Goal: Information Seeking & Learning: Learn about a topic

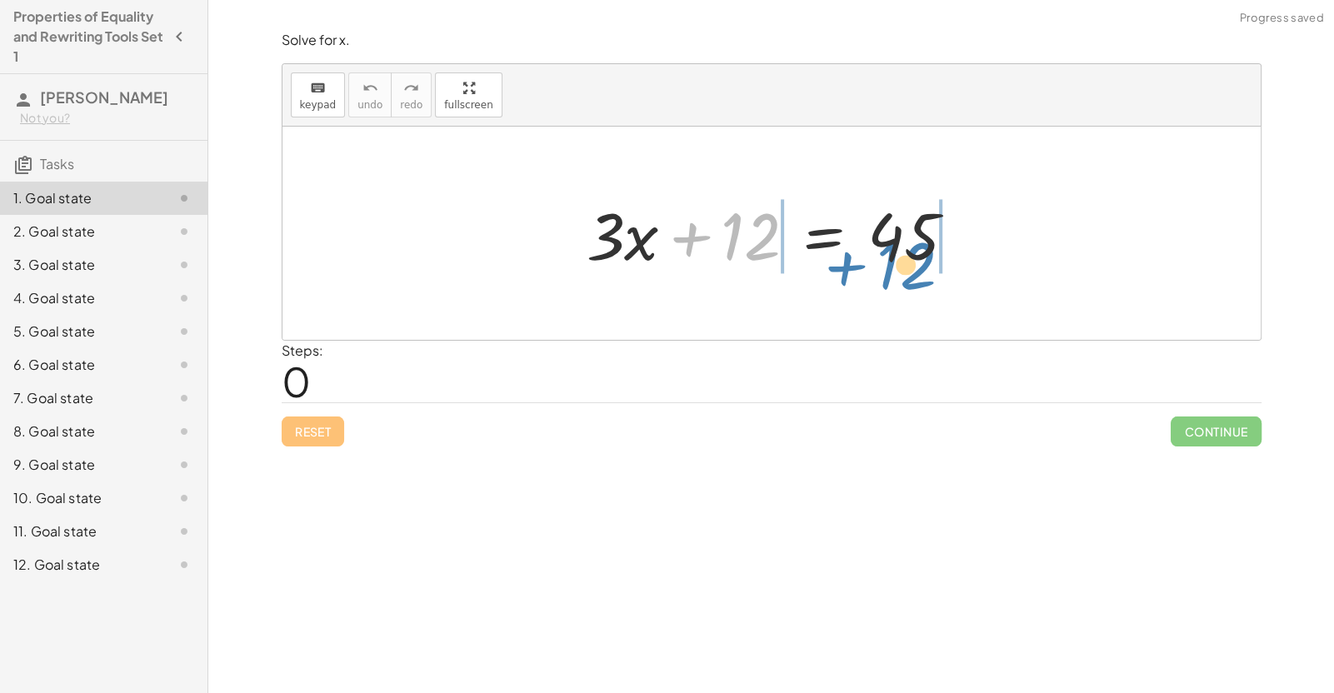
drag, startPoint x: 744, startPoint y: 242, endPoint x: 926, endPoint y: 262, distance: 183.6
click at [926, 262] on div at bounding box center [777, 234] width 399 height 86
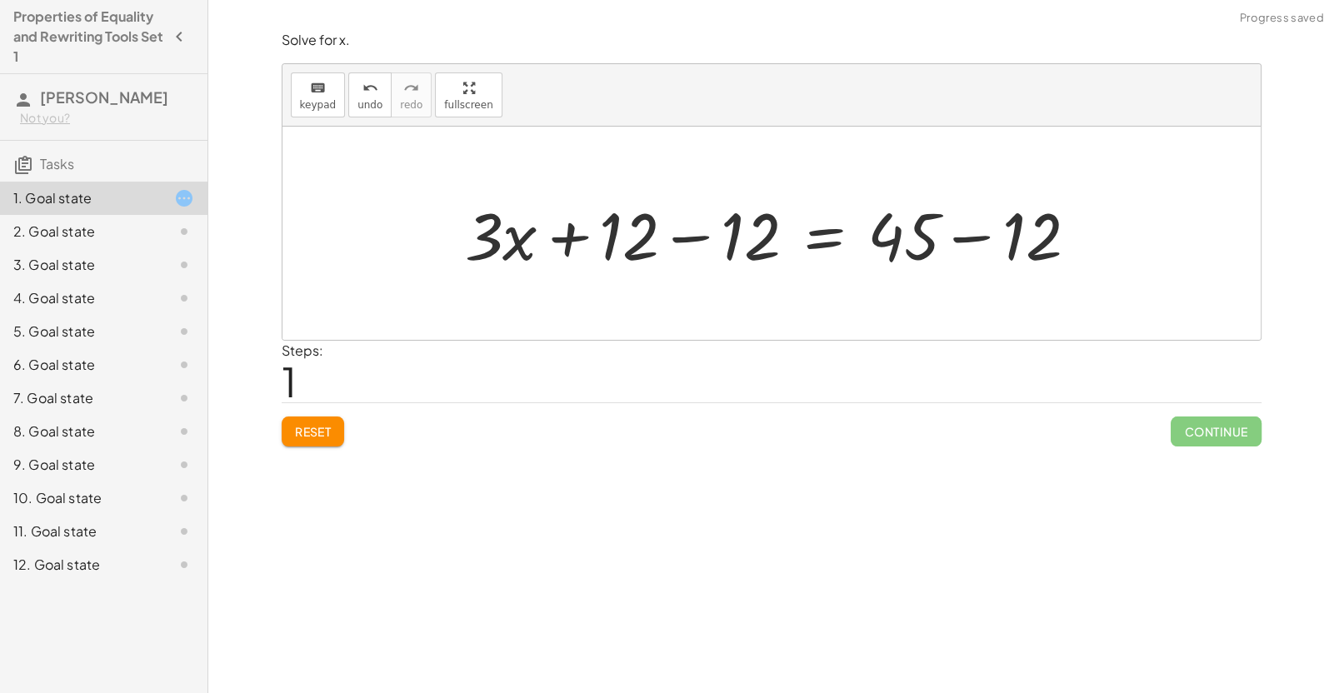
click at [937, 228] on div at bounding box center [778, 234] width 643 height 86
click at [708, 231] on div at bounding box center [778, 234] width 643 height 86
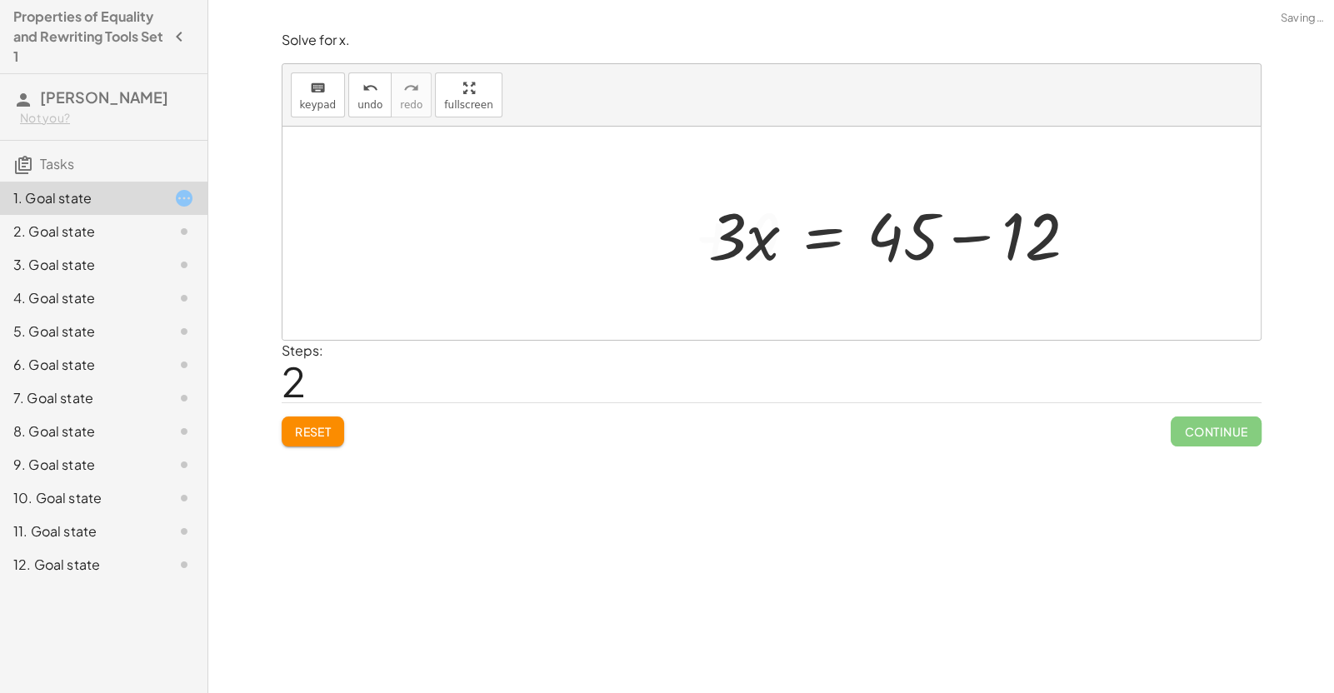
click at [962, 237] on div at bounding box center [899, 234] width 399 height 86
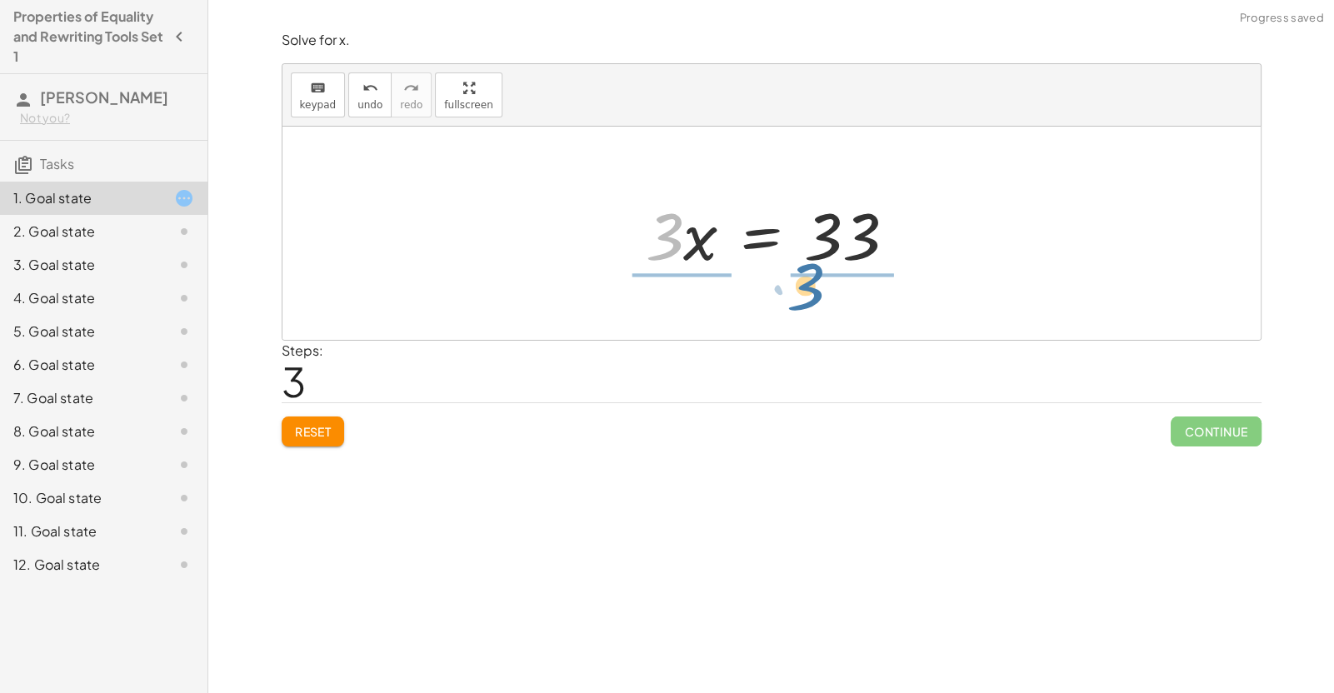
drag, startPoint x: 657, startPoint y: 230, endPoint x: 803, endPoint y: 277, distance: 153.1
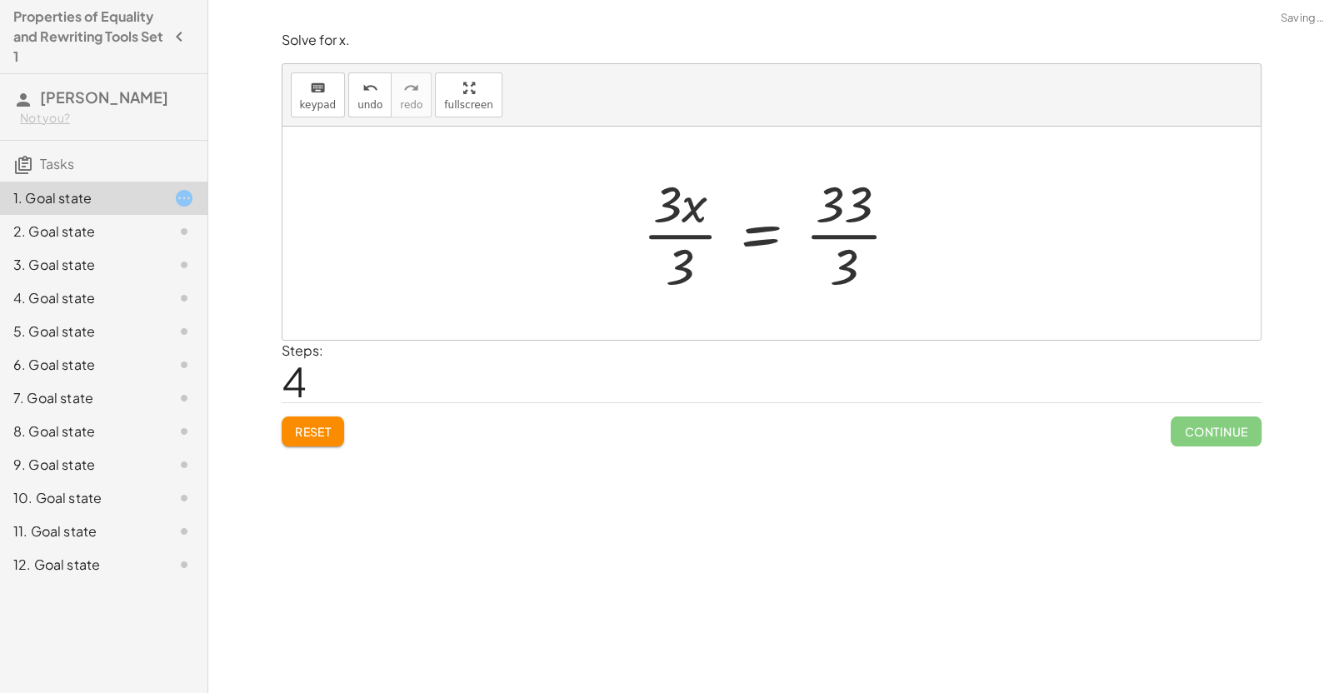
click at [841, 228] on div at bounding box center [777, 233] width 287 height 128
click at [691, 227] on div at bounding box center [761, 233] width 254 height 128
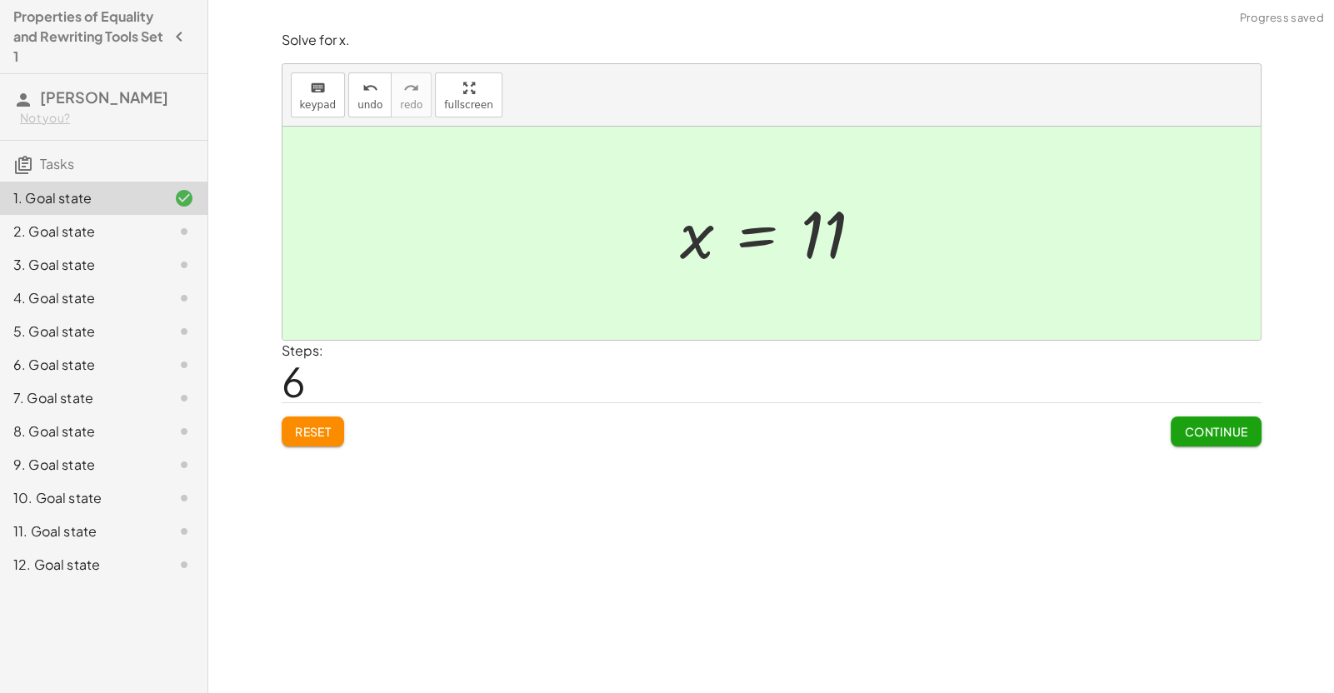
click at [1202, 432] on span "Continue" at bounding box center [1215, 431] width 63 height 15
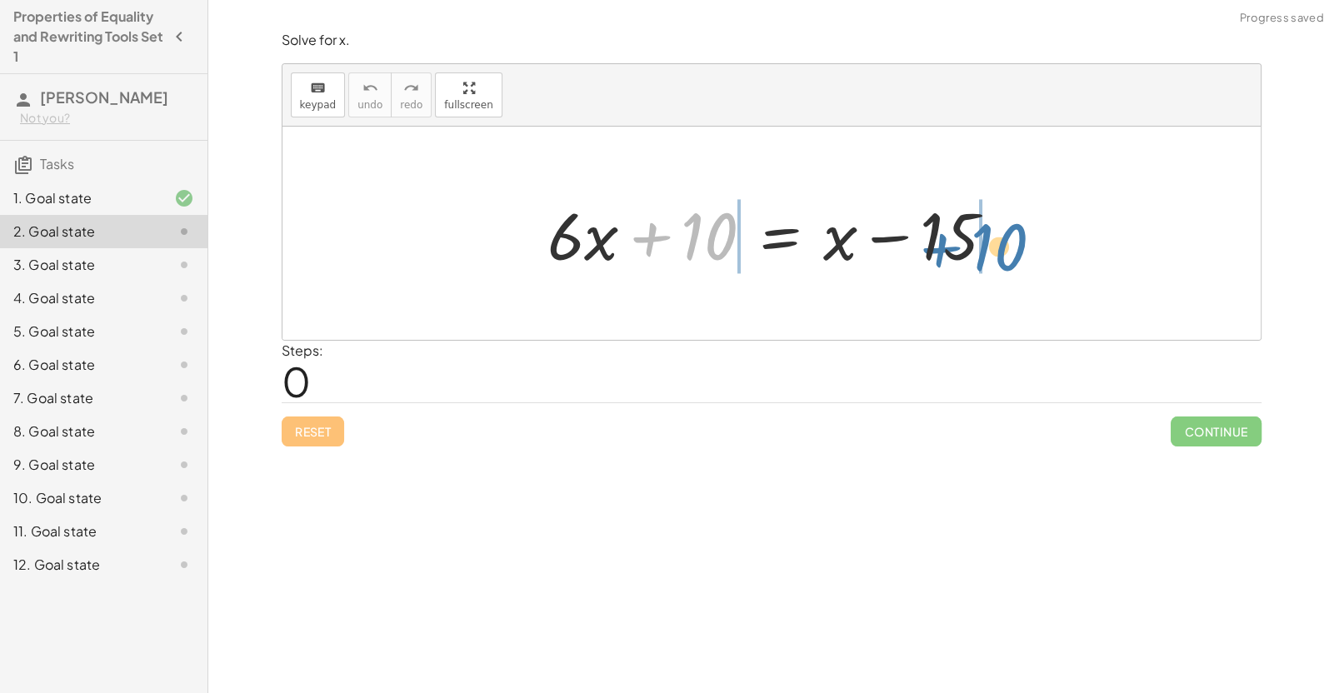
drag, startPoint x: 701, startPoint y: 250, endPoint x: 988, endPoint y: 257, distance: 287.5
click at [988, 257] on div at bounding box center [777, 234] width 477 height 86
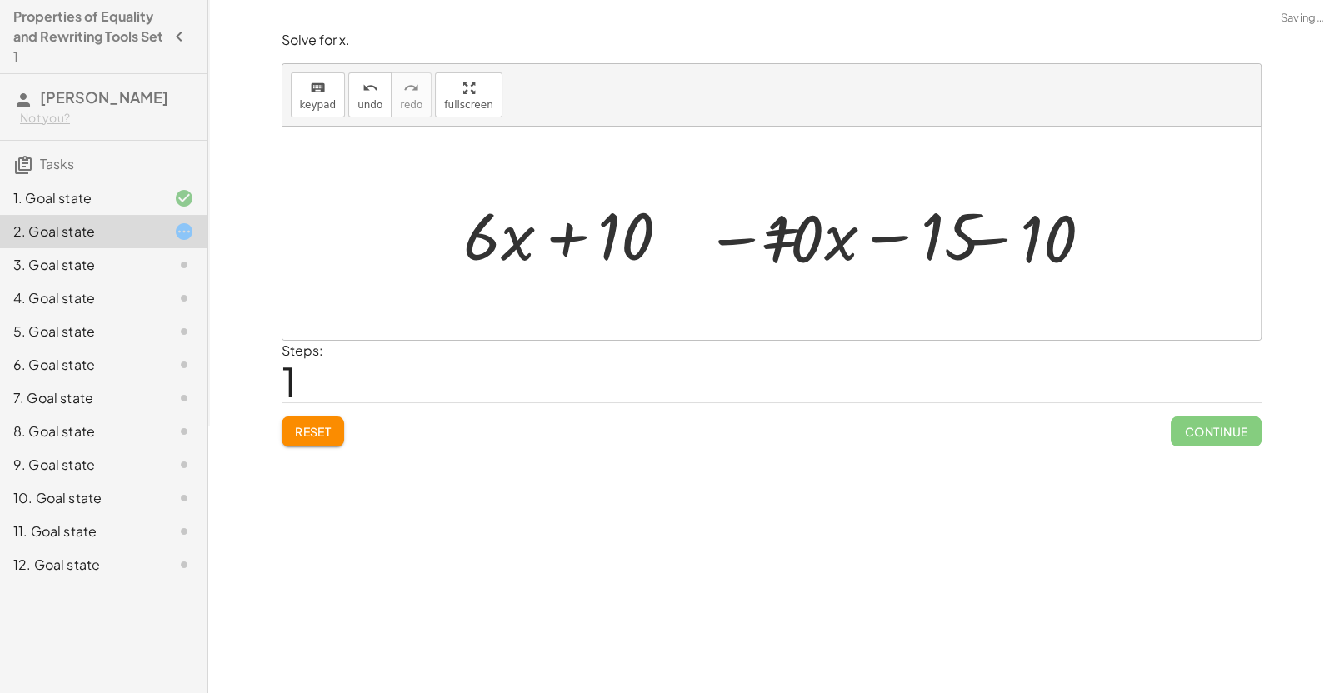
click at [979, 251] on div at bounding box center [778, 234] width 715 height 86
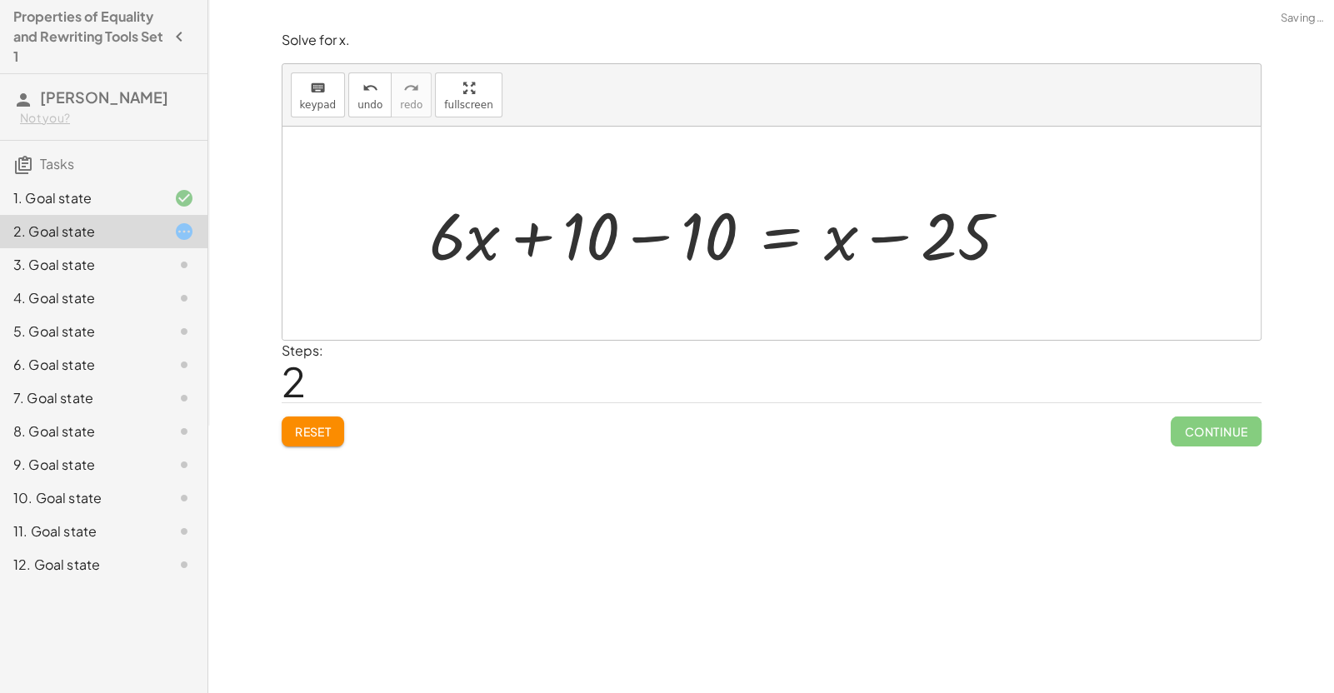
click at [661, 252] on div at bounding box center [726, 234] width 610 height 86
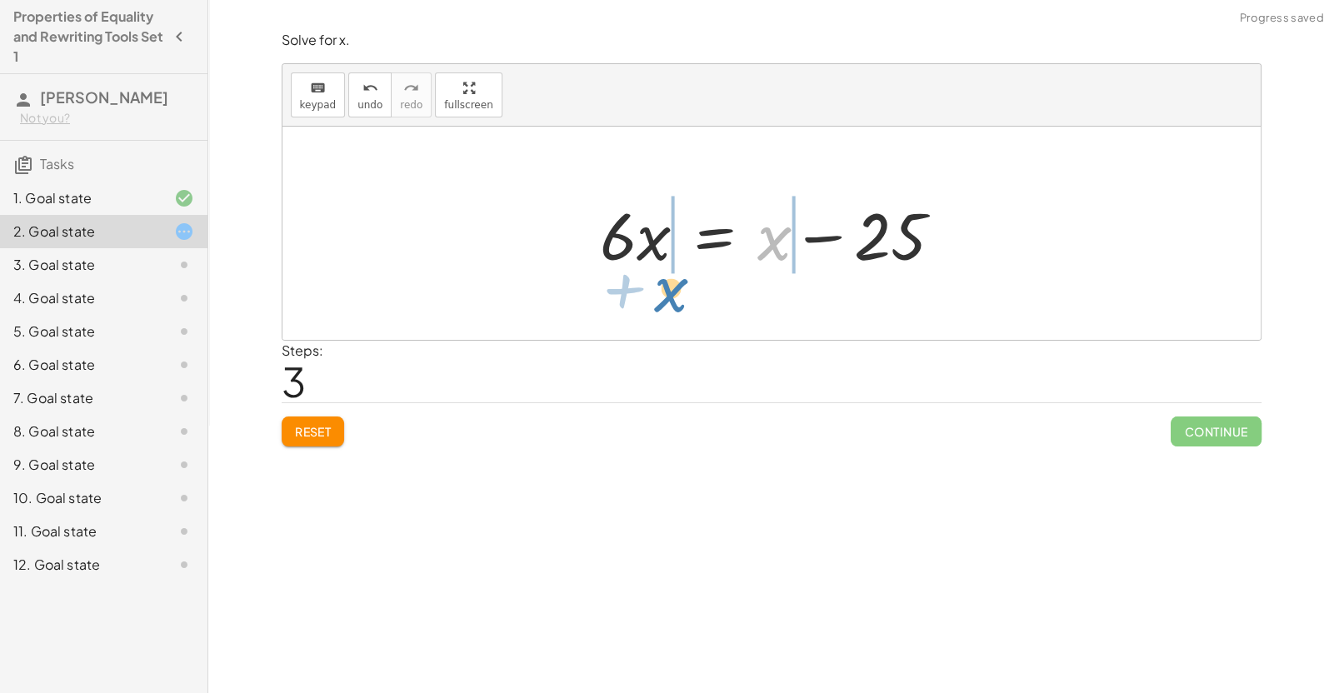
drag, startPoint x: 773, startPoint y: 242, endPoint x: 666, endPoint y: 288, distance: 116.1
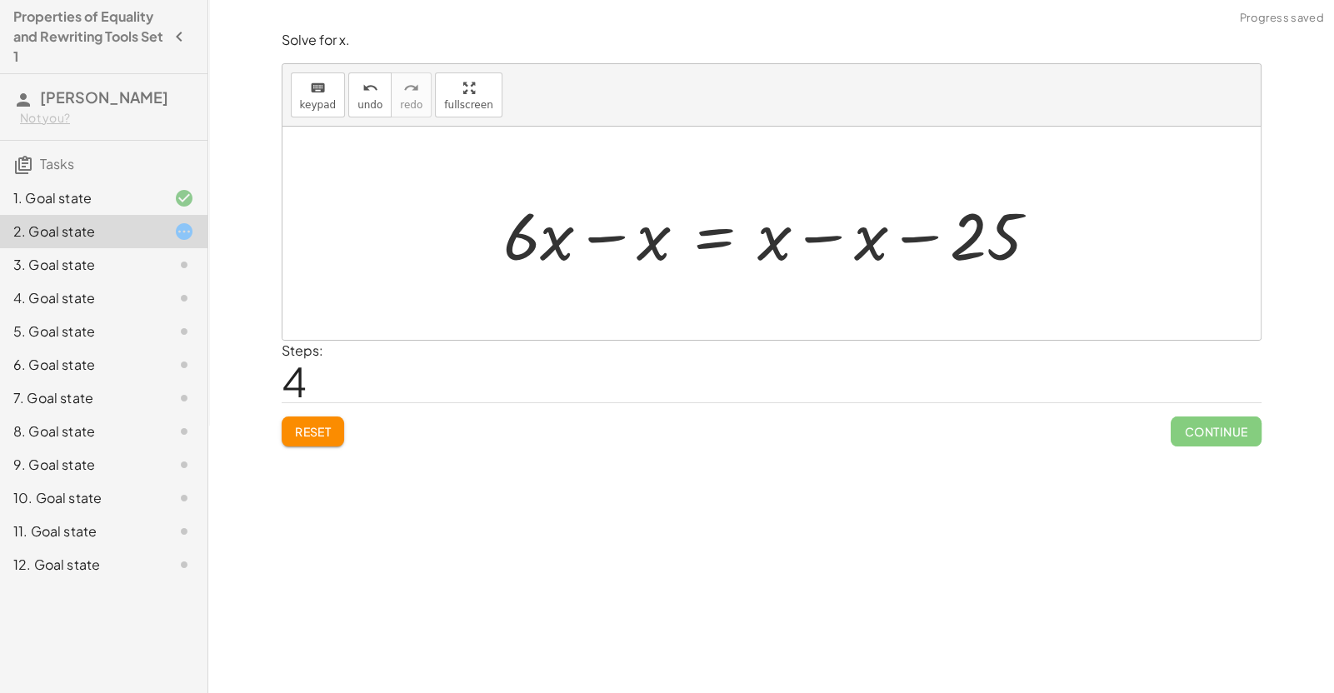
click at [629, 240] on div at bounding box center [778, 234] width 566 height 86
click at [791, 238] on div at bounding box center [825, 234] width 467 height 86
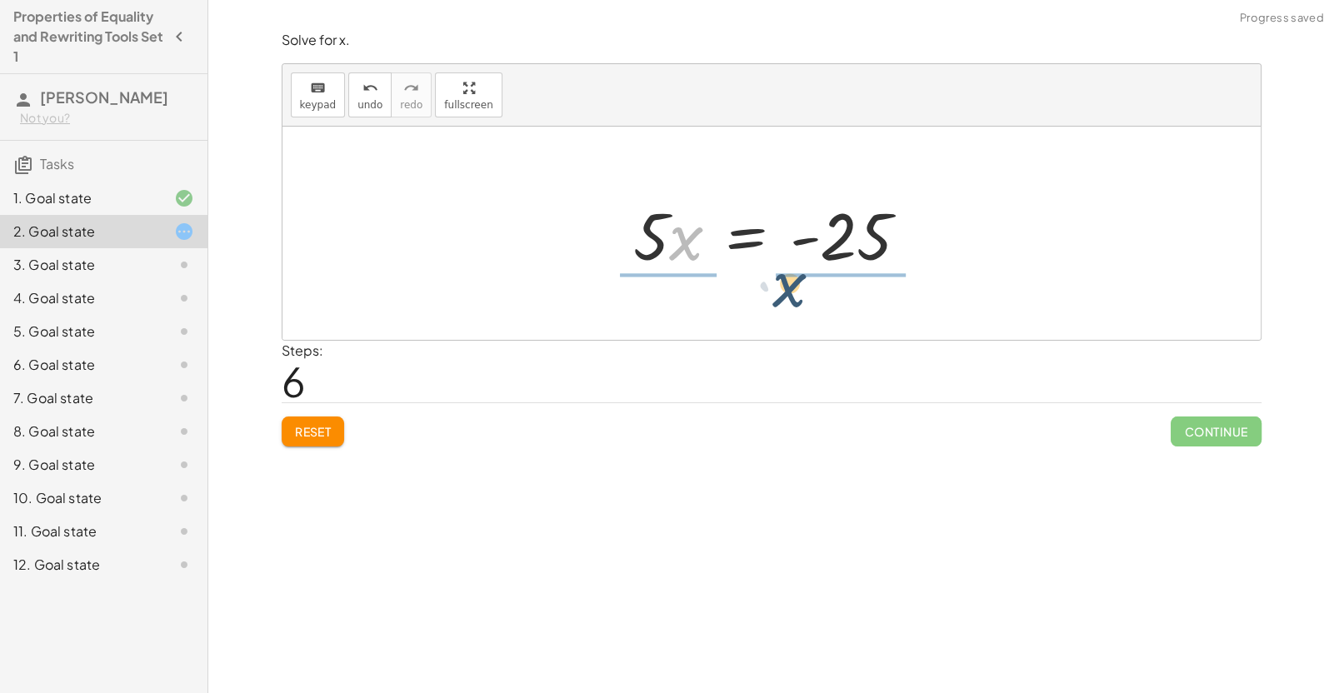
drag, startPoint x: 686, startPoint y: 235, endPoint x: 791, endPoint y: 282, distance: 114.9
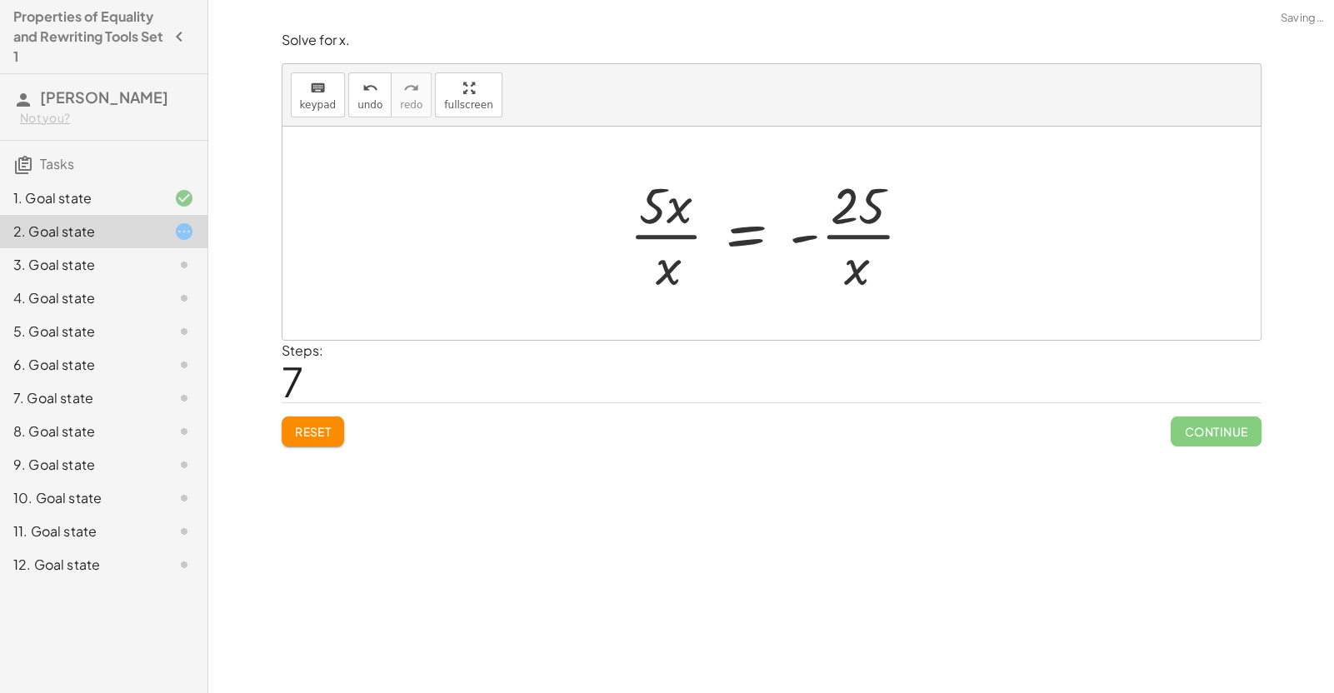
click at [791, 282] on div at bounding box center [777, 233] width 313 height 128
click at [666, 260] on div at bounding box center [777, 233] width 313 height 128
click at [861, 232] on div at bounding box center [777, 233] width 313 height 128
click at [661, 224] on div at bounding box center [777, 233] width 313 height 128
click at [670, 236] on div at bounding box center [777, 233] width 313 height 128
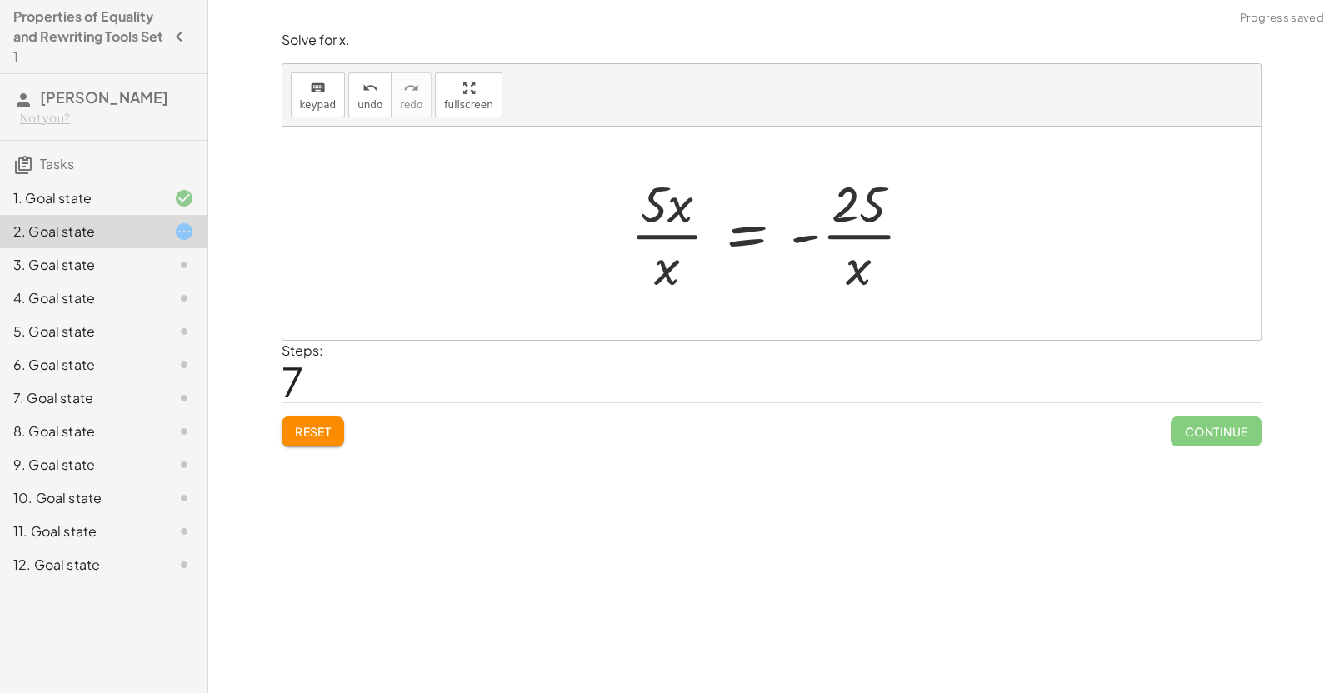
click at [678, 237] on div at bounding box center [777, 233] width 313 height 128
click at [738, 242] on div at bounding box center [777, 233] width 313 height 128
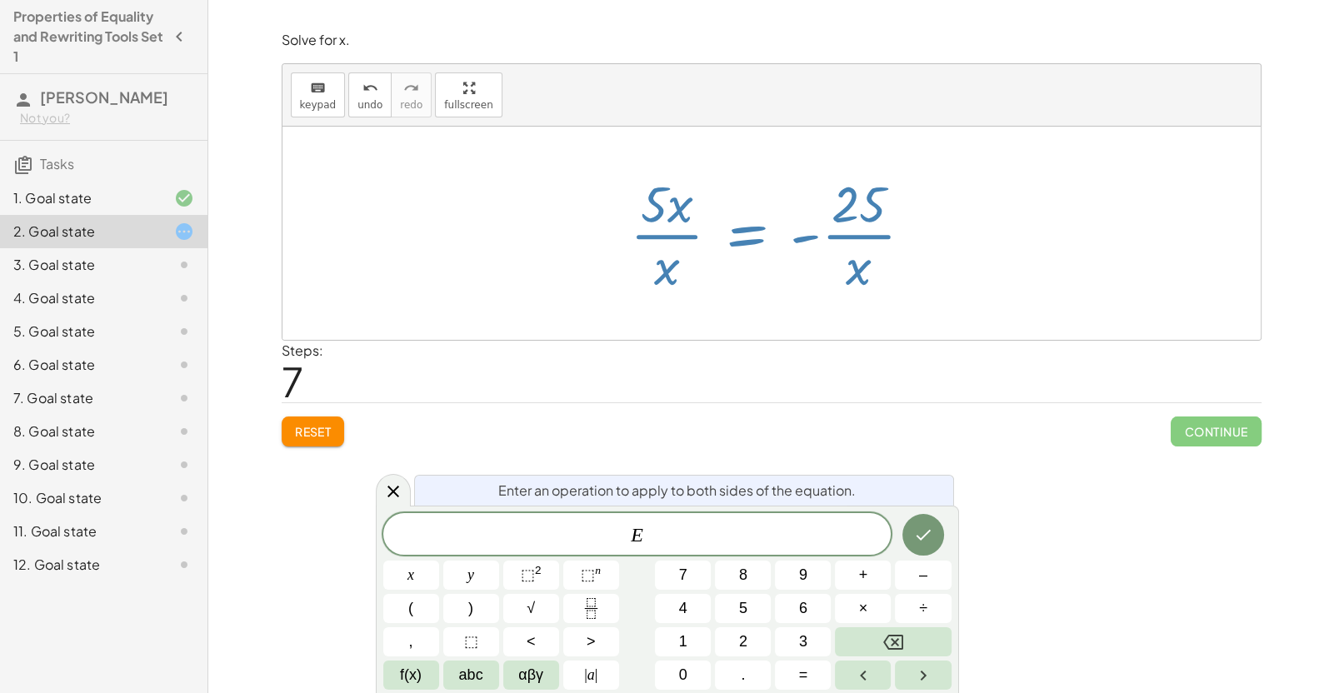
click at [824, 249] on div at bounding box center [777, 233] width 313 height 128
click at [836, 256] on div at bounding box center [777, 233] width 313 height 128
click at [396, 497] on icon at bounding box center [393, 492] width 20 height 20
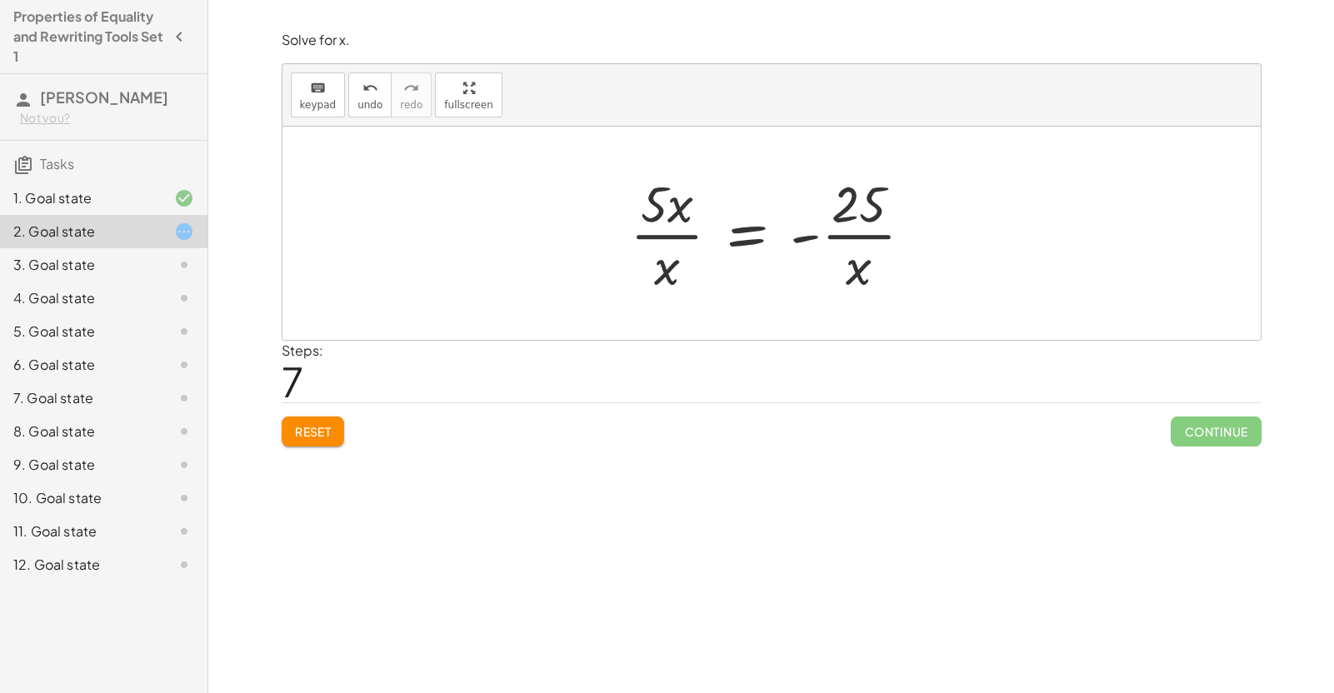
click at [796, 302] on div at bounding box center [771, 233] width 978 height 213
click at [851, 253] on div at bounding box center [777, 233] width 313 height 128
click at [845, 212] on div at bounding box center [777, 233] width 313 height 128
click at [689, 259] on div at bounding box center [777, 233] width 313 height 128
click at [324, 420] on button "Reset" at bounding box center [313, 432] width 63 height 30
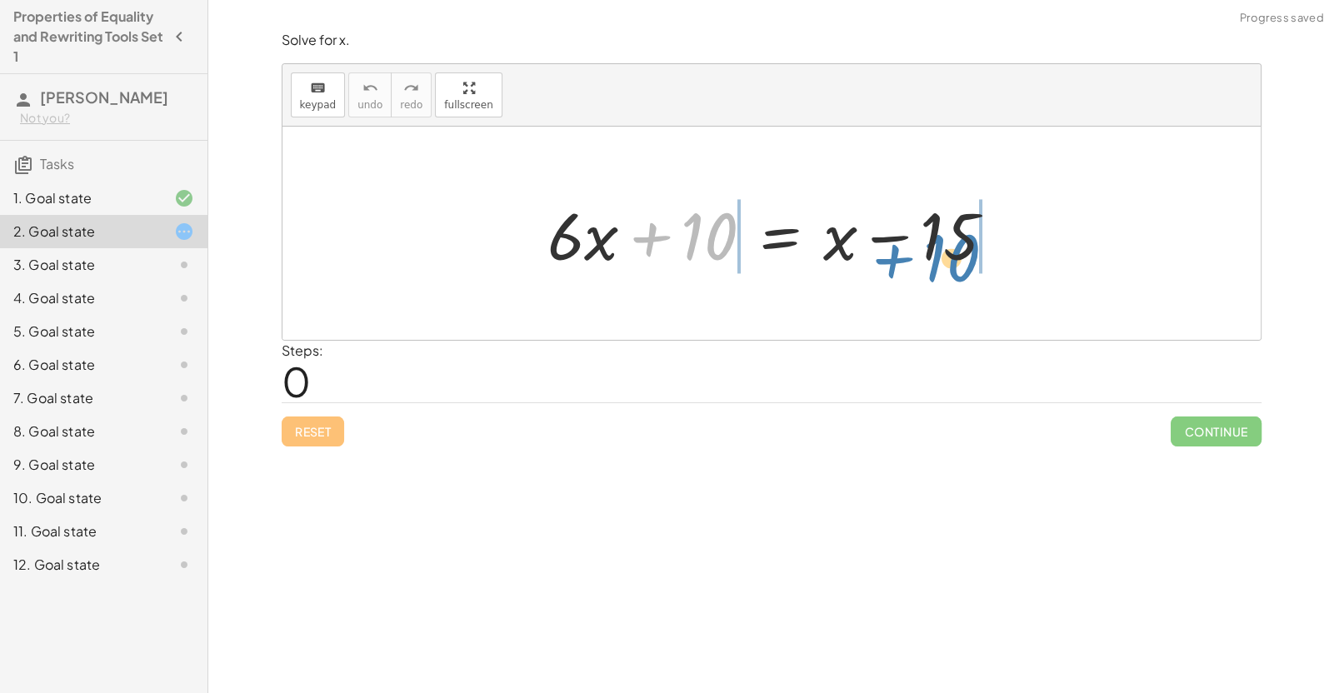
drag, startPoint x: 676, startPoint y: 235, endPoint x: 919, endPoint y: 255, distance: 244.1
click at [919, 255] on div at bounding box center [777, 234] width 477 height 86
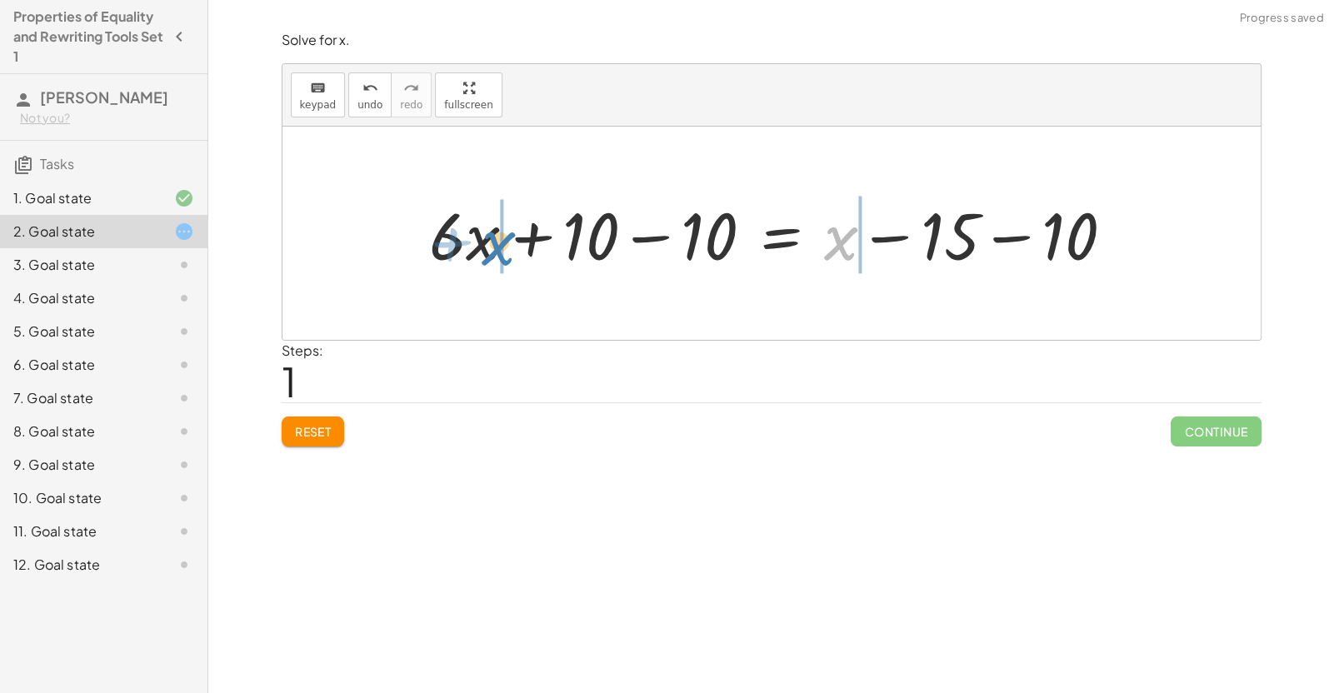
drag, startPoint x: 826, startPoint y: 244, endPoint x: 483, endPoint y: 247, distance: 343.2
click at [483, 247] on div at bounding box center [778, 234] width 715 height 86
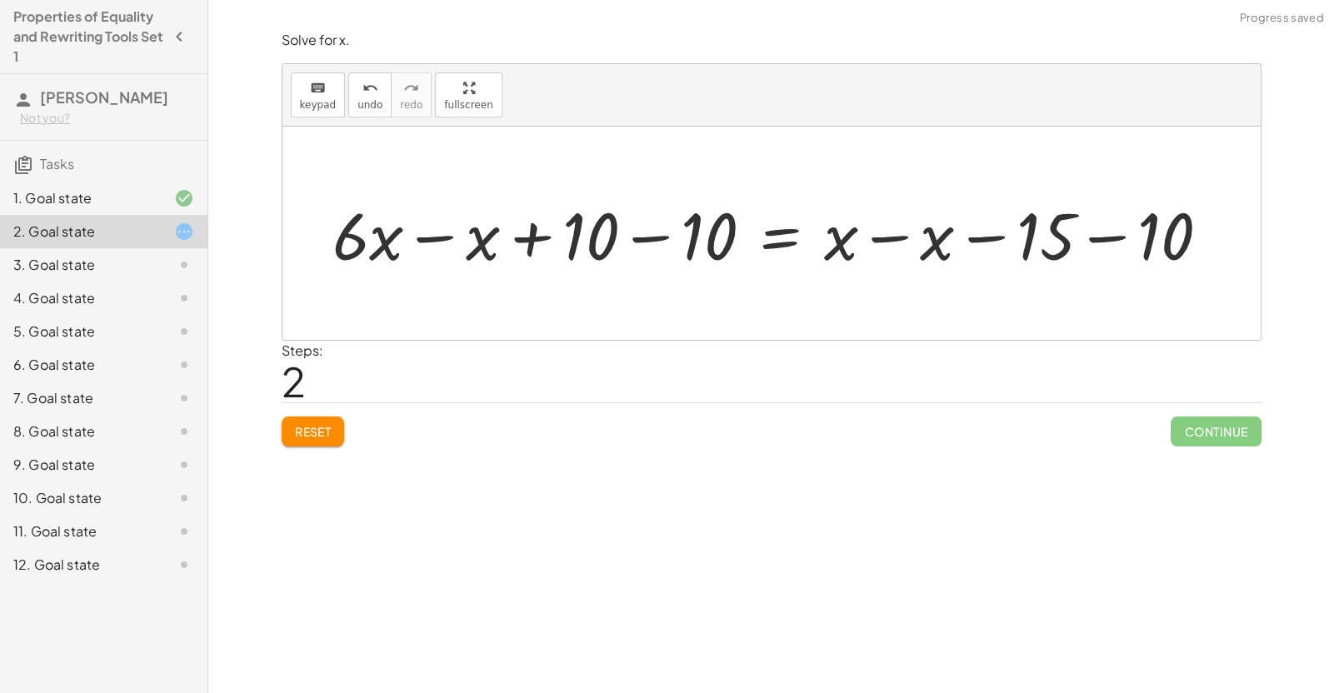
click at [483, 247] on div at bounding box center [778, 234] width 908 height 86
click at [900, 248] on div at bounding box center [827, 234] width 810 height 86
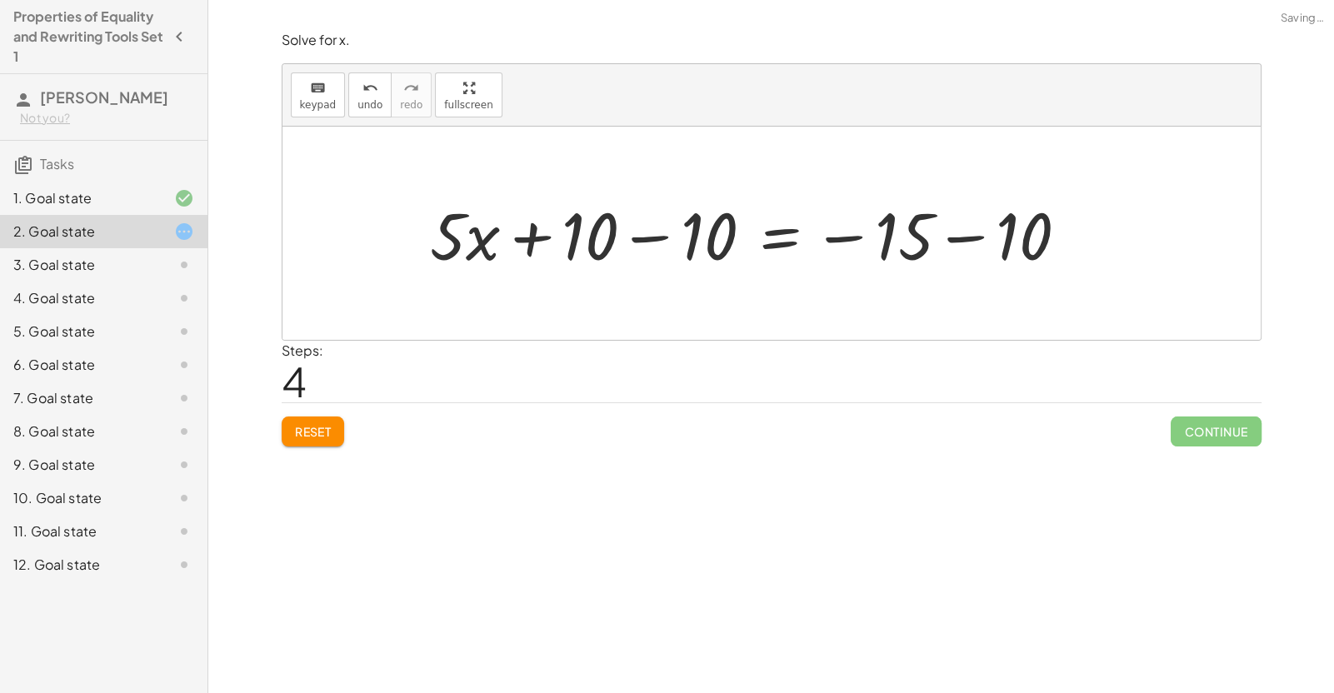
click at [912, 244] on div at bounding box center [756, 234] width 668 height 86
click at [976, 230] on div at bounding box center [756, 234] width 668 height 86
click at [636, 243] on div at bounding box center [693, 234] width 542 height 86
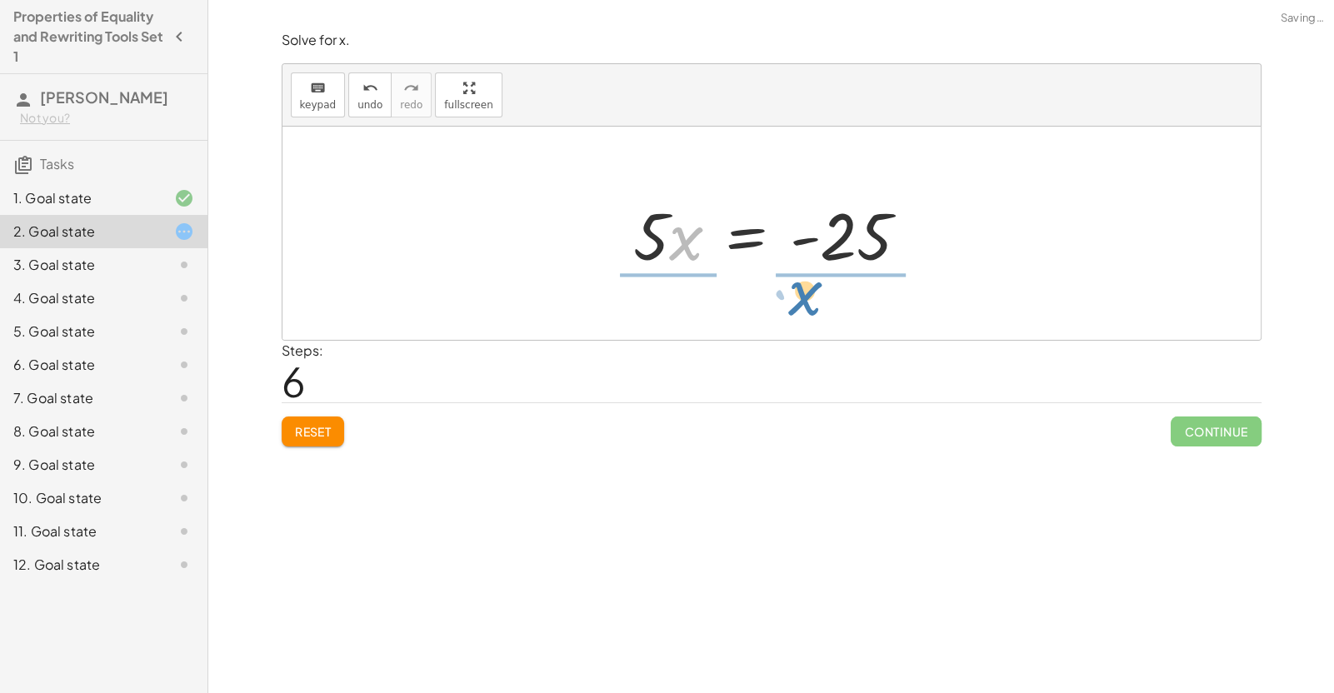
drag, startPoint x: 678, startPoint y: 237, endPoint x: 800, endPoint y: 291, distance: 133.1
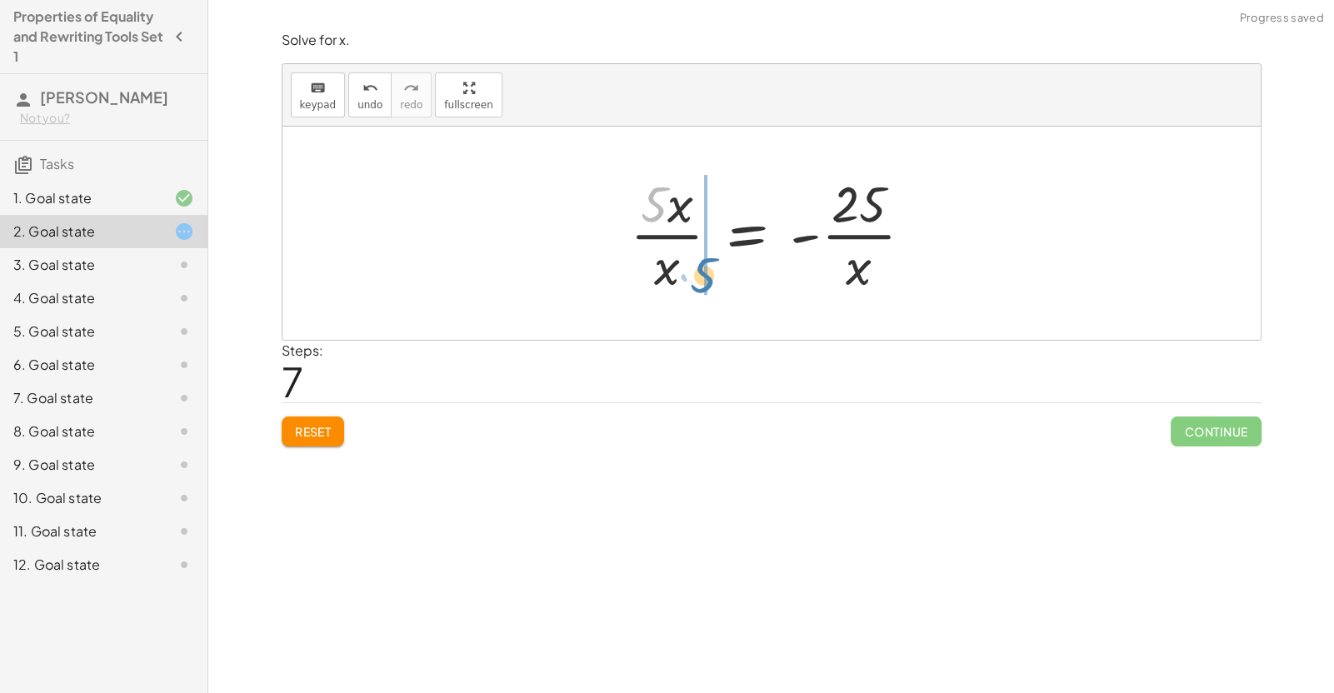
drag, startPoint x: 663, startPoint y: 209, endPoint x: 711, endPoint y: 279, distance: 84.6
click at [711, 279] on div at bounding box center [777, 233] width 313 height 128
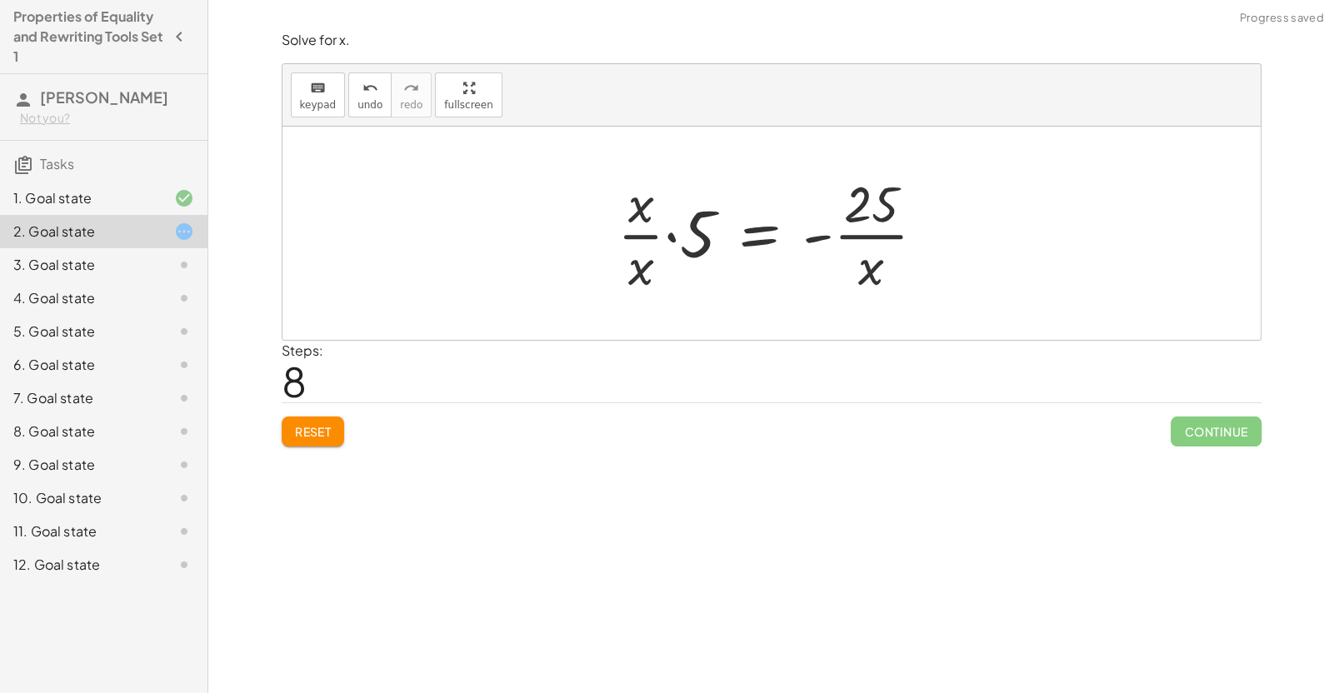
click at [666, 242] on div at bounding box center [778, 233] width 338 height 128
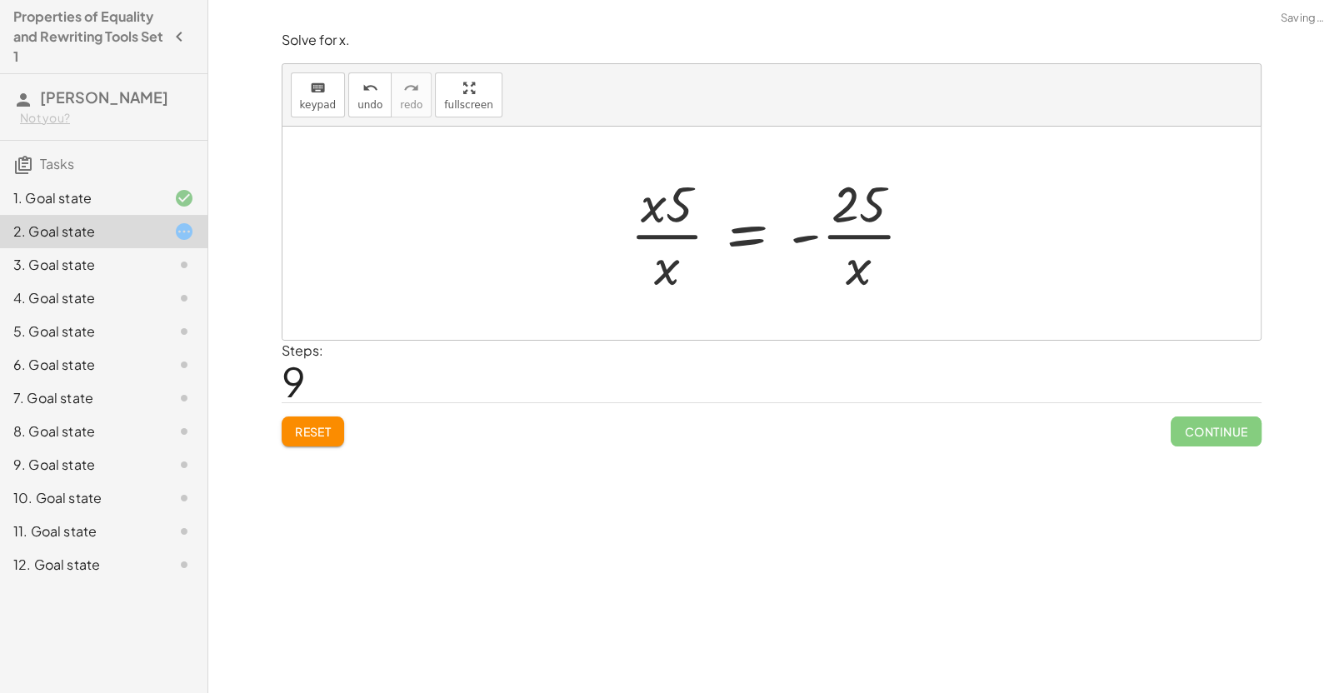
click at [765, 232] on div at bounding box center [777, 233] width 313 height 128
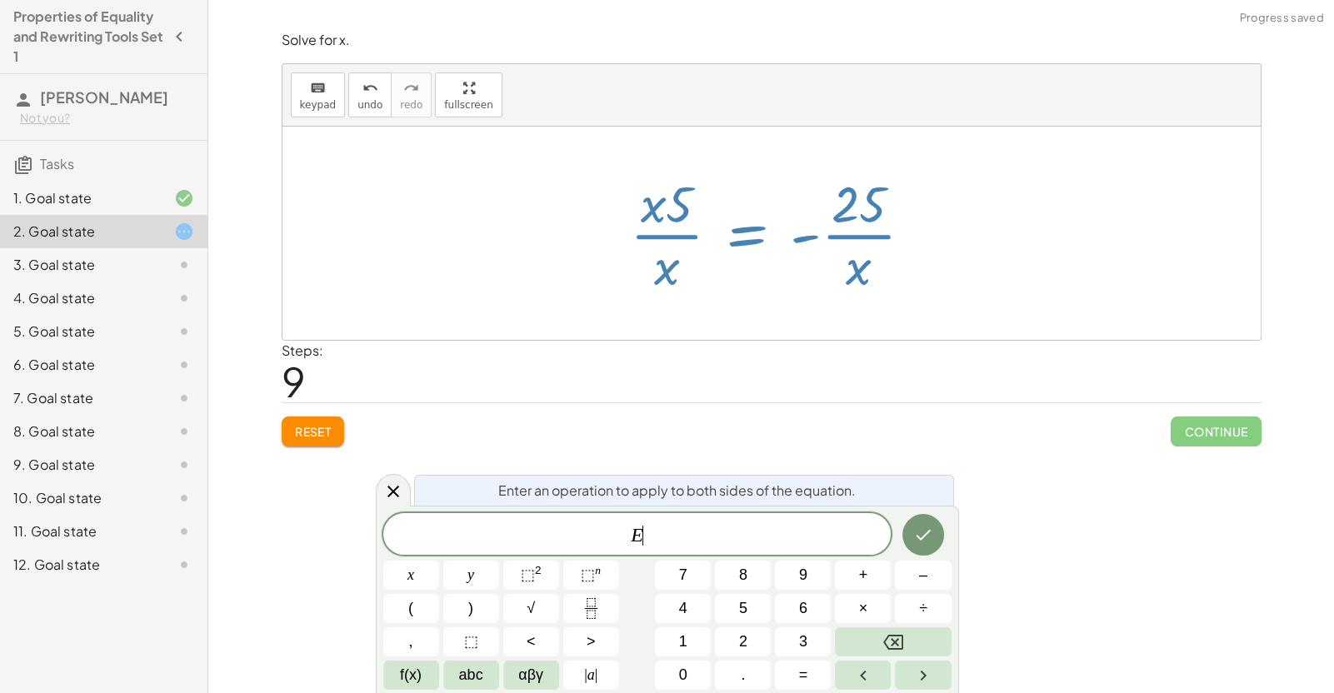
click at [320, 422] on button "Reset" at bounding box center [313, 432] width 63 height 30
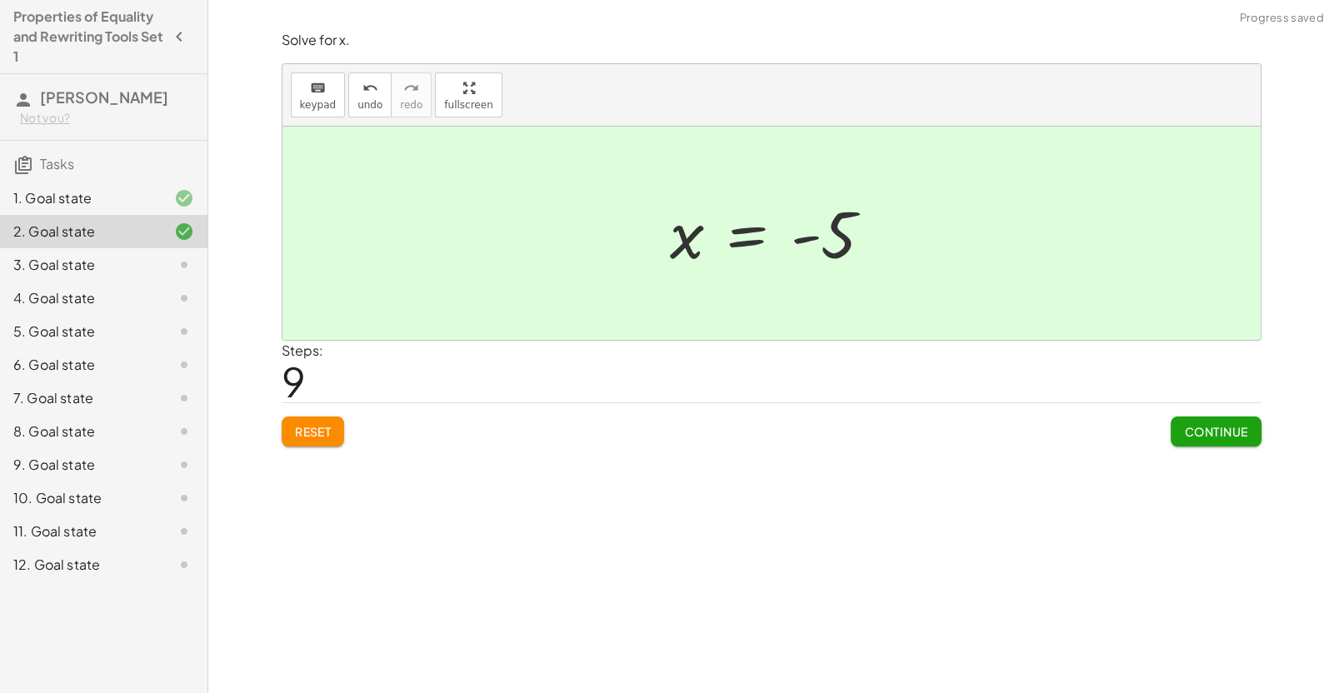
click at [1184, 445] on button "Continue" at bounding box center [1215, 432] width 90 height 30
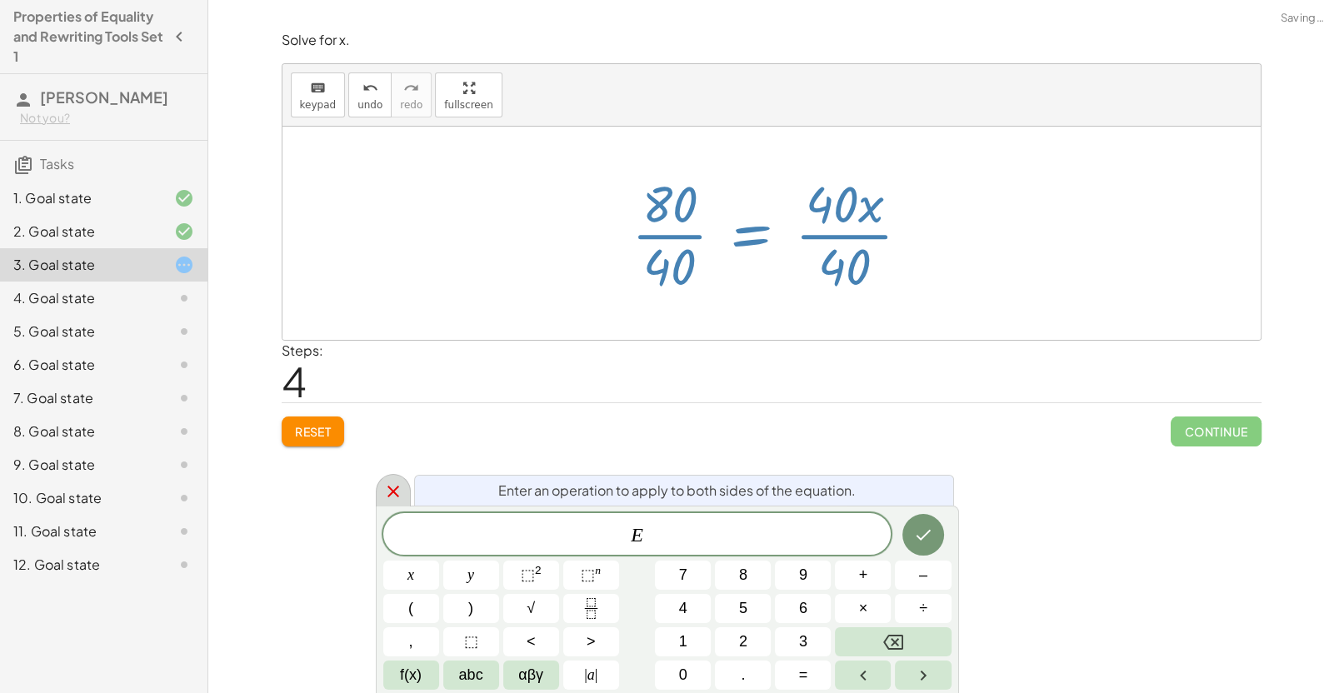
click at [377, 503] on div at bounding box center [393, 490] width 35 height 32
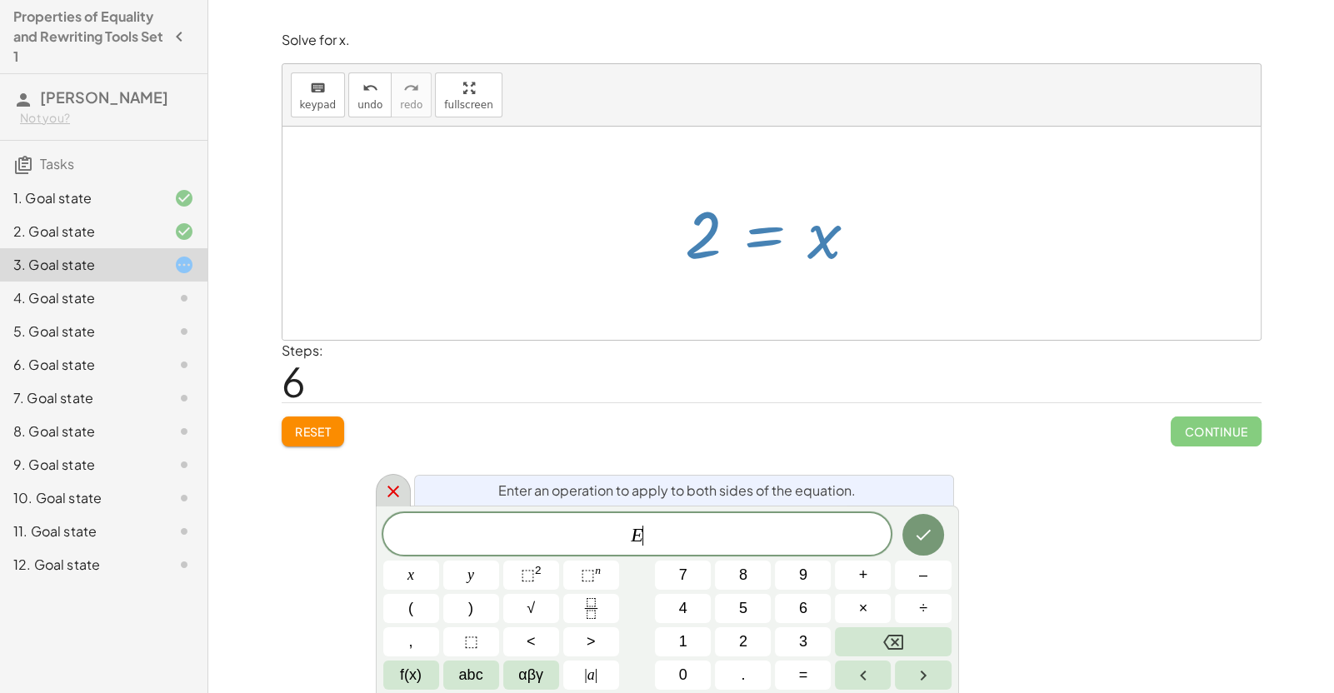
click at [395, 489] on icon at bounding box center [393, 492] width 12 height 12
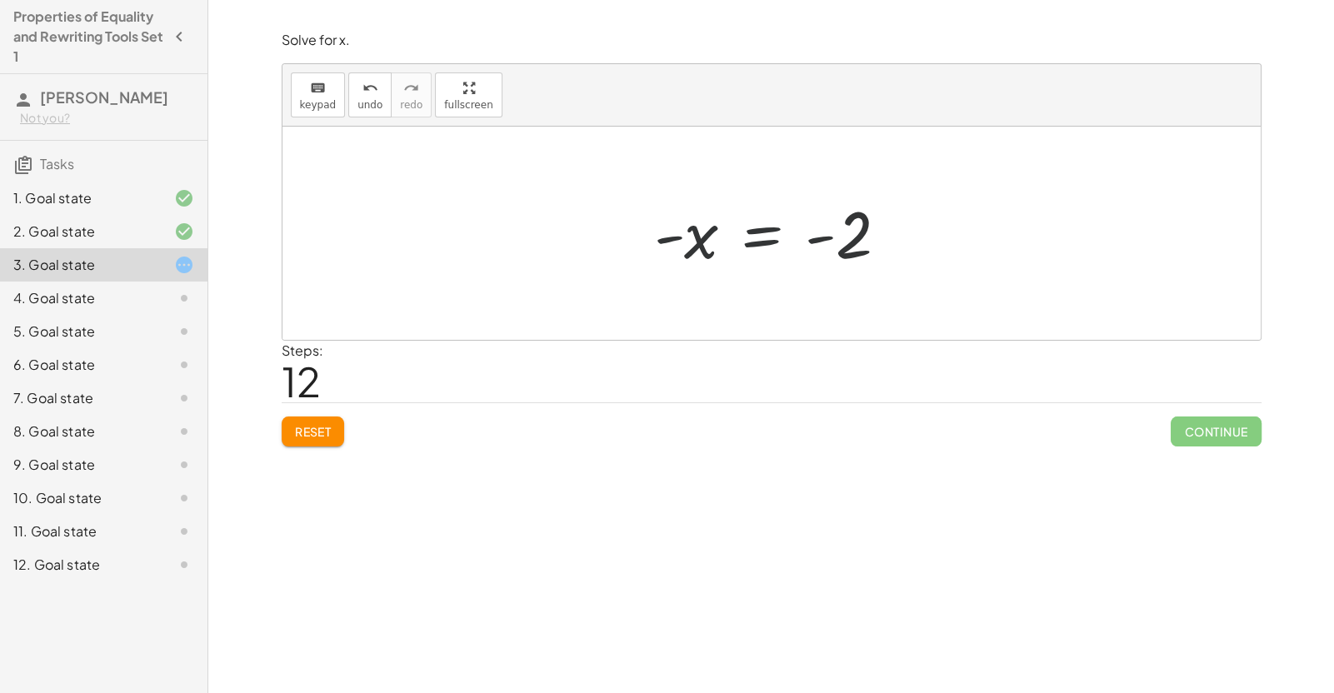
click at [559, 445] on div "Reset Continue" at bounding box center [772, 424] width 980 height 44
click at [757, 243] on div at bounding box center [778, 233] width 264 height 82
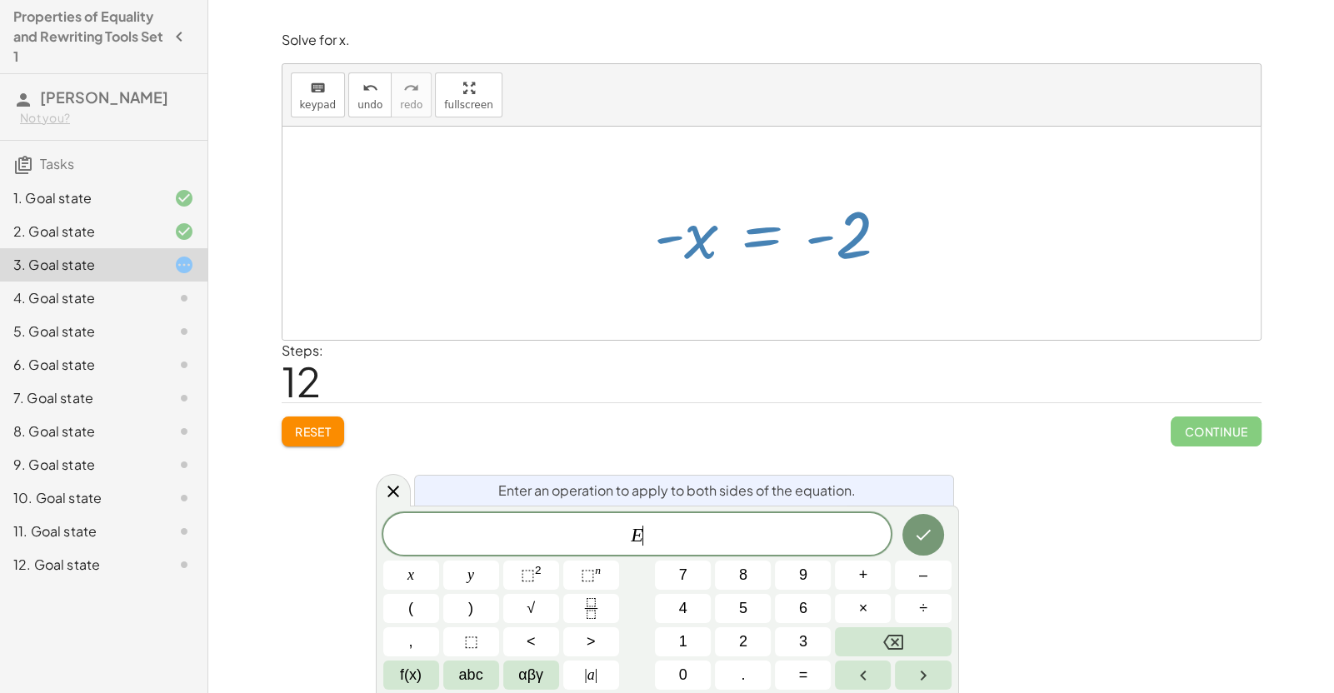
click at [757, 243] on div at bounding box center [778, 233] width 264 height 82
click at [816, 416] on div "Reset Continue" at bounding box center [772, 424] width 980 height 44
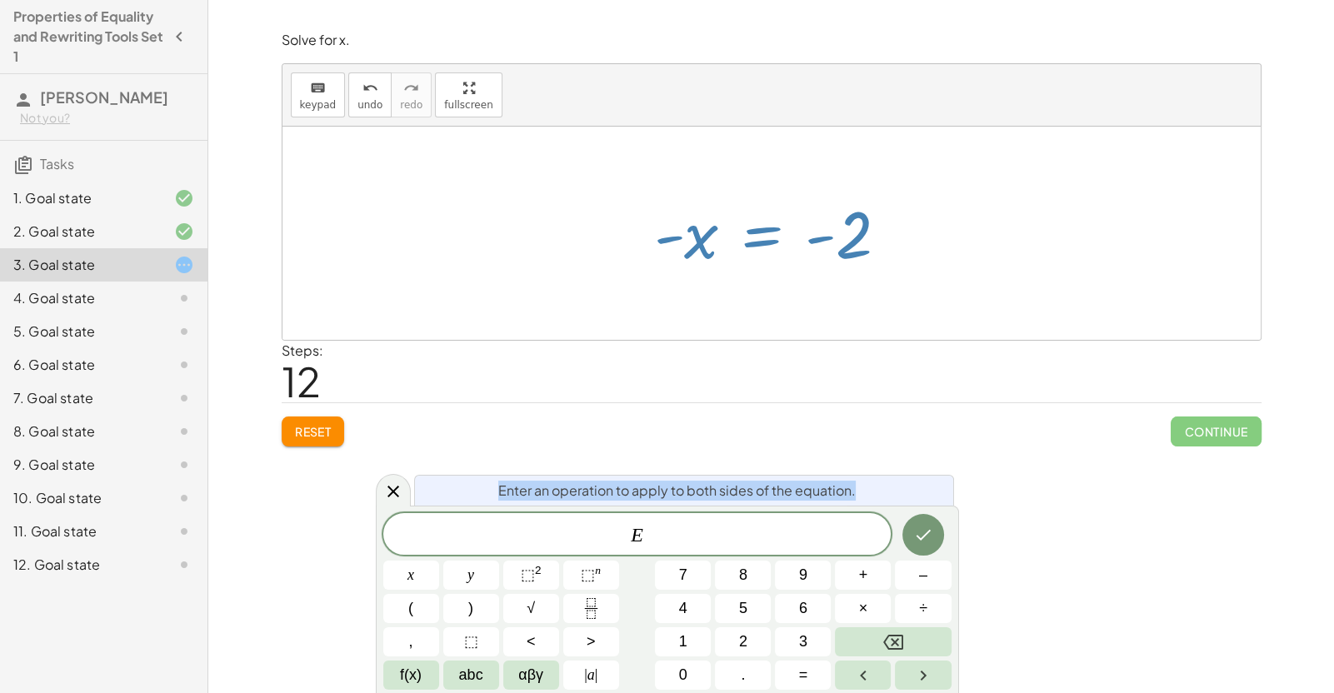
click at [816, 416] on div "Reset Continue" at bounding box center [772, 424] width 980 height 44
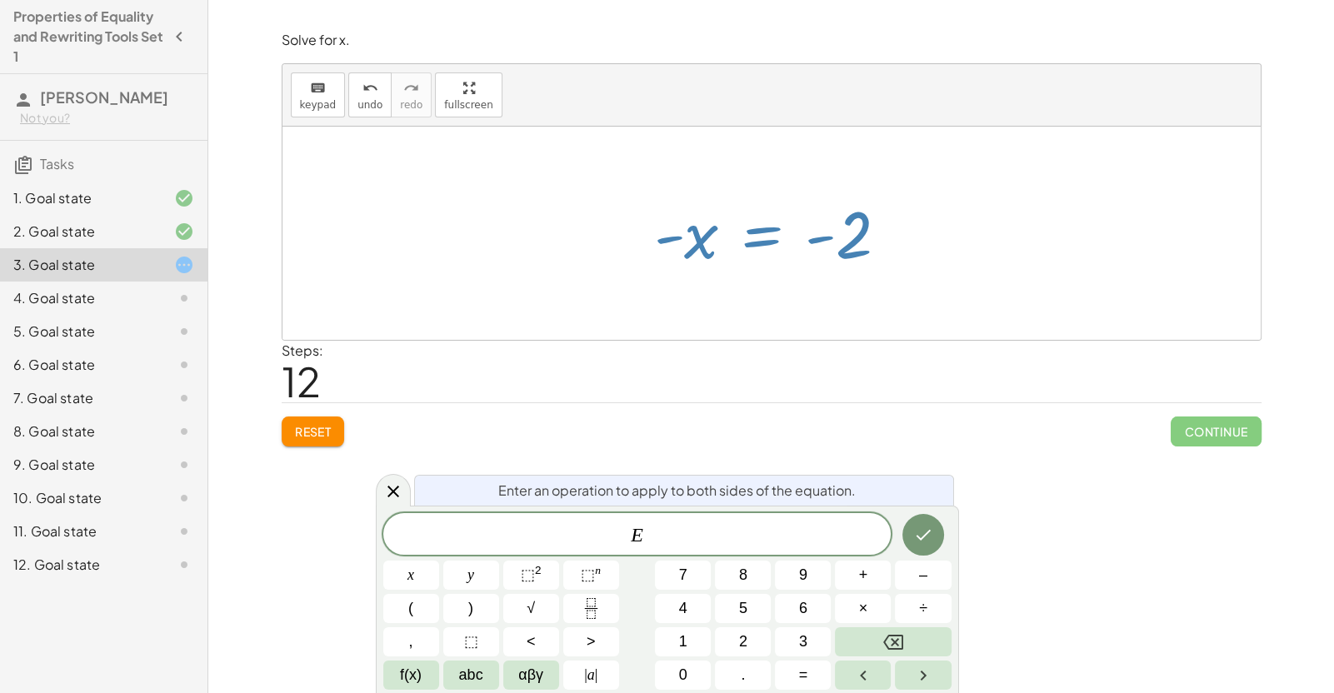
click at [141, 299] on div "4. Goal state" at bounding box center [80, 298] width 134 height 20
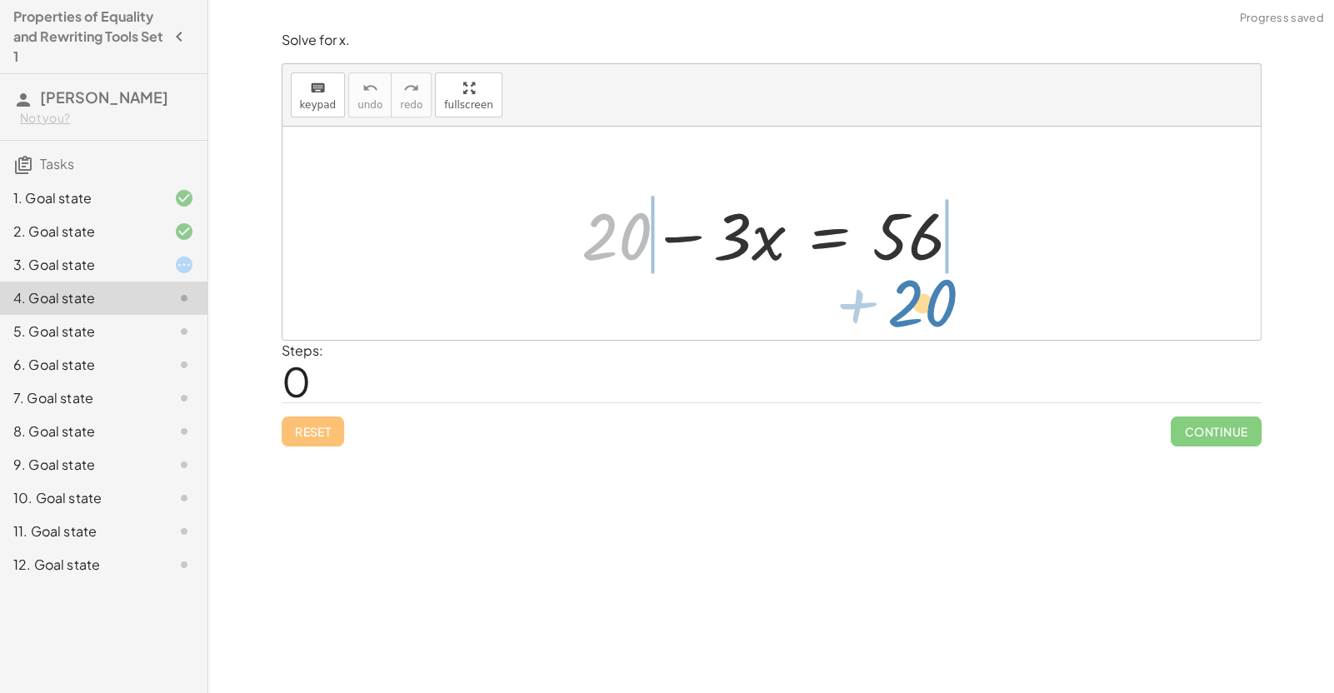
drag, startPoint x: 611, startPoint y: 234, endPoint x: 918, endPoint y: 300, distance: 314.4
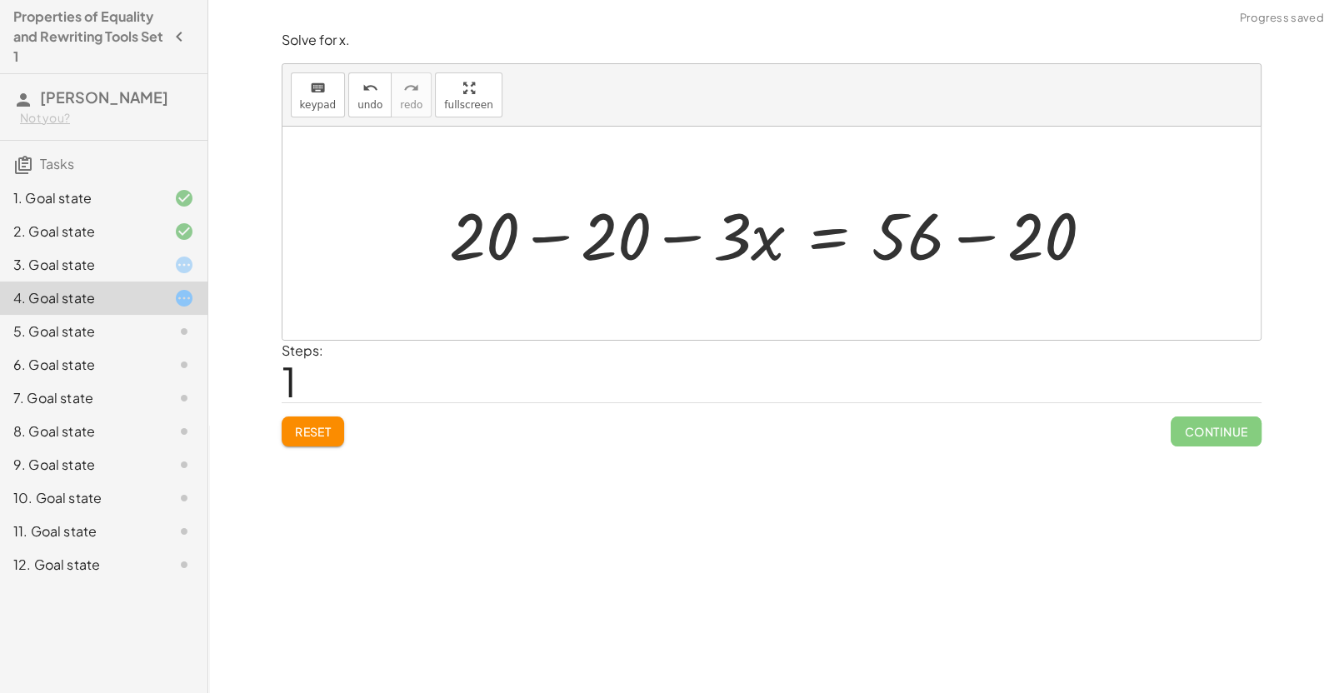
click at [911, 252] on div at bounding box center [778, 234] width 674 height 86
click at [971, 232] on div at bounding box center [778, 234] width 674 height 86
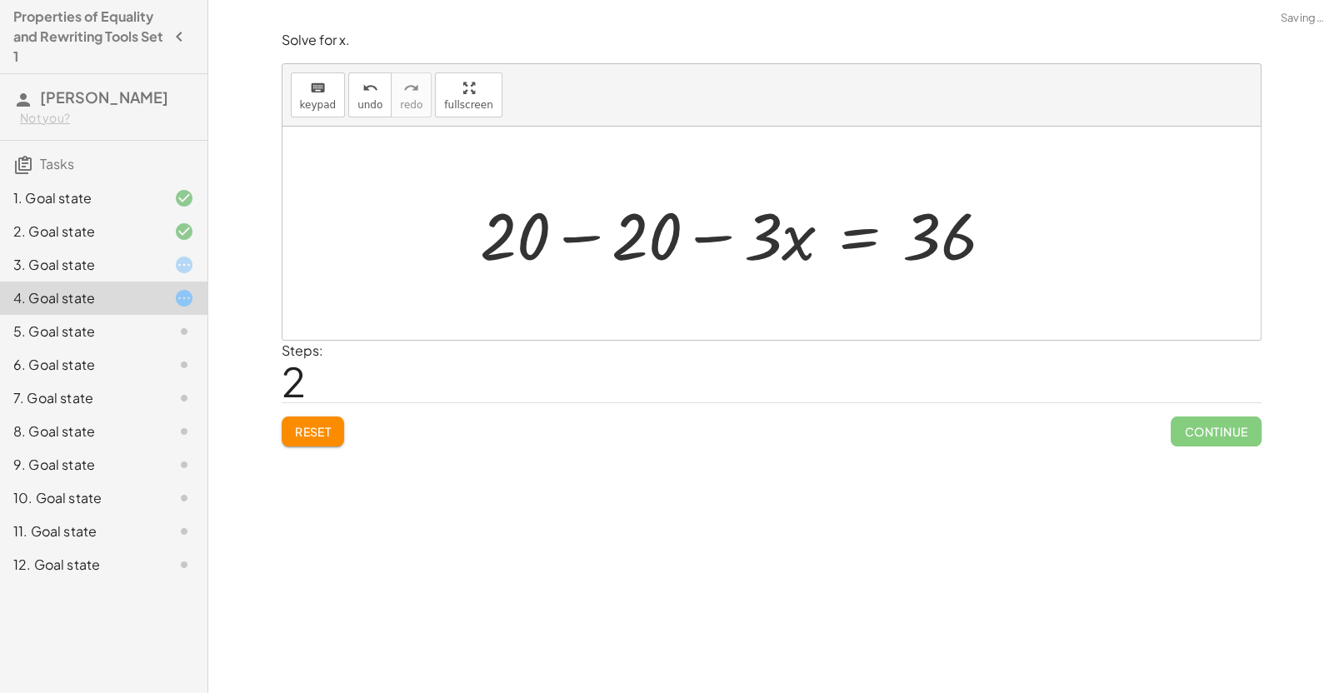
click at [572, 242] on div at bounding box center [744, 234] width 544 height 86
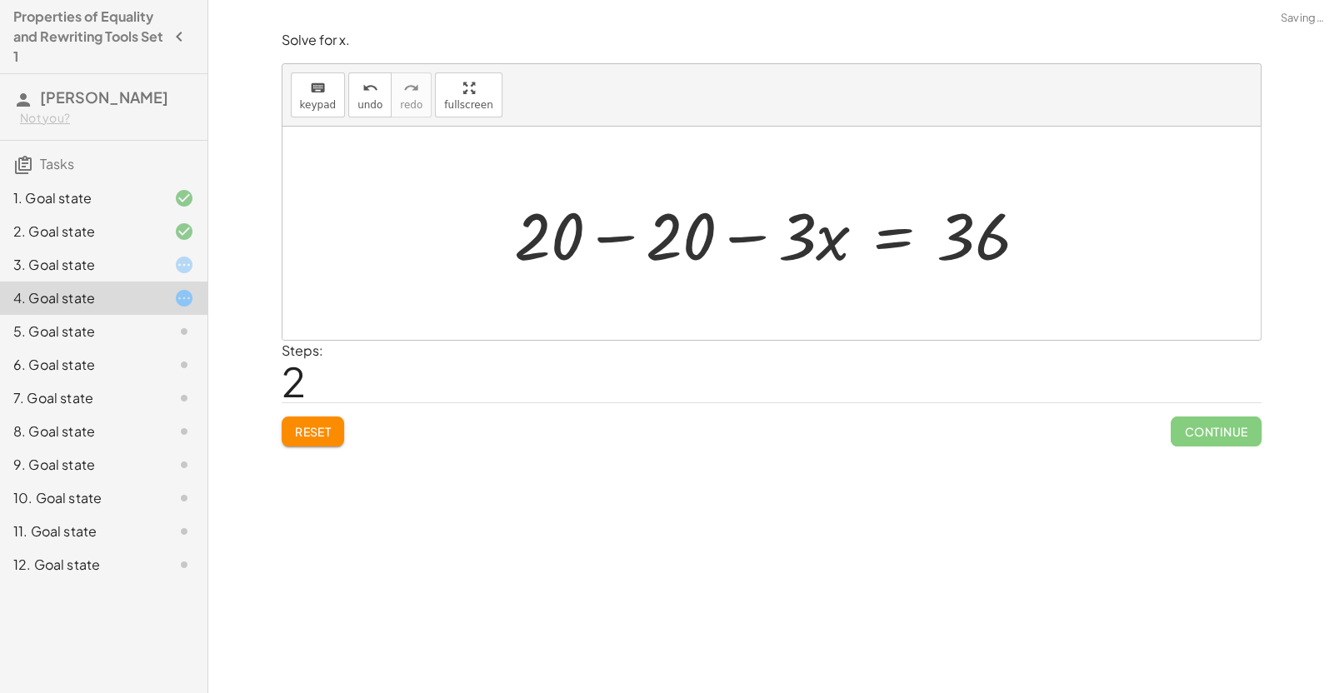
click at [624, 234] on div at bounding box center [778, 234] width 544 height 86
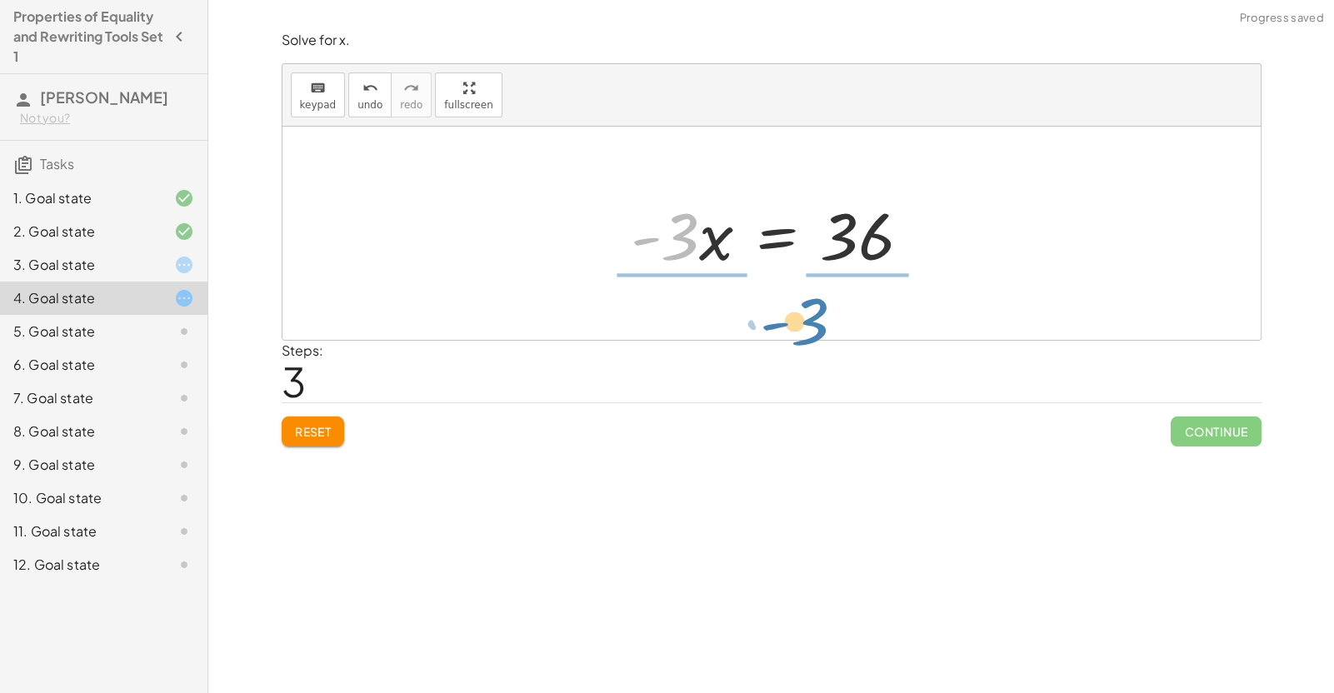
drag, startPoint x: 690, startPoint y: 237, endPoint x: 821, endPoint y: 322, distance: 156.0
click at [821, 322] on div "+ 20 − · 3 · x = 56 + 20 − 20 − · 3 · x = + 56 − 20 + 20 − 20 − · 3 · x = 36 + …" at bounding box center [771, 233] width 978 height 213
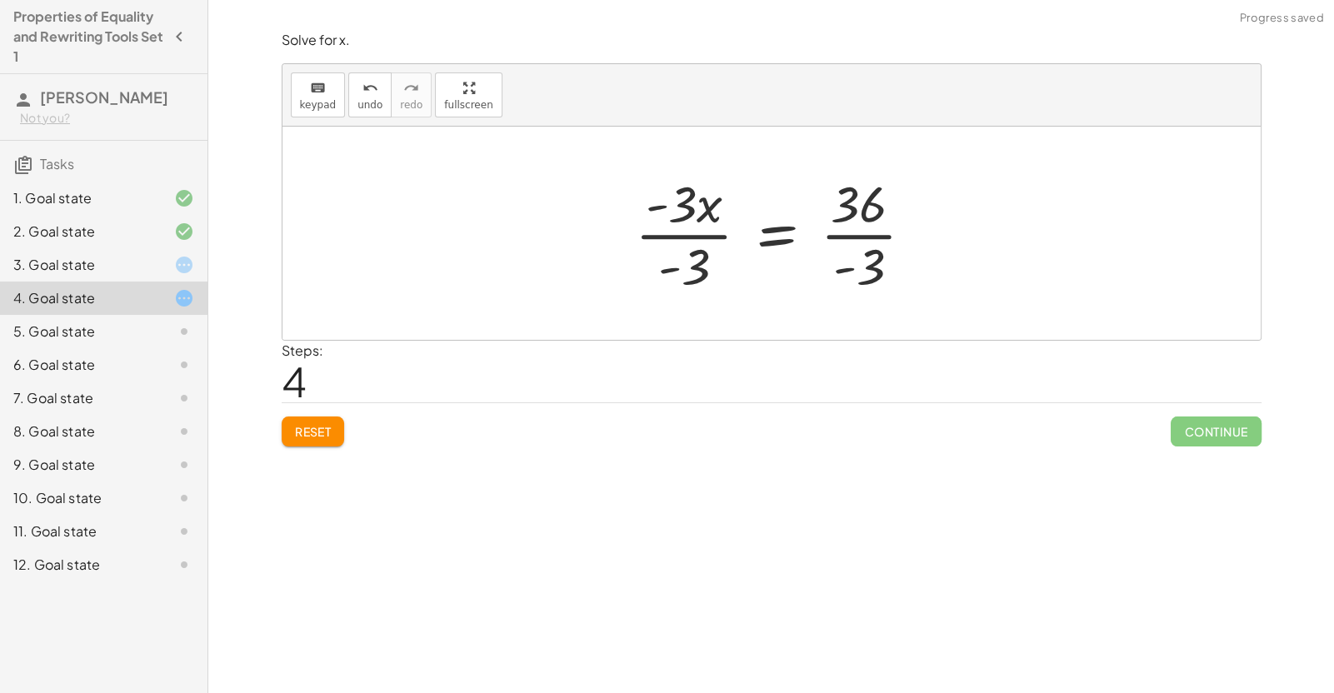
click at [711, 243] on div at bounding box center [780, 233] width 309 height 128
click at [854, 228] on div at bounding box center [809, 233] width 245 height 128
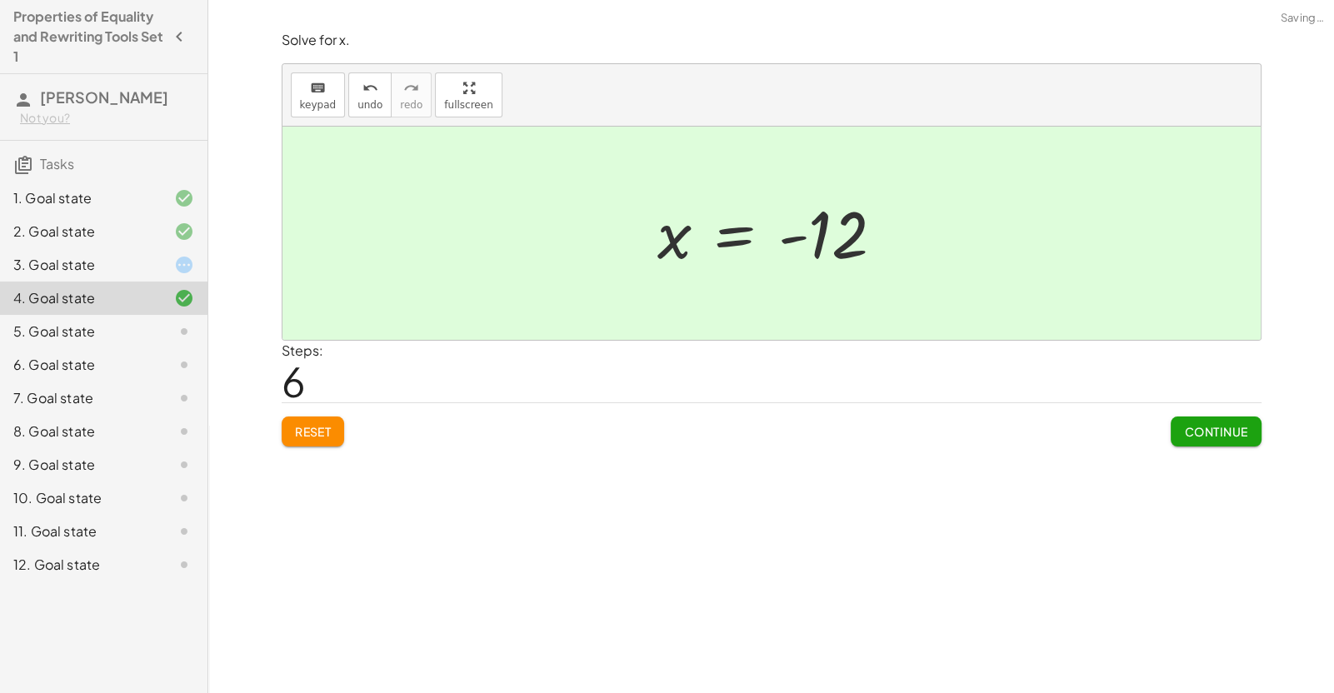
click at [1250, 427] on button "Continue" at bounding box center [1215, 432] width 90 height 30
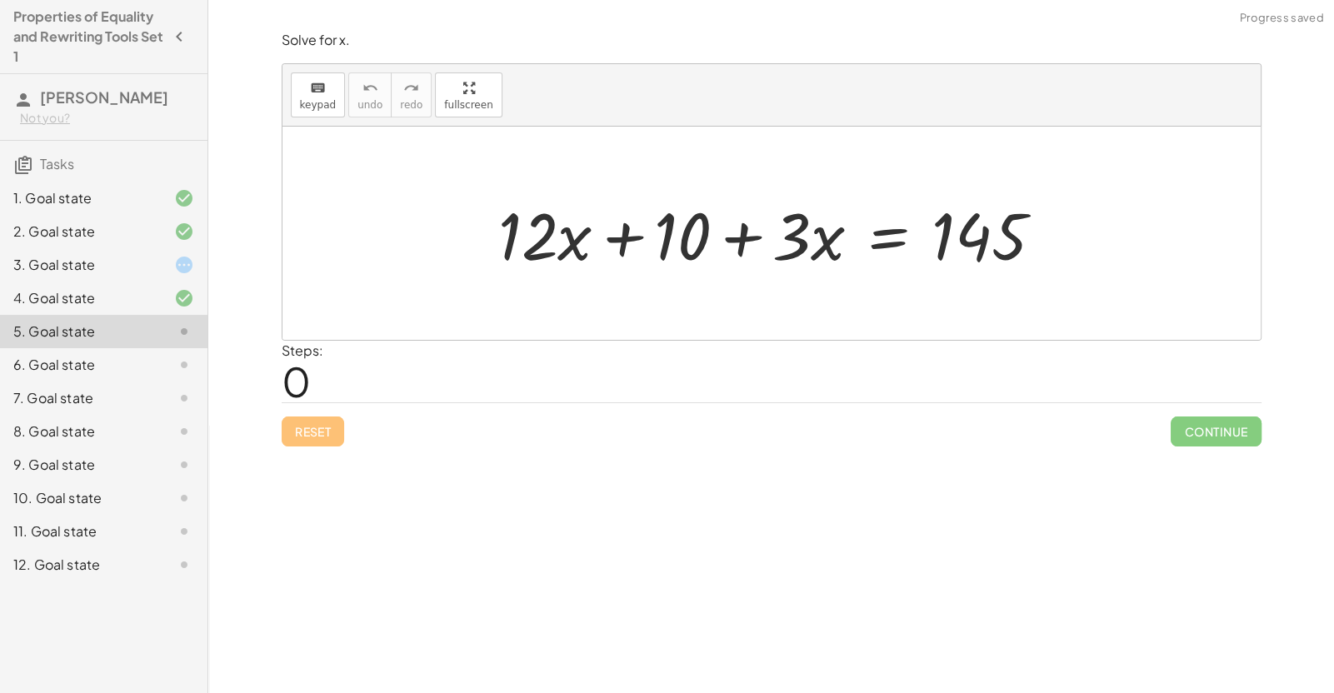
click at [186, 266] on icon at bounding box center [184, 265] width 20 height 20
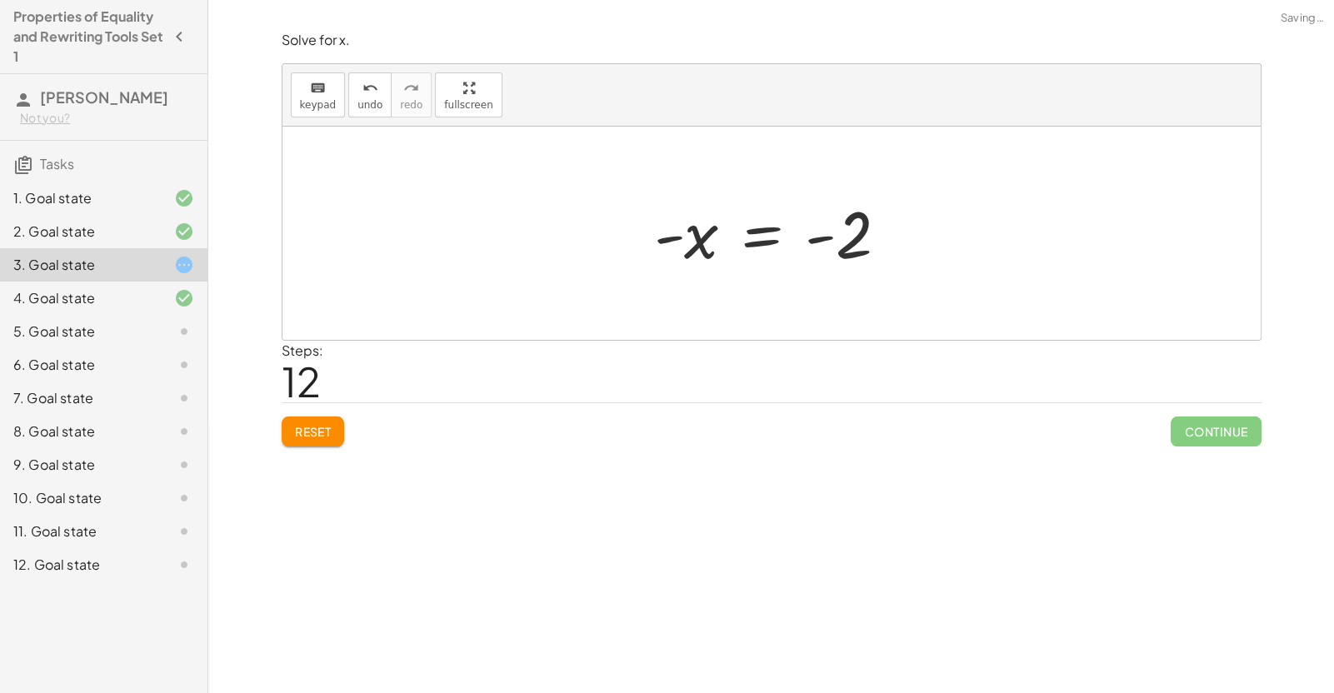
click at [322, 436] on span "Reset" at bounding box center [313, 431] width 37 height 15
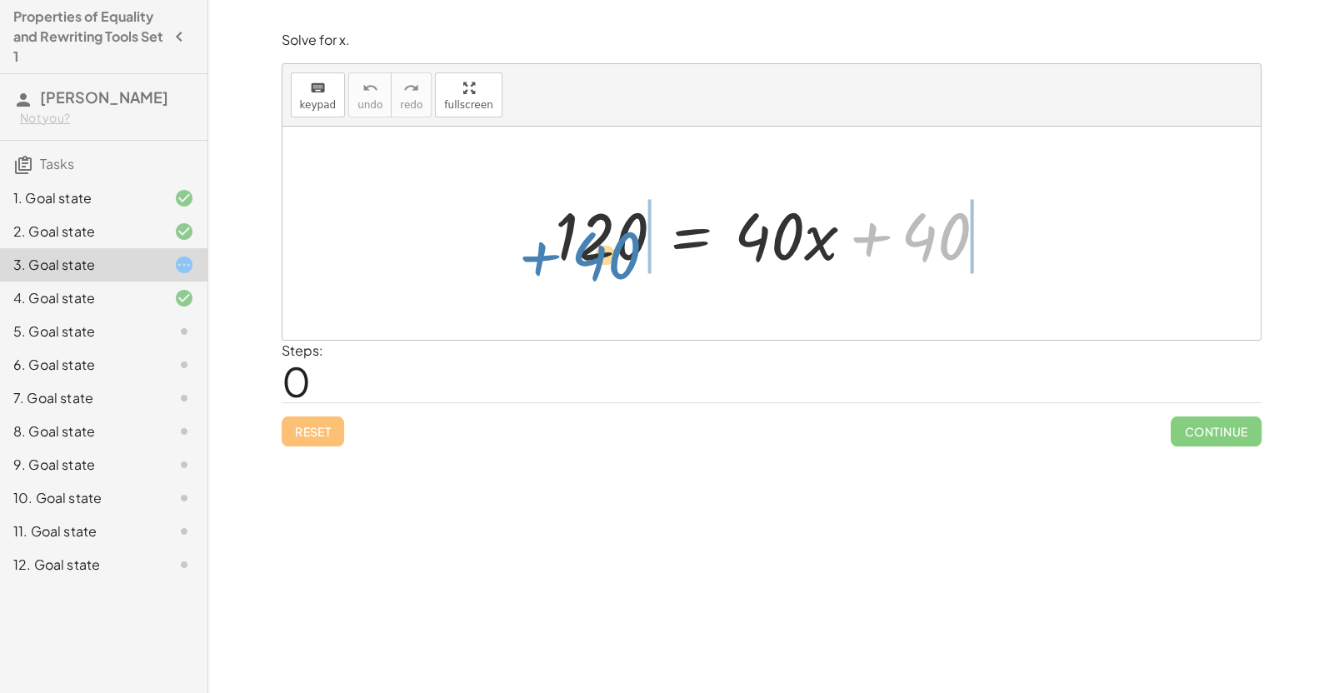
drag, startPoint x: 942, startPoint y: 237, endPoint x: 611, endPoint y: 255, distance: 332.1
click at [611, 255] on div at bounding box center [777, 234] width 462 height 86
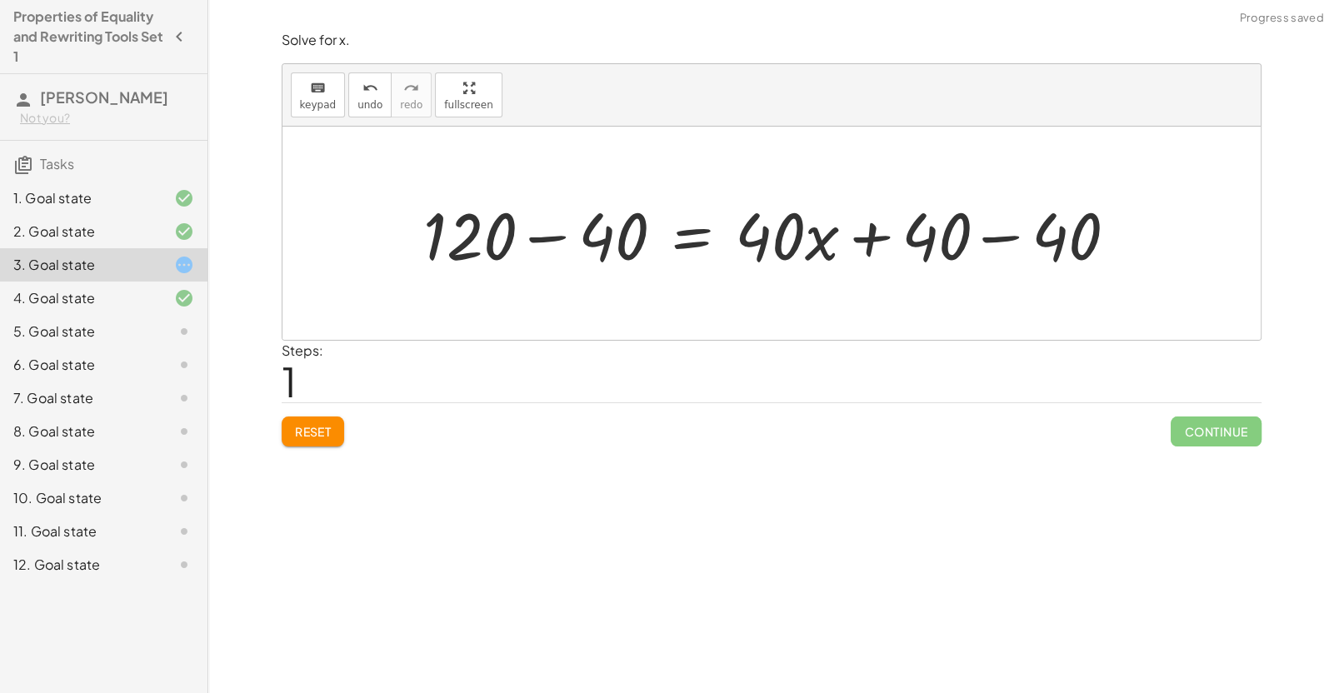
click at [674, 256] on div at bounding box center [778, 234] width 726 height 86
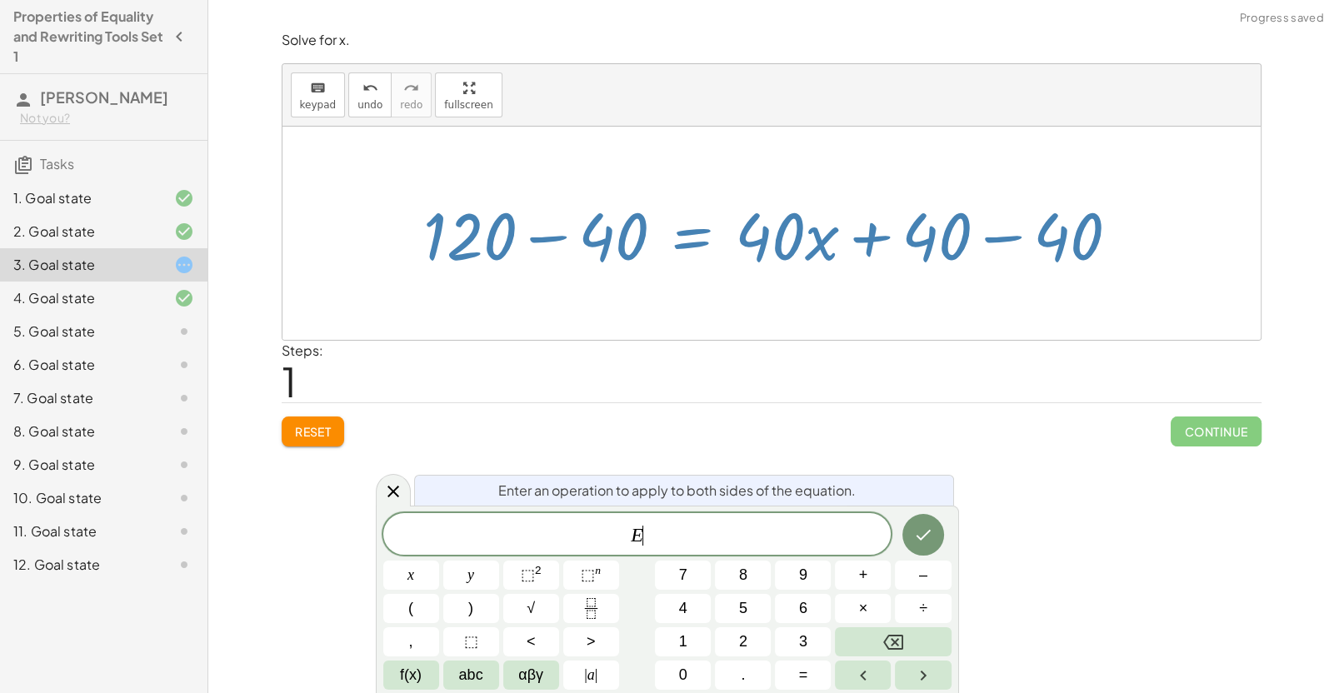
click at [589, 216] on div at bounding box center [778, 234] width 726 height 86
click at [394, 488] on icon at bounding box center [393, 492] width 12 height 12
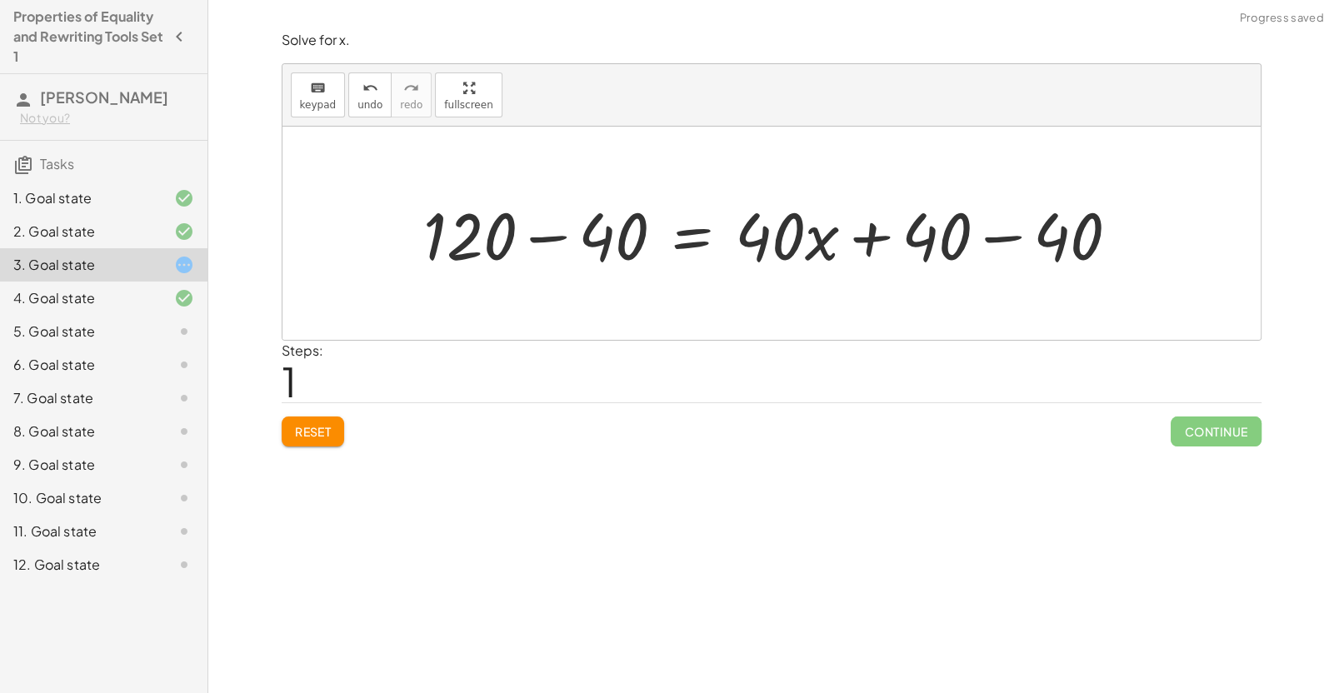
click at [561, 259] on div at bounding box center [778, 234] width 726 height 86
click at [1002, 253] on div at bounding box center [853, 234] width 575 height 86
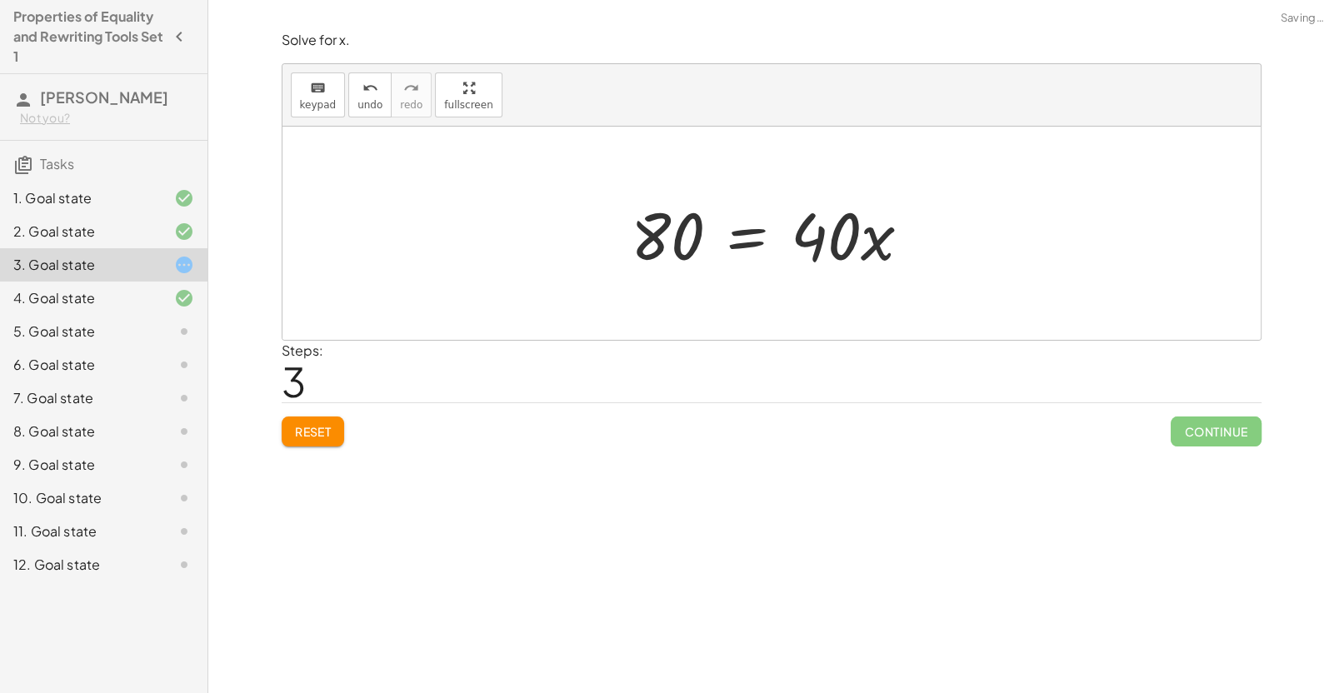
click at [868, 233] on div at bounding box center [777, 234] width 310 height 86
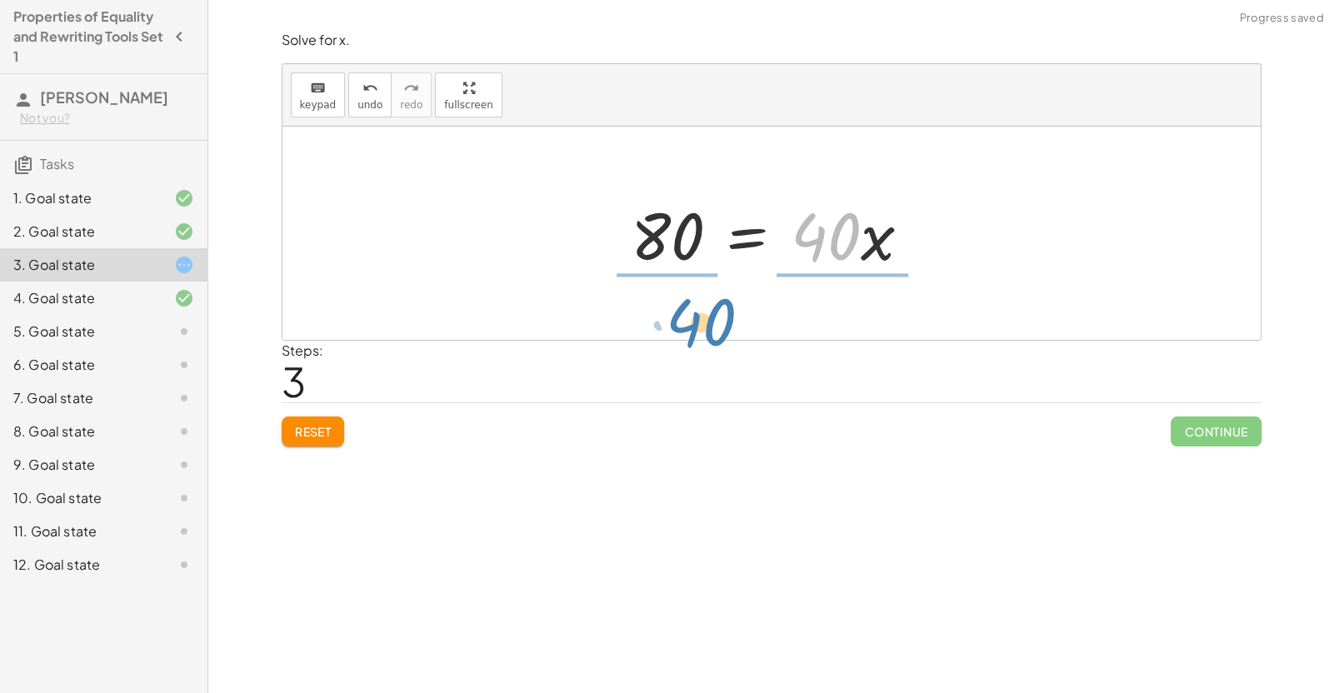
drag, startPoint x: 839, startPoint y: 233, endPoint x: 715, endPoint y: 319, distance: 150.9
click at [715, 319] on div "120 = + · 40 · x + 40 + 120 − 40 = + · 40 · x + 40 − 40 80 = + · 40 · x + 40 − …" at bounding box center [771, 233] width 978 height 213
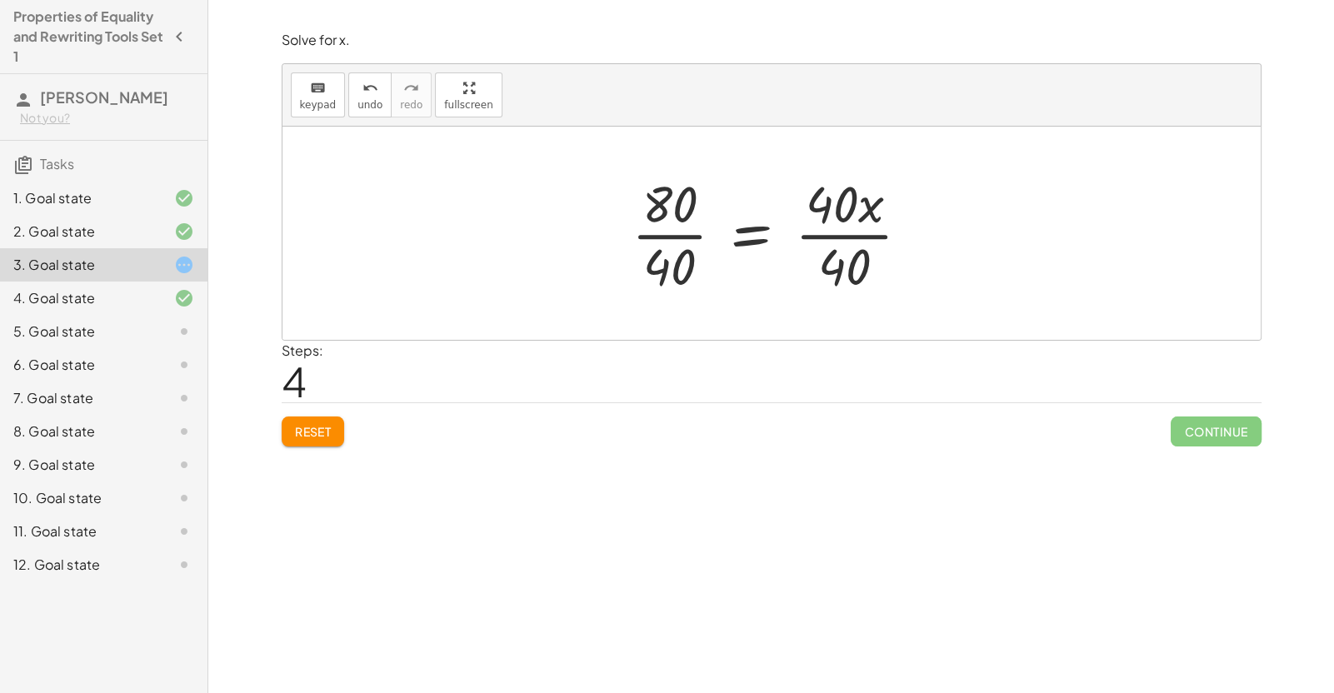
click at [681, 230] on div at bounding box center [777, 233] width 309 height 128
click at [868, 209] on div at bounding box center [797, 233] width 269 height 128
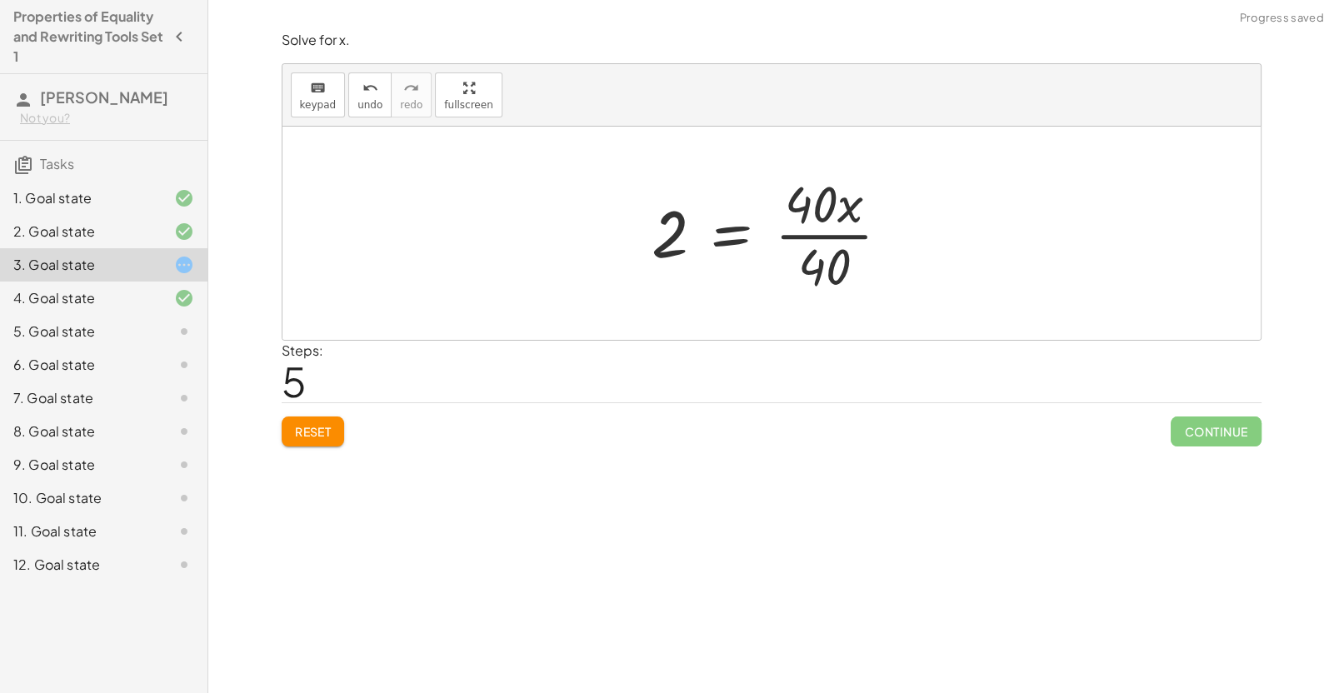
click at [842, 240] on div at bounding box center [777, 233] width 269 height 128
click at [761, 239] on div at bounding box center [777, 233] width 203 height 82
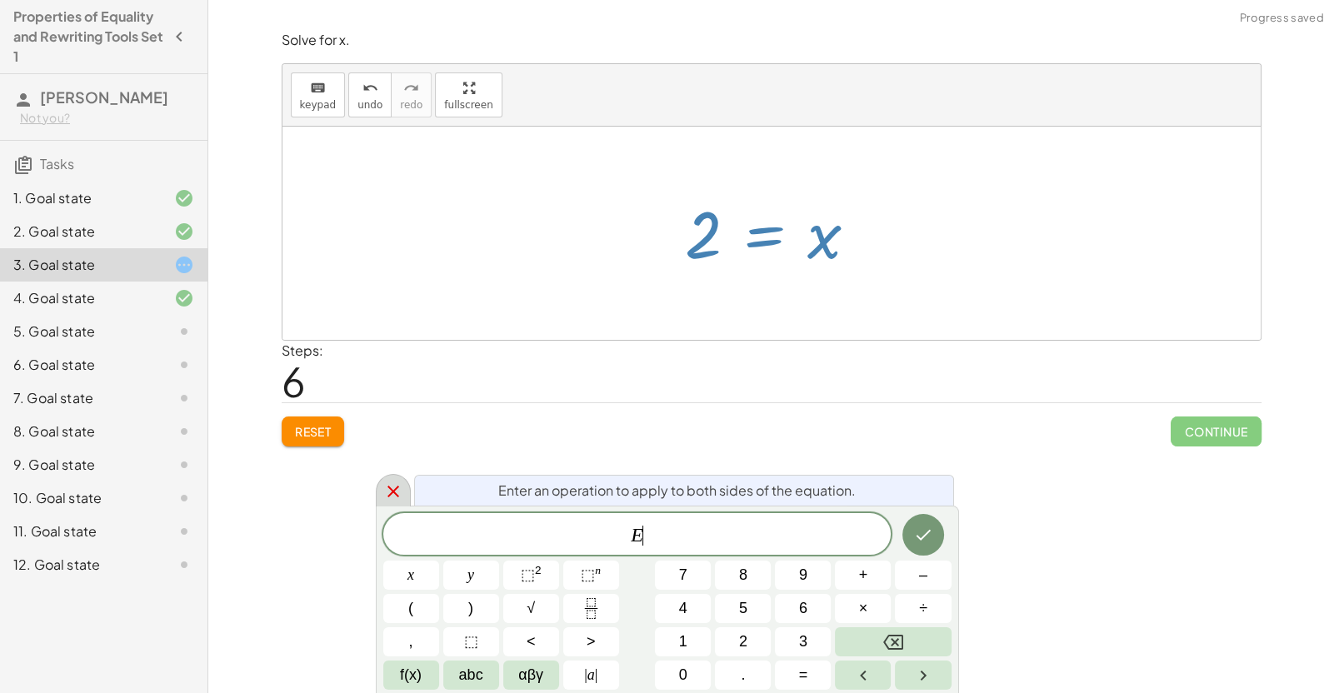
click at [387, 482] on icon at bounding box center [393, 492] width 20 height 20
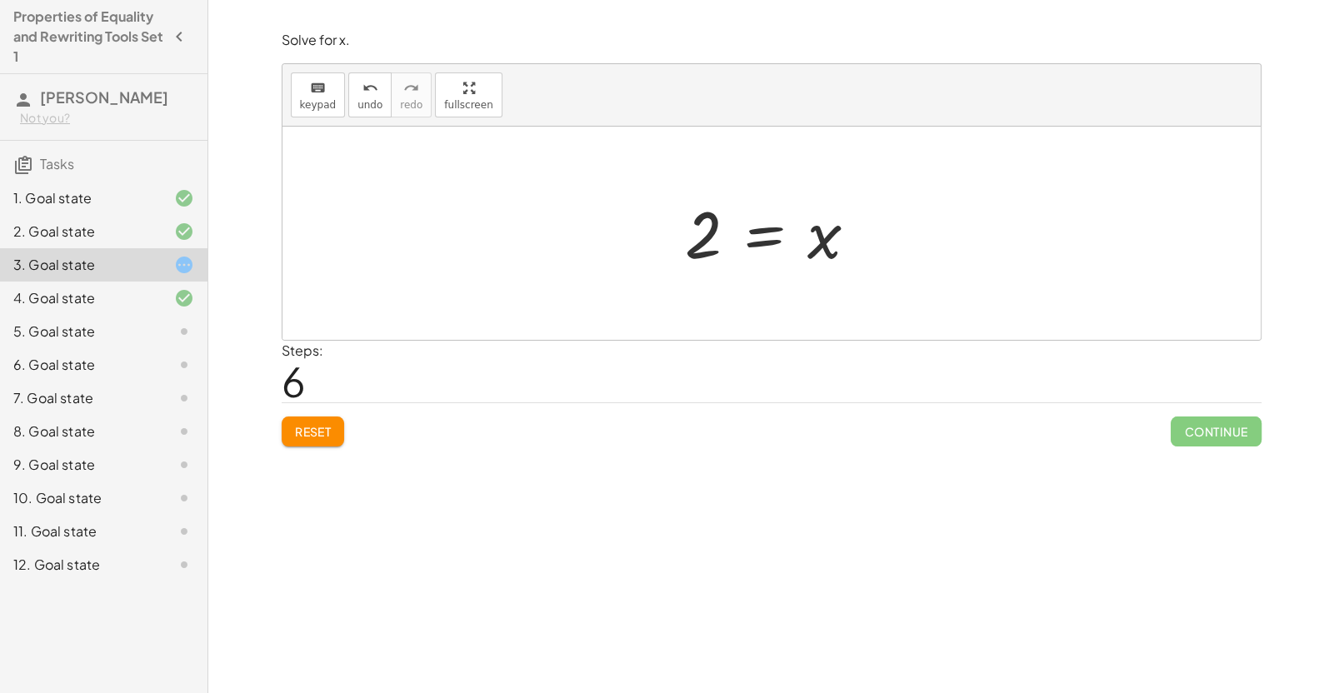
click at [711, 220] on div at bounding box center [777, 233] width 203 height 82
click at [188, 330] on icon at bounding box center [184, 332] width 20 height 20
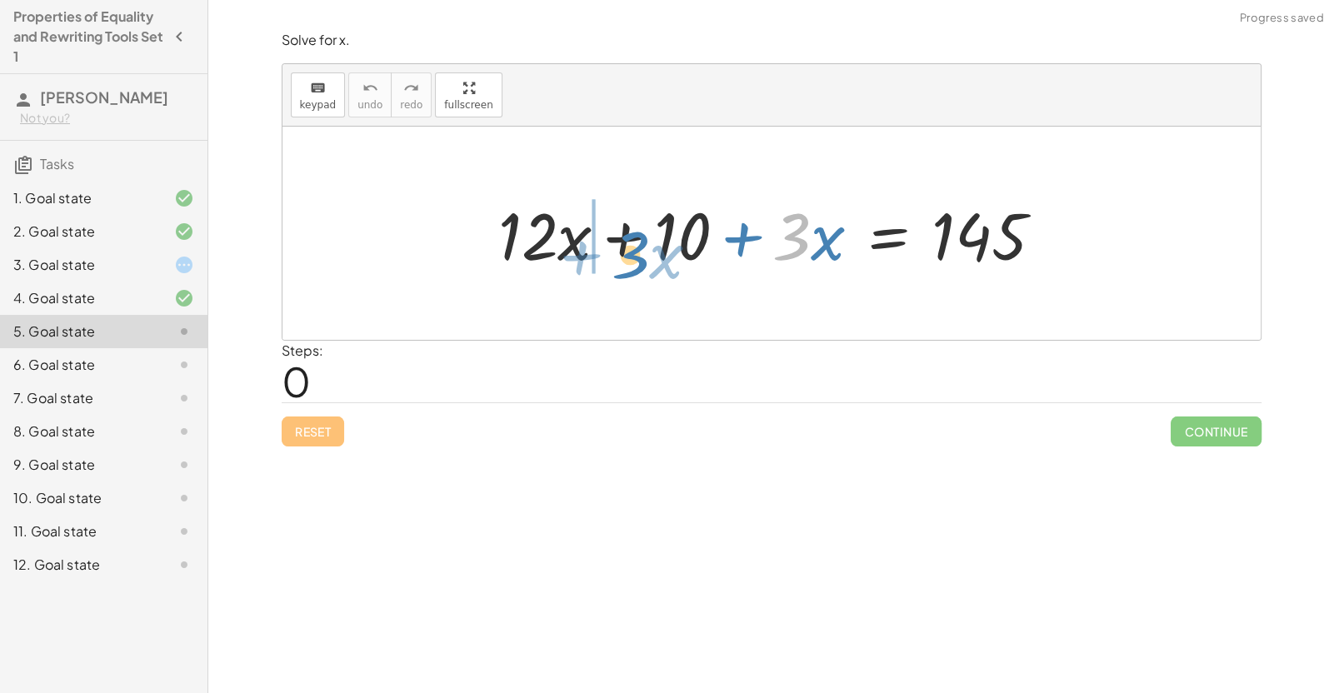
drag, startPoint x: 786, startPoint y: 240, endPoint x: 610, endPoint y: 246, distance: 176.7
click at [610, 246] on div at bounding box center [777, 234] width 575 height 86
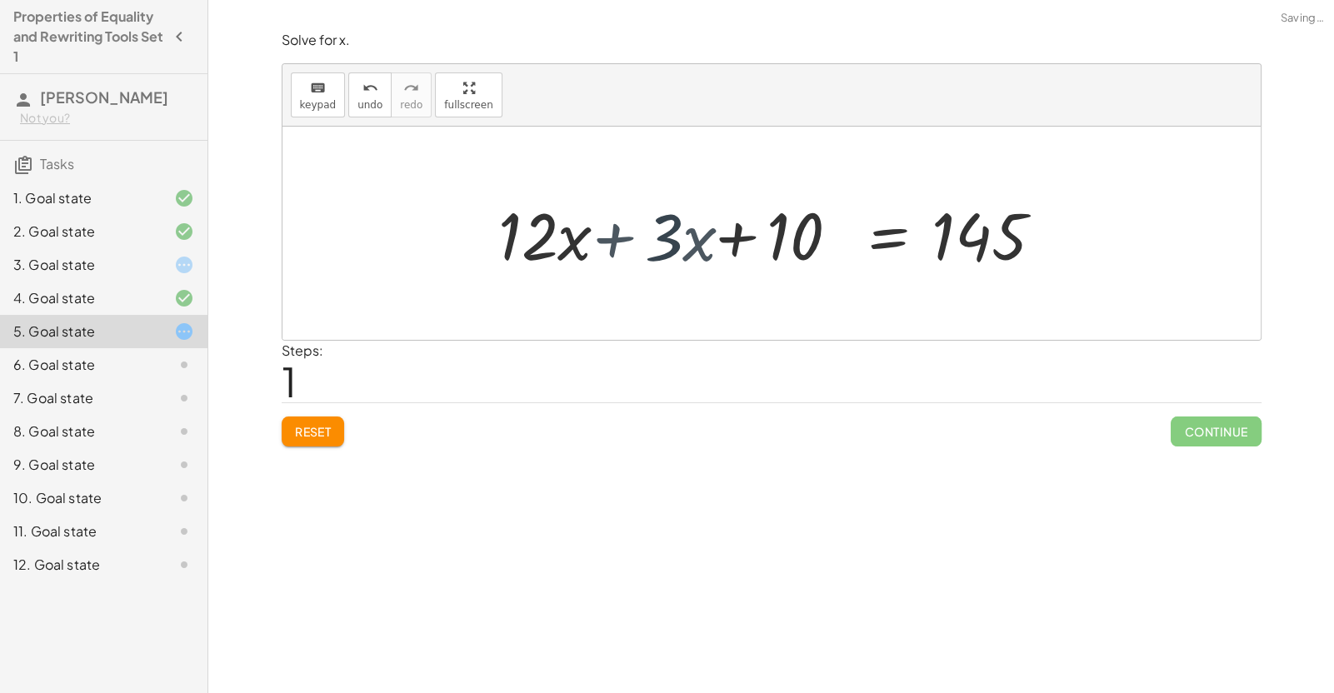
click at [610, 246] on div at bounding box center [777, 234] width 575 height 86
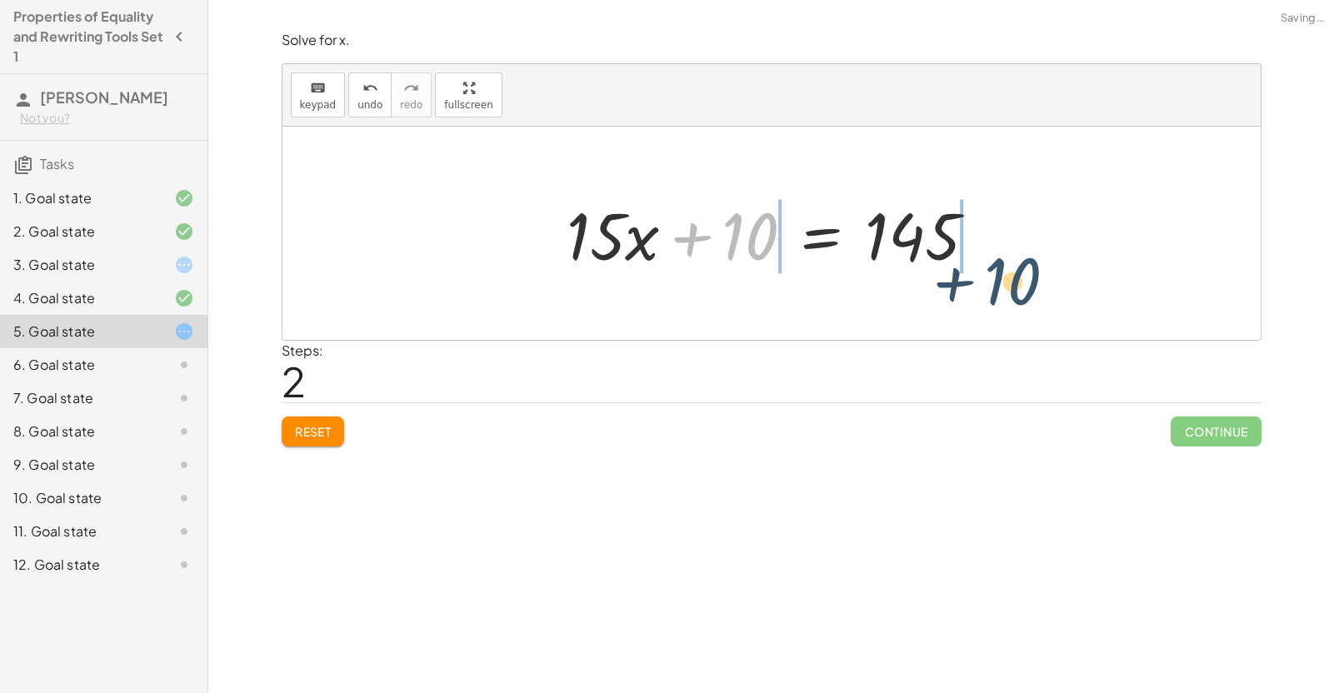
drag, startPoint x: 734, startPoint y: 236, endPoint x: 998, endPoint y: 278, distance: 267.5
click at [998, 278] on div "+ · 12 · x + 10 + · 3 · x = 145 + · 12 · x + · 3 · x + 10 = 145 + 10 + · x + 10…" at bounding box center [771, 234] width 461 height 94
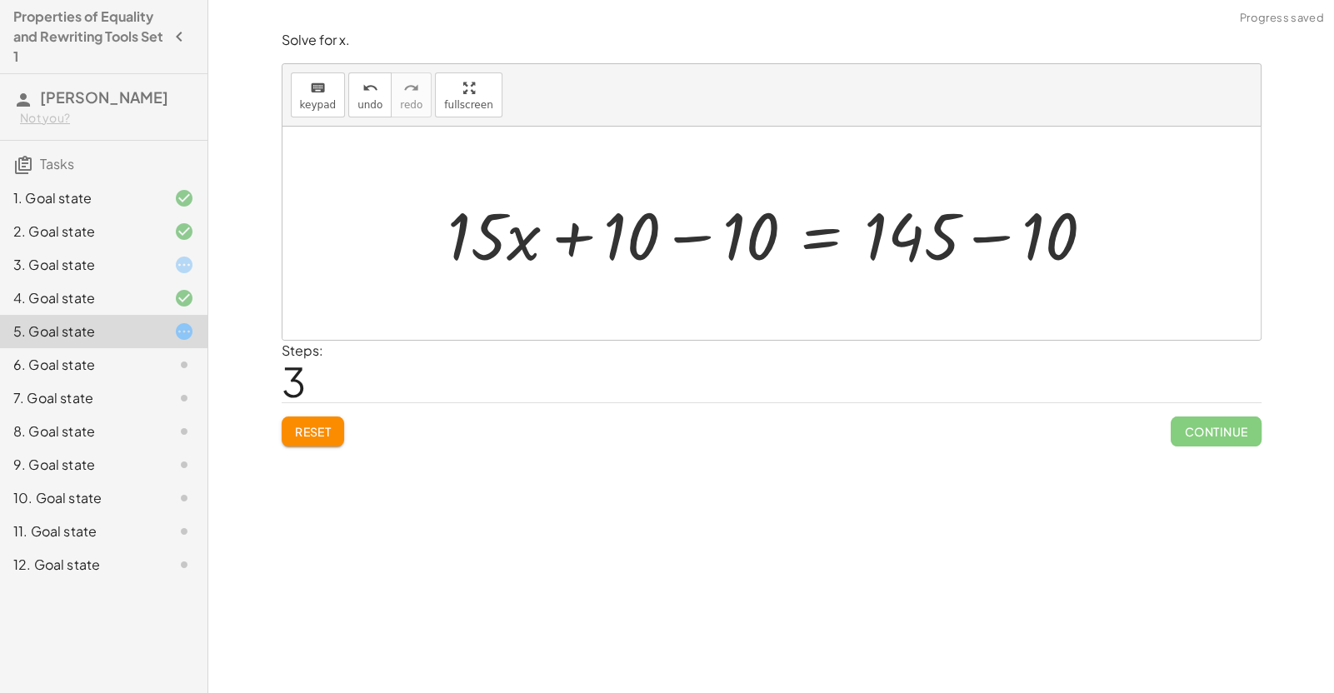
click at [939, 250] on div at bounding box center [777, 234] width 676 height 86
click at [833, 243] on div at bounding box center [777, 234] width 676 height 86
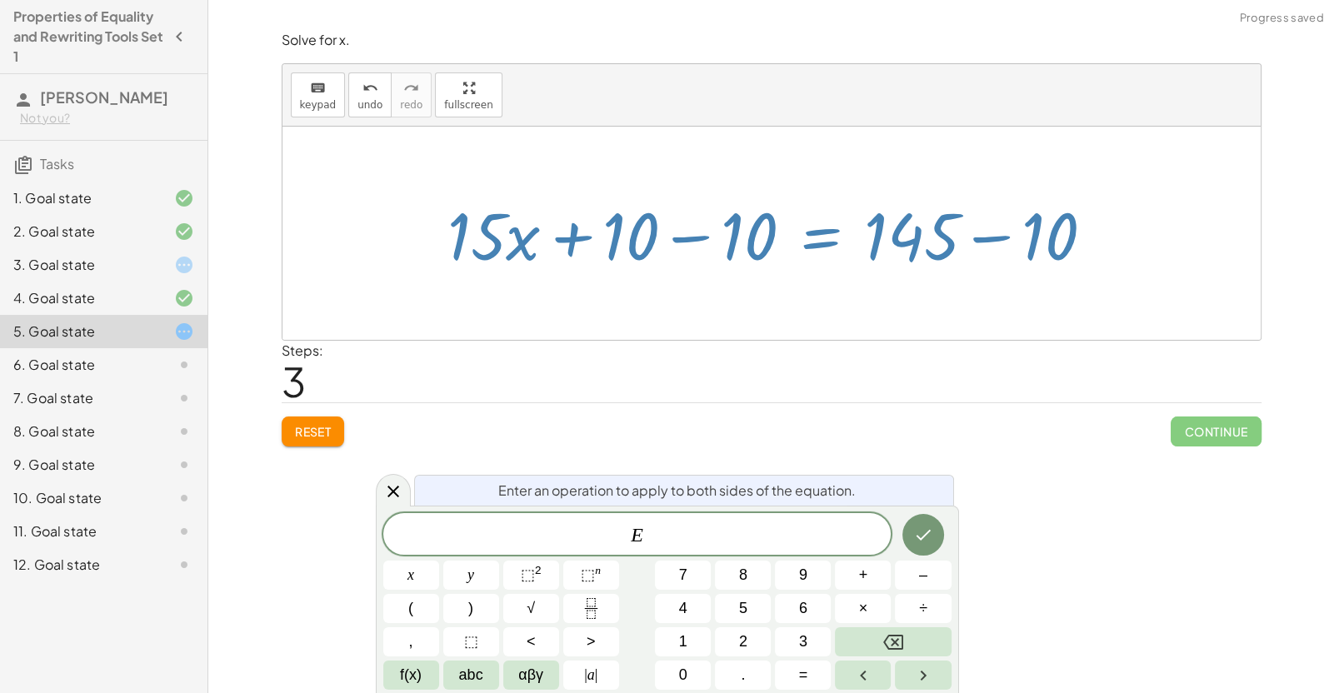
click at [923, 237] on div at bounding box center [777, 234] width 676 height 86
click at [391, 498] on icon at bounding box center [393, 492] width 20 height 20
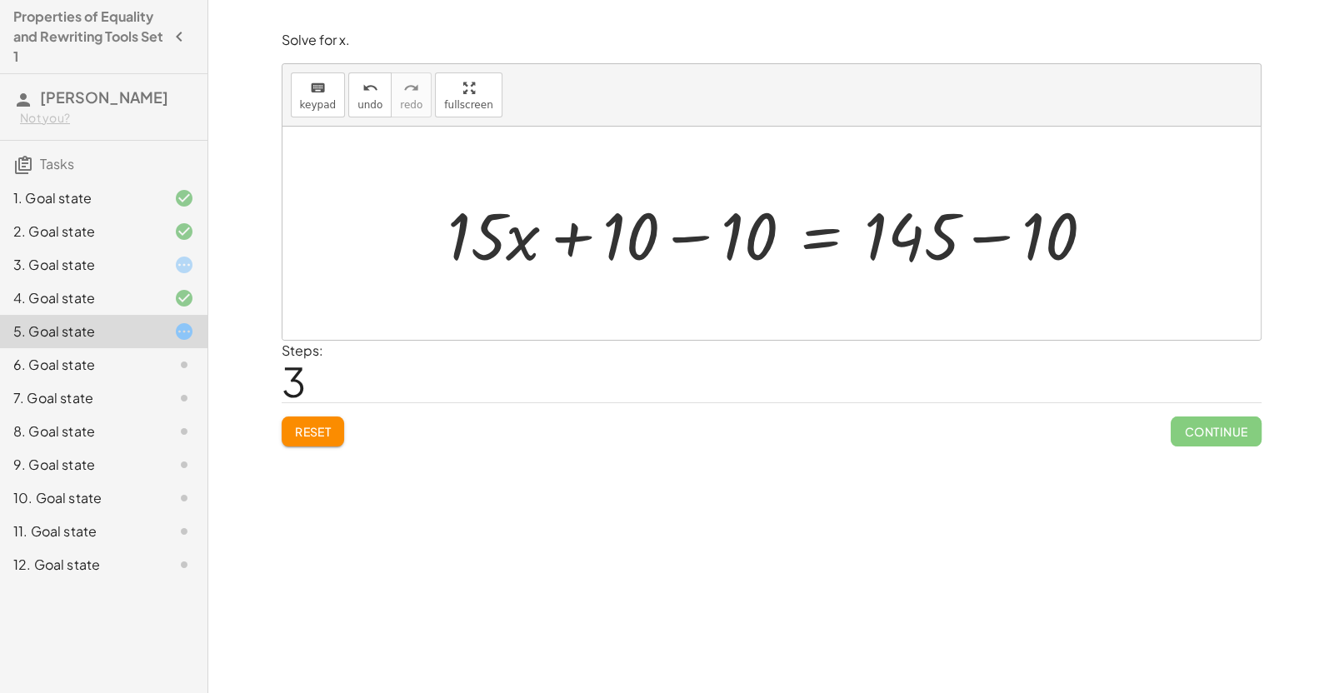
click at [680, 242] on div at bounding box center [777, 234] width 676 height 86
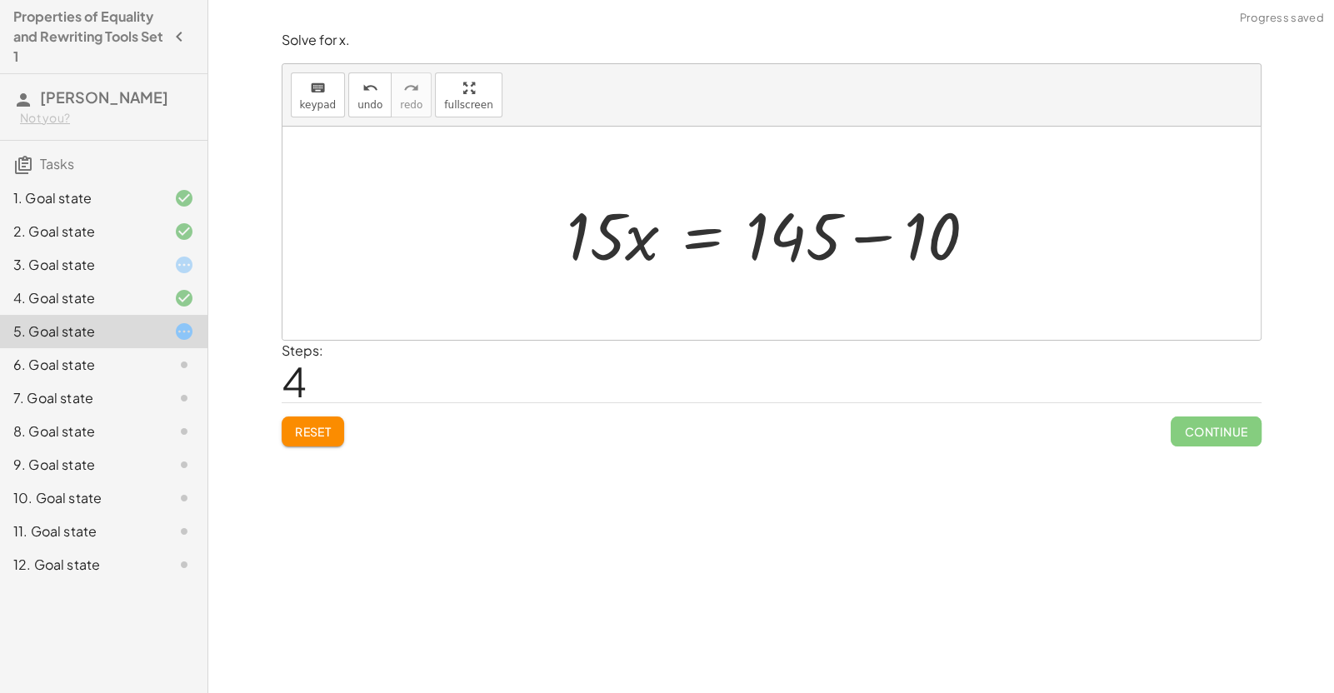
click at [896, 238] on div at bounding box center [778, 234] width 440 height 86
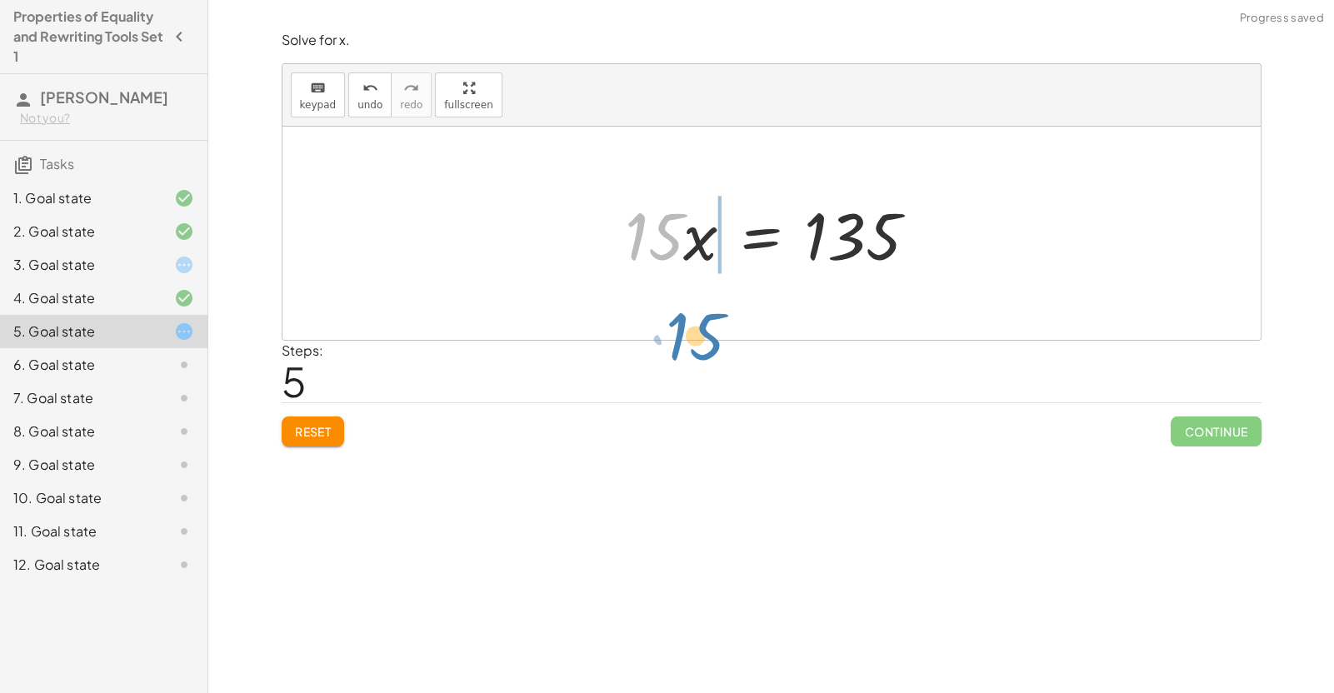
drag, startPoint x: 665, startPoint y: 241, endPoint x: 711, endPoint y: 344, distance: 113.3
click at [711, 344] on div "Solve for x. keyboard keypad undo undo redo redo fullscreen + · 12 · x + 10 + ·…" at bounding box center [772, 239] width 1000 height 436
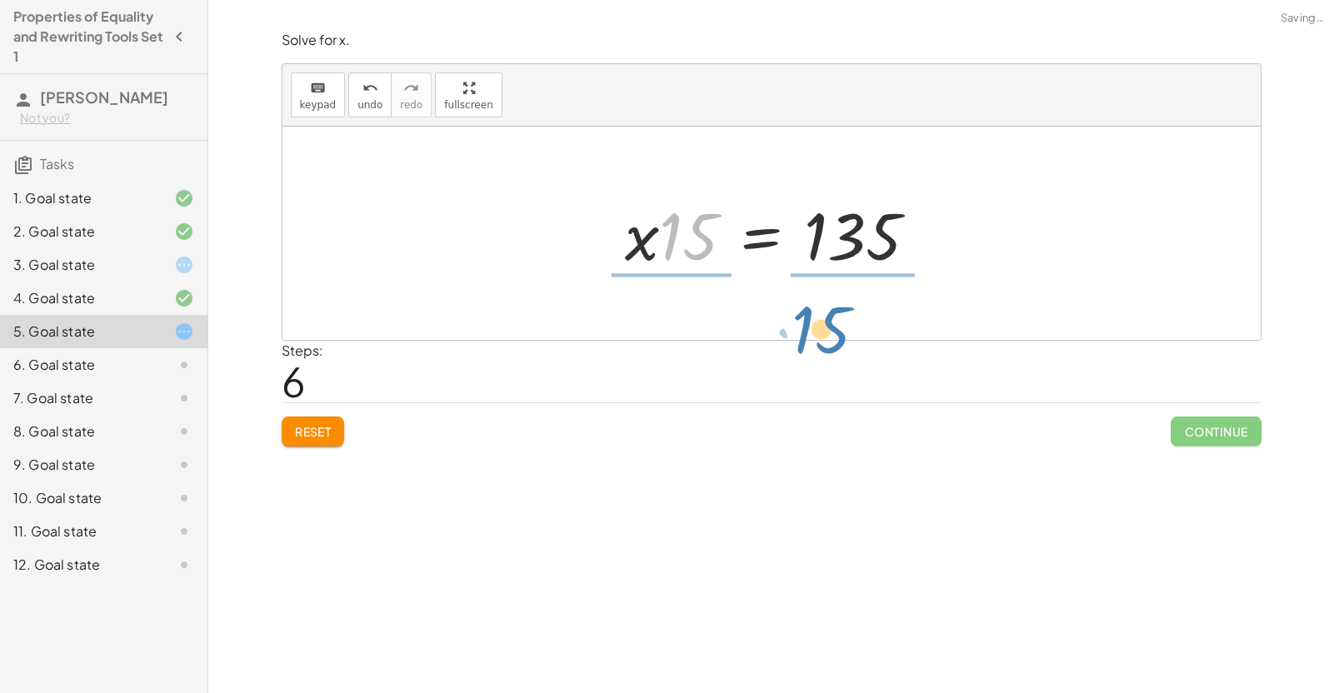
drag, startPoint x: 684, startPoint y: 248, endPoint x: 816, endPoint y: 339, distance: 159.9
click at [816, 339] on div "Solve for x. keyboard keypad undo undo redo redo fullscreen + · 12 · x + 10 + ·…" at bounding box center [772, 239] width 1000 height 436
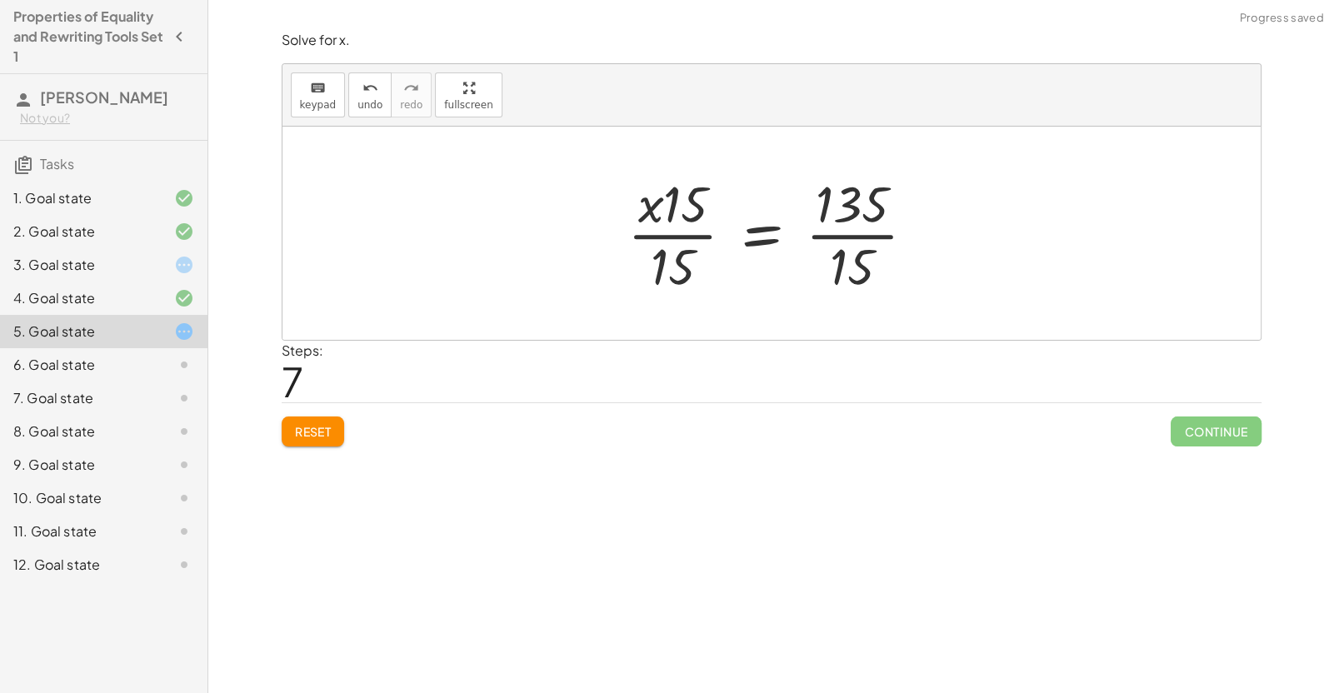
click at [686, 242] on div at bounding box center [778, 233] width 318 height 128
click at [691, 234] on div at bounding box center [778, 233] width 318 height 128
drag, startPoint x: 671, startPoint y: 197, endPoint x: 616, endPoint y: 212, distance: 56.8
click at [616, 212] on div "+ · 12 · x + 10 + · 3 · x = 145 + · 12 · x + · 3 · x + 10 = 145 + · 15 · x + 10…" at bounding box center [771, 233] width 339 height 137
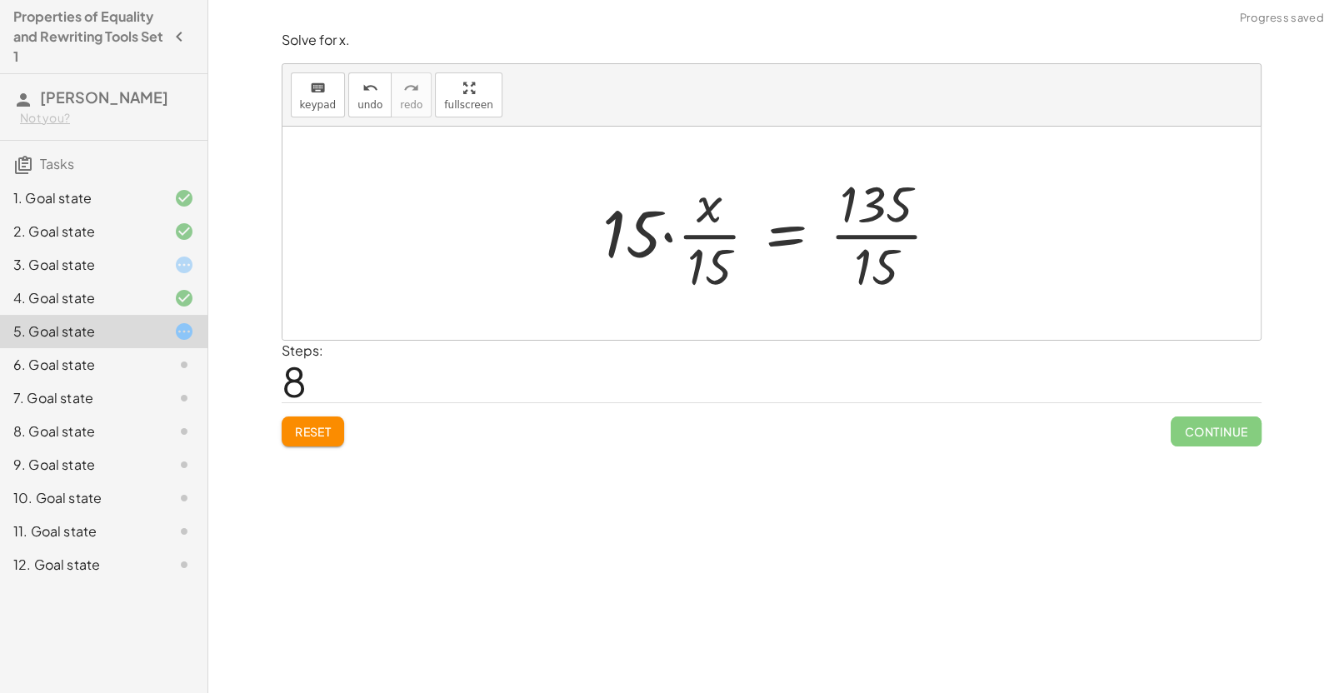
click at [660, 242] on div at bounding box center [777, 233] width 367 height 128
click at [367, 97] on button "undo undo" at bounding box center [369, 94] width 43 height 45
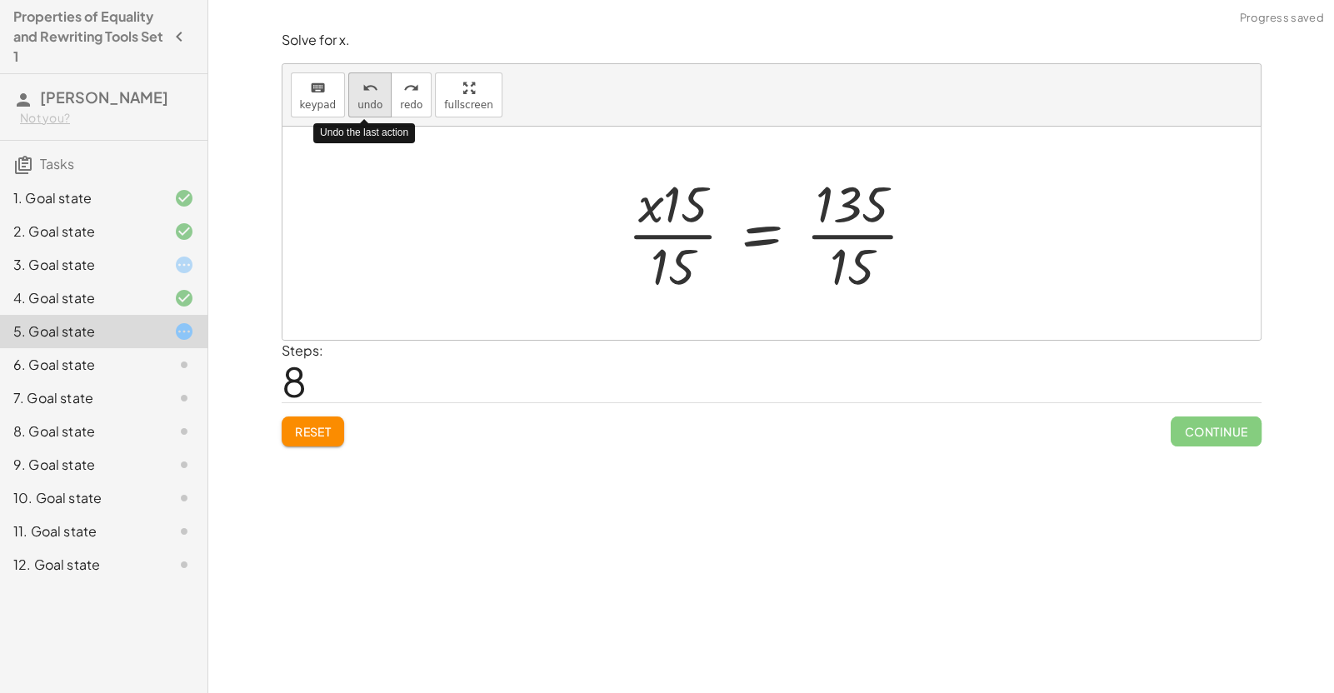
click at [367, 97] on button "undo undo" at bounding box center [369, 94] width 43 height 45
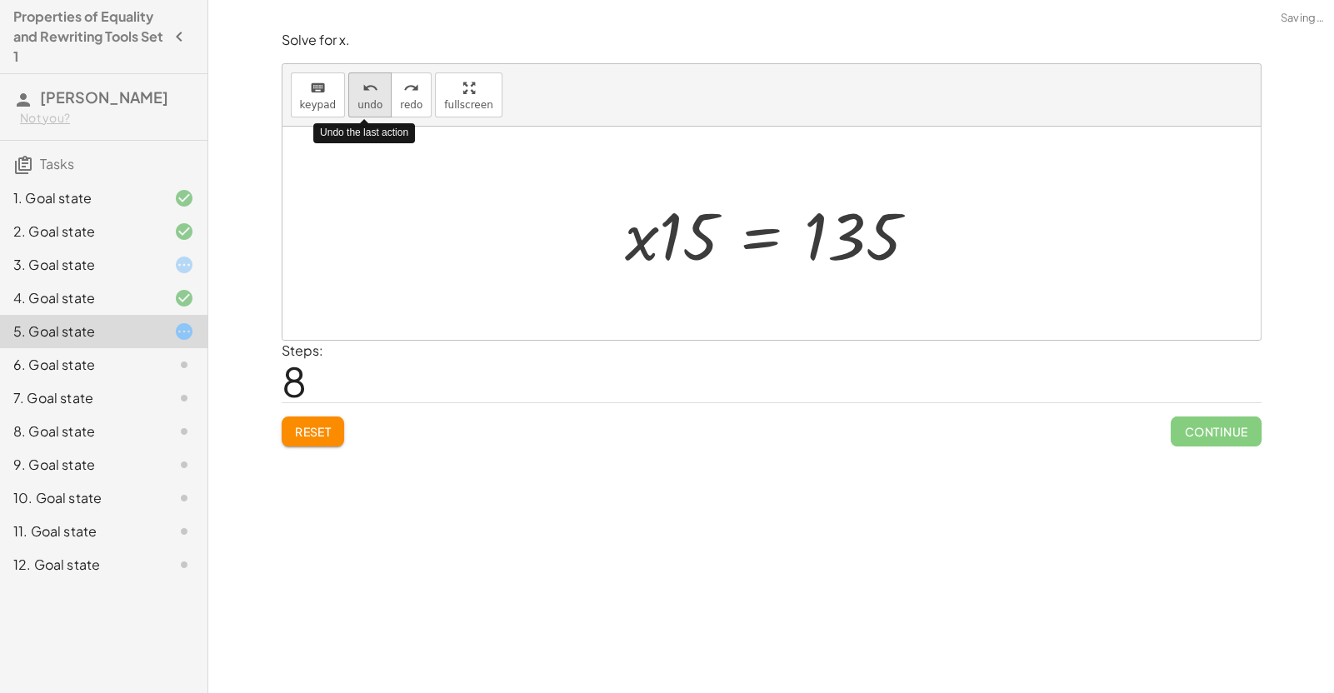
click at [367, 97] on button "undo undo" at bounding box center [369, 94] width 43 height 45
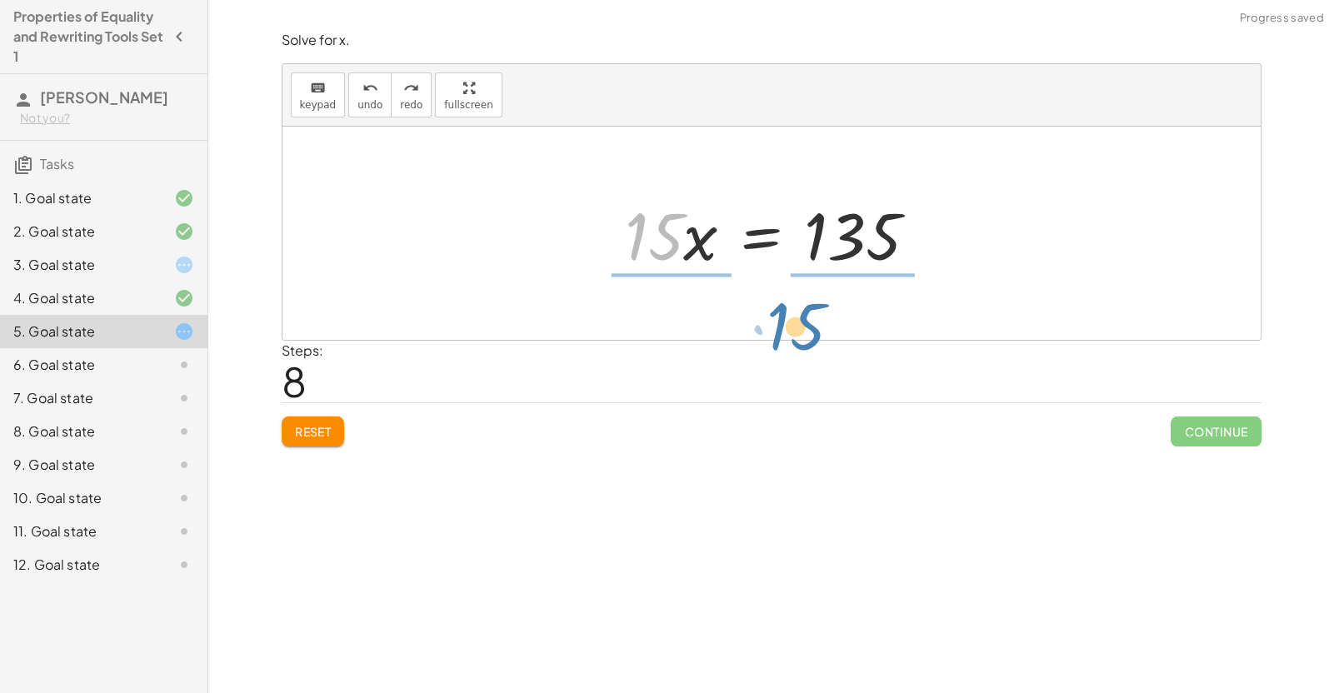
drag, startPoint x: 662, startPoint y: 253, endPoint x: 806, endPoint y: 344, distance: 169.6
click at [806, 344] on div "Solve for x. keyboard keypad undo undo redo redo fullscreen + · 12 · x + 10 + ·…" at bounding box center [772, 239] width 1000 height 436
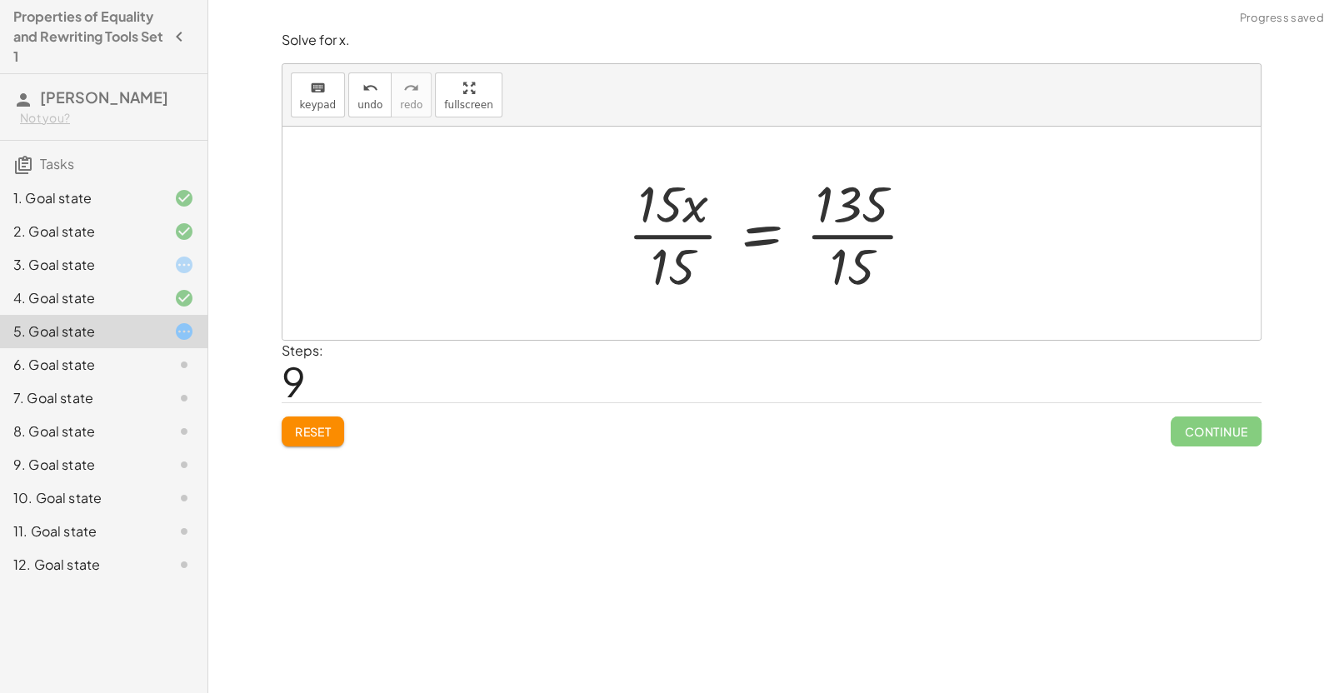
click at [672, 247] on div at bounding box center [778, 233] width 318 height 128
click at [852, 238] on div at bounding box center [806, 233] width 261 height 128
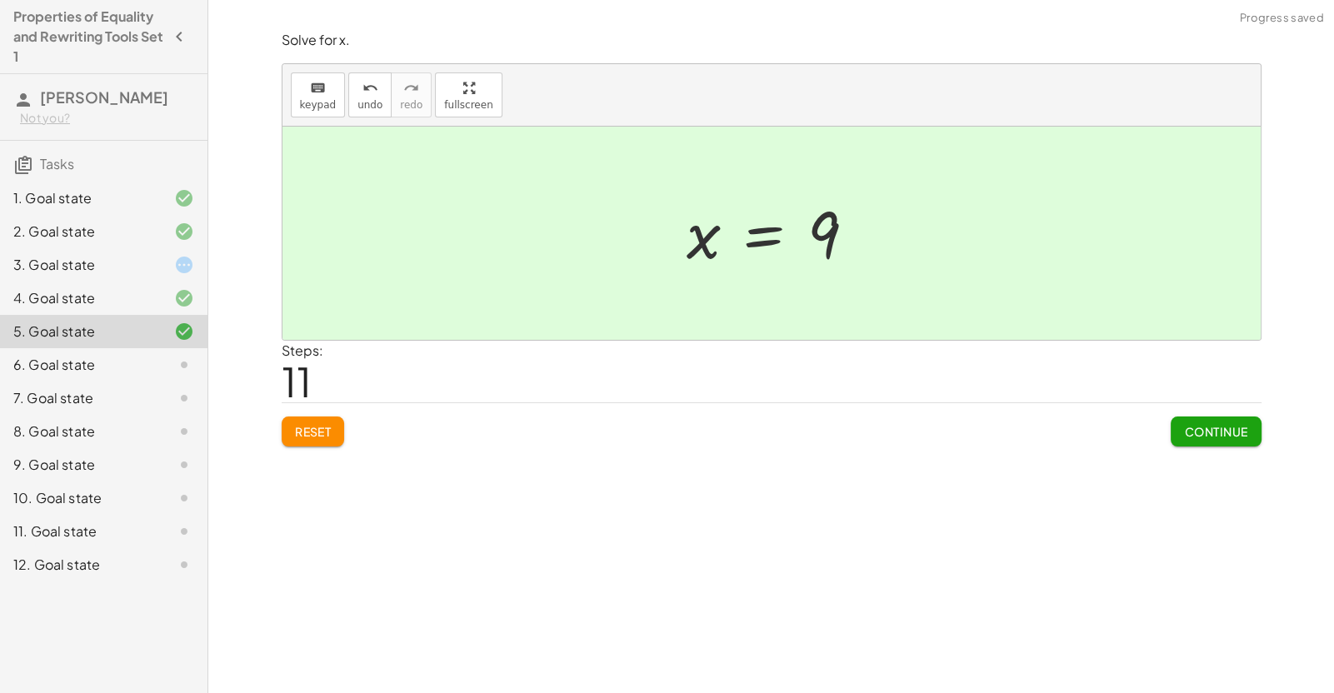
click at [1205, 442] on button "Continue" at bounding box center [1215, 432] width 90 height 30
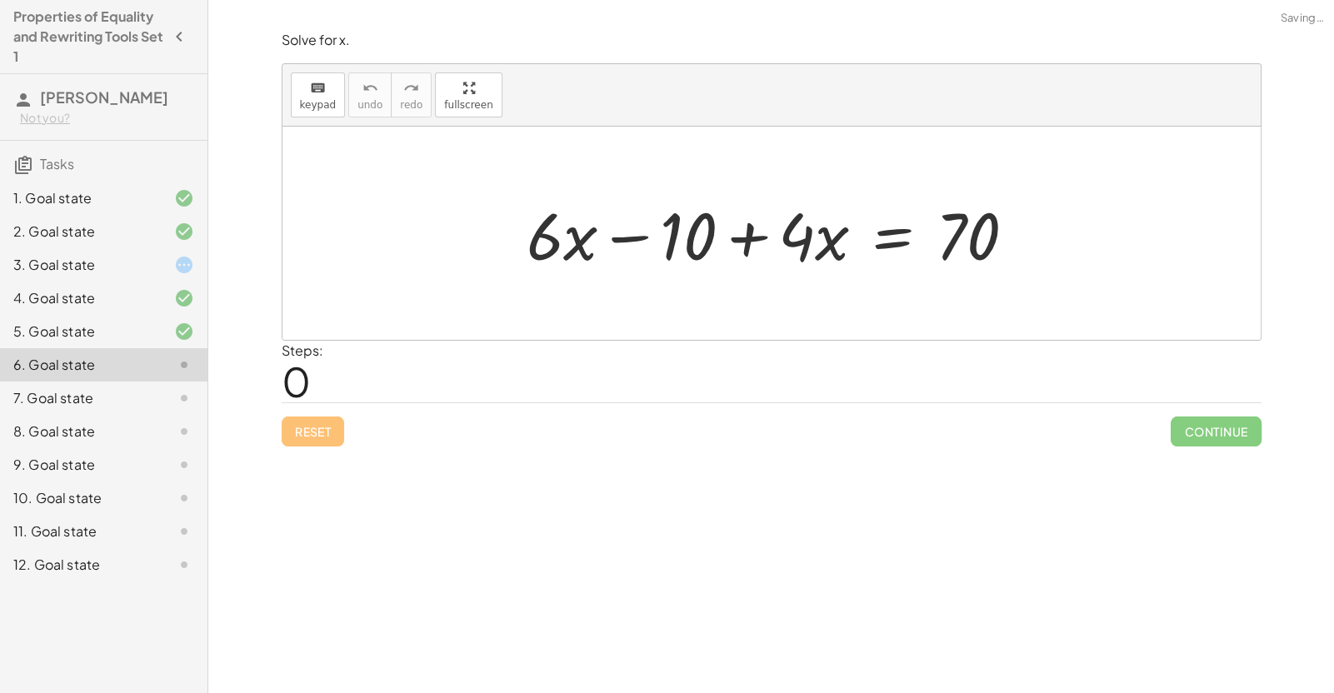
click at [631, 241] on div at bounding box center [778, 234] width 520 height 86
drag, startPoint x: 775, startPoint y: 236, endPoint x: 607, endPoint y: 245, distance: 167.7
click at [607, 245] on div at bounding box center [778, 234] width 520 height 86
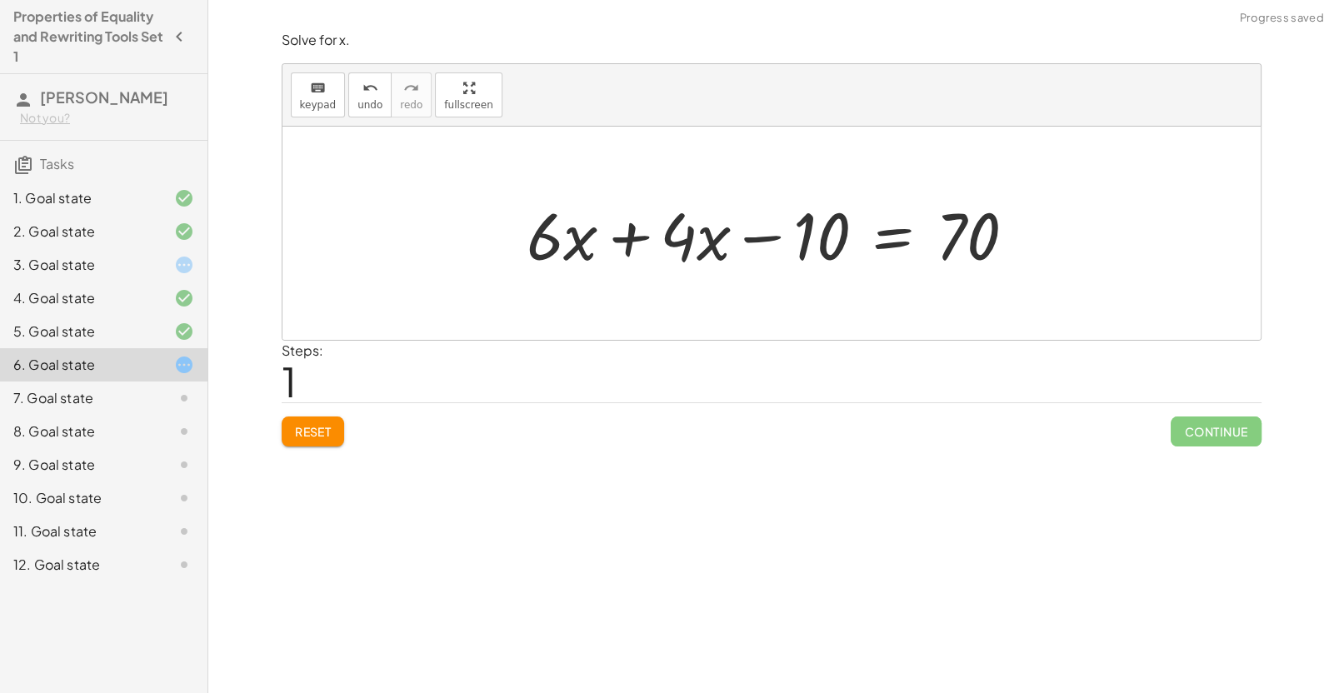
click at [611, 247] on div at bounding box center [778, 234] width 520 height 86
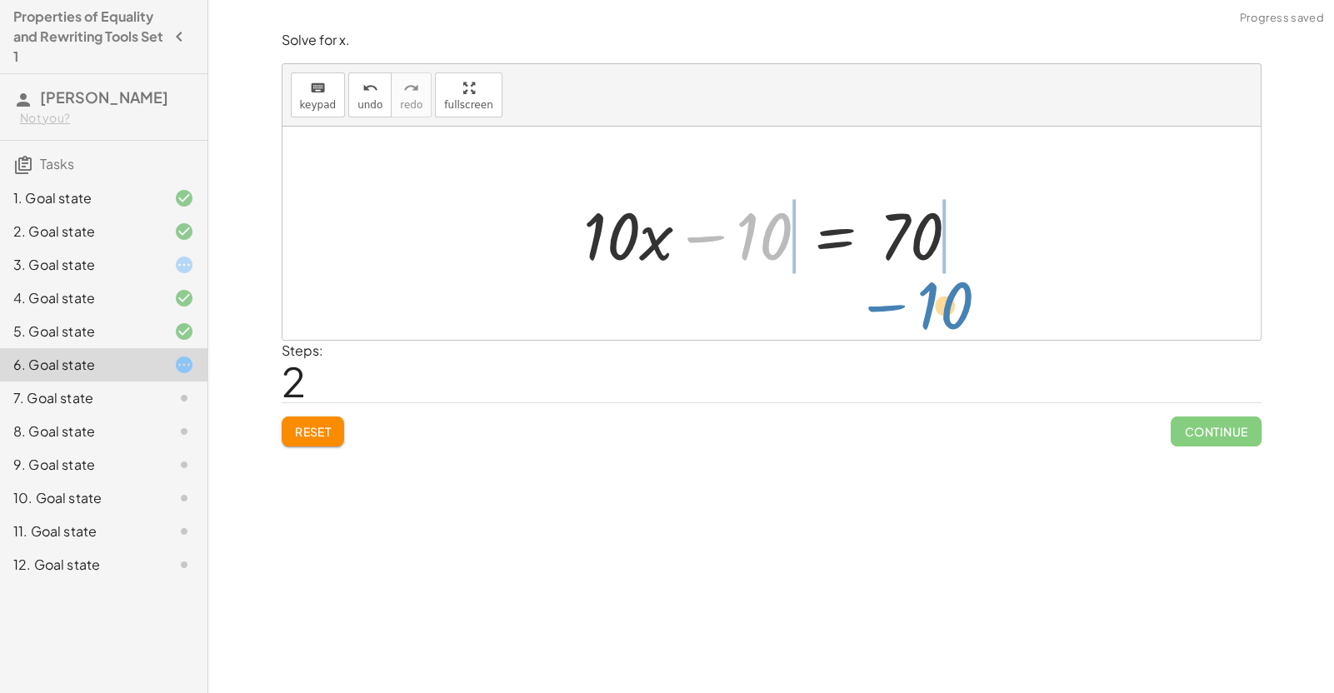
drag, startPoint x: 756, startPoint y: 241, endPoint x: 936, endPoint y: 309, distance: 191.7
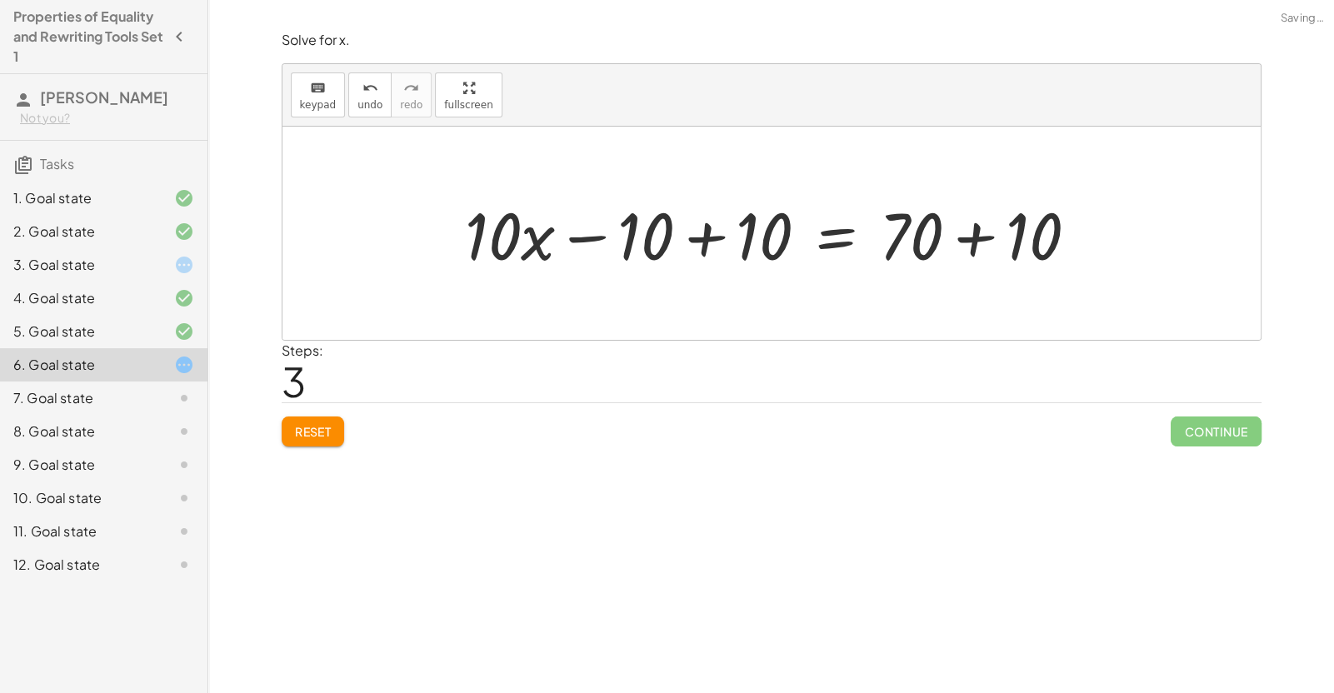
click at [911, 202] on div at bounding box center [778, 234] width 643 height 86
click at [922, 243] on div at bounding box center [778, 234] width 643 height 86
click at [712, 235] on div at bounding box center [778, 234] width 643 height 86
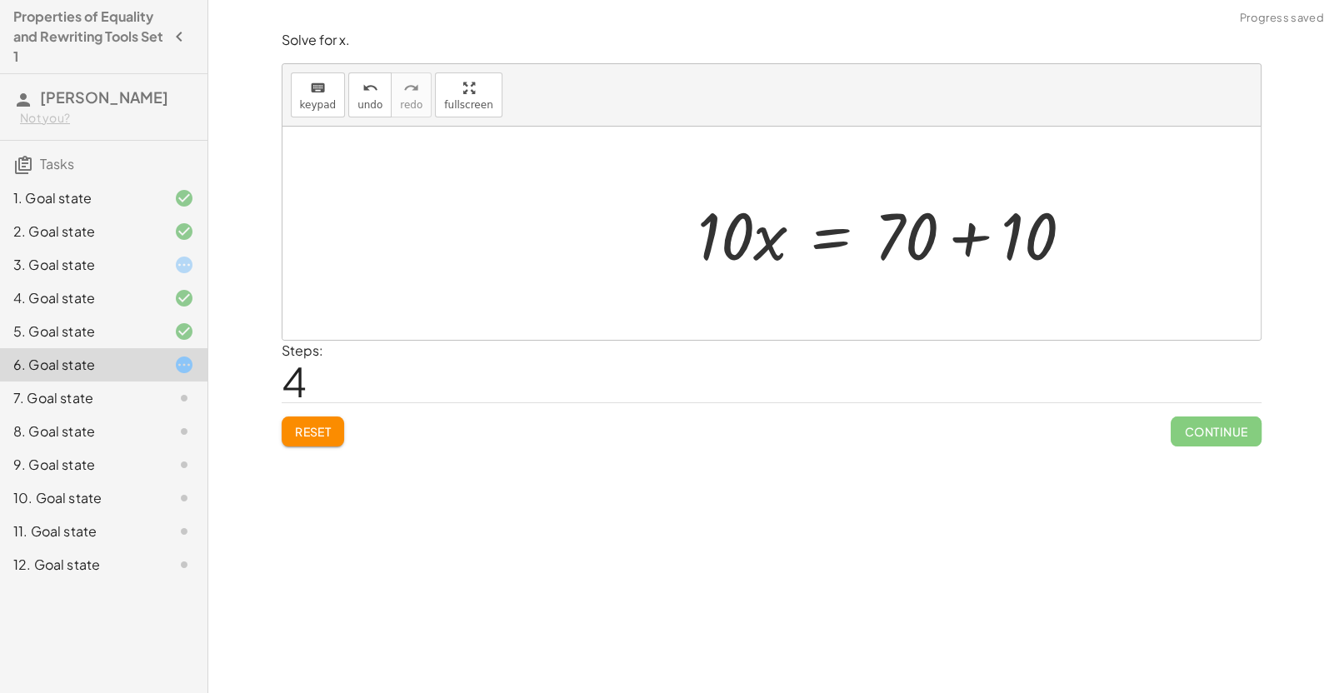
click at [936, 232] on div at bounding box center [892, 234] width 406 height 86
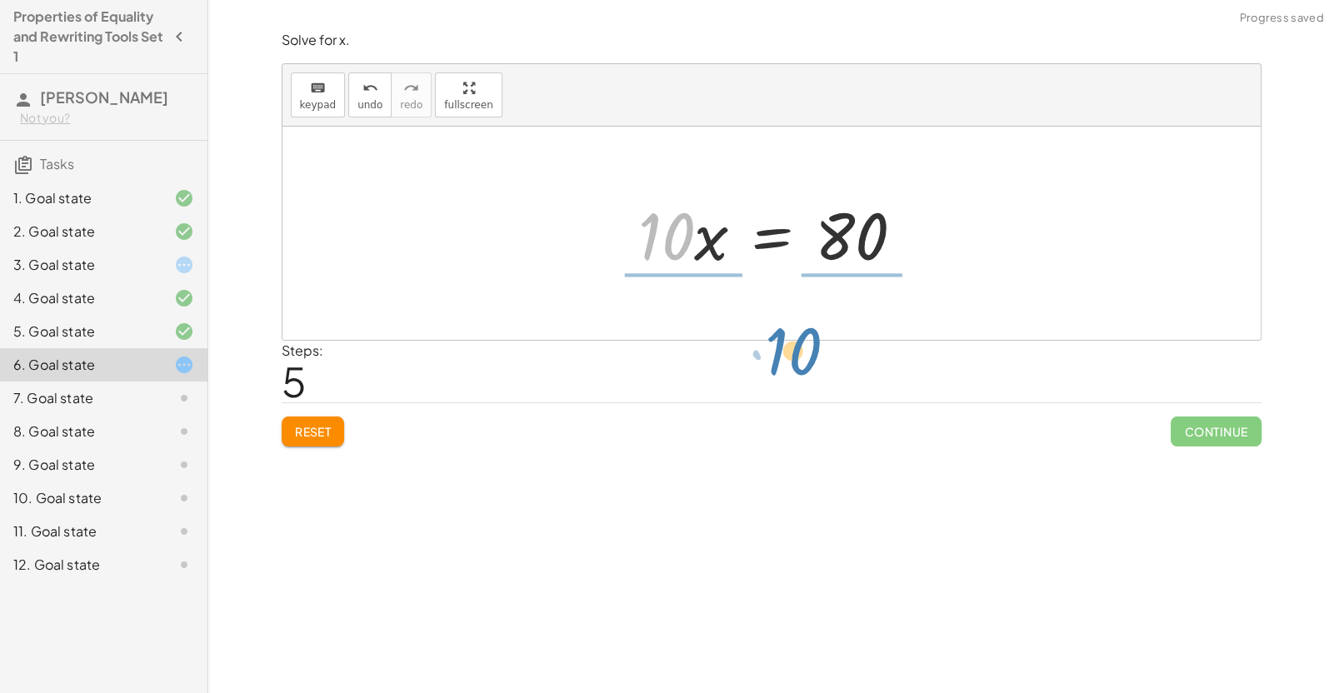
drag, startPoint x: 679, startPoint y: 242, endPoint x: 810, endPoint y: 357, distance: 174.1
click at [810, 357] on div "Solve for x. keyboard keypad undo undo redo redo fullscreen + · 6 · x − 10 + · …" at bounding box center [772, 239] width 1000 height 436
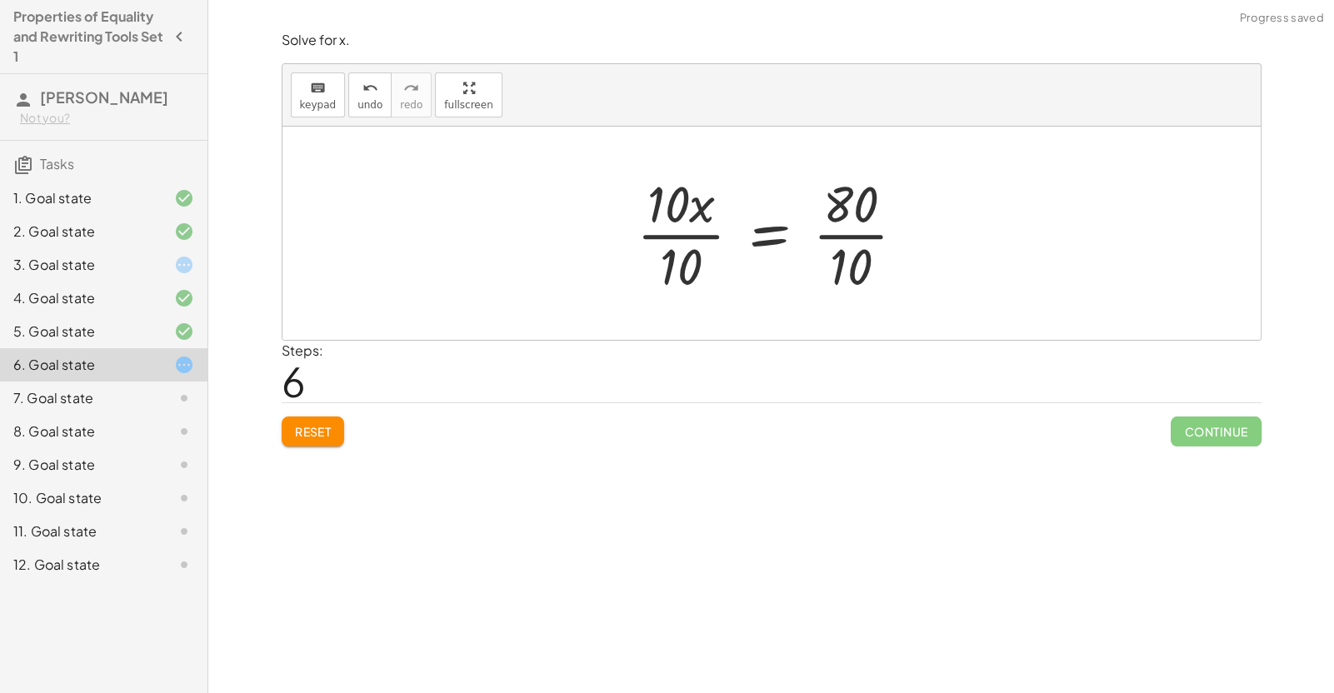
click at [676, 235] on div at bounding box center [777, 233] width 299 height 128
click at [861, 227] on div at bounding box center [805, 233] width 243 height 128
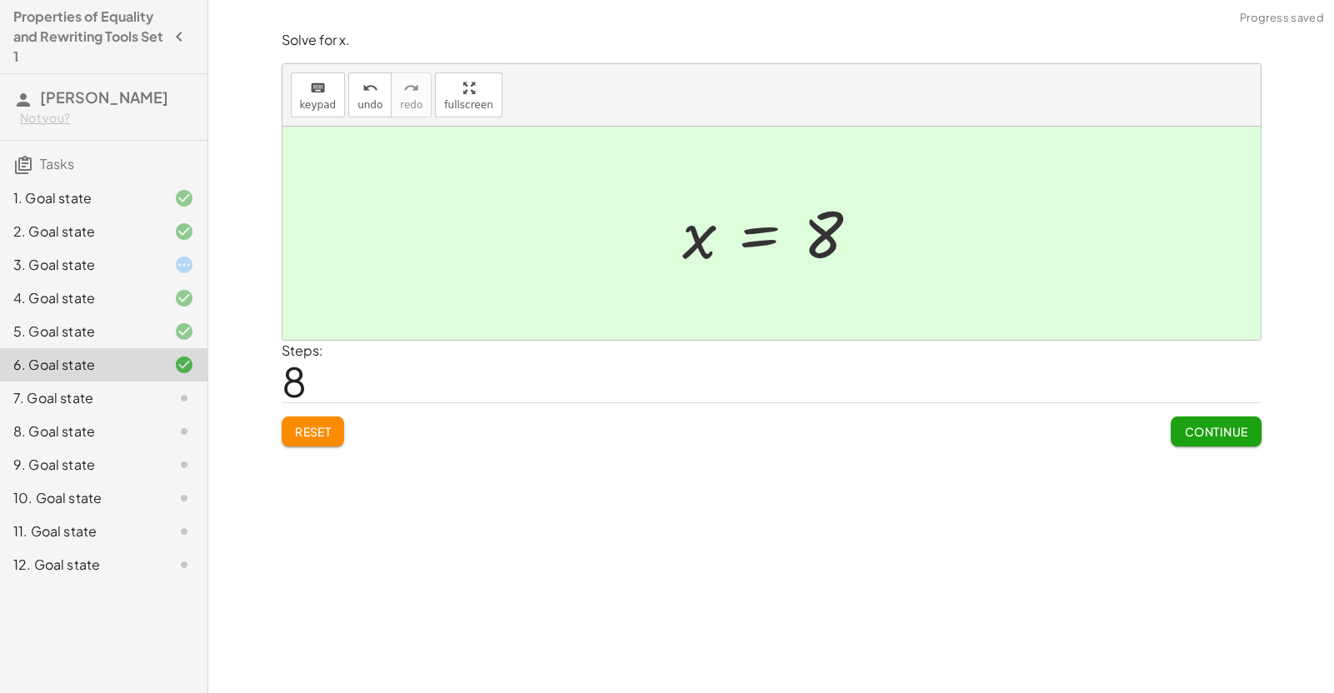
click at [1195, 431] on span "Continue" at bounding box center [1215, 431] width 63 height 15
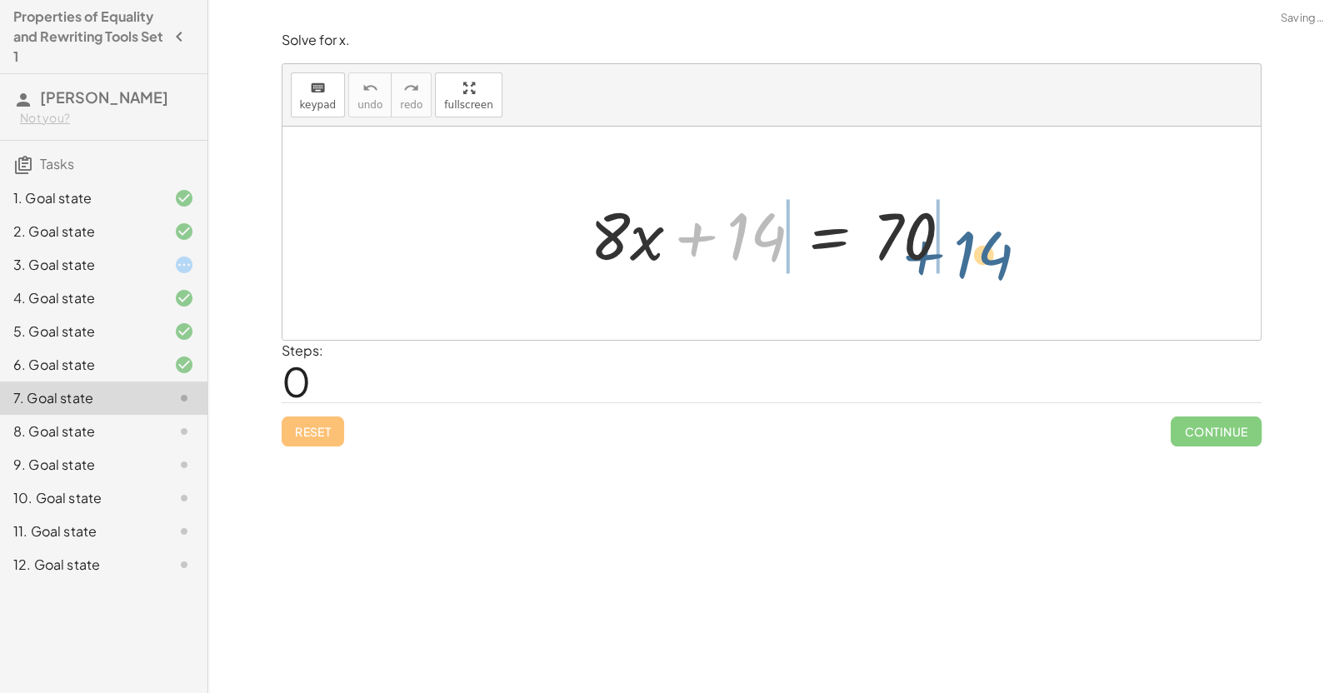
drag, startPoint x: 739, startPoint y: 232, endPoint x: 968, endPoint y: 250, distance: 229.8
click at [968, 250] on div at bounding box center [777, 234] width 392 height 86
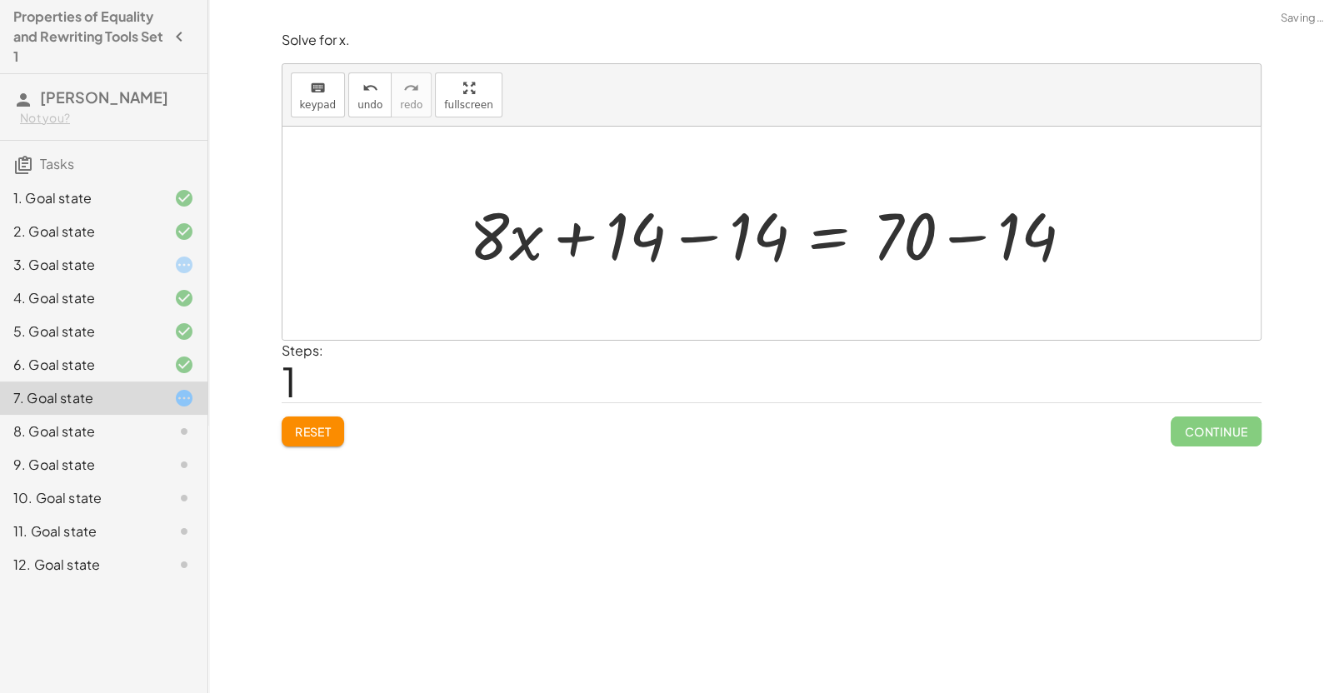
click at [902, 232] on div at bounding box center [777, 234] width 636 height 86
click at [904, 233] on div at bounding box center [777, 234] width 636 height 86
click at [966, 235] on div at bounding box center [777, 234] width 636 height 86
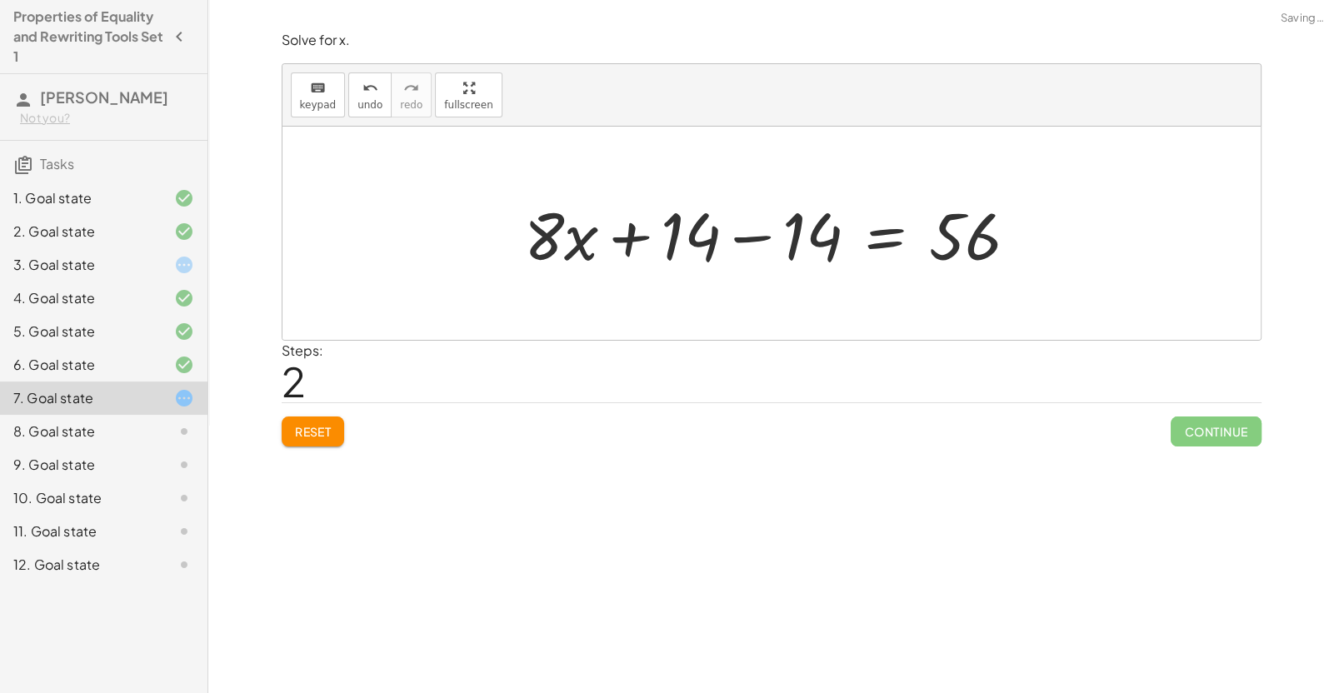
click at [702, 244] on div at bounding box center [777, 234] width 523 height 86
click at [712, 252] on div at bounding box center [777, 234] width 523 height 86
click at [776, 239] on div at bounding box center [777, 234] width 523 height 86
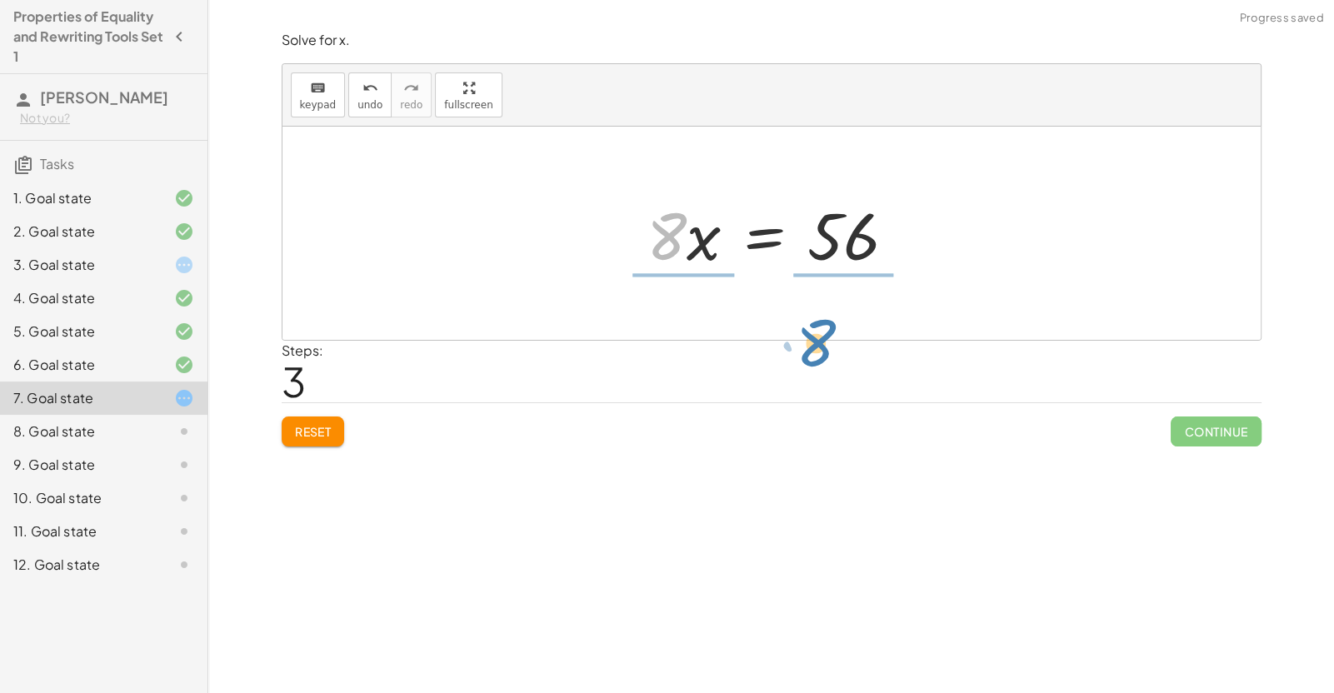
drag, startPoint x: 664, startPoint y: 233, endPoint x: 812, endPoint y: 339, distance: 182.2
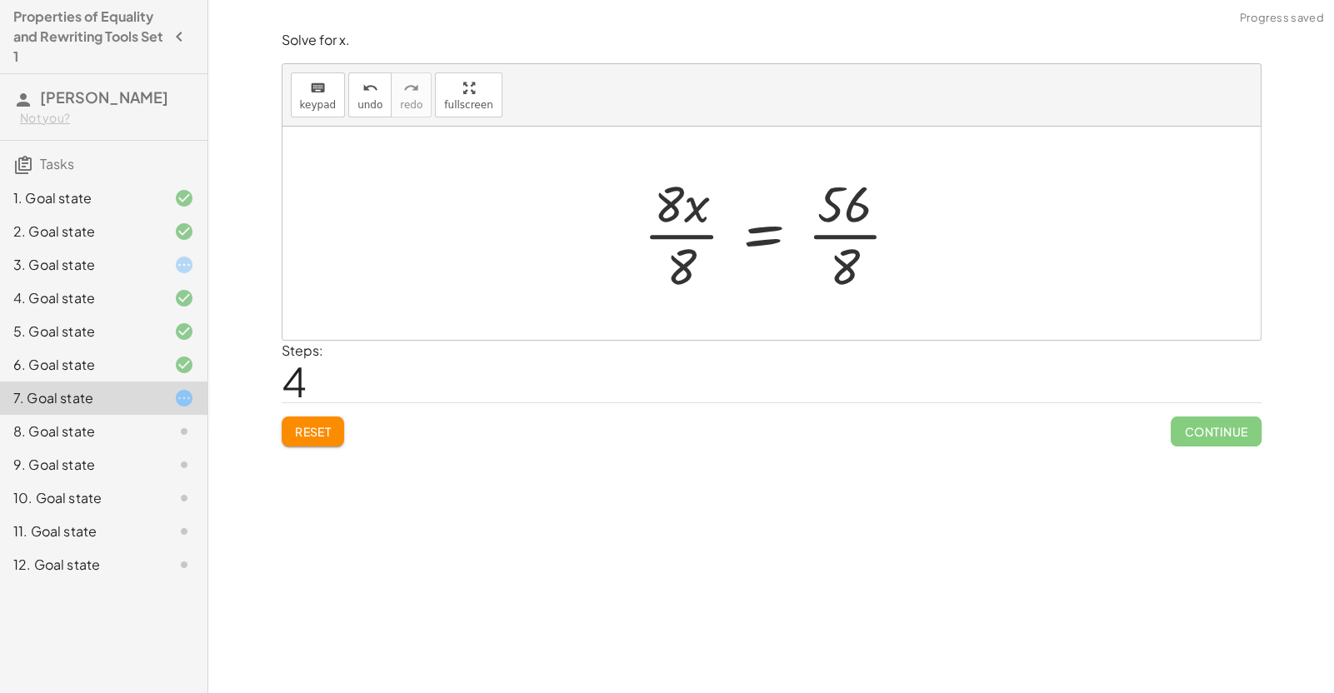
click at [691, 237] on div at bounding box center [778, 233] width 286 height 128
click at [833, 236] on div at bounding box center [799, 233] width 243 height 128
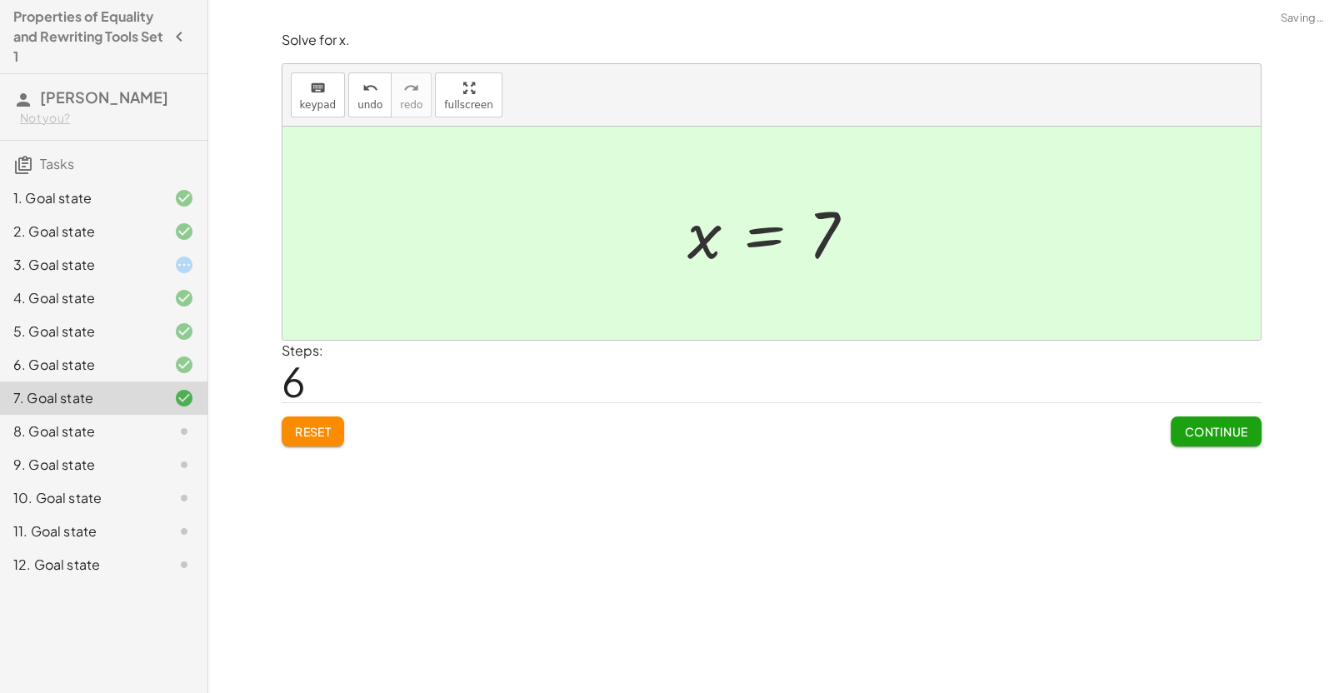
click at [1222, 424] on span "Continue" at bounding box center [1215, 431] width 63 height 15
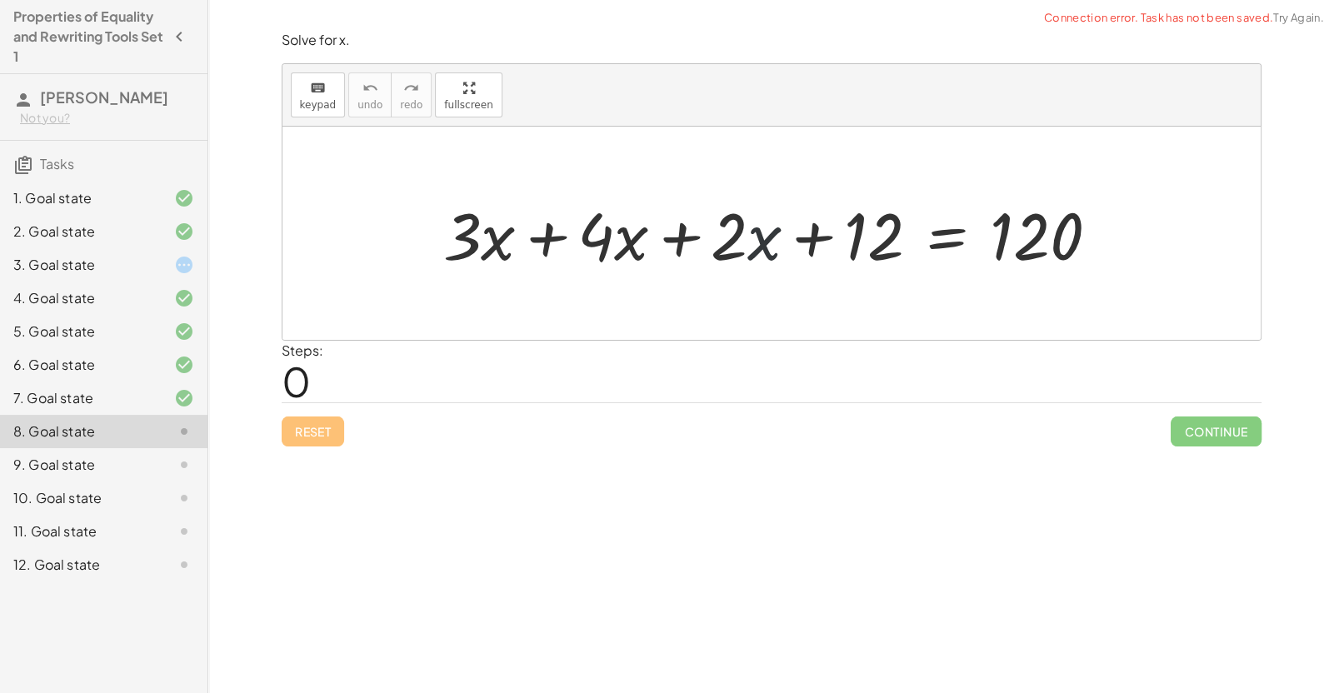
click at [746, 248] on div at bounding box center [778, 234] width 686 height 86
click at [667, 237] on div at bounding box center [778, 234] width 686 height 86
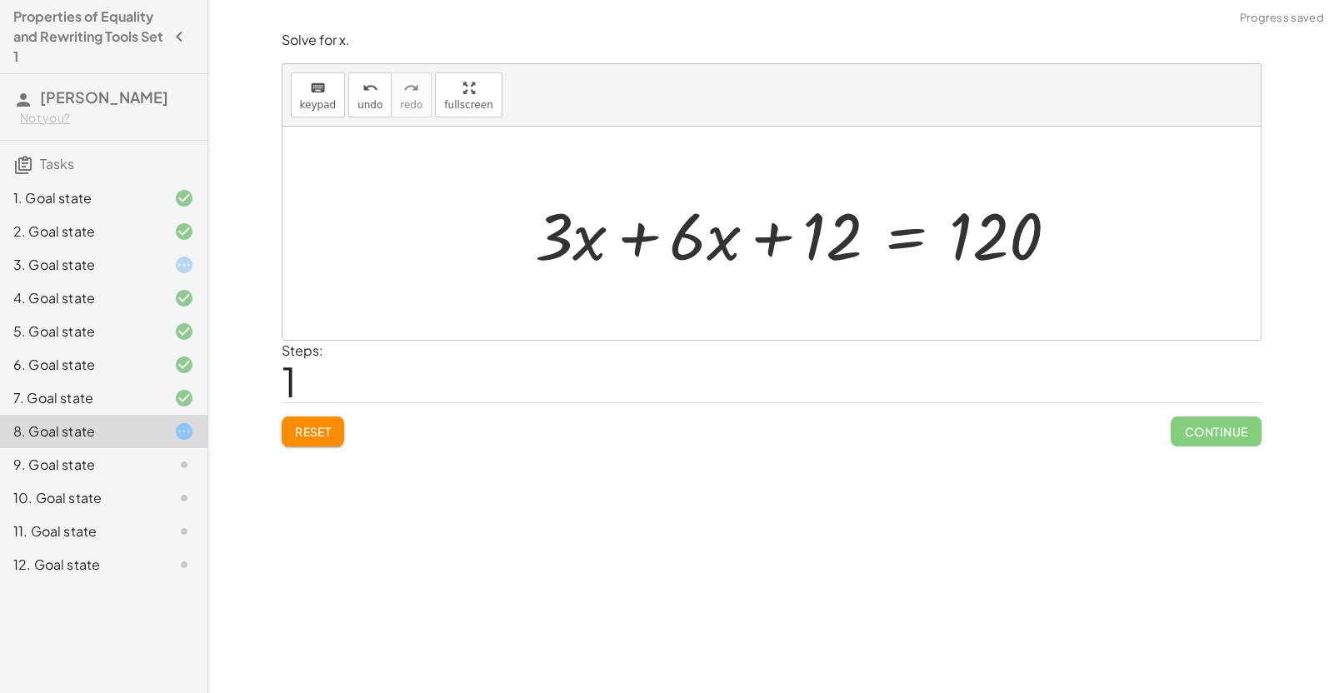
click at [669, 238] on div at bounding box center [802, 234] width 553 height 86
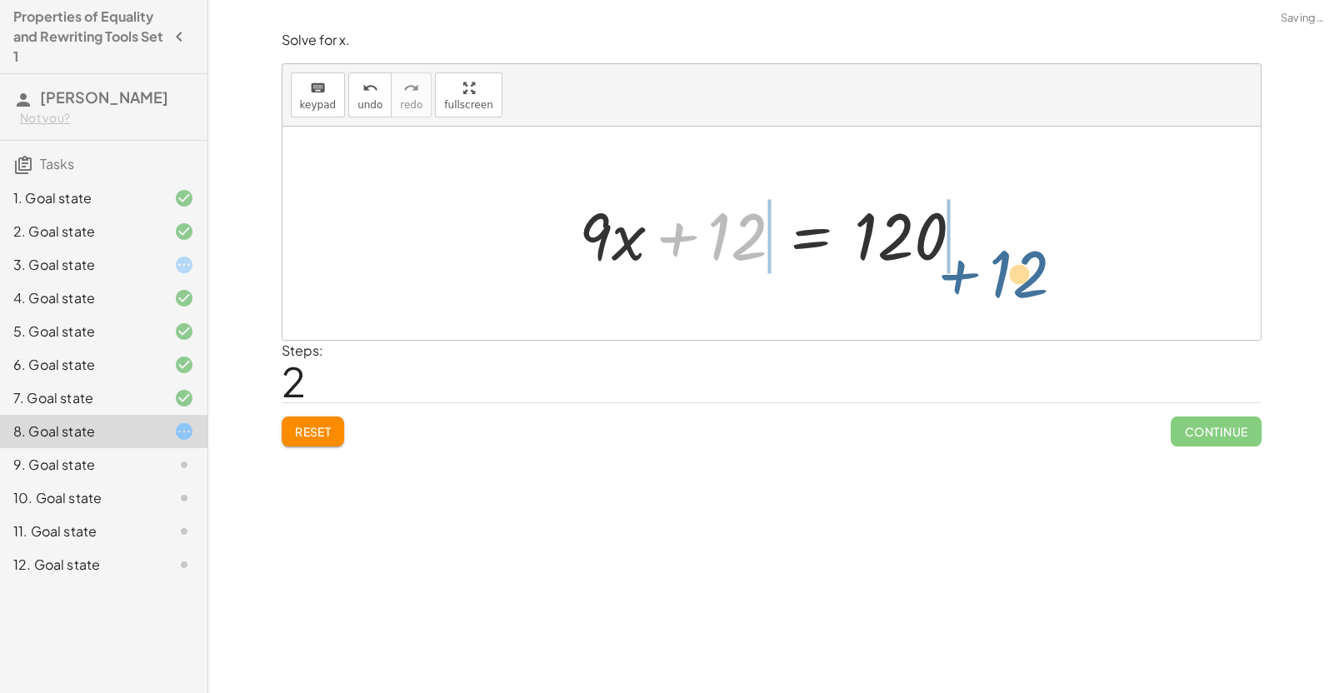
drag, startPoint x: 749, startPoint y: 239, endPoint x: 1028, endPoint y: 277, distance: 281.6
click at [1028, 277] on div "+ · 3 · x + · 4 · x + · 2 · x + 12 = 120 + · 3 · x + · 6 · x + 12 = 120 + 12 + …" at bounding box center [771, 233] width 978 height 213
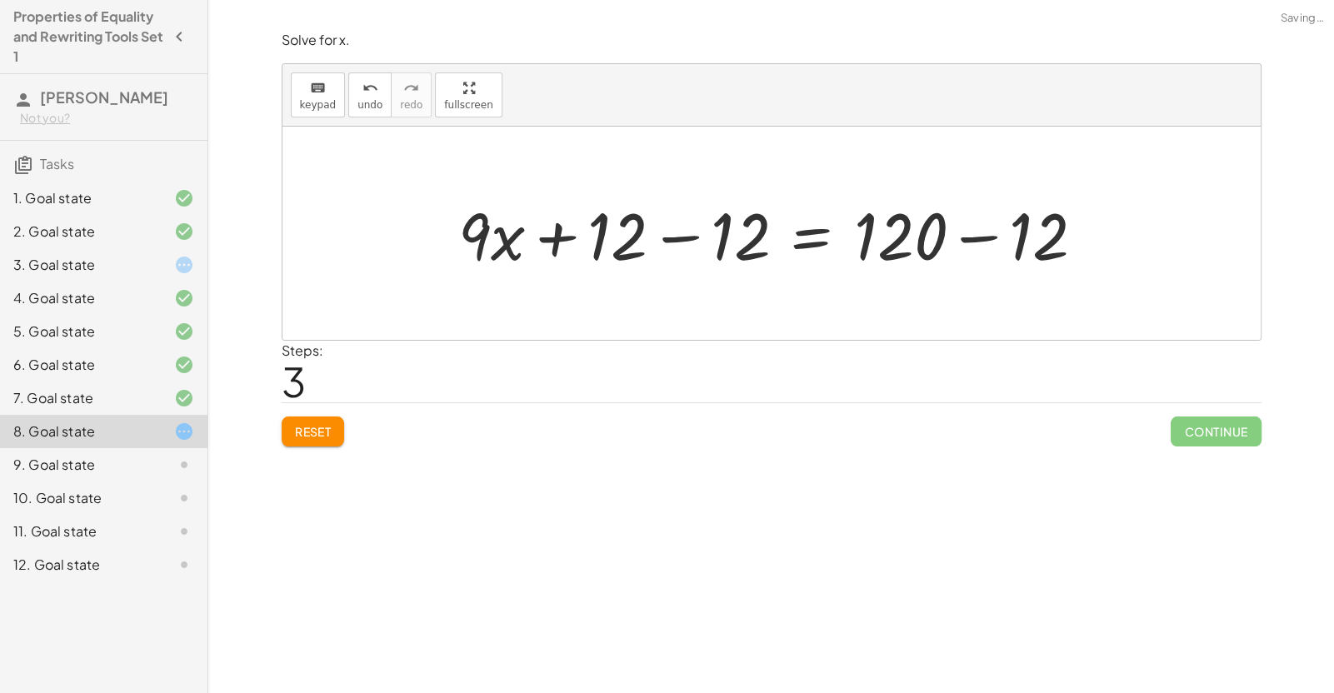
click at [946, 251] on div at bounding box center [777, 234] width 657 height 86
click at [921, 237] on div at bounding box center [777, 234] width 657 height 86
click at [968, 241] on div at bounding box center [777, 234] width 657 height 86
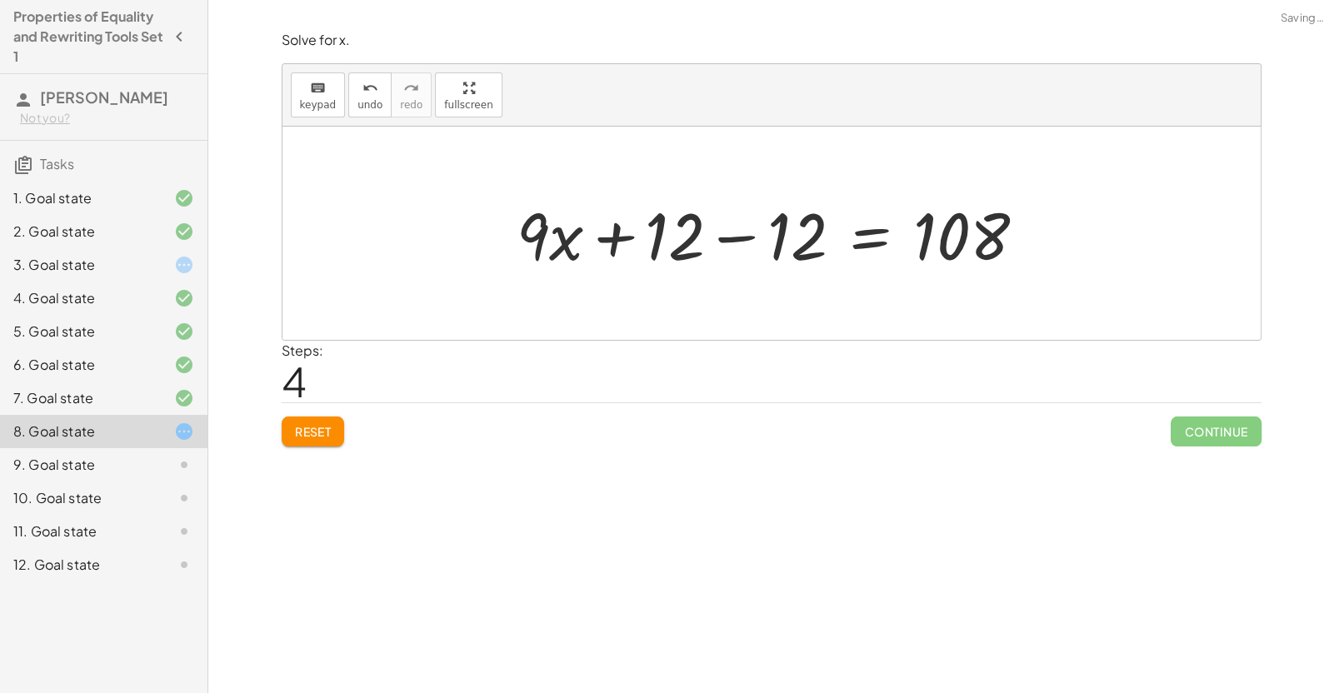
click at [714, 235] on div at bounding box center [777, 234] width 539 height 86
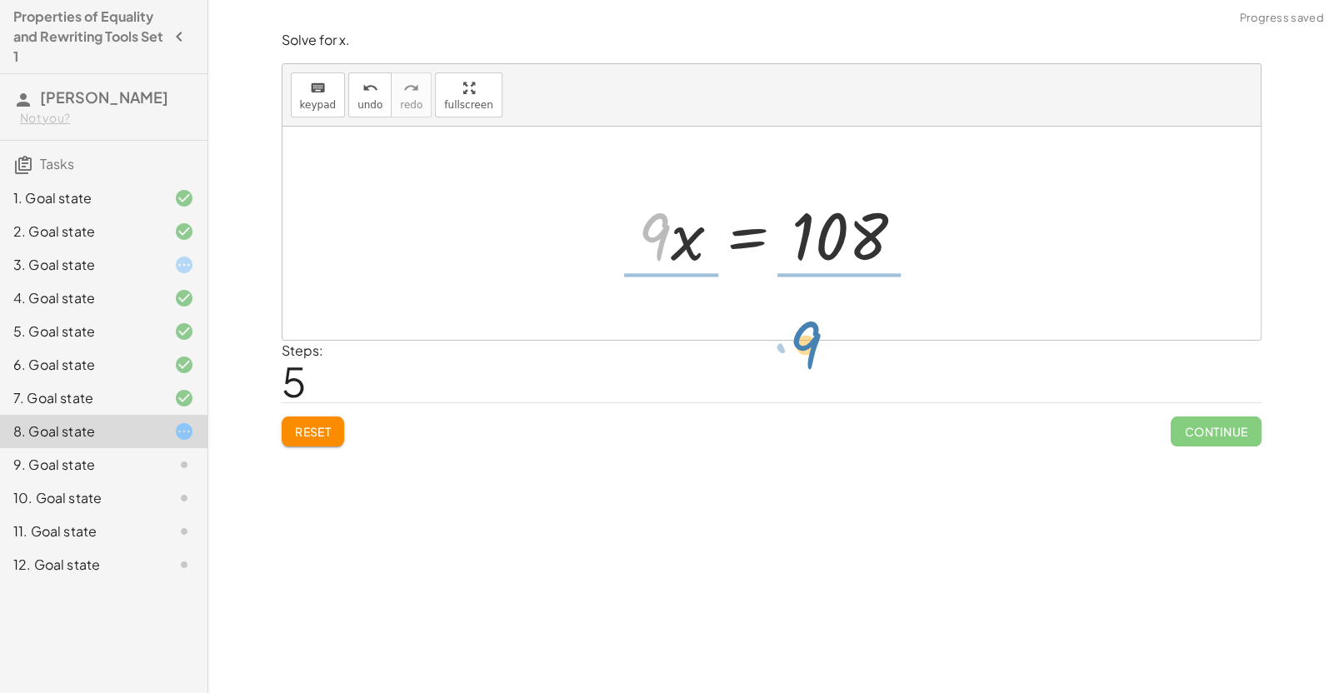
drag, startPoint x: 651, startPoint y: 237, endPoint x: 802, endPoint y: 344, distance: 185.2
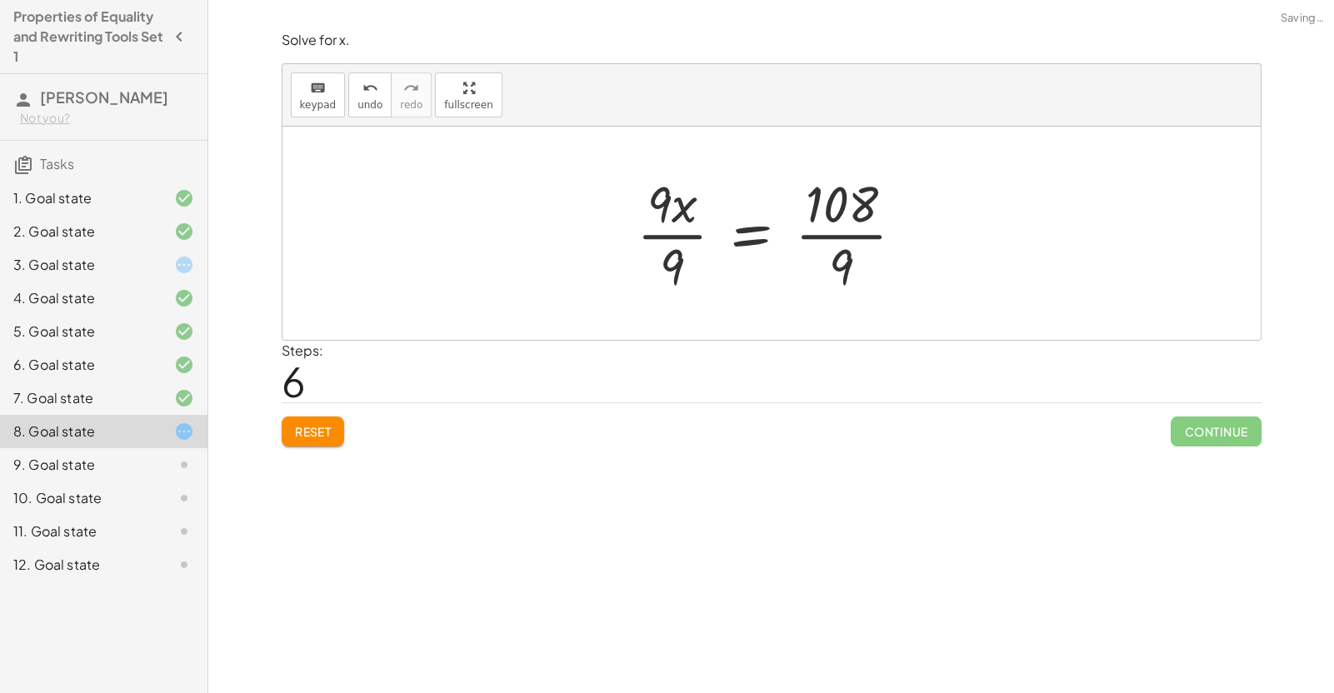
click at [666, 240] on div at bounding box center [777, 233] width 298 height 128
click at [666, 240] on div at bounding box center [796, 233] width 261 height 128
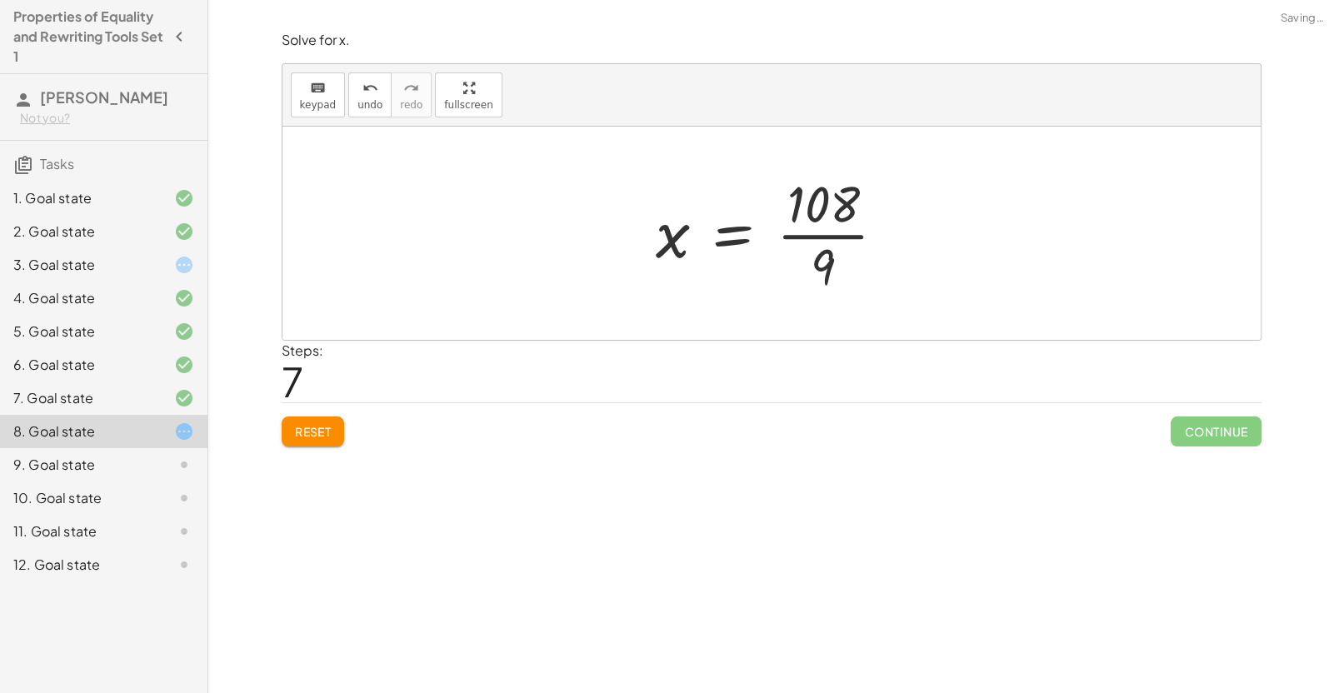
click at [815, 240] on div at bounding box center [777, 233] width 261 height 128
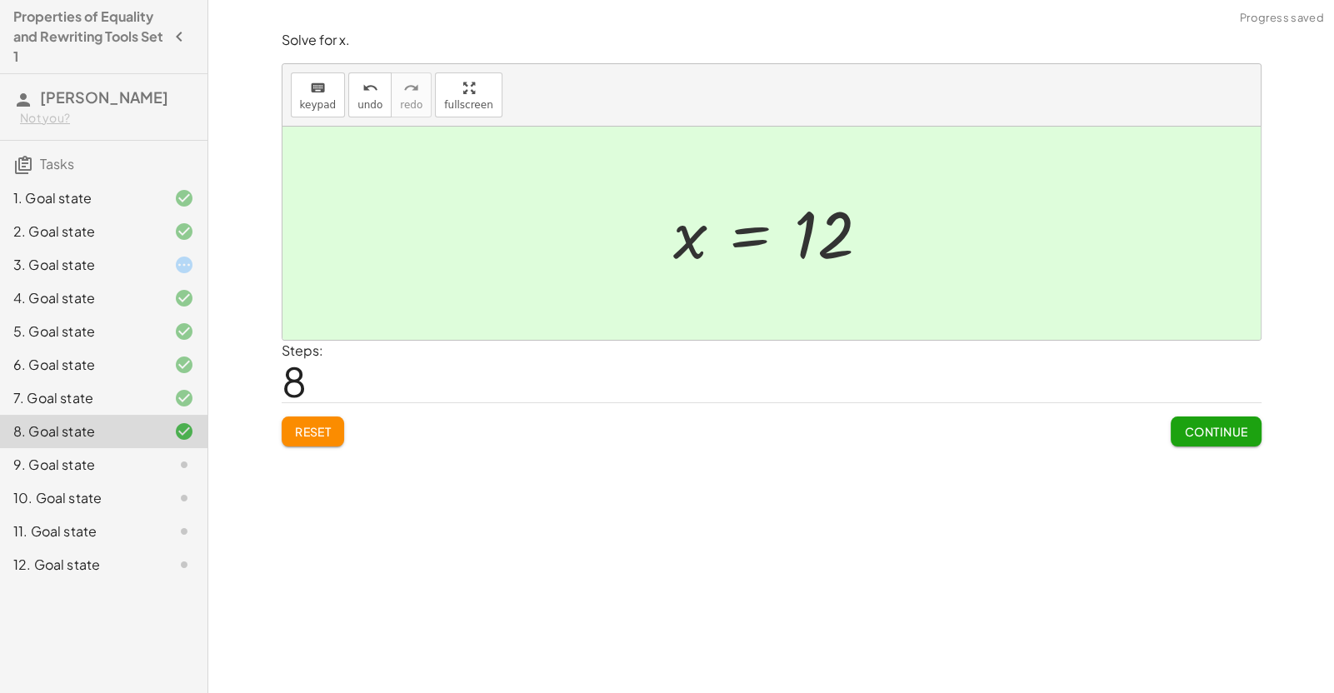
click at [1195, 411] on div "Continue" at bounding box center [1215, 424] width 90 height 43
click at [1211, 433] on span "Continue" at bounding box center [1215, 431] width 63 height 15
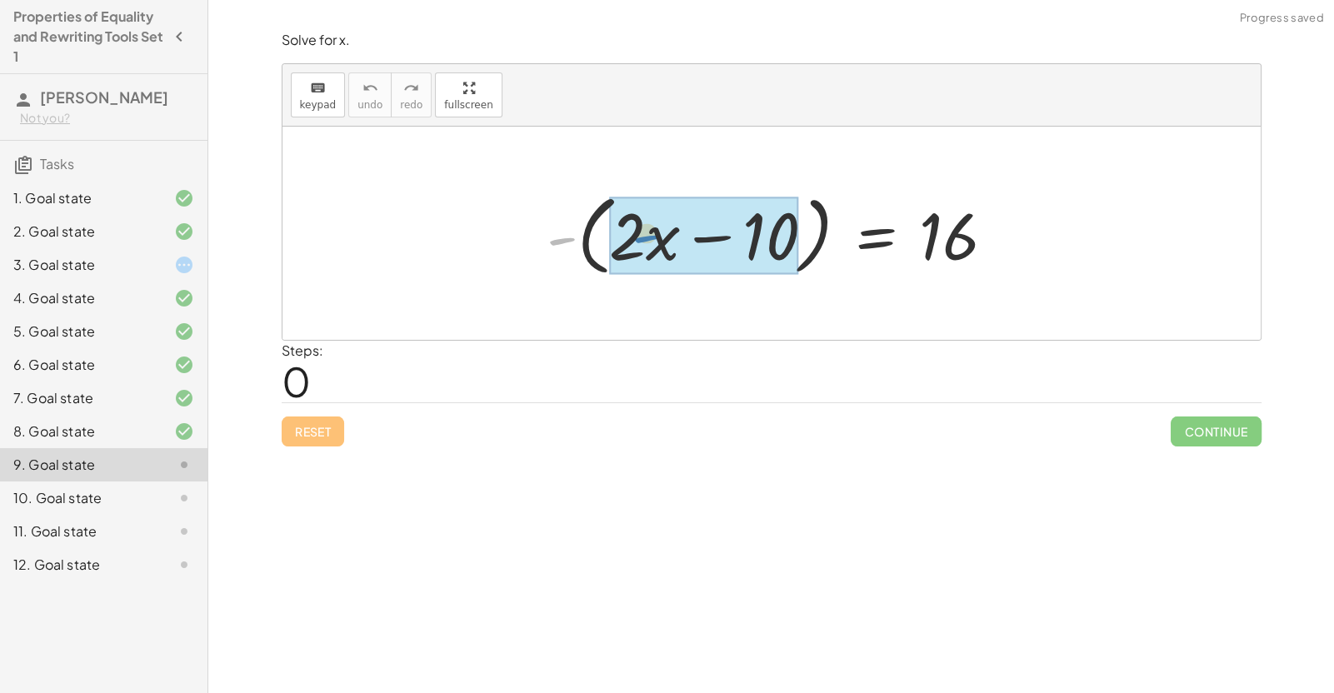
drag, startPoint x: 564, startPoint y: 237, endPoint x: 675, endPoint y: 237, distance: 110.8
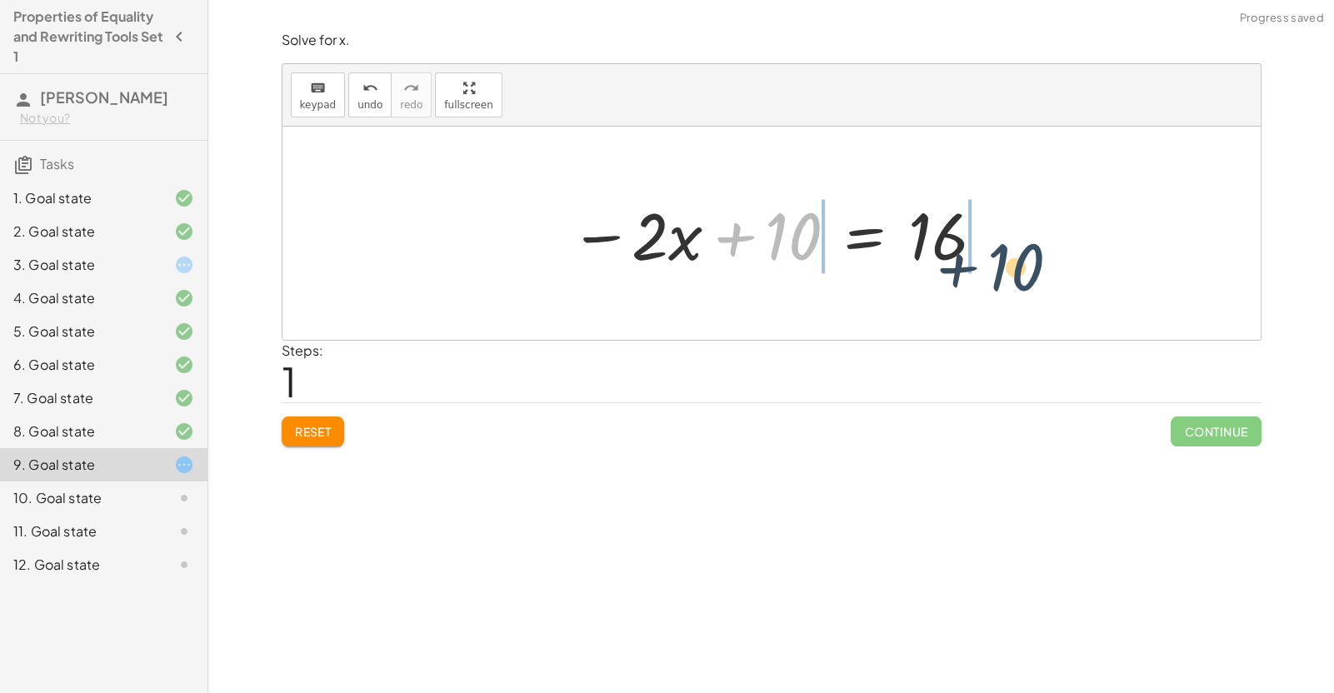
drag, startPoint x: 801, startPoint y: 237, endPoint x: 1025, endPoint y: 266, distance: 226.8
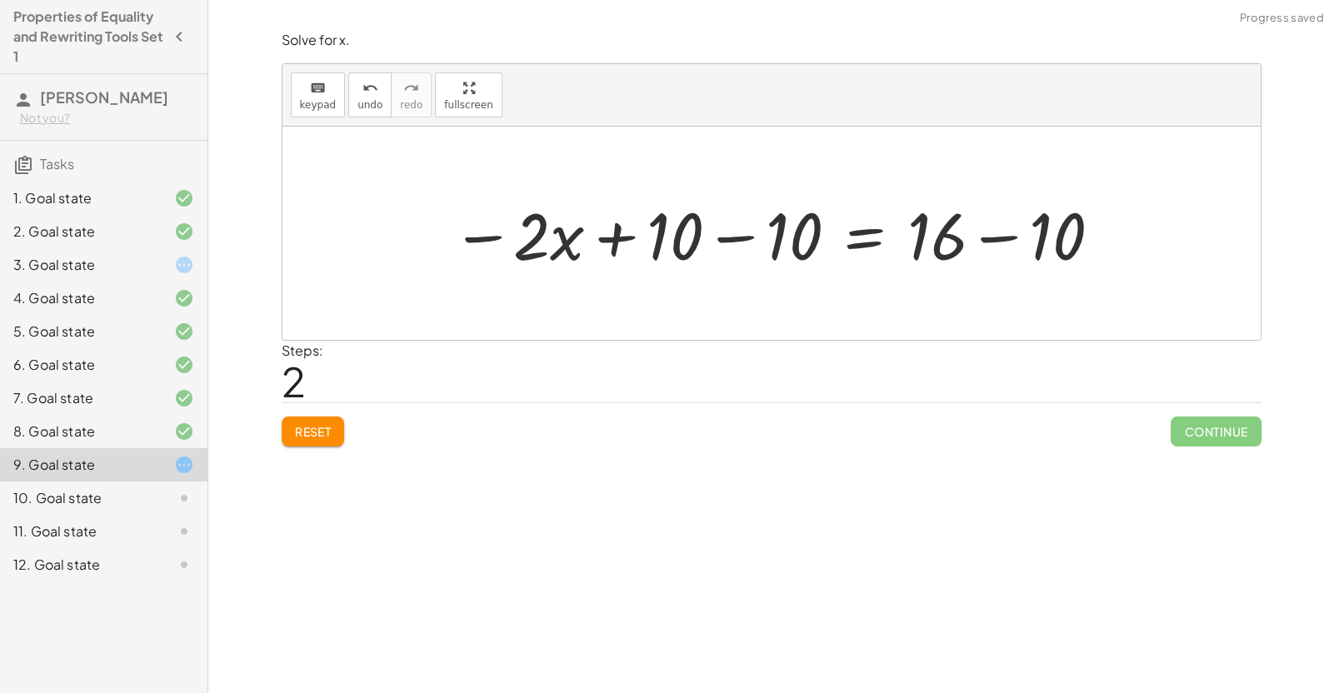
click at [981, 252] on div at bounding box center [777, 234] width 670 height 86
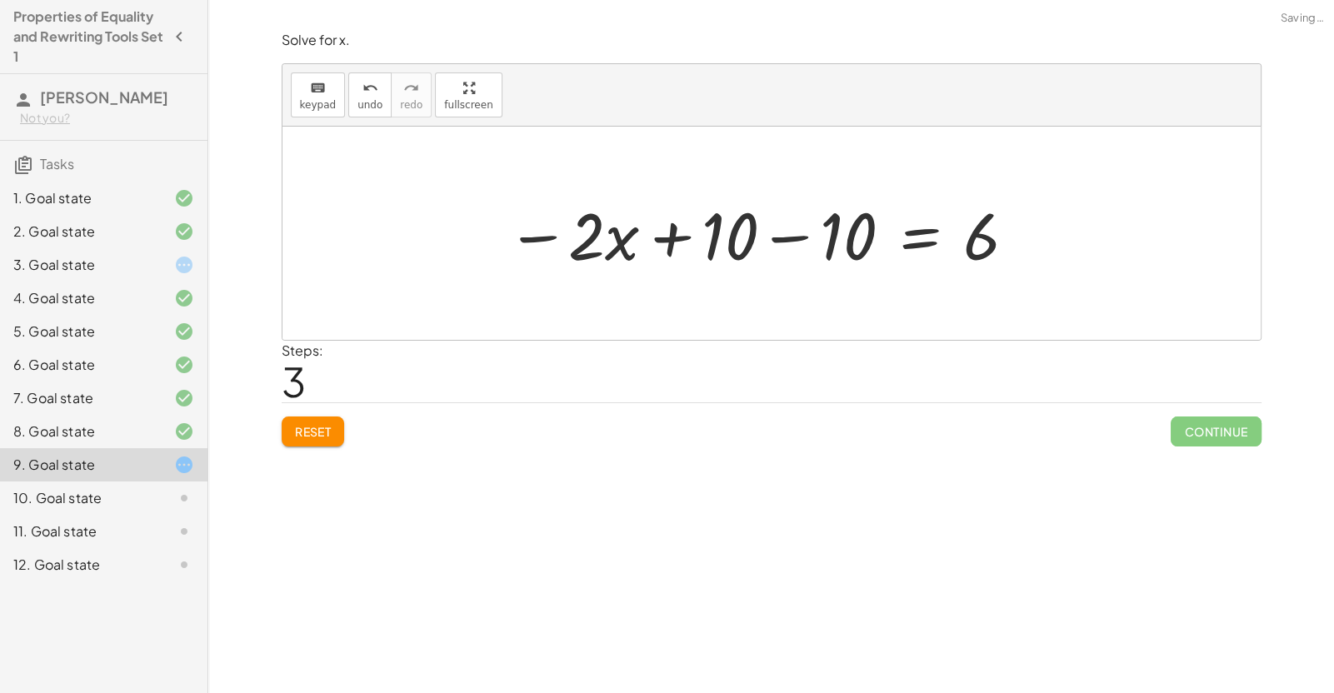
click at [766, 239] on div at bounding box center [762, 234] width 528 height 86
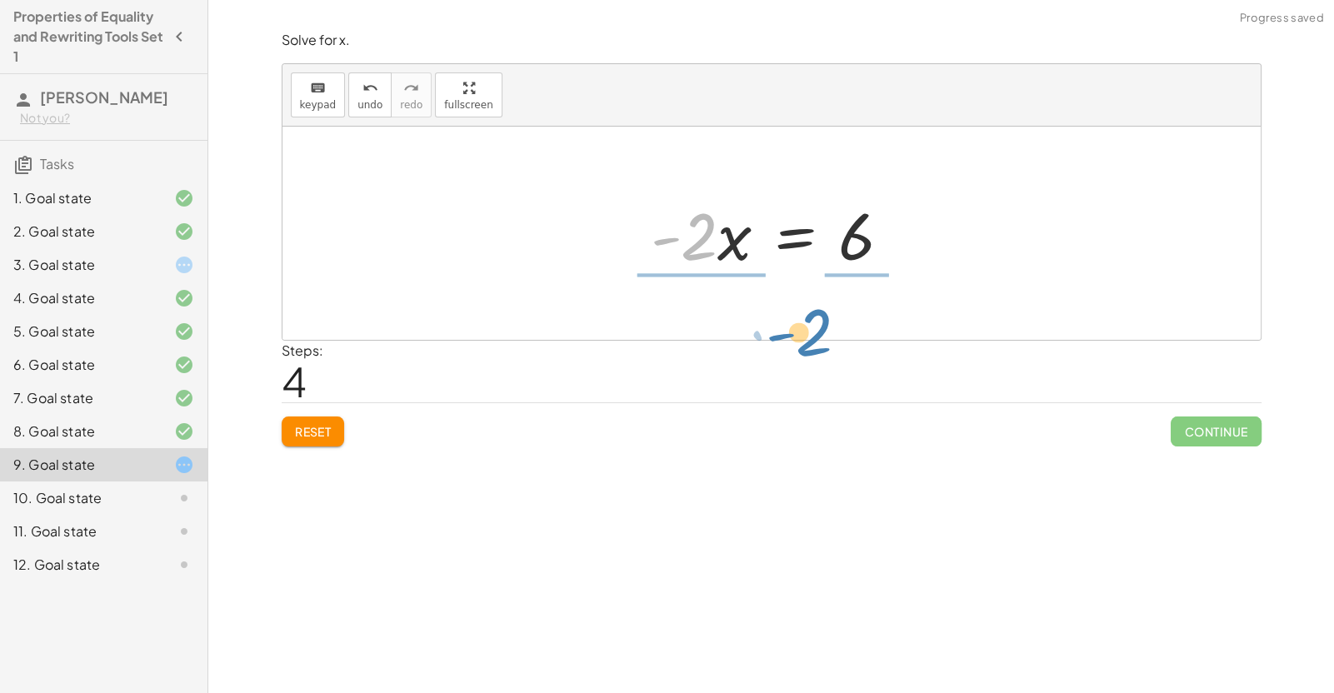
drag, startPoint x: 700, startPoint y: 244, endPoint x: 819, endPoint y: 342, distance: 154.4
click at [819, 342] on div "Solve for x. keyboard keypad undo undo redo redo fullscreen - ( + · 2 · x − 10 …" at bounding box center [772, 239] width 1000 height 436
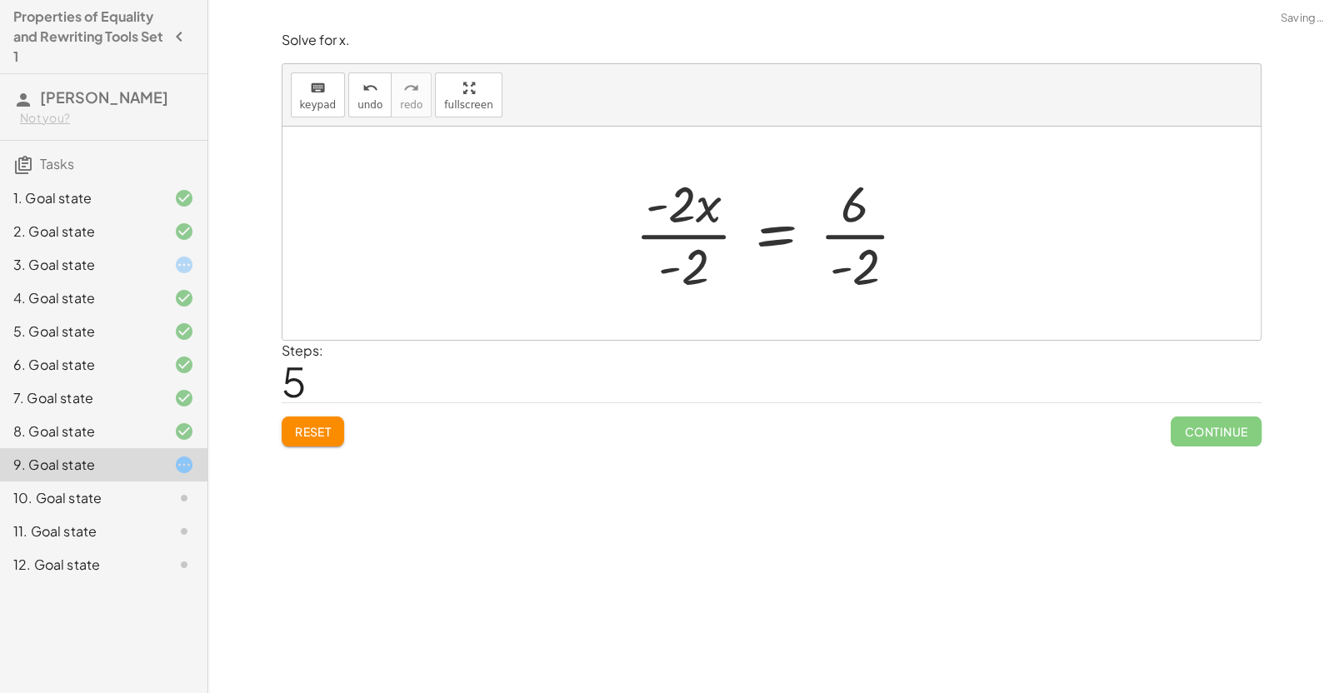
click at [714, 239] on div at bounding box center [777, 233] width 302 height 128
click at [806, 232] on div at bounding box center [809, 233] width 238 height 128
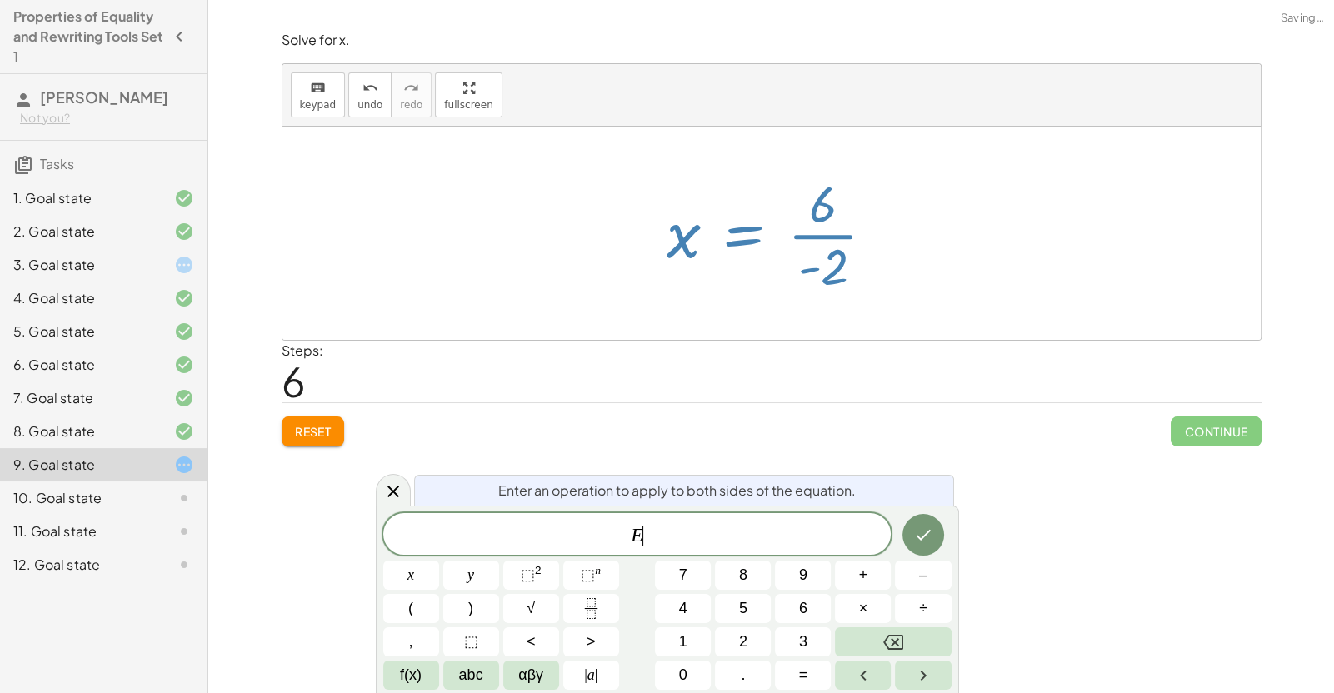
click at [813, 242] on div at bounding box center [777, 233] width 238 height 128
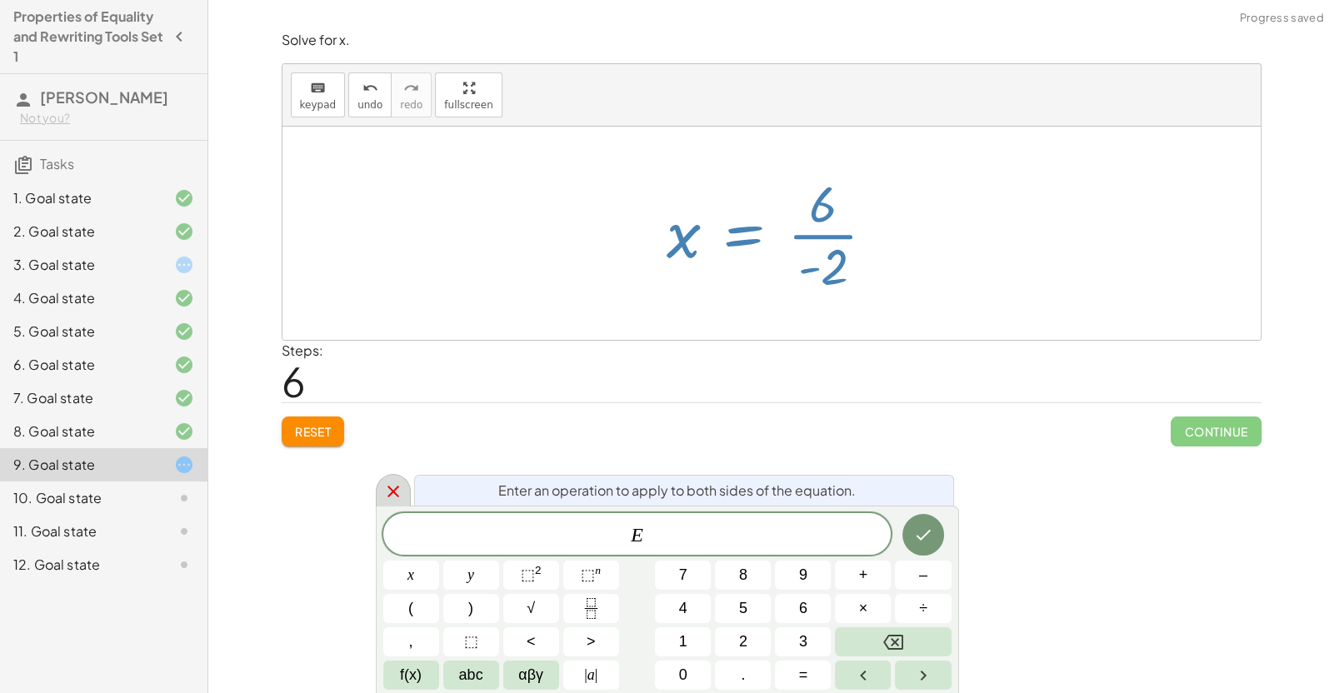
click at [392, 502] on div at bounding box center [393, 490] width 35 height 32
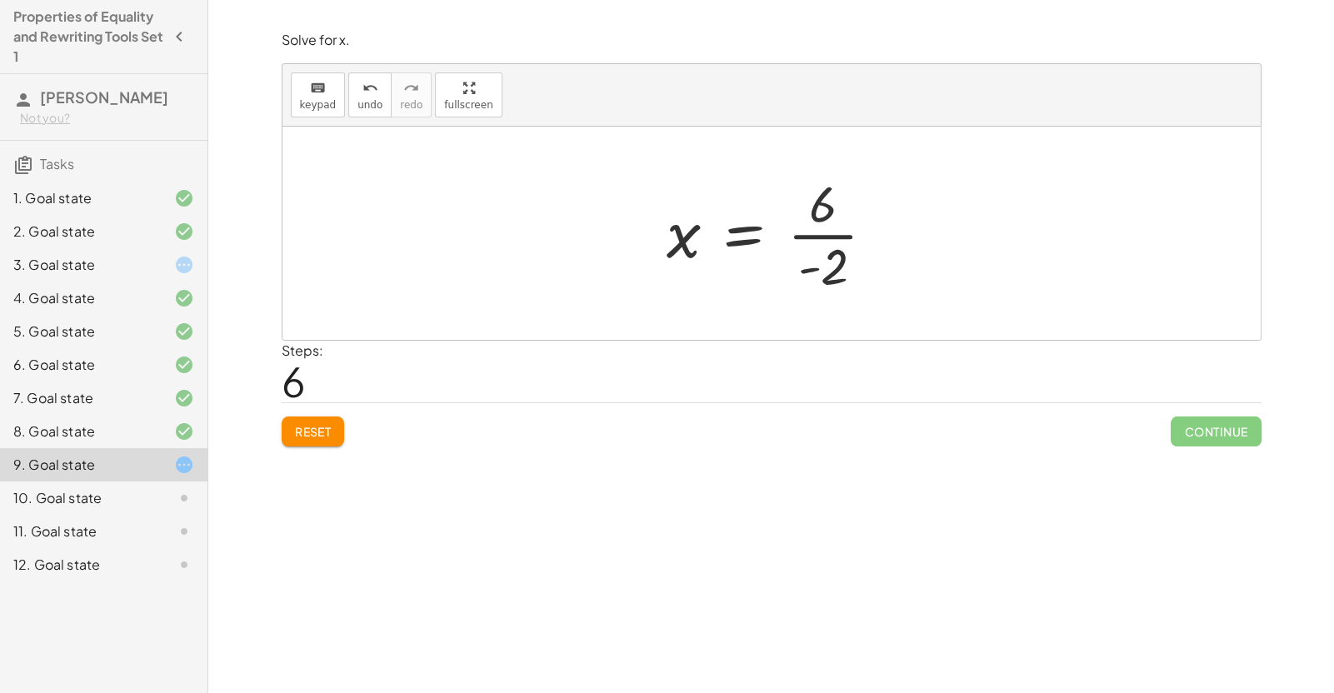
click at [823, 241] on div at bounding box center [777, 233] width 238 height 128
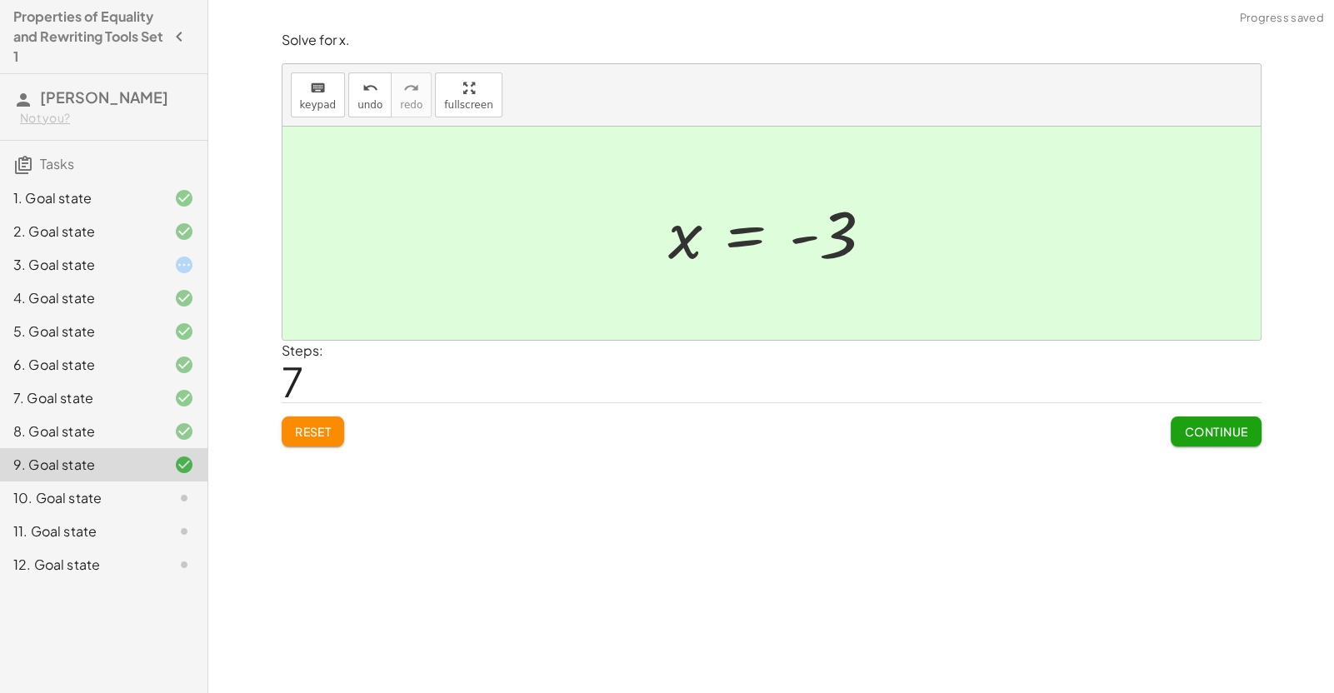
click at [1187, 428] on span "Continue" at bounding box center [1215, 431] width 63 height 15
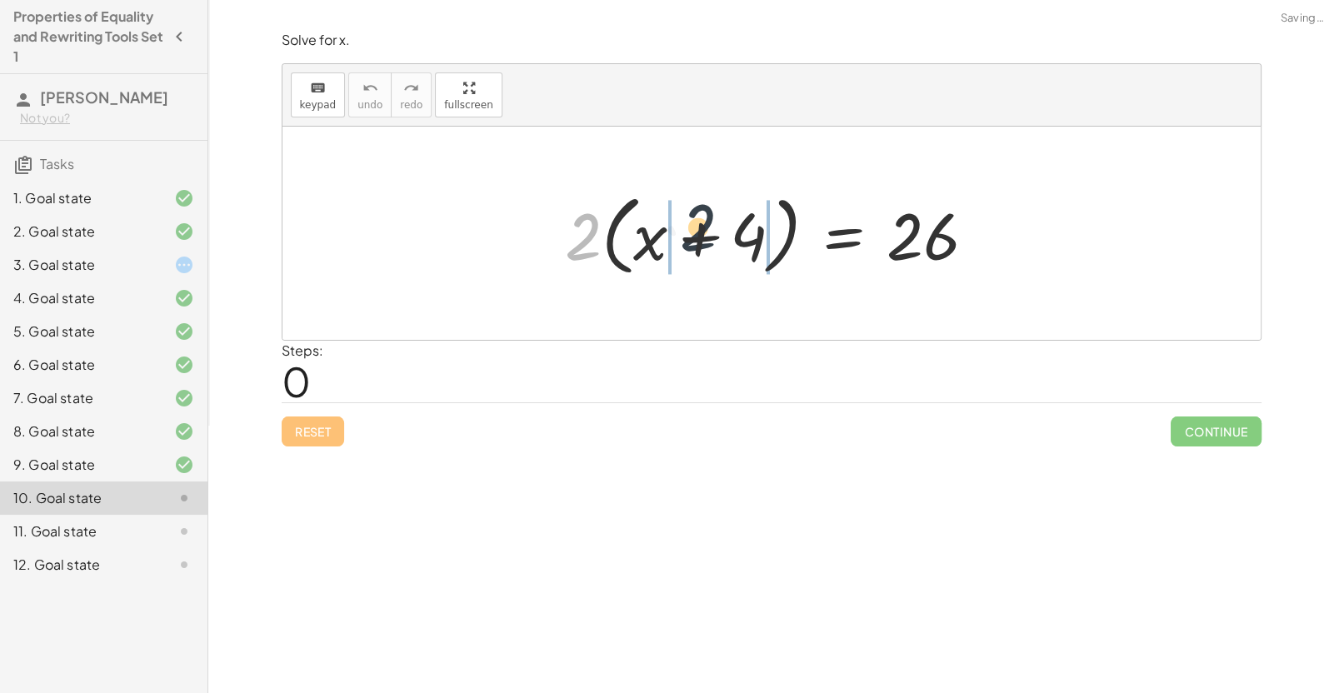
drag, startPoint x: 582, startPoint y: 248, endPoint x: 703, endPoint y: 240, distance: 121.1
click at [703, 240] on div at bounding box center [777, 234] width 442 height 96
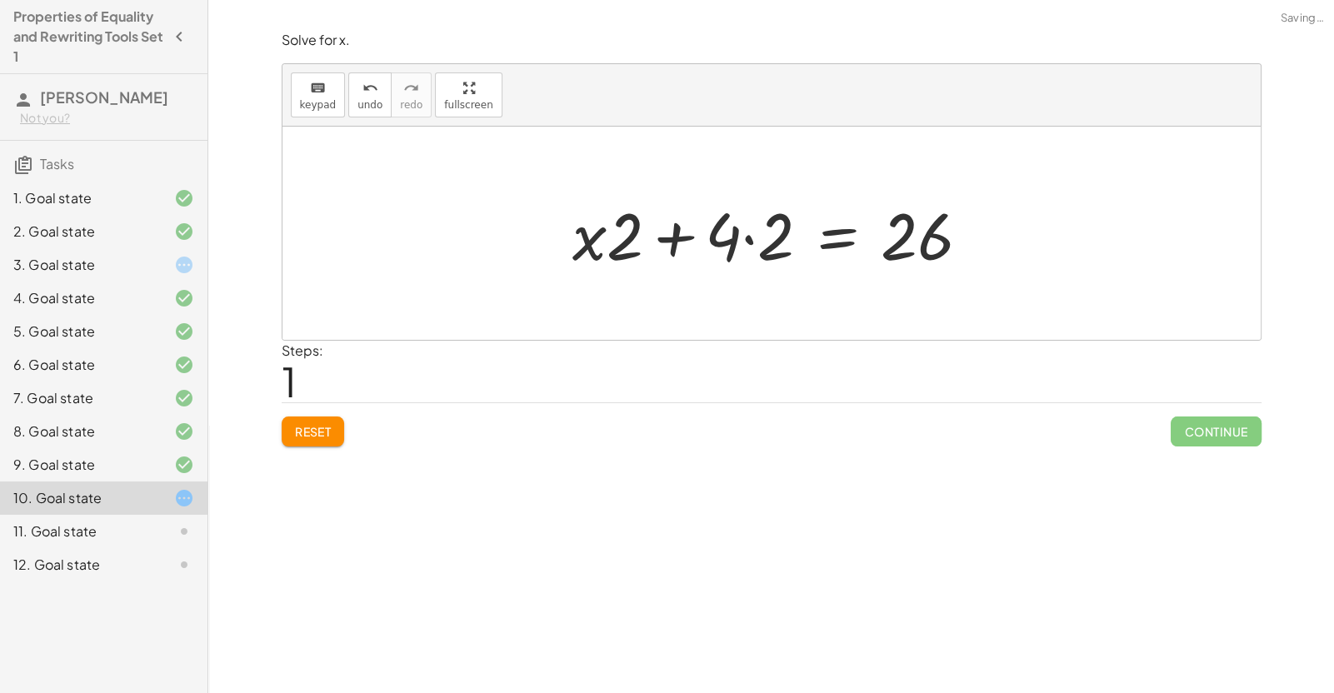
click at [626, 242] on div at bounding box center [778, 234] width 428 height 86
click at [741, 234] on div at bounding box center [778, 234] width 428 height 86
drag, startPoint x: 605, startPoint y: 237, endPoint x: 660, endPoint y: 247, distance: 55.9
click at [660, 247] on div at bounding box center [778, 234] width 428 height 86
click at [749, 238] on div at bounding box center [778, 234] width 428 height 86
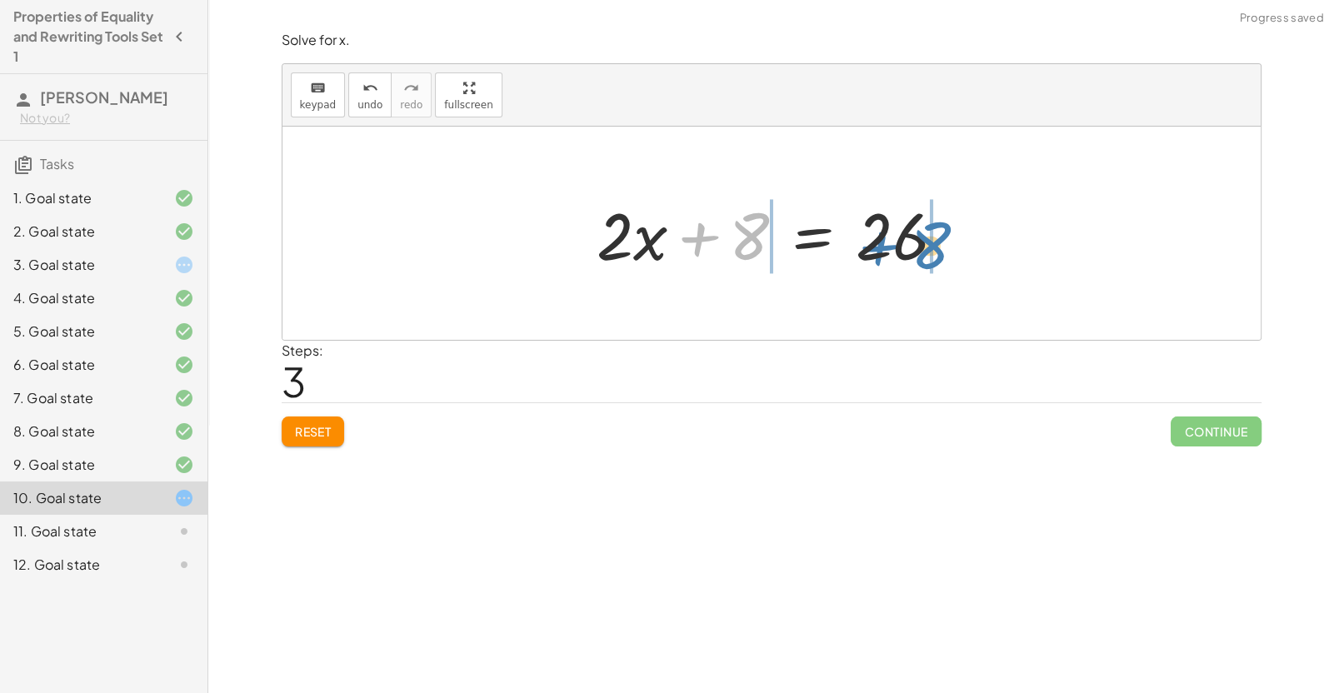
drag, startPoint x: 753, startPoint y: 234, endPoint x: 933, endPoint y: 243, distance: 180.2
click at [933, 243] on div at bounding box center [777, 234] width 379 height 86
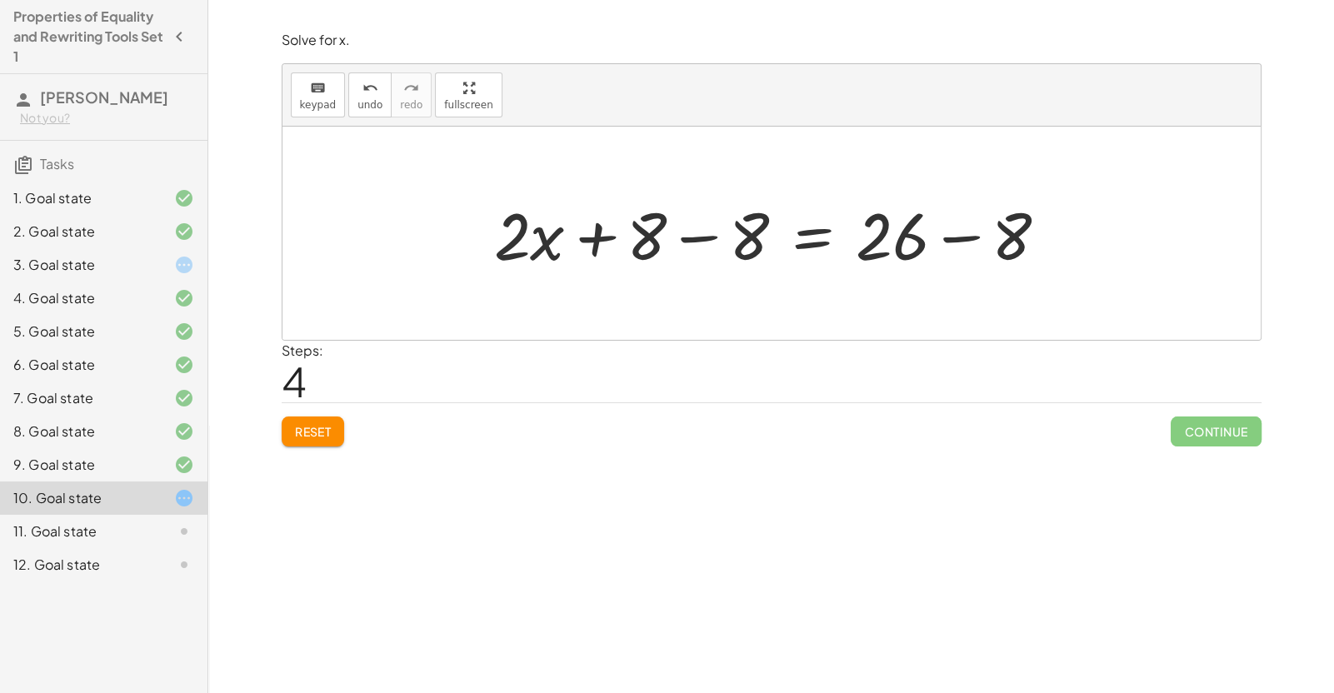
click at [947, 238] on div at bounding box center [778, 234] width 584 height 86
click at [708, 237] on div at bounding box center [721, 234] width 471 height 86
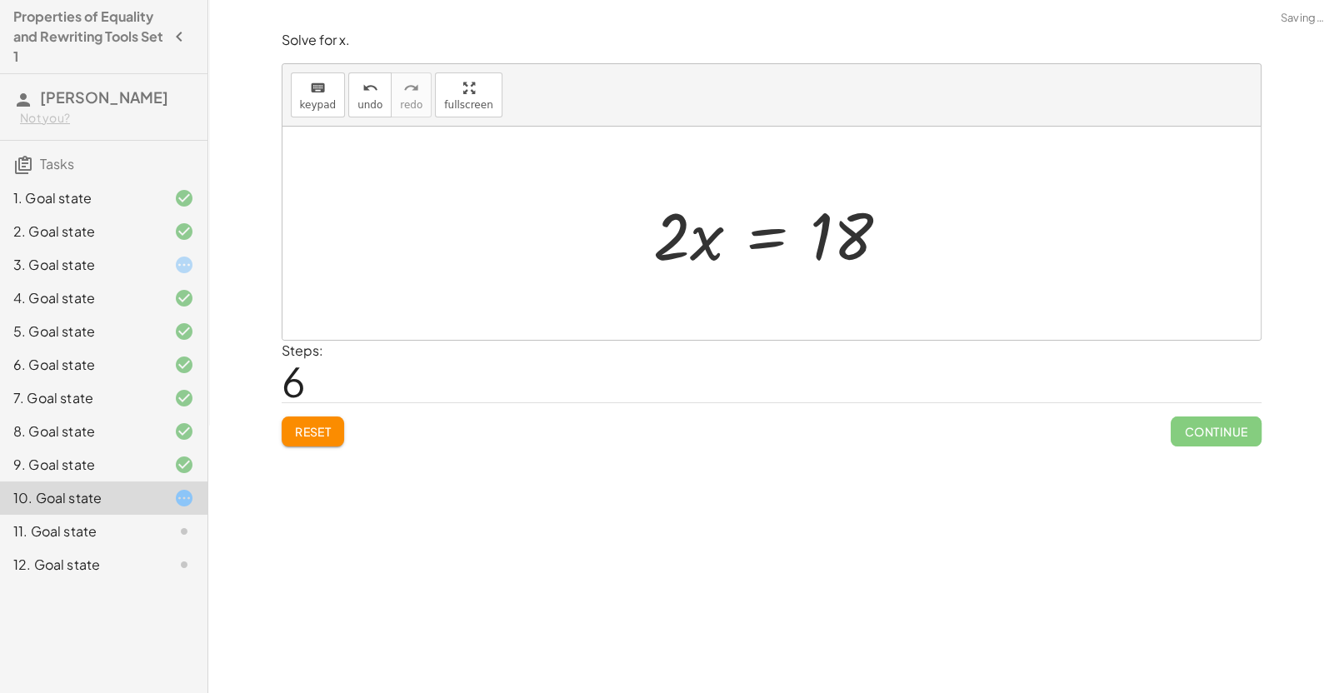
click at [776, 236] on div at bounding box center [778, 234] width 267 height 86
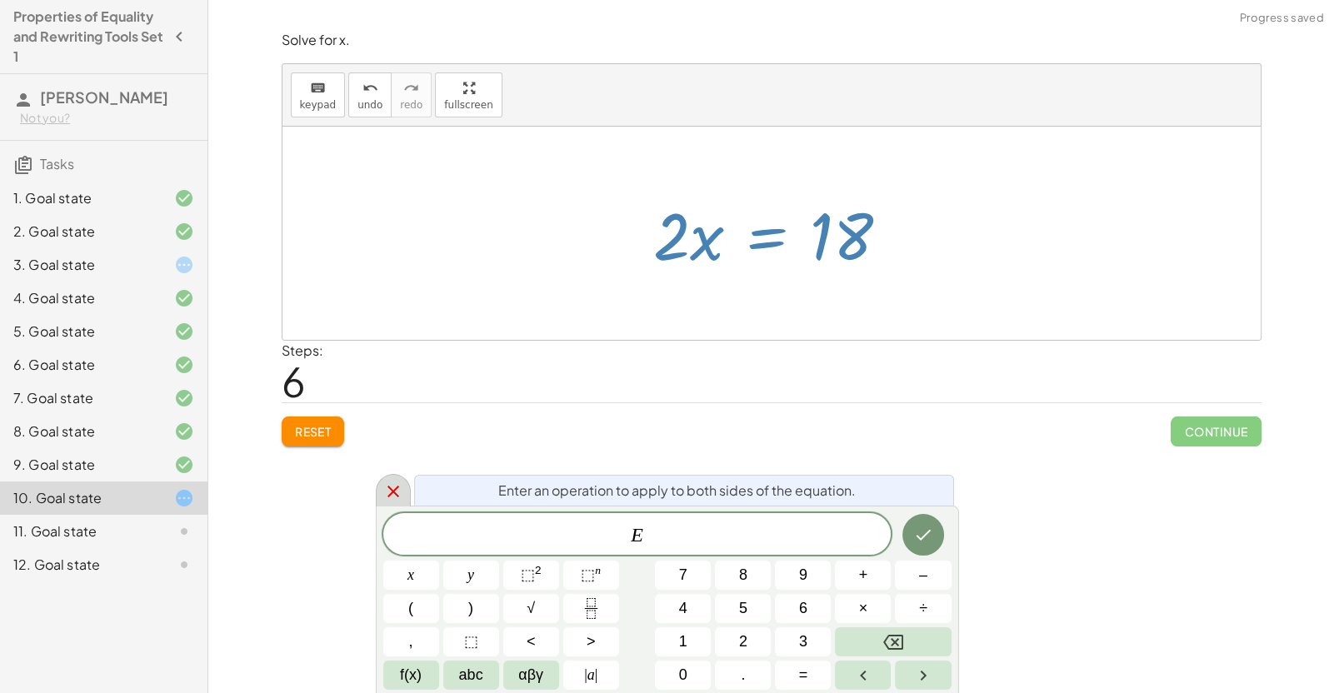
click at [394, 496] on icon at bounding box center [393, 492] width 20 height 20
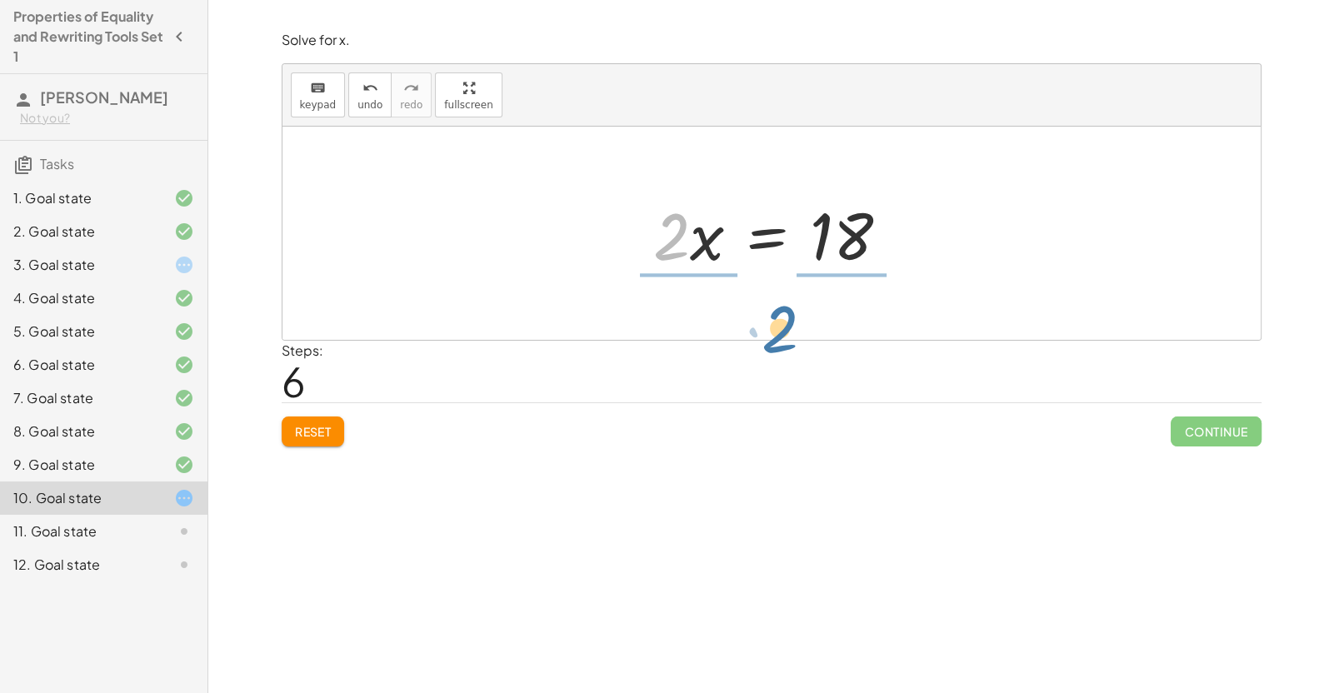
drag, startPoint x: 668, startPoint y: 250, endPoint x: 788, endPoint y: 349, distance: 155.6
click at [788, 349] on div "Solve for x. keyboard keypad undo undo redo redo fullscreen · 2 · ( + x + 4 ) =…" at bounding box center [772, 239] width 1000 height 436
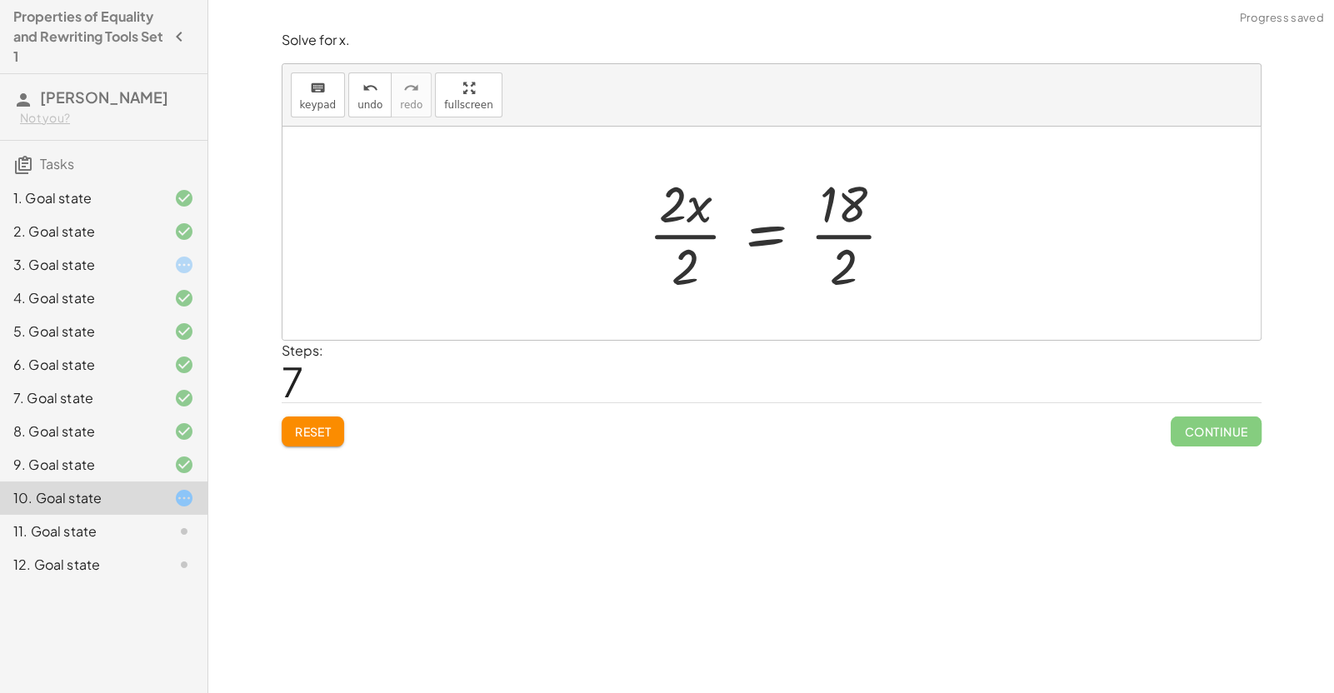
click at [701, 237] on div at bounding box center [778, 233] width 276 height 128
click at [840, 233] on div at bounding box center [798, 233] width 236 height 128
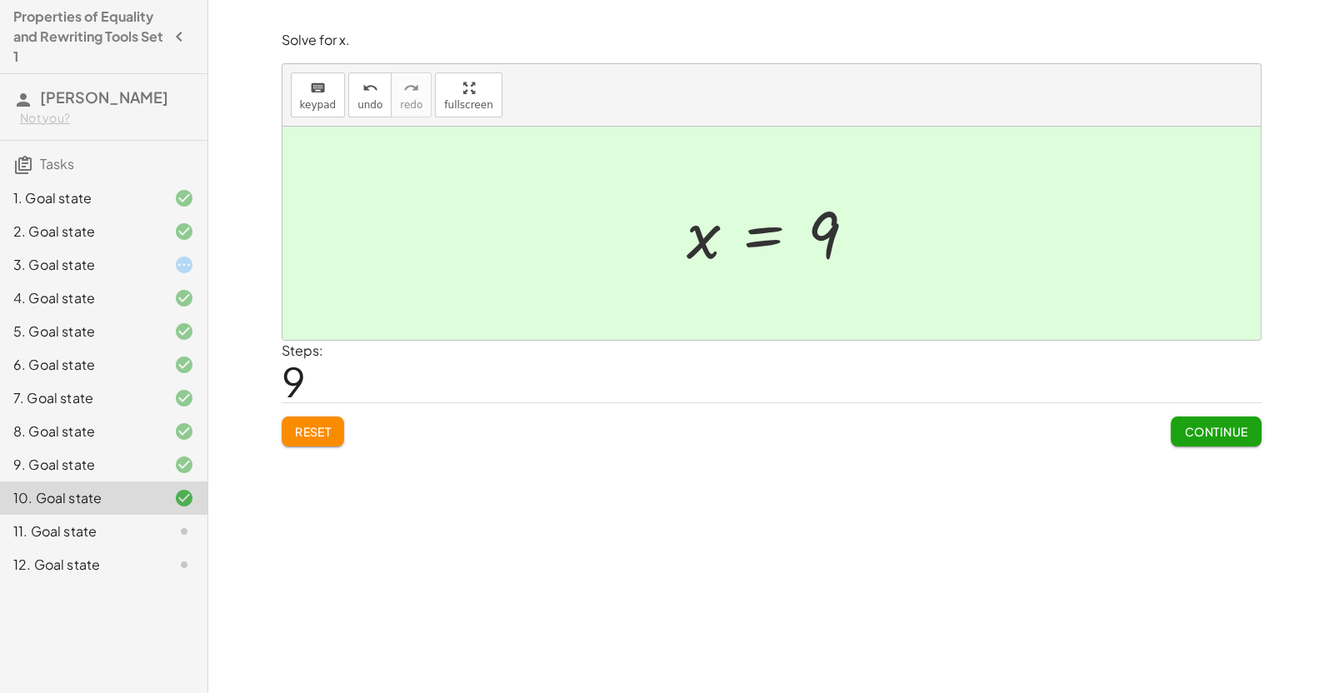
click at [1251, 437] on button "Continue" at bounding box center [1215, 432] width 90 height 30
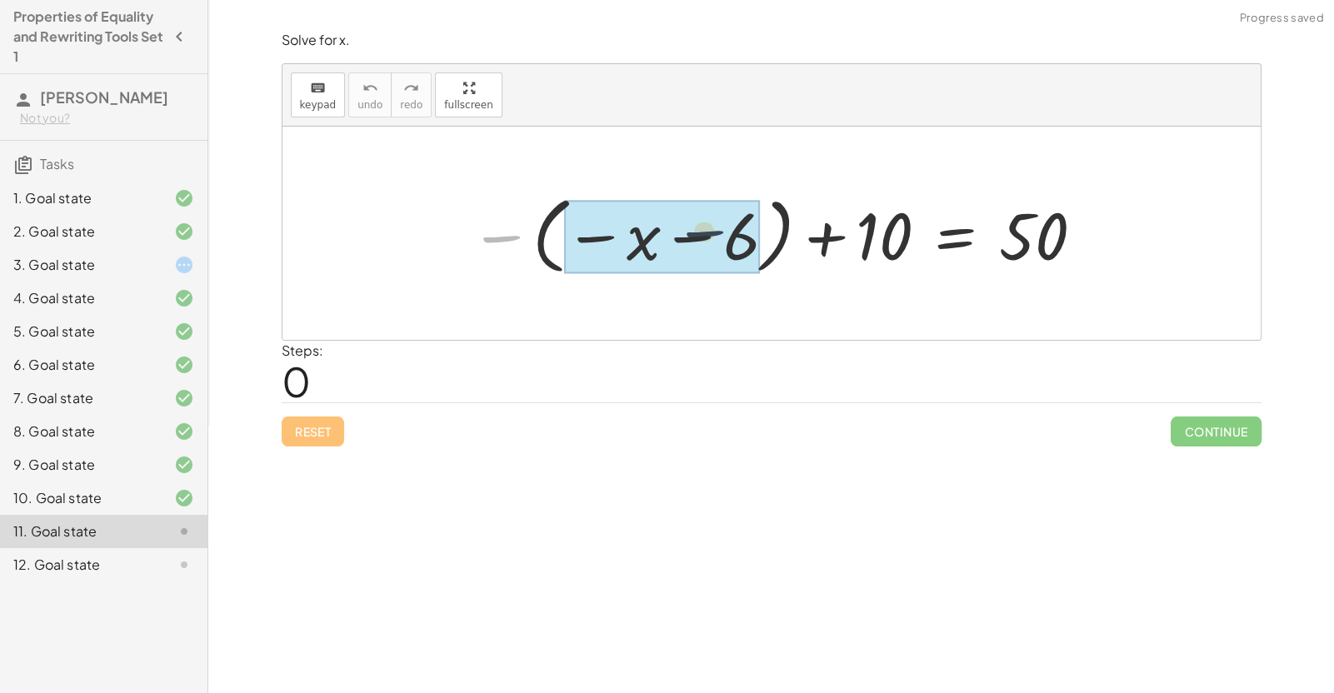
drag, startPoint x: 511, startPoint y: 234, endPoint x: 739, endPoint y: 234, distance: 228.3
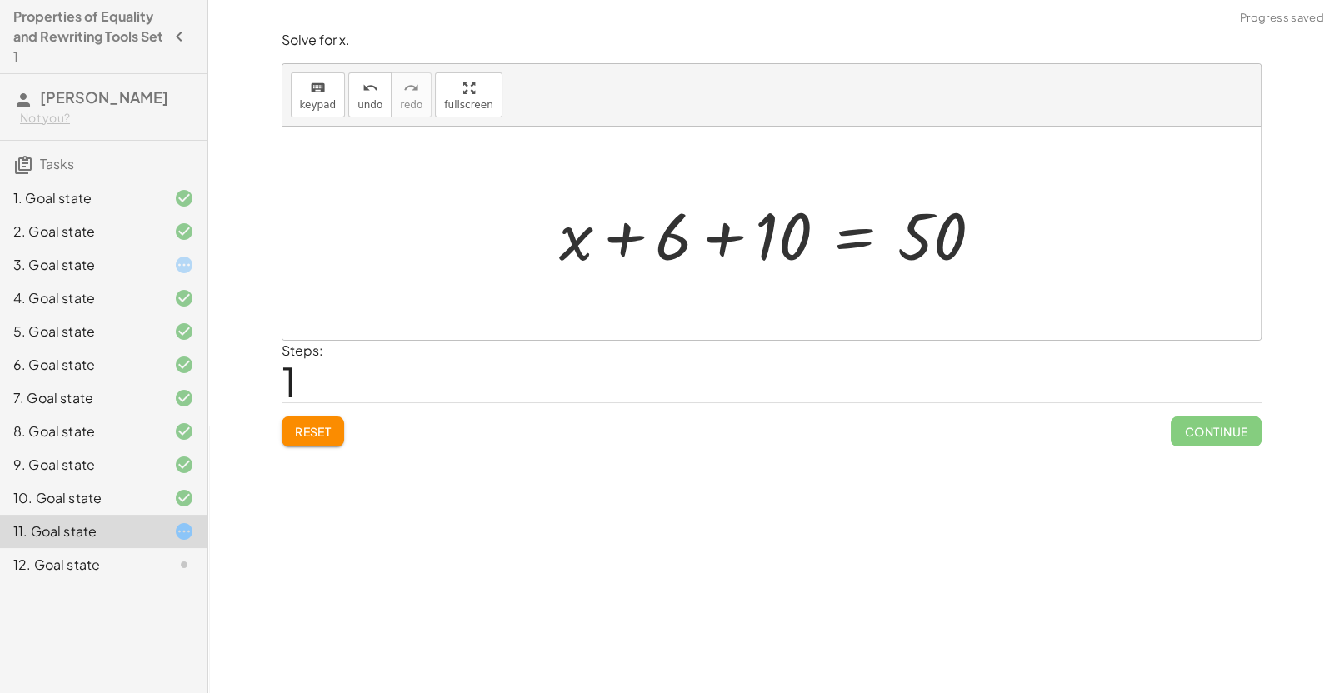
click at [718, 242] on div at bounding box center [777, 234] width 453 height 86
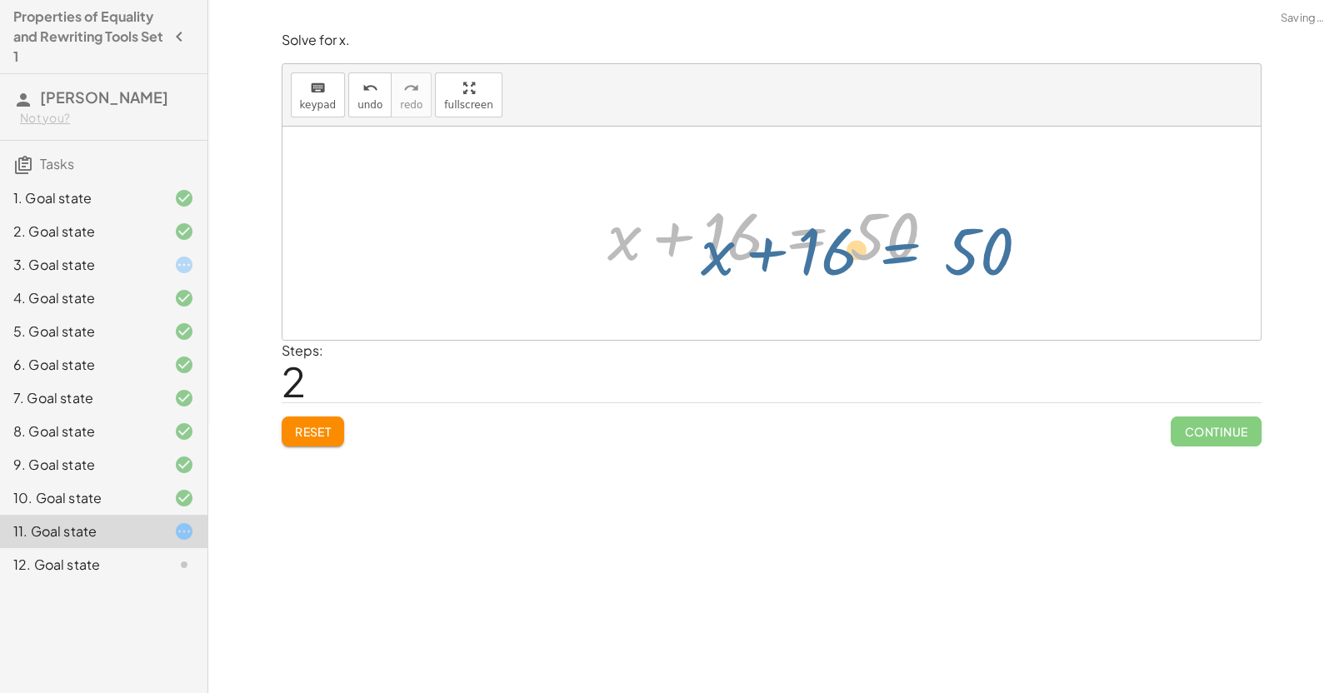
drag, startPoint x: 777, startPoint y: 238, endPoint x: 835, endPoint y: 241, distance: 57.5
click at [835, 241] on div at bounding box center [778, 234] width 358 height 86
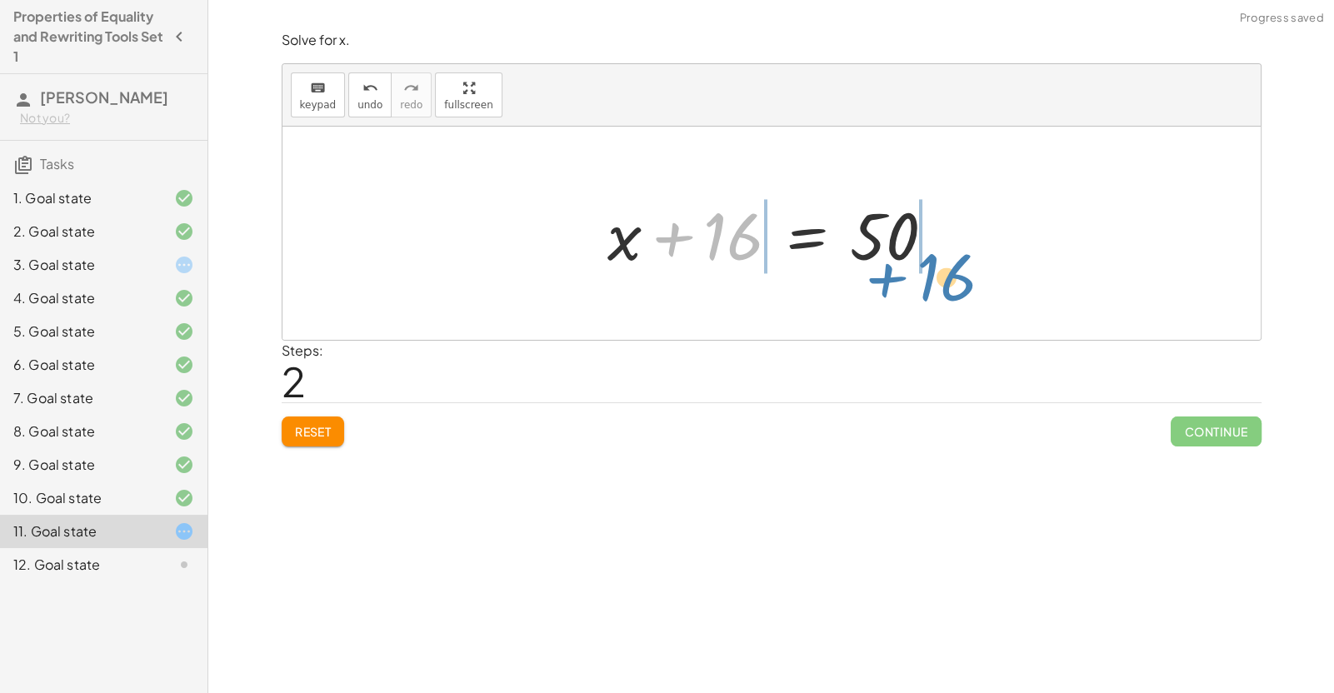
drag, startPoint x: 744, startPoint y: 241, endPoint x: 956, endPoint y: 282, distance: 216.3
click at [956, 282] on div "− ( − x − 6 ) + 10 = 50 + x + 6 + 10 = 50 + 16 x = 50 + + 16" at bounding box center [771, 233] width 978 height 213
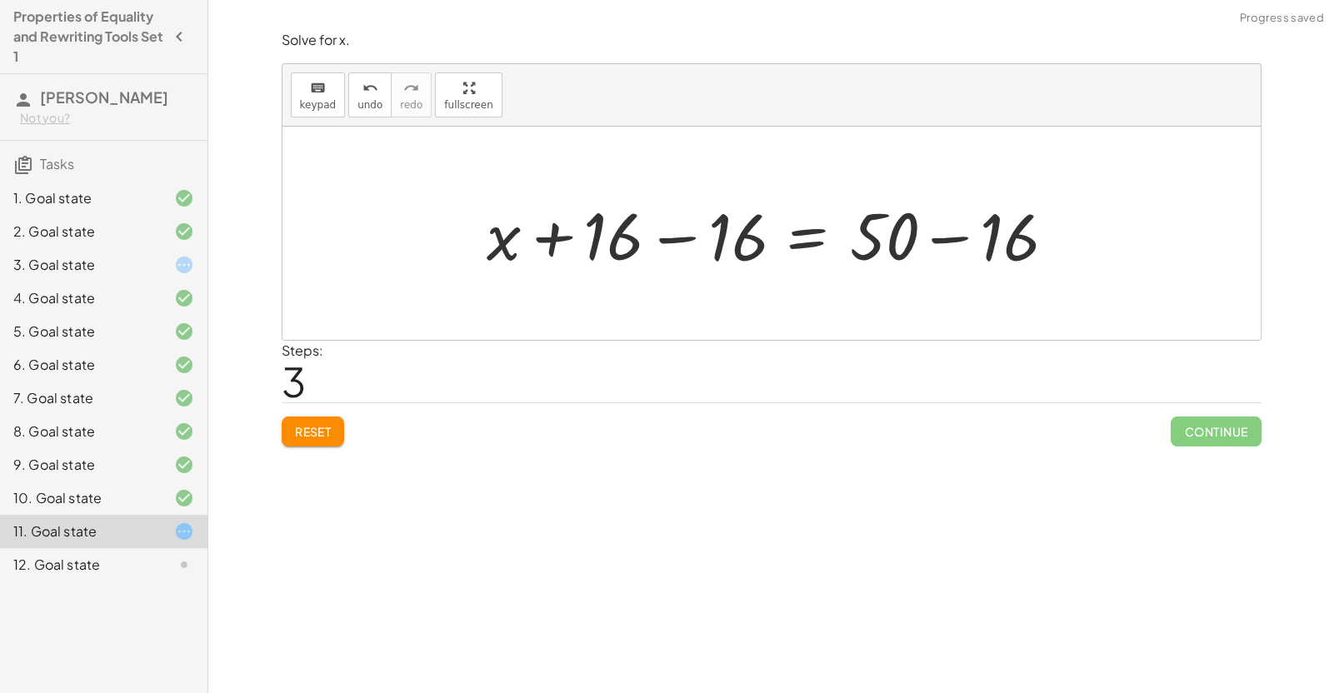
click at [919, 247] on div at bounding box center [778, 234] width 602 height 86
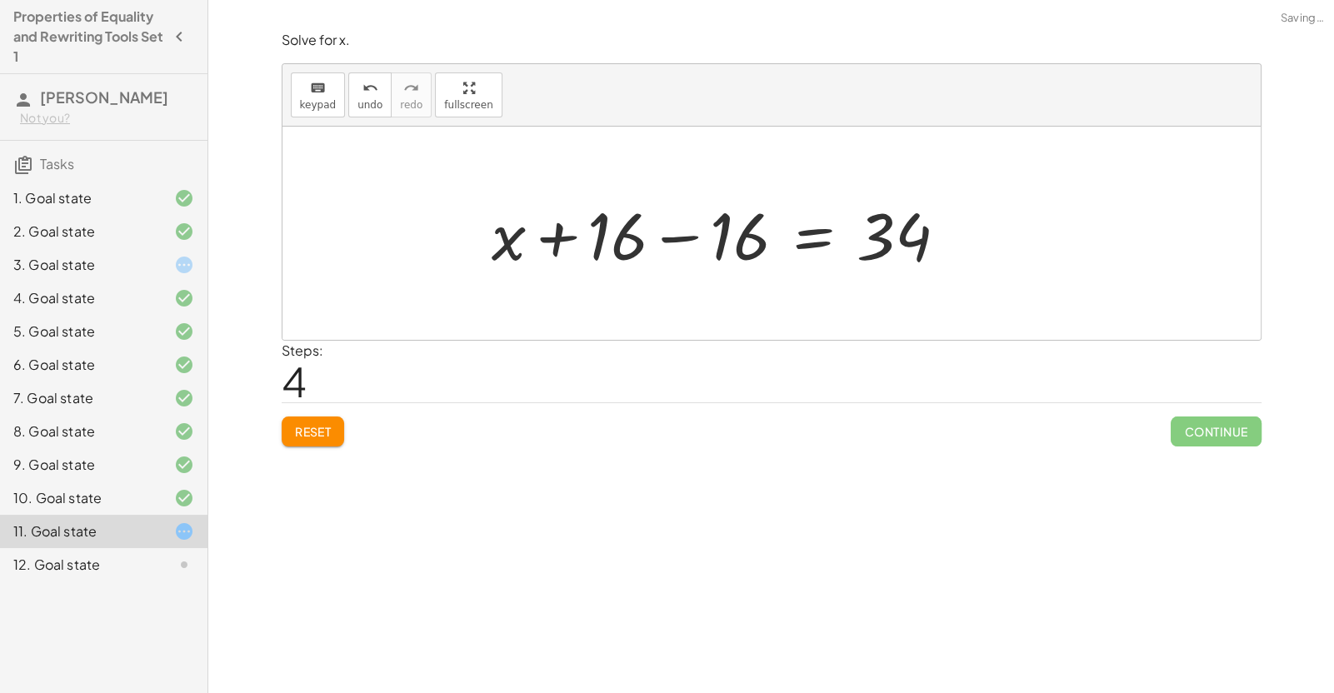
click at [731, 240] on div at bounding box center [726, 234] width 486 height 86
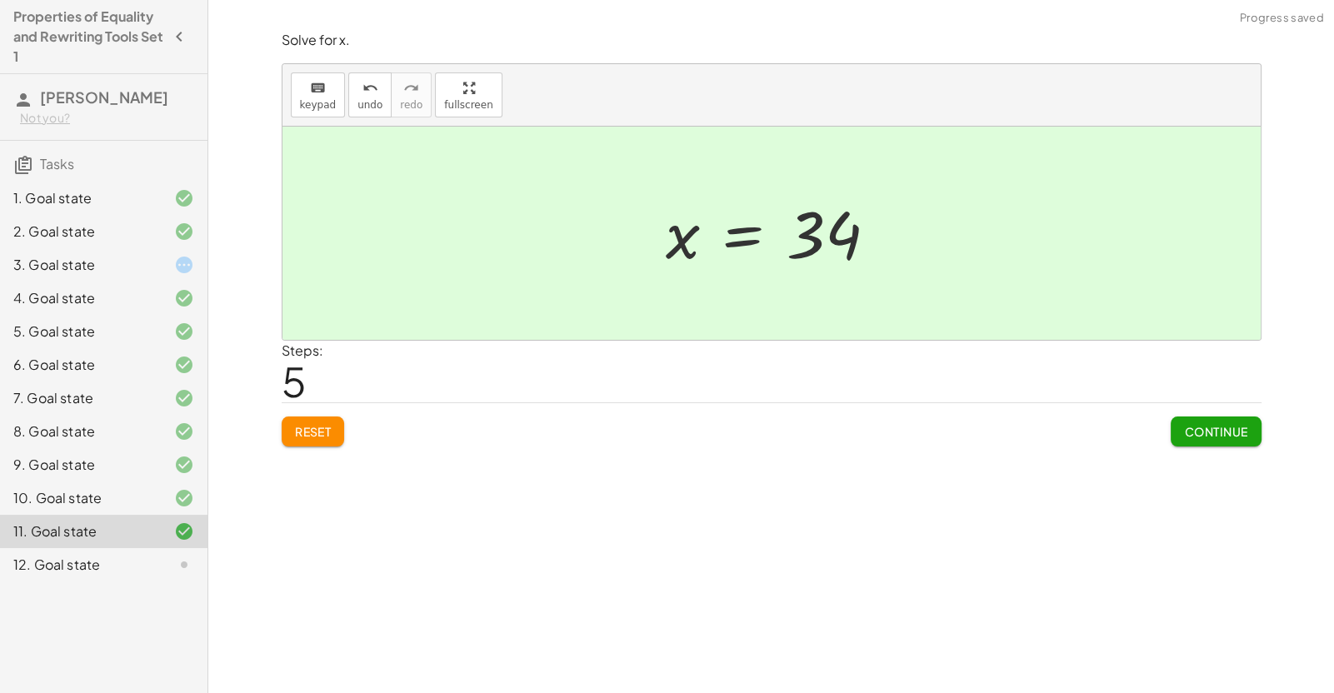
click at [1193, 434] on span "Continue" at bounding box center [1215, 431] width 63 height 15
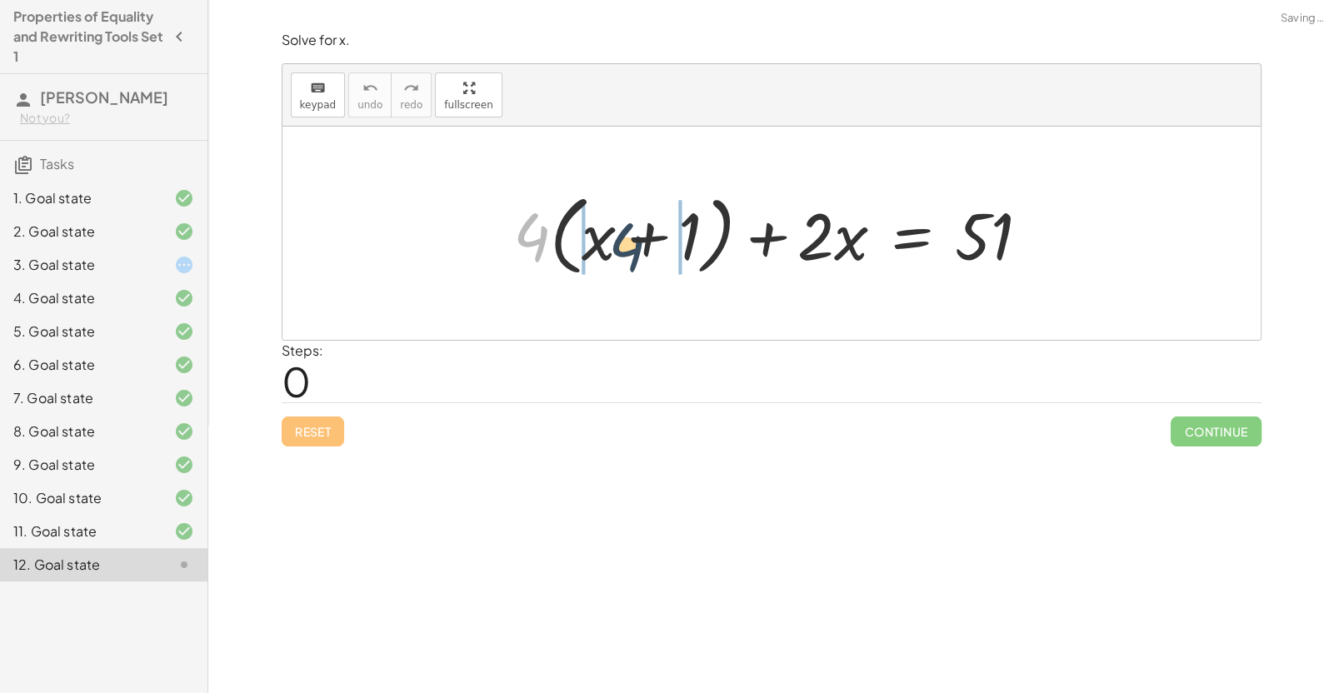
drag, startPoint x: 526, startPoint y: 246, endPoint x: 615, endPoint y: 244, distance: 88.3
click at [615, 244] on div at bounding box center [778, 234] width 546 height 96
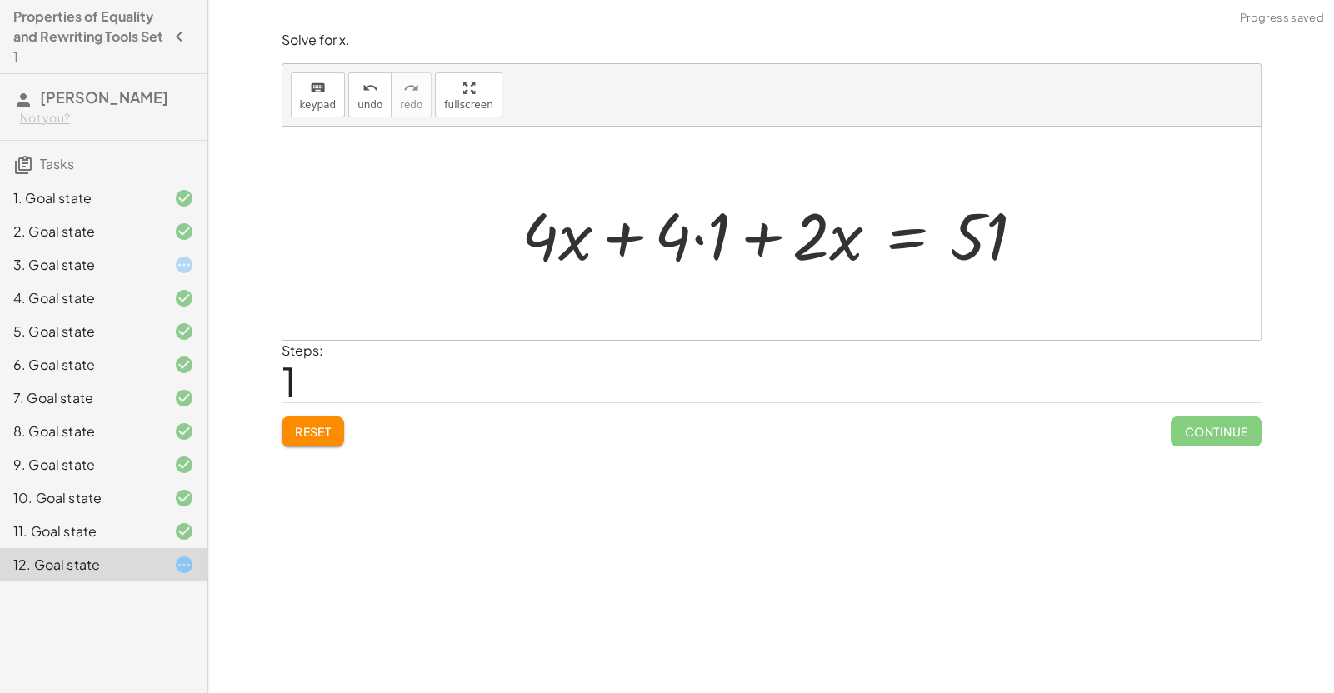
click at [598, 239] on div at bounding box center [779, 234] width 533 height 86
click at [685, 242] on div at bounding box center [777, 234] width 533 height 86
click at [707, 245] on div at bounding box center [777, 234] width 533 height 86
click at [707, 245] on div at bounding box center [797, 234] width 494 height 86
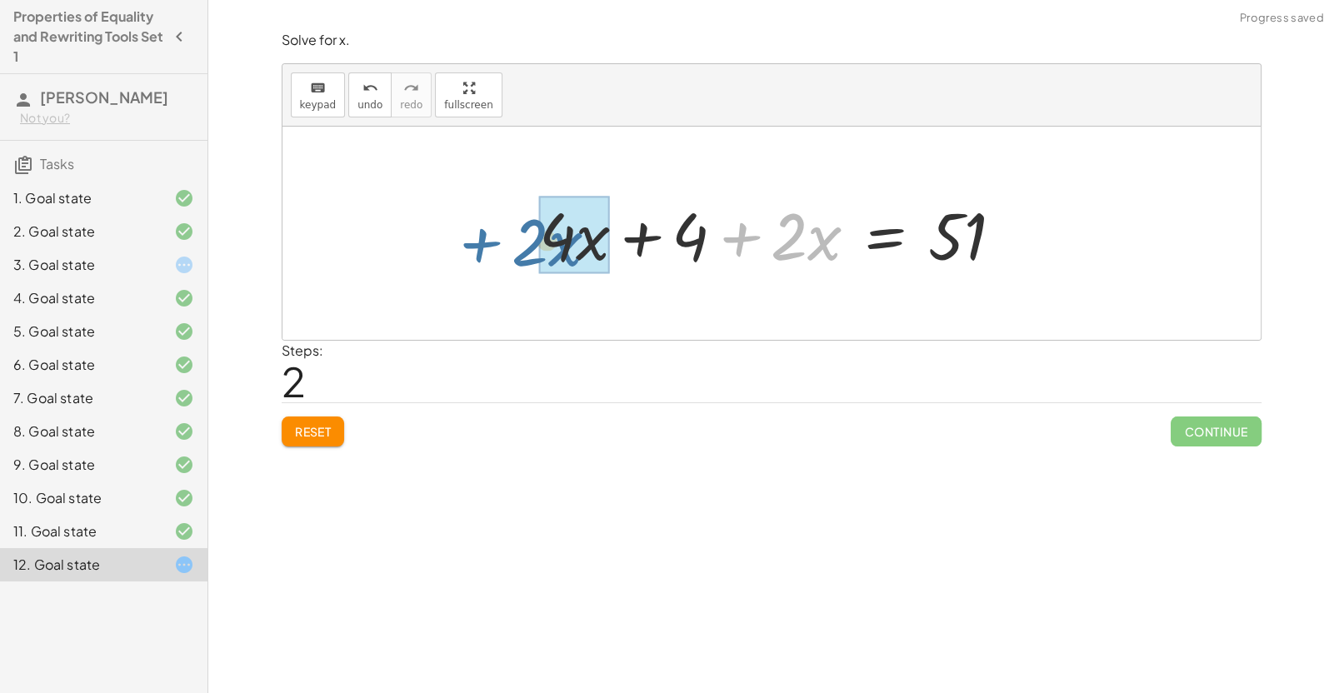
drag, startPoint x: 765, startPoint y: 246, endPoint x: 559, endPoint y: 248, distance: 205.8
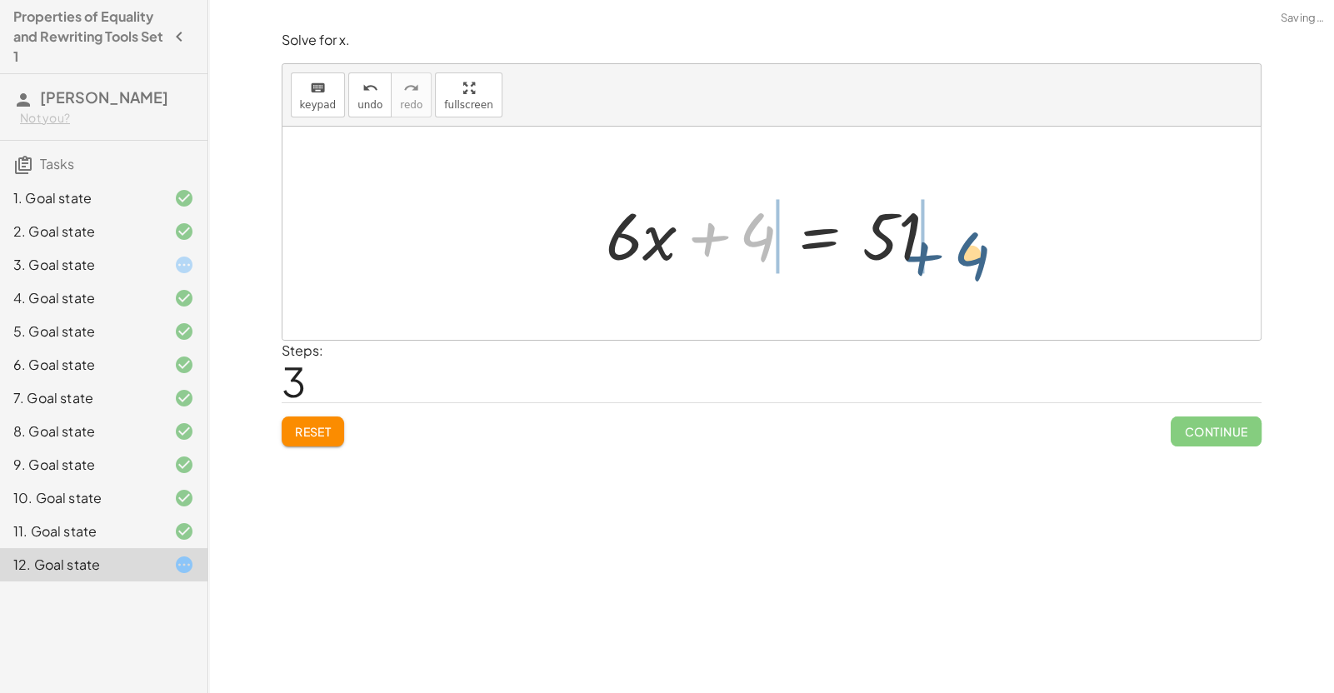
drag, startPoint x: 760, startPoint y: 235, endPoint x: 972, endPoint y: 250, distance: 213.0
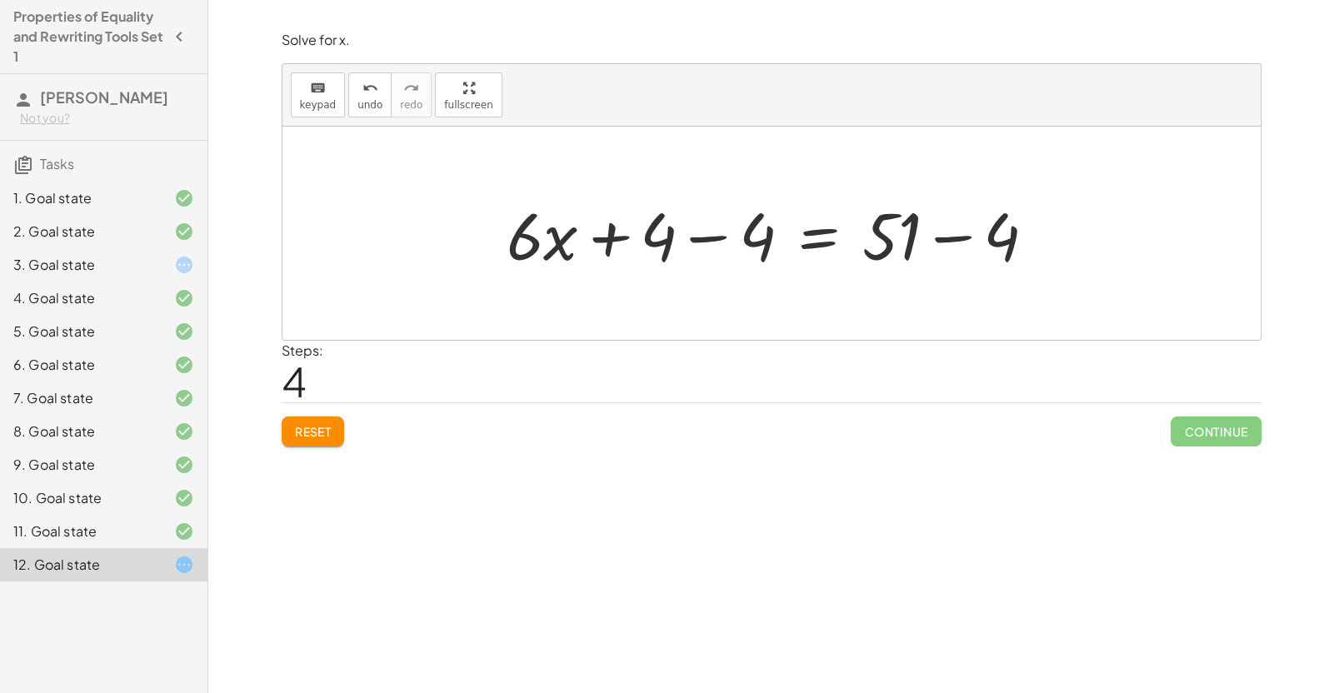
click at [720, 244] on div at bounding box center [777, 234] width 559 height 86
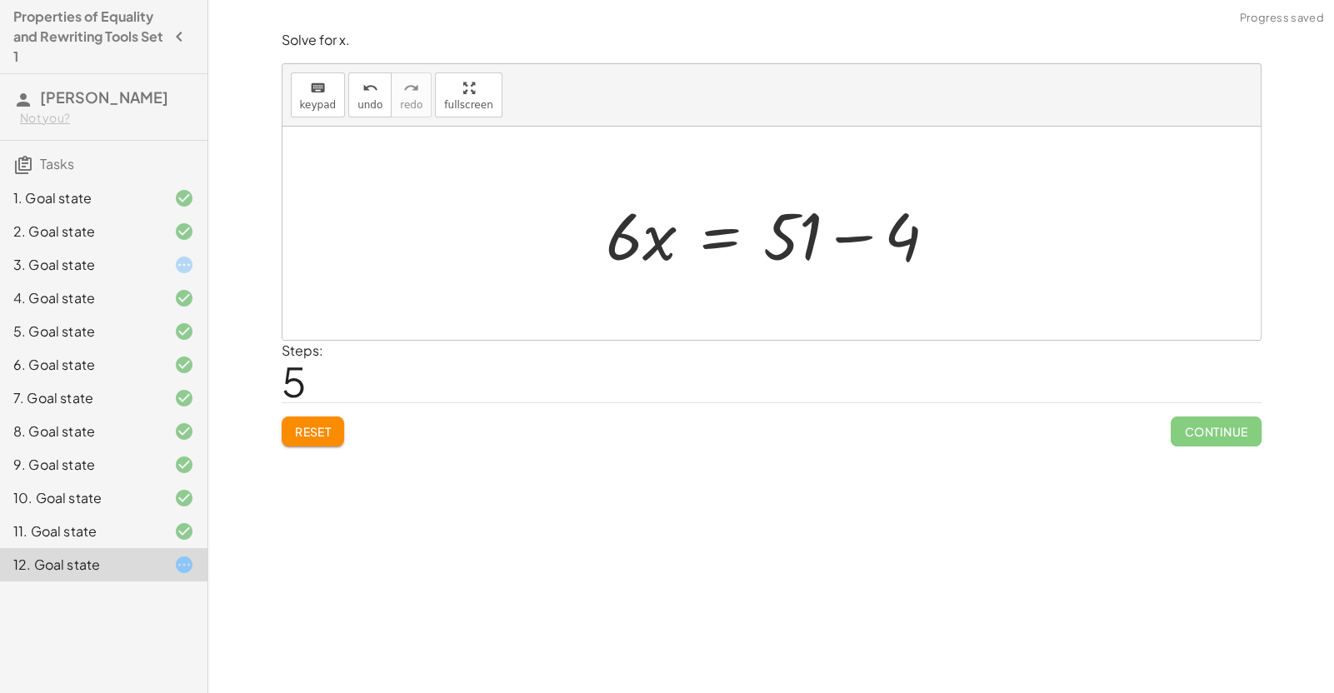
click at [851, 233] on div at bounding box center [778, 234] width 362 height 86
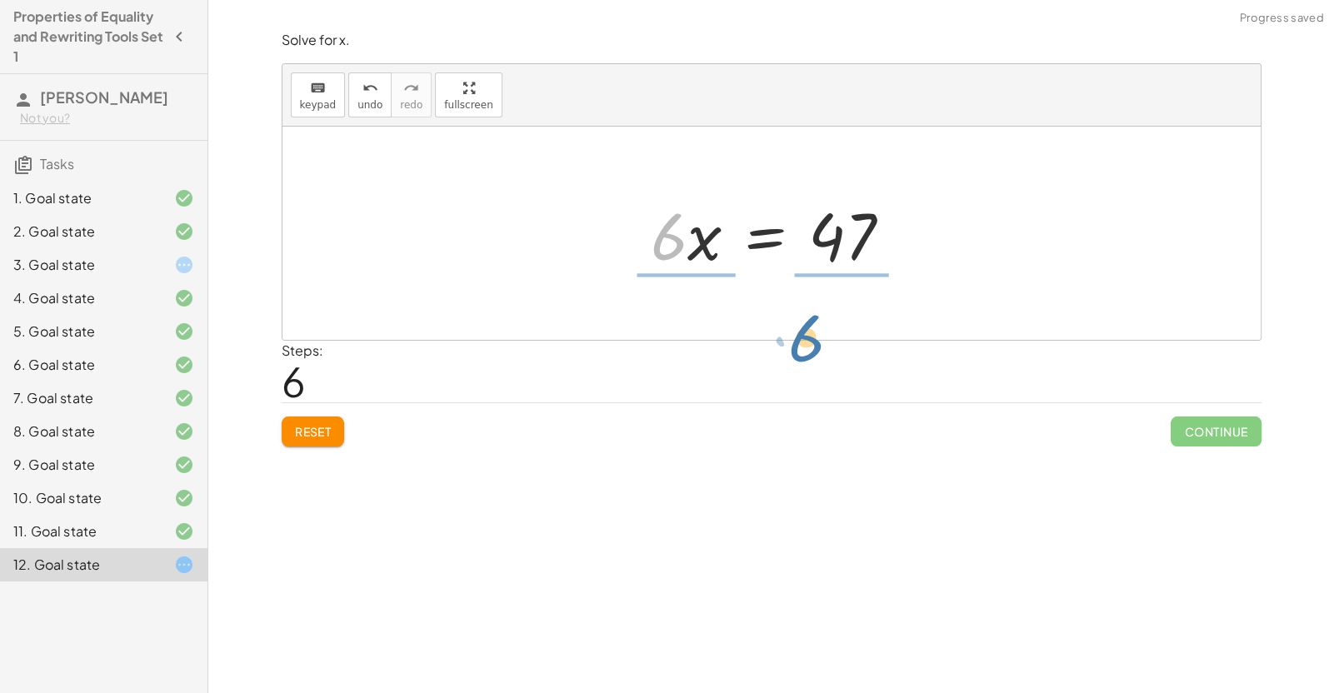
drag, startPoint x: 668, startPoint y: 241, endPoint x: 807, endPoint y: 337, distance: 169.4
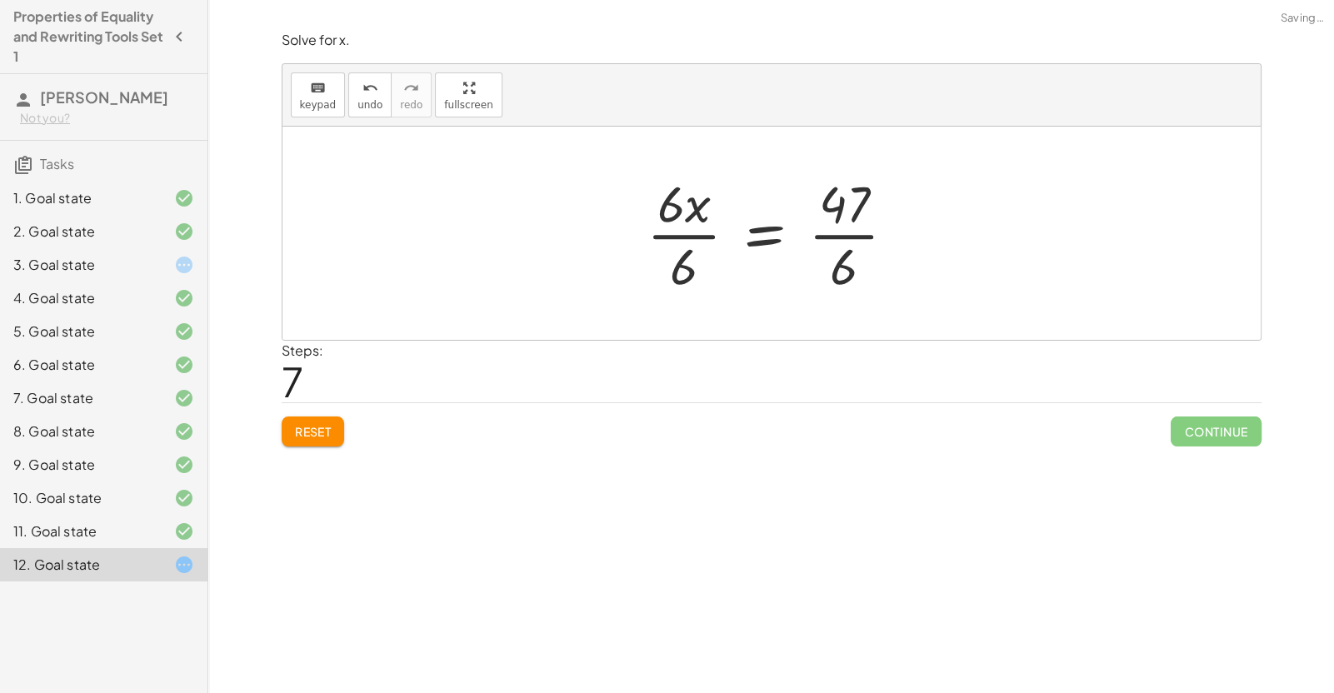
click at [703, 243] on div at bounding box center [778, 233] width 280 height 128
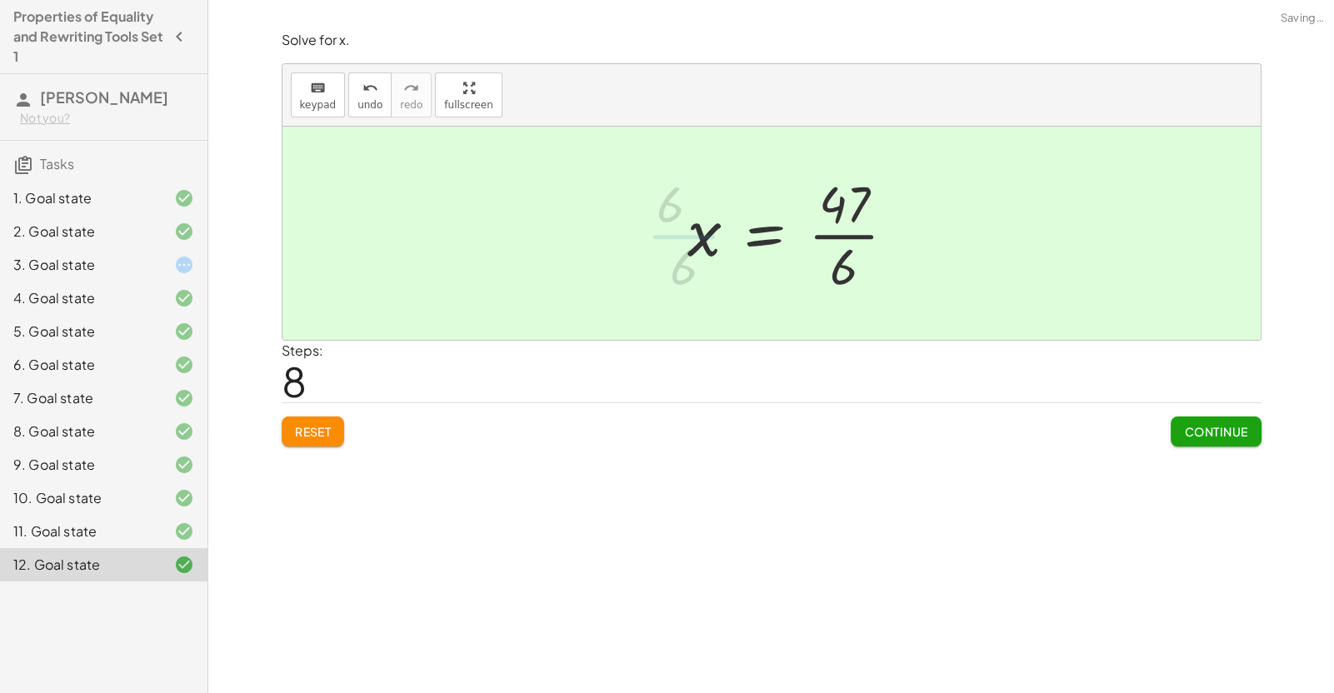
click at [796, 239] on div at bounding box center [798, 233] width 239 height 128
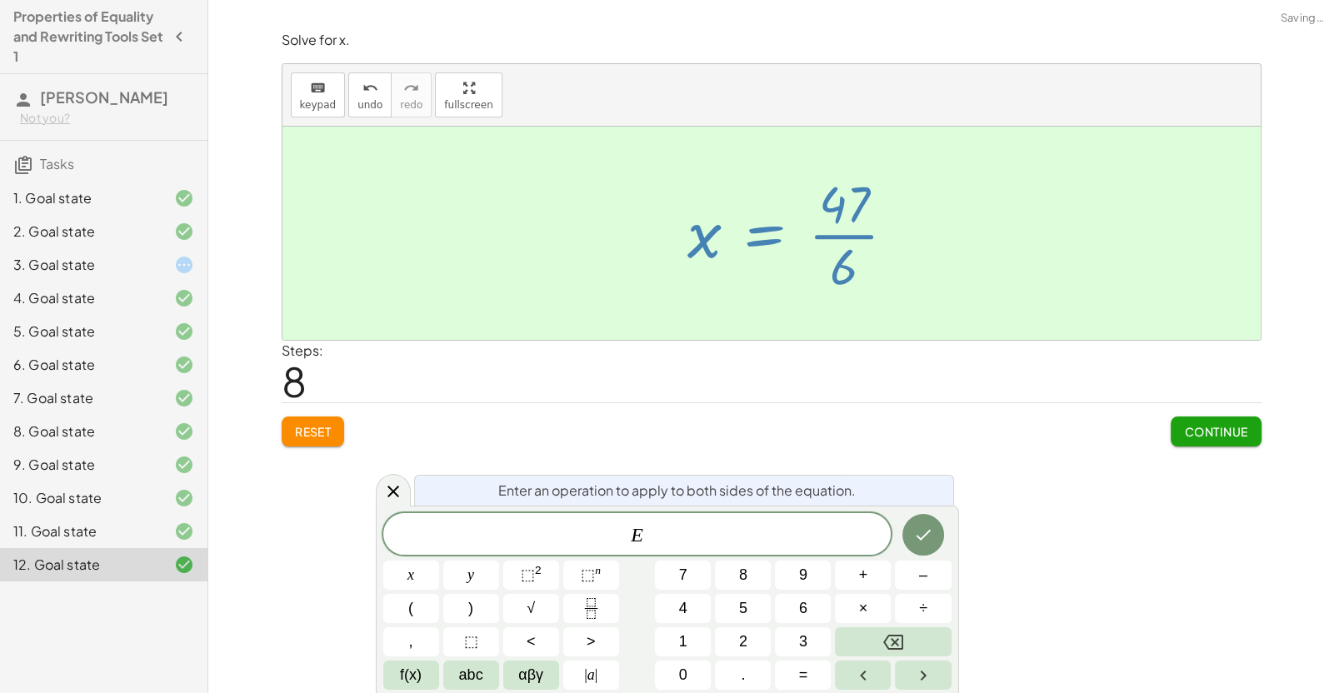
click at [828, 242] on div at bounding box center [798, 233] width 239 height 128
click at [1226, 432] on span "Continue" at bounding box center [1215, 431] width 63 height 15
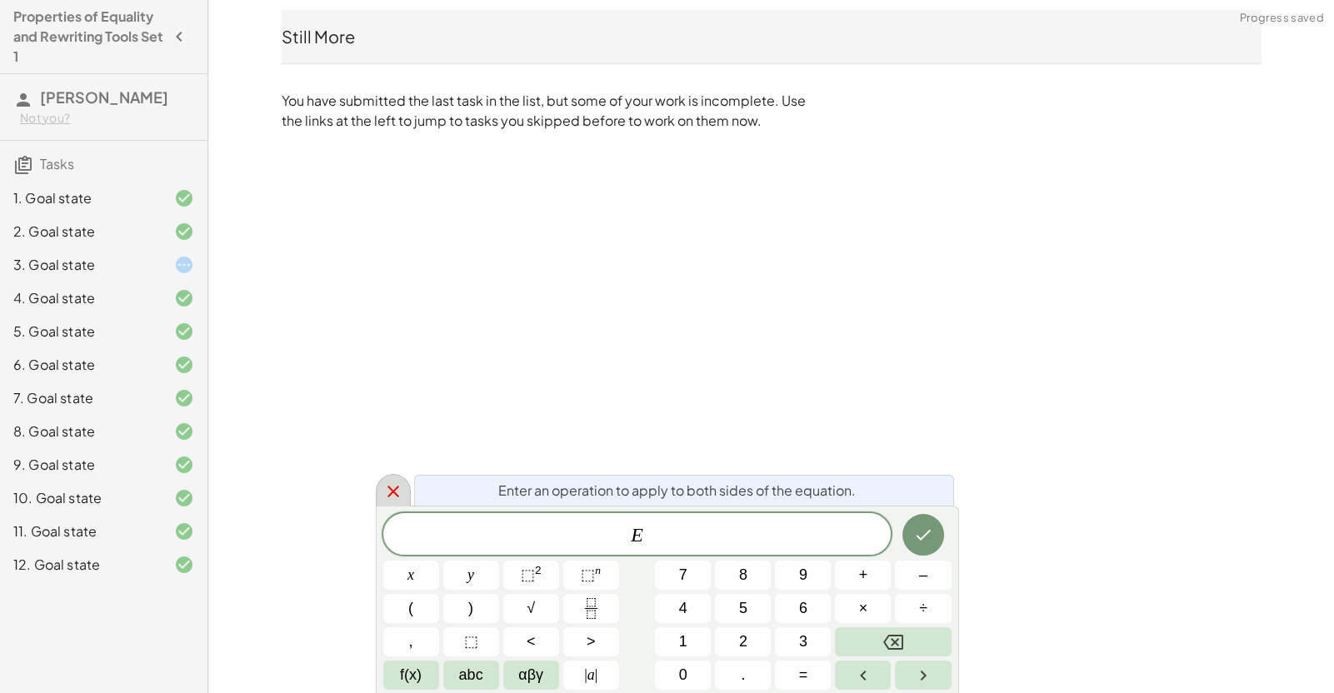
click at [401, 487] on icon at bounding box center [393, 492] width 20 height 20
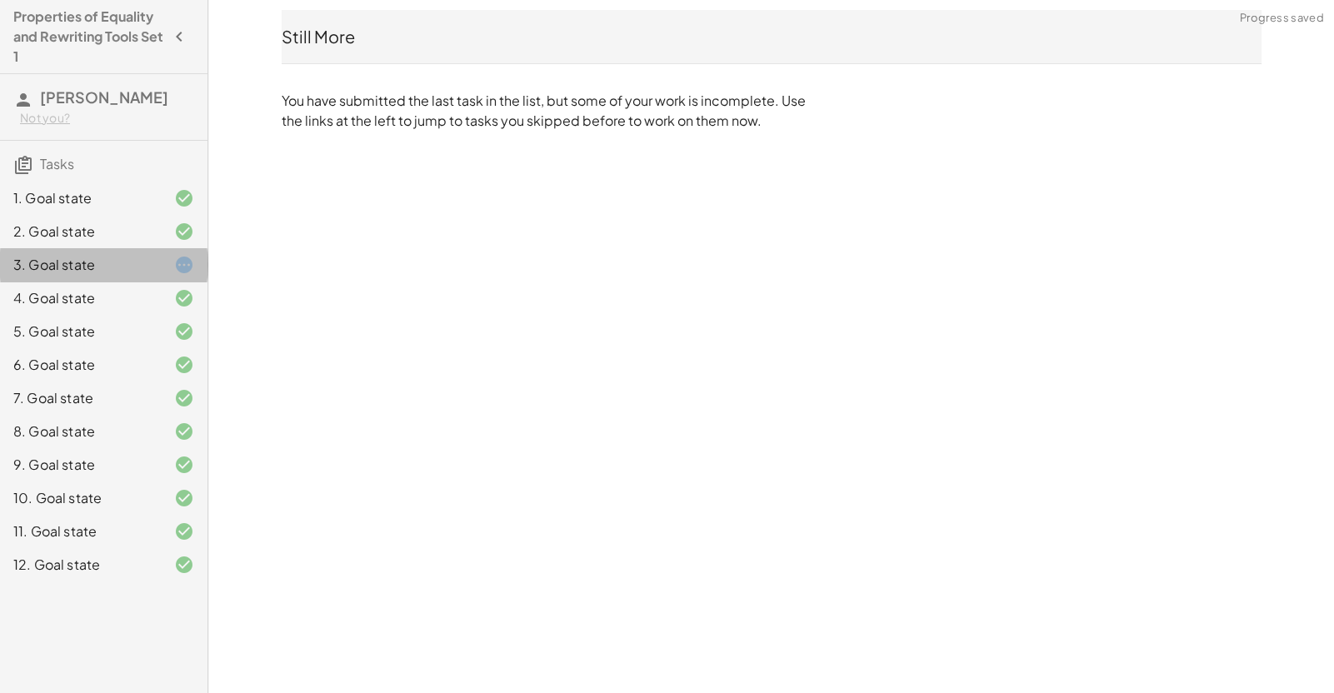
click at [153, 255] on div at bounding box center [170, 265] width 47 height 20
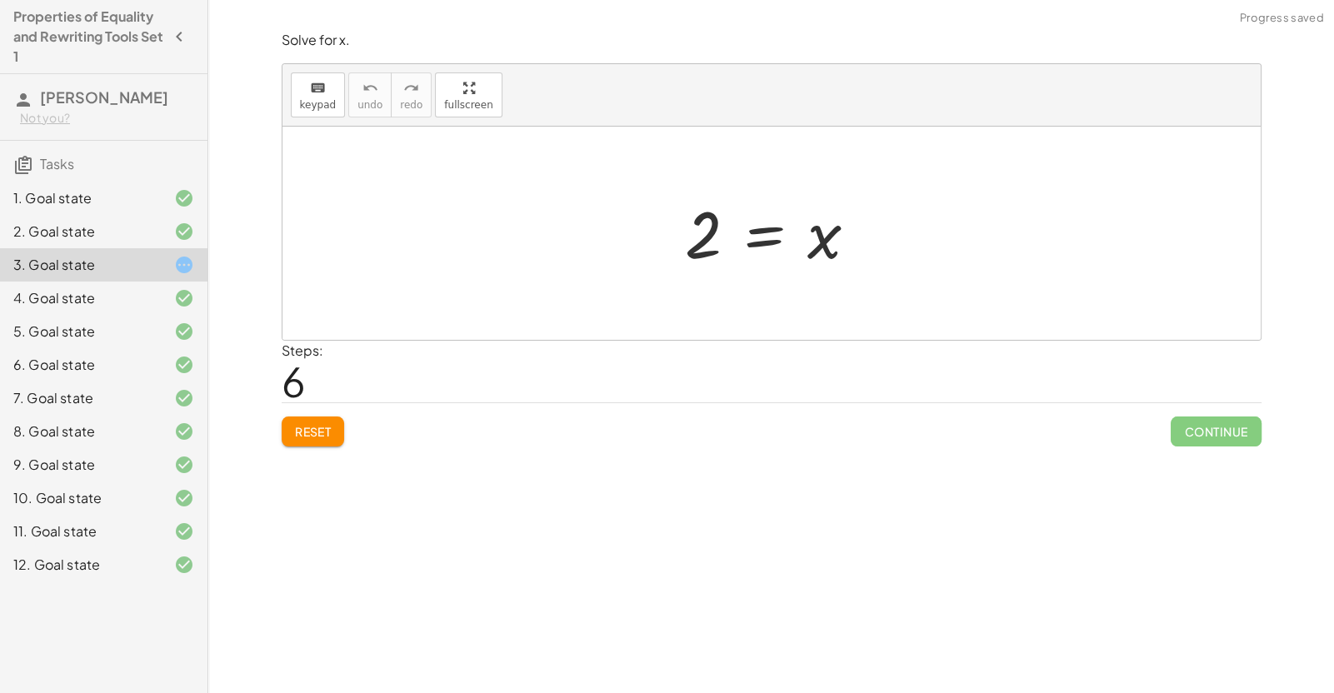
click at [310, 438] on button "Reset" at bounding box center [313, 432] width 63 height 30
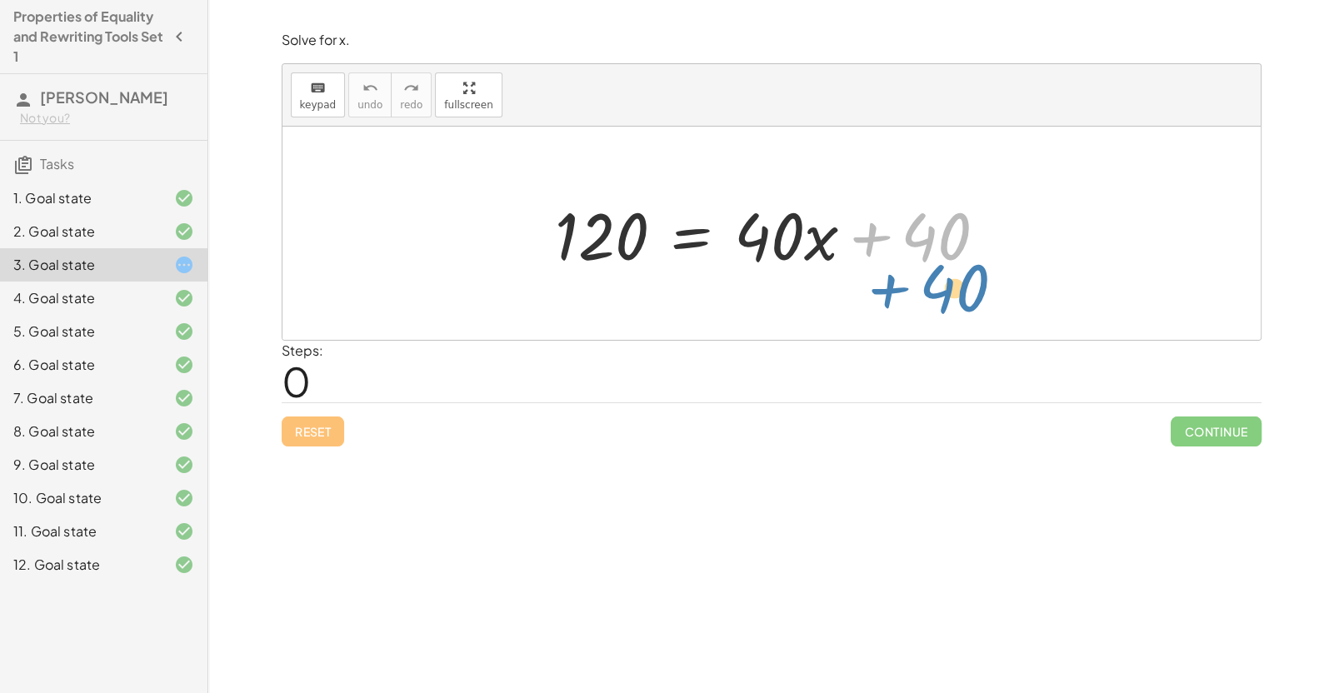
drag, startPoint x: 928, startPoint y: 254, endPoint x: 986, endPoint y: 303, distance: 76.3
click at [986, 303] on div "+ 40 120 = + · 40 · x + 40" at bounding box center [771, 233] width 978 height 213
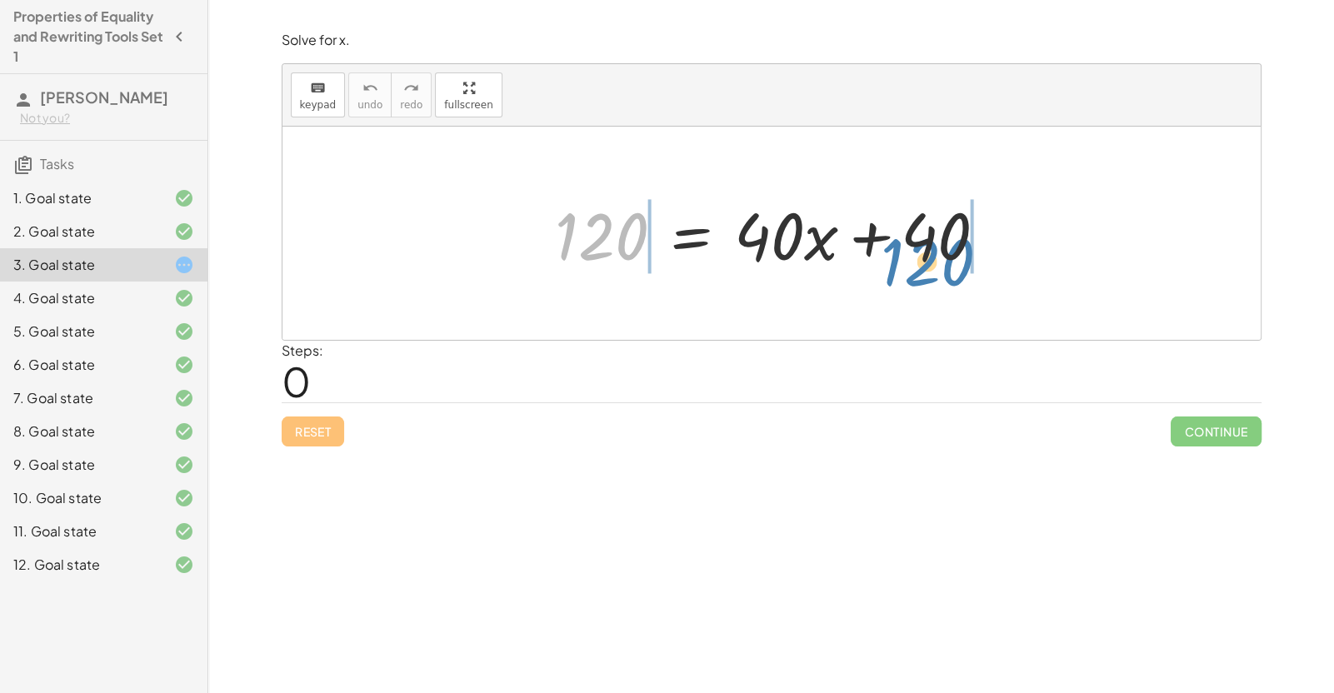
drag, startPoint x: 634, startPoint y: 243, endPoint x: 963, endPoint y: 267, distance: 329.9
click at [963, 267] on div at bounding box center [777, 234] width 462 height 86
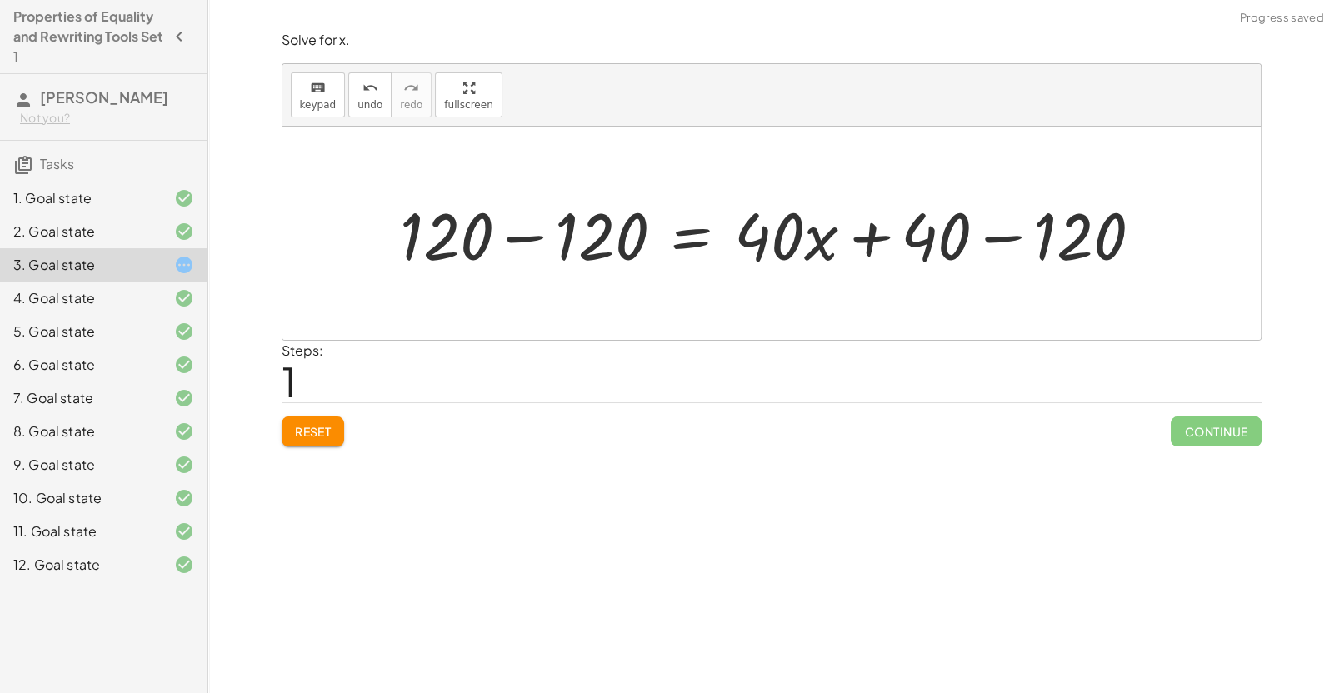
click at [976, 241] on div at bounding box center [778, 234] width 772 height 86
click at [546, 240] on div at bounding box center [702, 234] width 621 height 86
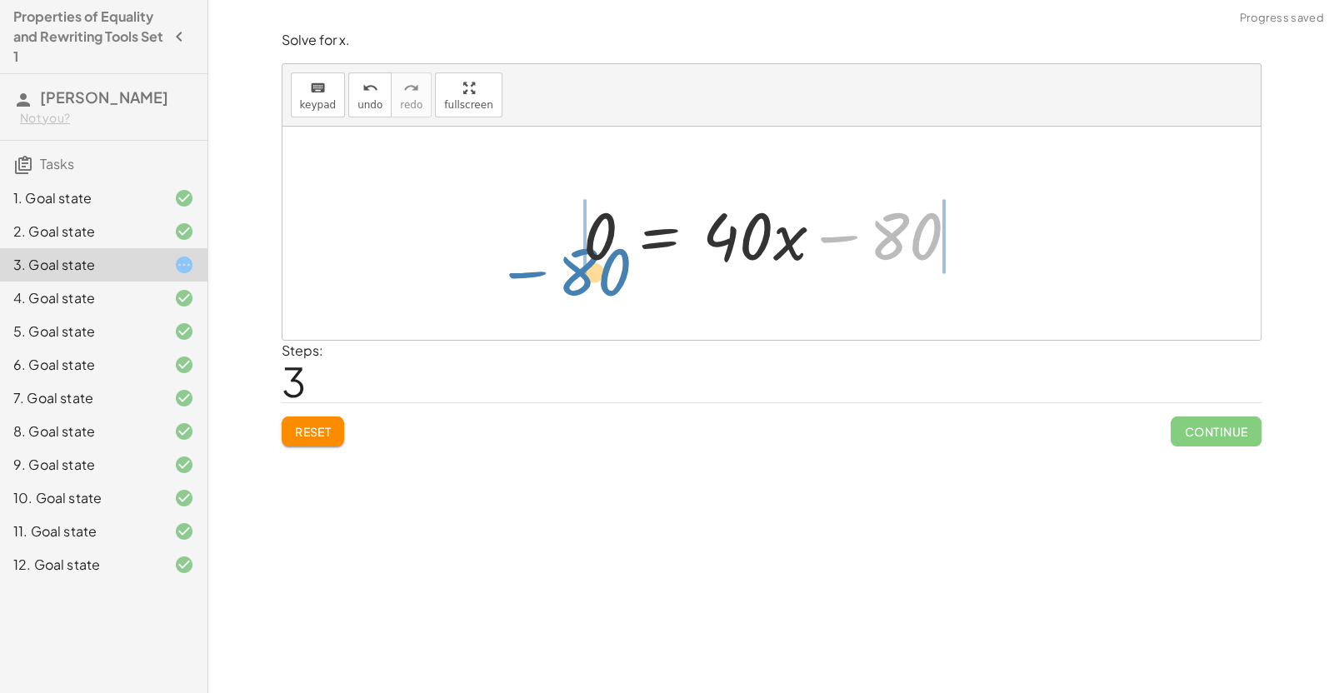
drag, startPoint x: 842, startPoint y: 236, endPoint x: 528, endPoint y: 259, distance: 314.9
click at [528, 259] on div "120 = + · 40 · x + 40 + 120 − 120 = + · 40 · x + 40 − 120 + 120 − 120 = + · 40 …" at bounding box center [771, 233] width 978 height 213
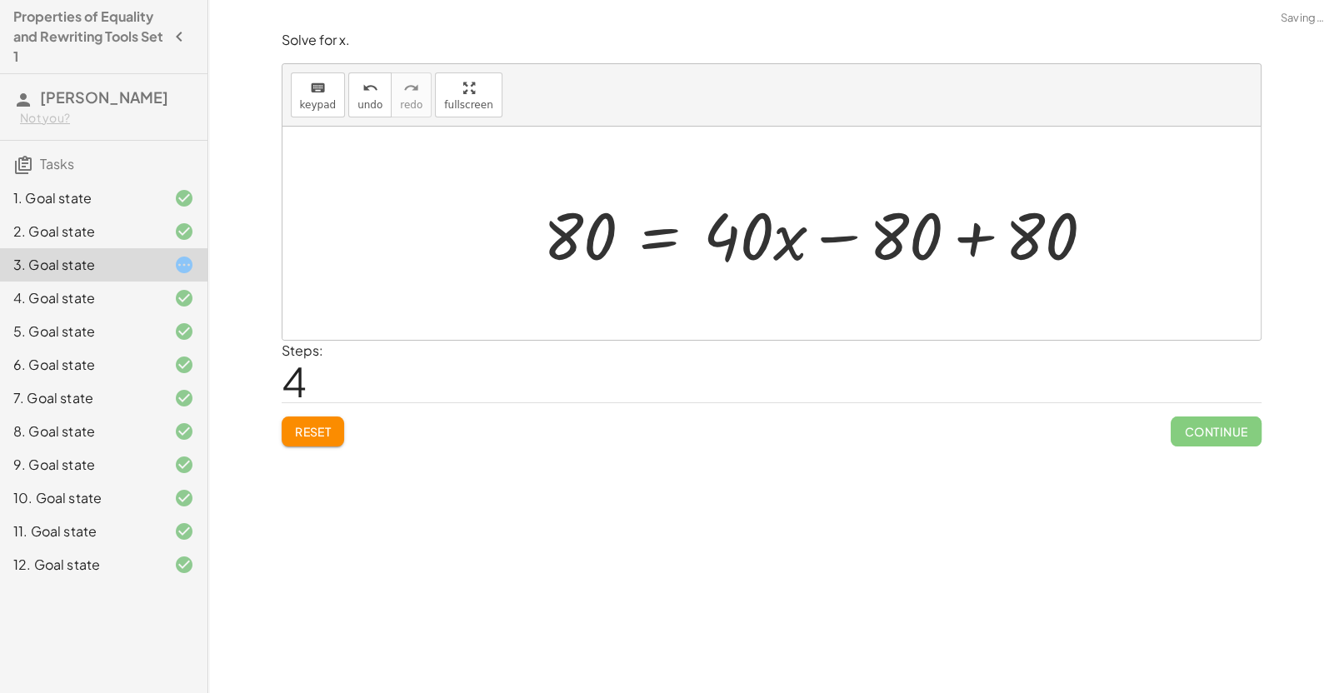
click at [989, 232] on div at bounding box center [825, 234] width 581 height 86
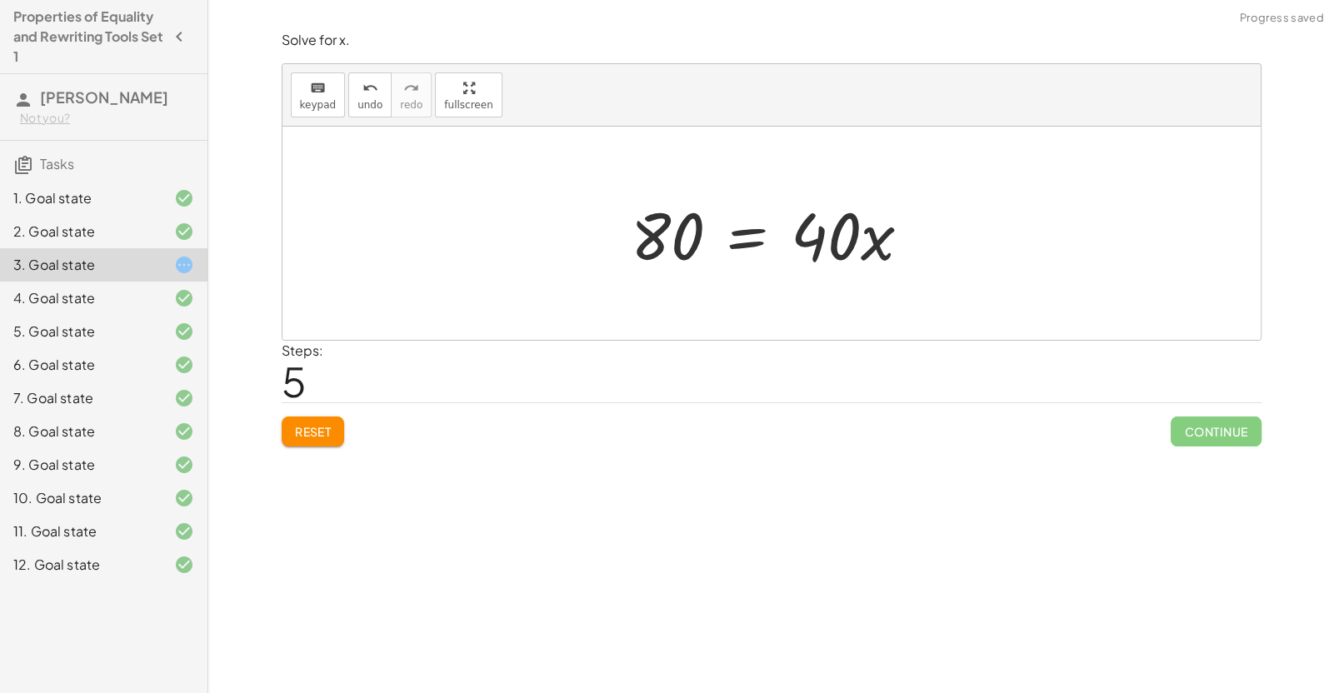
click at [751, 237] on div at bounding box center [777, 234] width 310 height 86
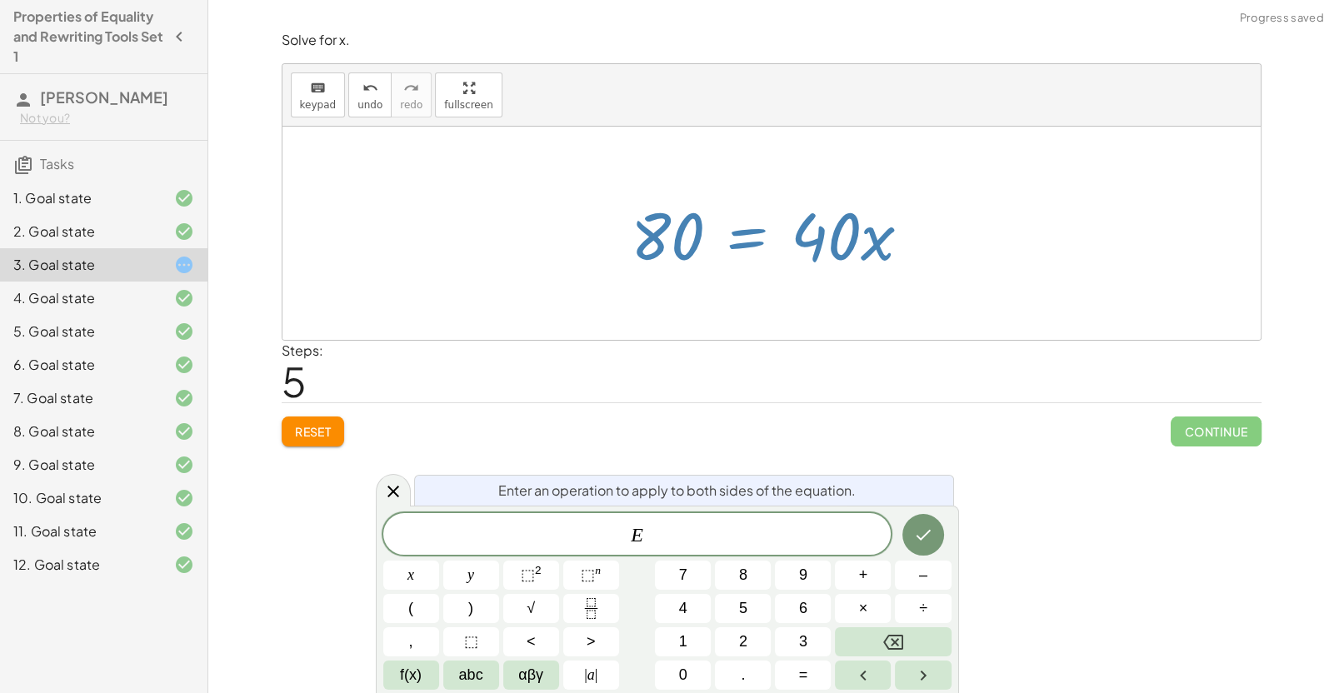
click at [841, 238] on div at bounding box center [777, 234] width 310 height 86
click at [397, 484] on icon at bounding box center [393, 492] width 20 height 20
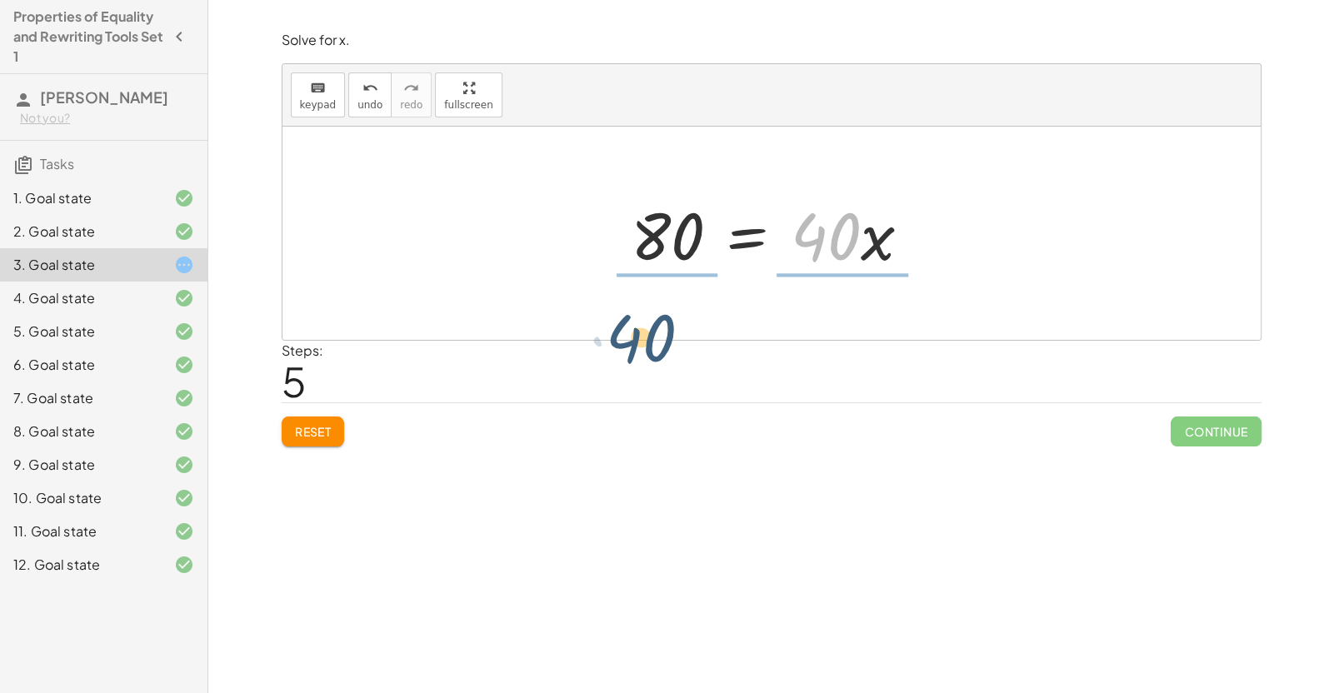
drag, startPoint x: 836, startPoint y: 232, endPoint x: 643, endPoint y: 322, distance: 212.4
click at [643, 322] on div "120 = + · 40 · x + 40 + 120 − 120 = + · 40 · x + 40 − 120 + 120 − 120 = + · 40 …" at bounding box center [771, 233] width 978 height 213
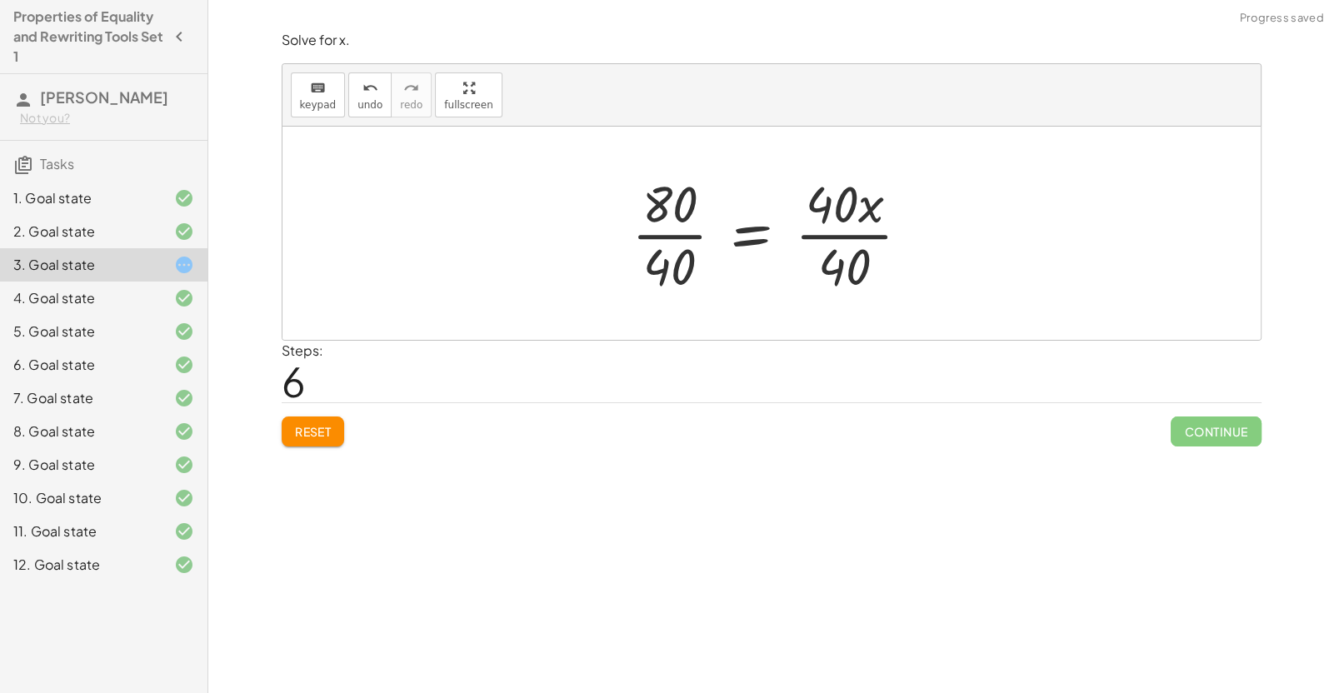
click at [687, 235] on div at bounding box center [777, 233] width 309 height 128
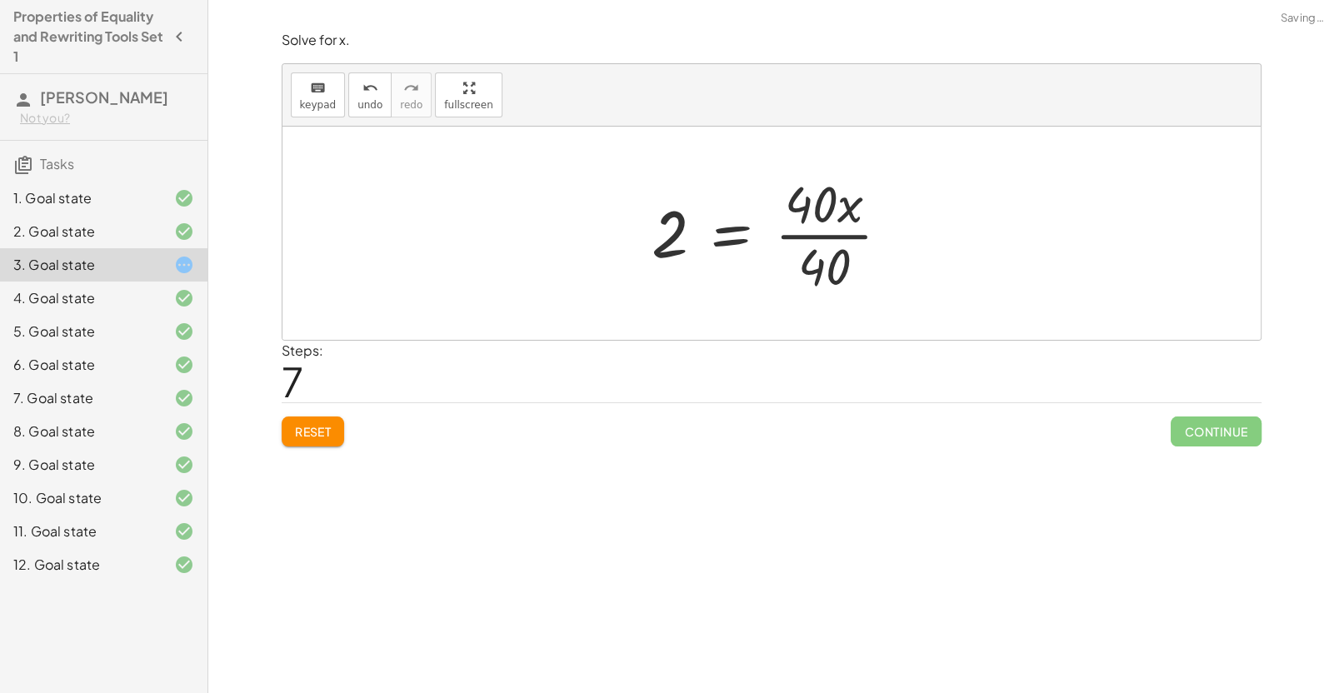
click at [817, 238] on div at bounding box center [777, 233] width 269 height 128
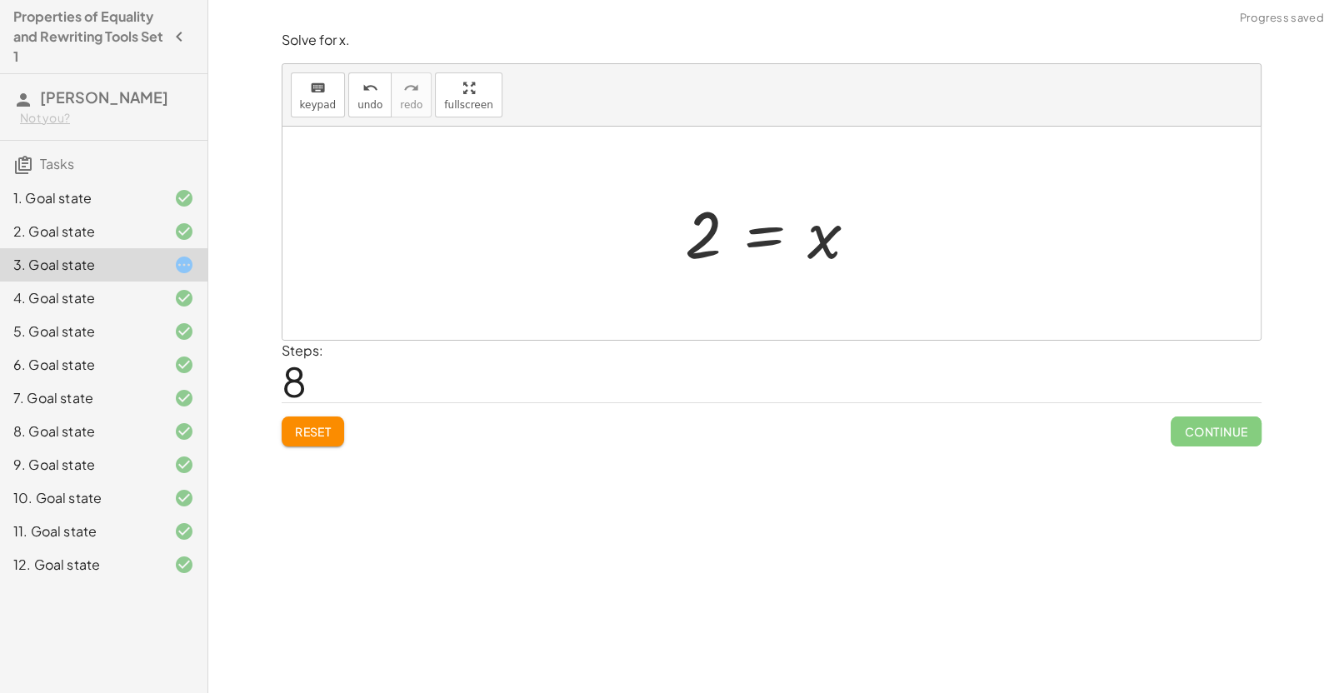
click at [755, 241] on div at bounding box center [777, 233] width 203 height 82
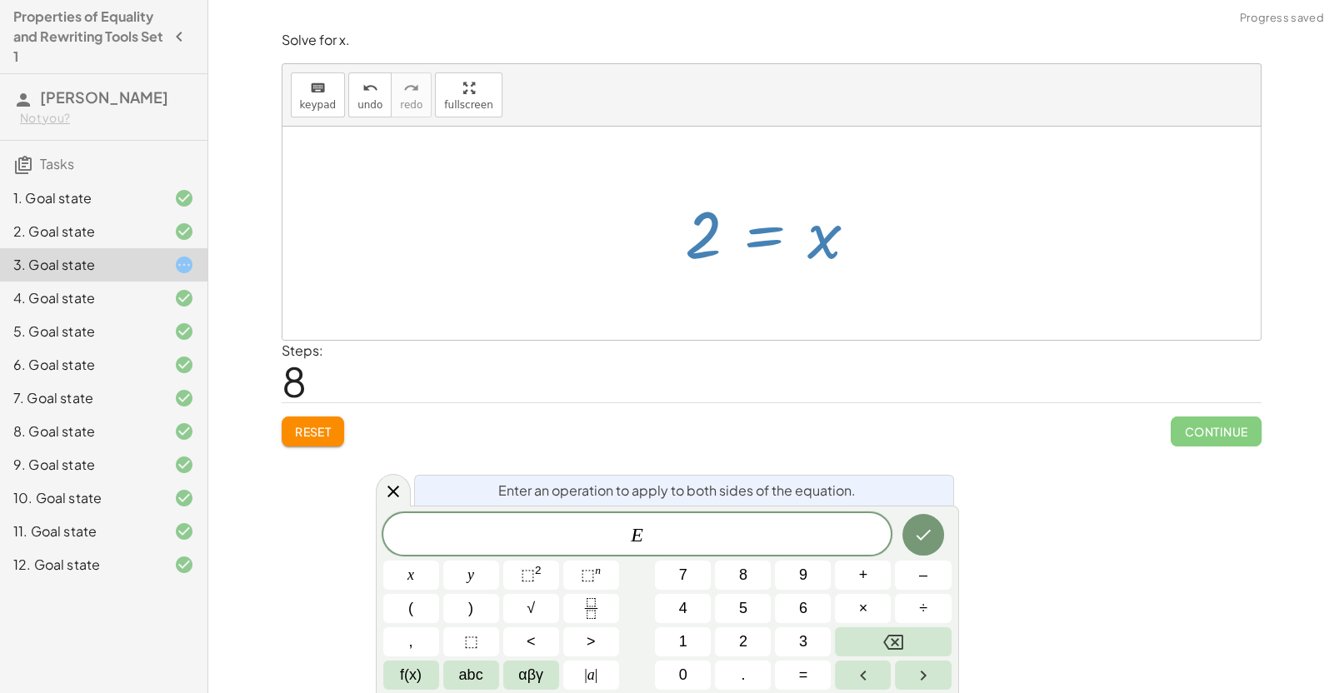
click at [839, 239] on div at bounding box center [777, 233] width 203 height 82
click at [389, 493] on icon at bounding box center [393, 492] width 20 height 20
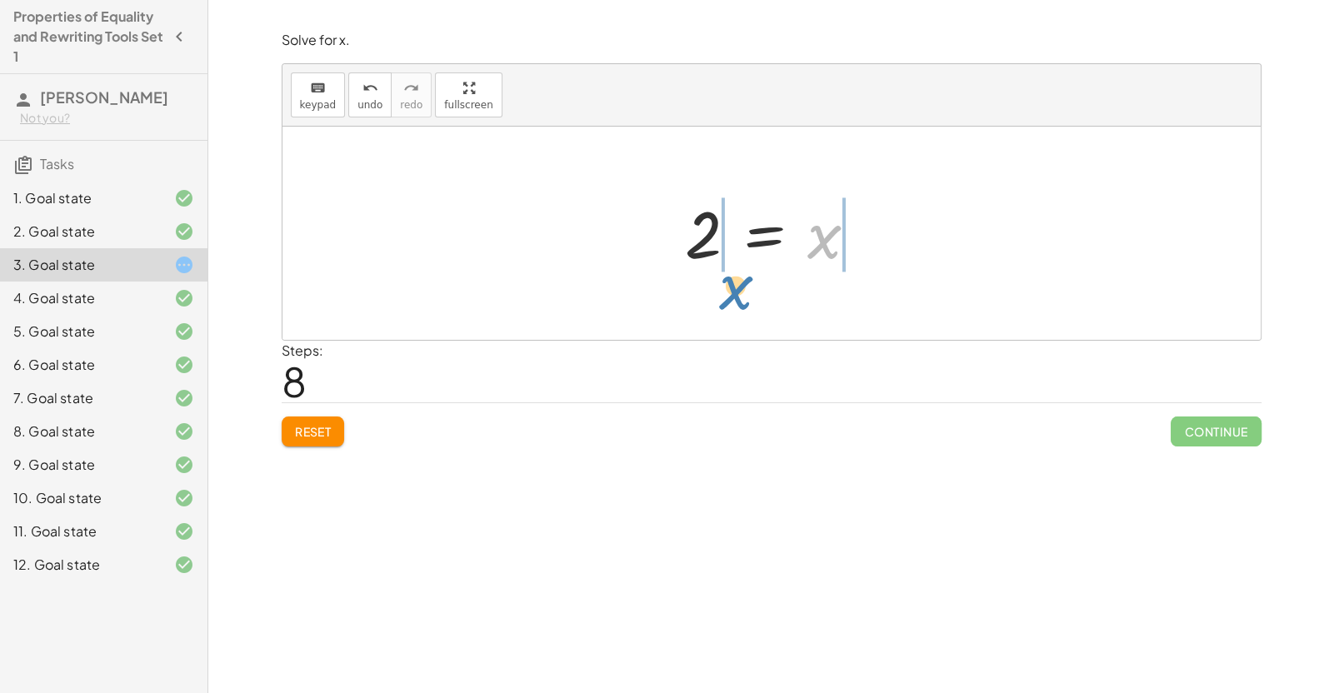
drag, startPoint x: 835, startPoint y: 232, endPoint x: 745, endPoint y: 283, distance: 103.3
click at [745, 283] on div "120 = + · 40 · x + 40 + 120 − 120 = + · 40 · x + 40 − 120 + 120 − 120 = + · 40 …" at bounding box center [771, 233] width 978 height 213
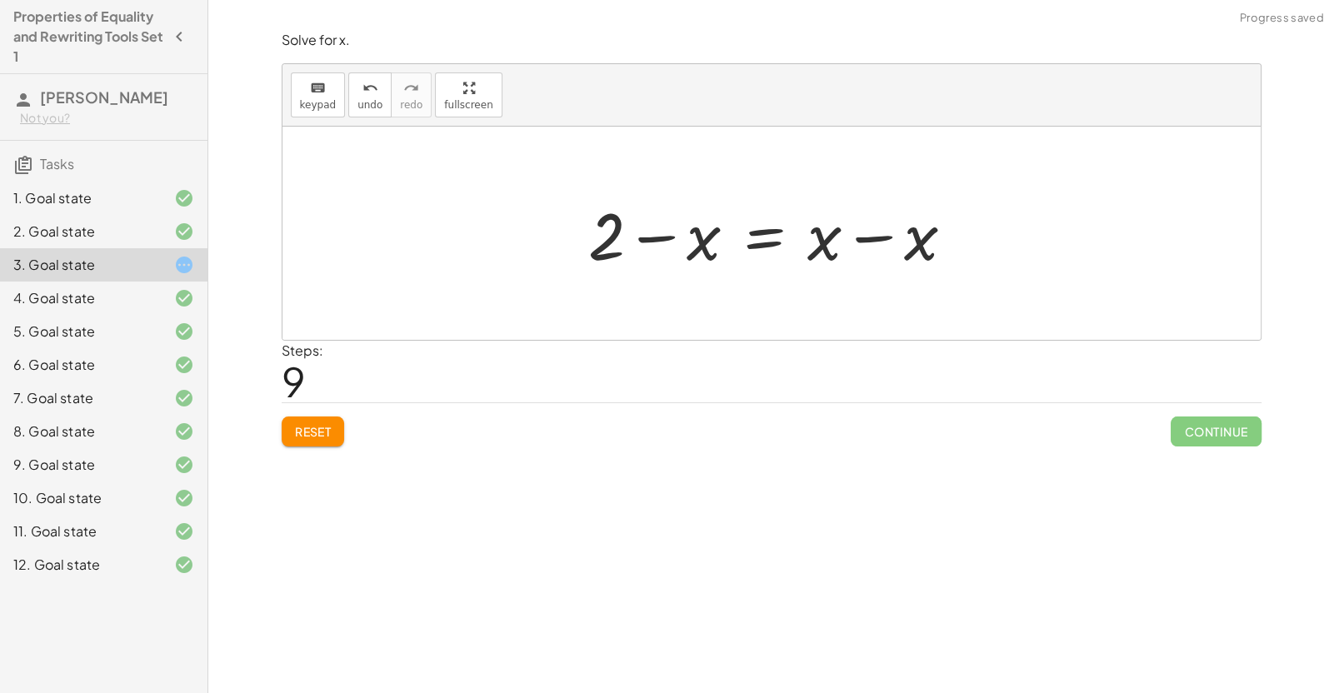
click at [695, 248] on div at bounding box center [778, 234] width 396 height 86
click at [666, 244] on div at bounding box center [778, 234] width 396 height 86
click at [366, 100] on span "undo" at bounding box center [369, 105] width 25 height 12
drag, startPoint x: 821, startPoint y: 248, endPoint x: 879, endPoint y: 205, distance: 72.0
click at [879, 205] on div at bounding box center [777, 233] width 203 height 82
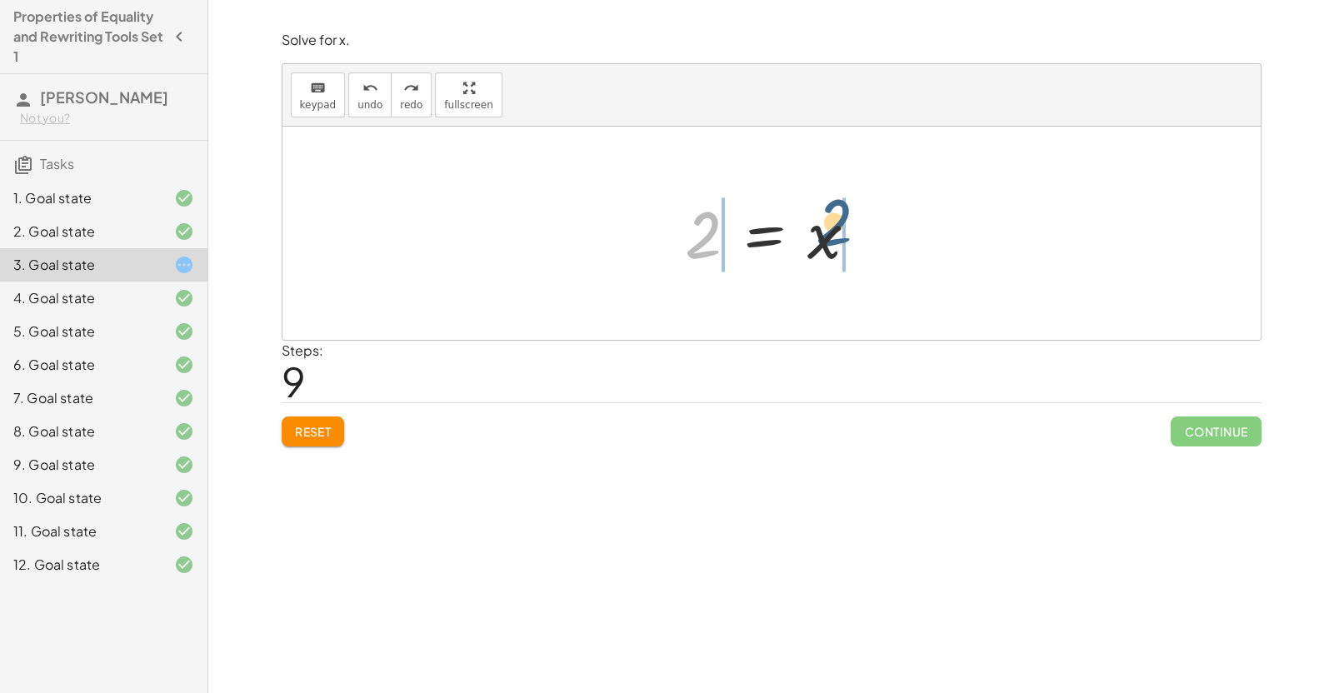
drag, startPoint x: 706, startPoint y: 232, endPoint x: 860, endPoint y: 224, distance: 153.5
click at [860, 224] on div at bounding box center [777, 233] width 203 height 82
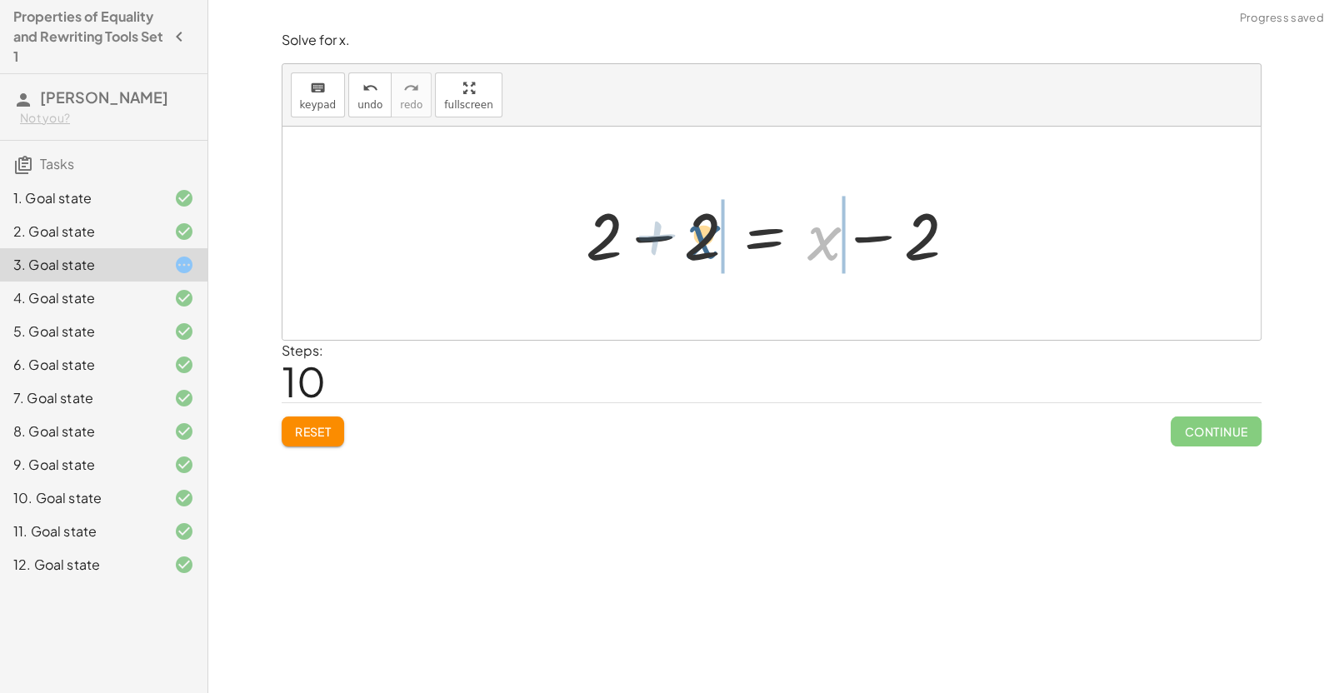
drag, startPoint x: 831, startPoint y: 246, endPoint x: 698, endPoint y: 240, distance: 132.6
click at [698, 240] on div at bounding box center [777, 234] width 401 height 86
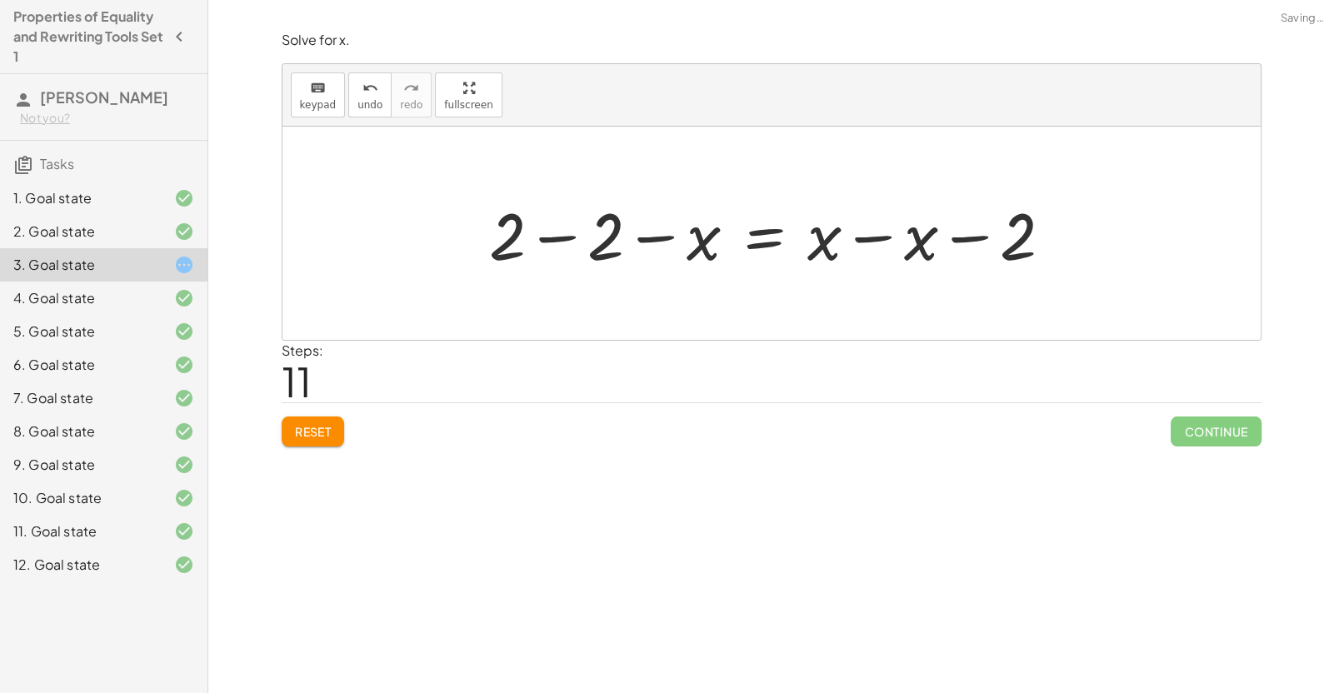
click at [697, 243] on div at bounding box center [778, 234] width 594 height 86
click at [586, 241] on div at bounding box center [778, 234] width 594 height 86
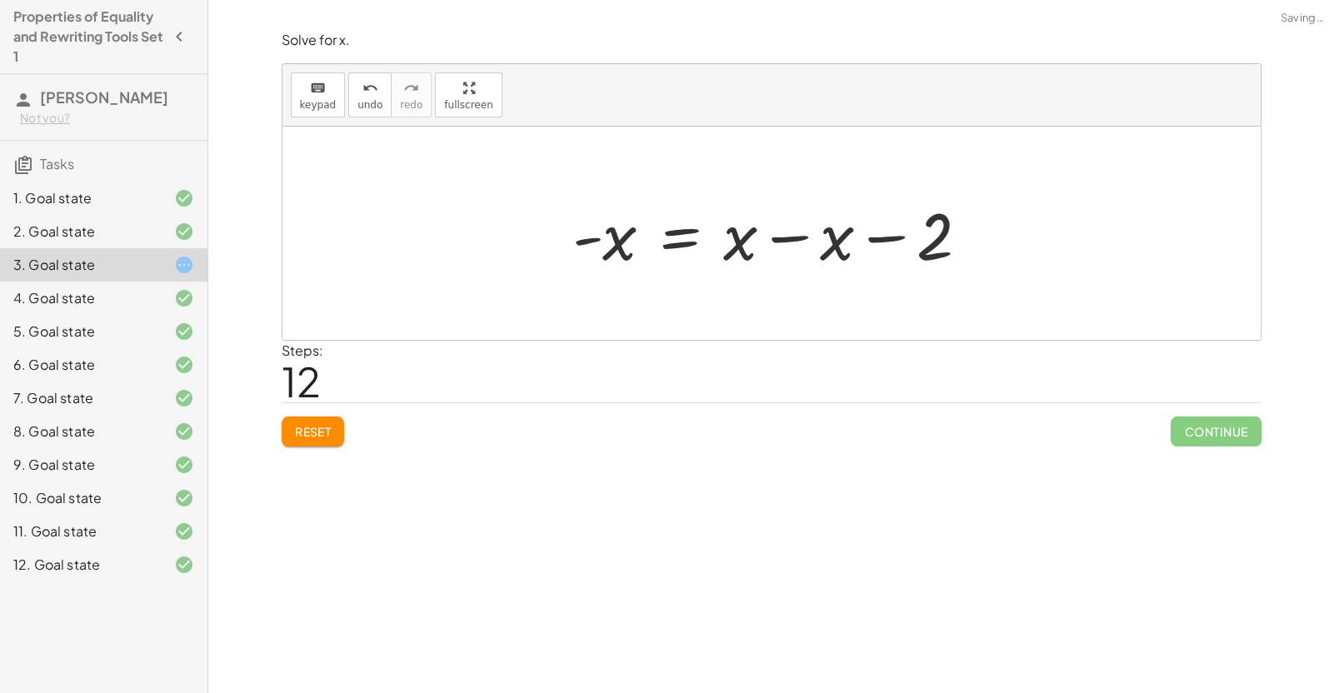
click at [800, 224] on div at bounding box center [777, 234] width 427 height 86
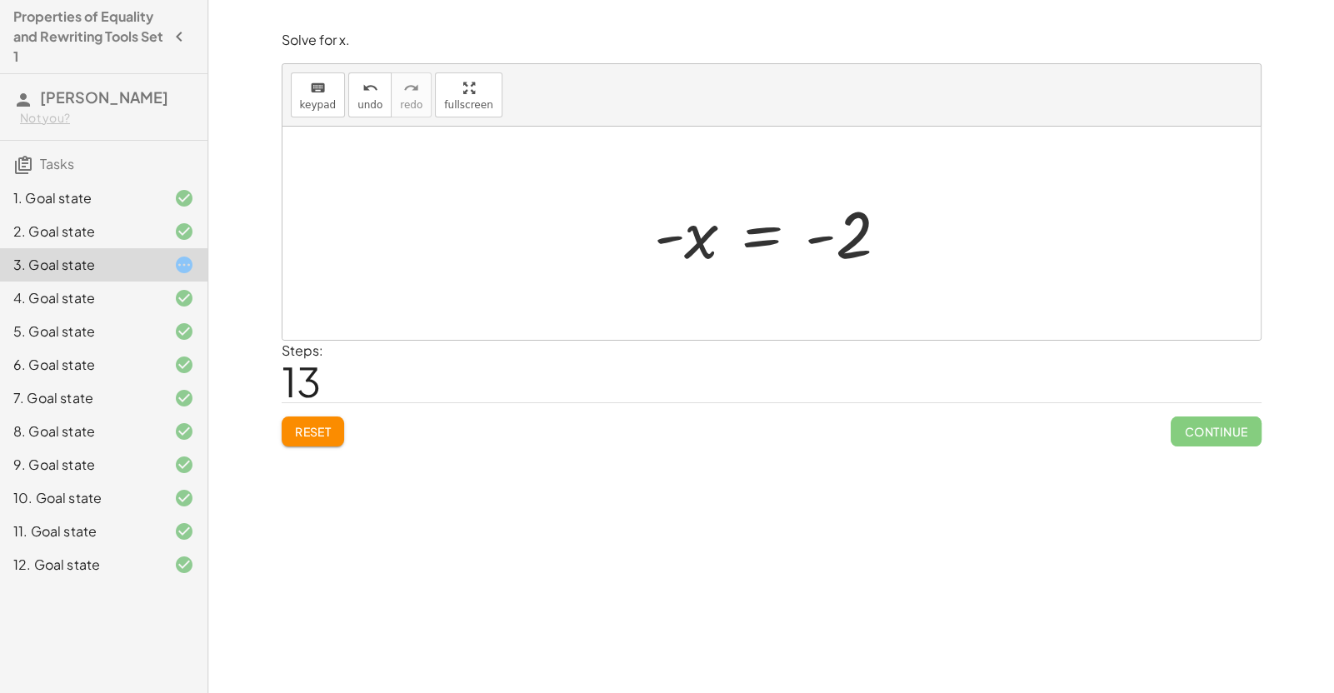
click at [82, 201] on div "1. Goal state" at bounding box center [80, 198] width 134 height 20
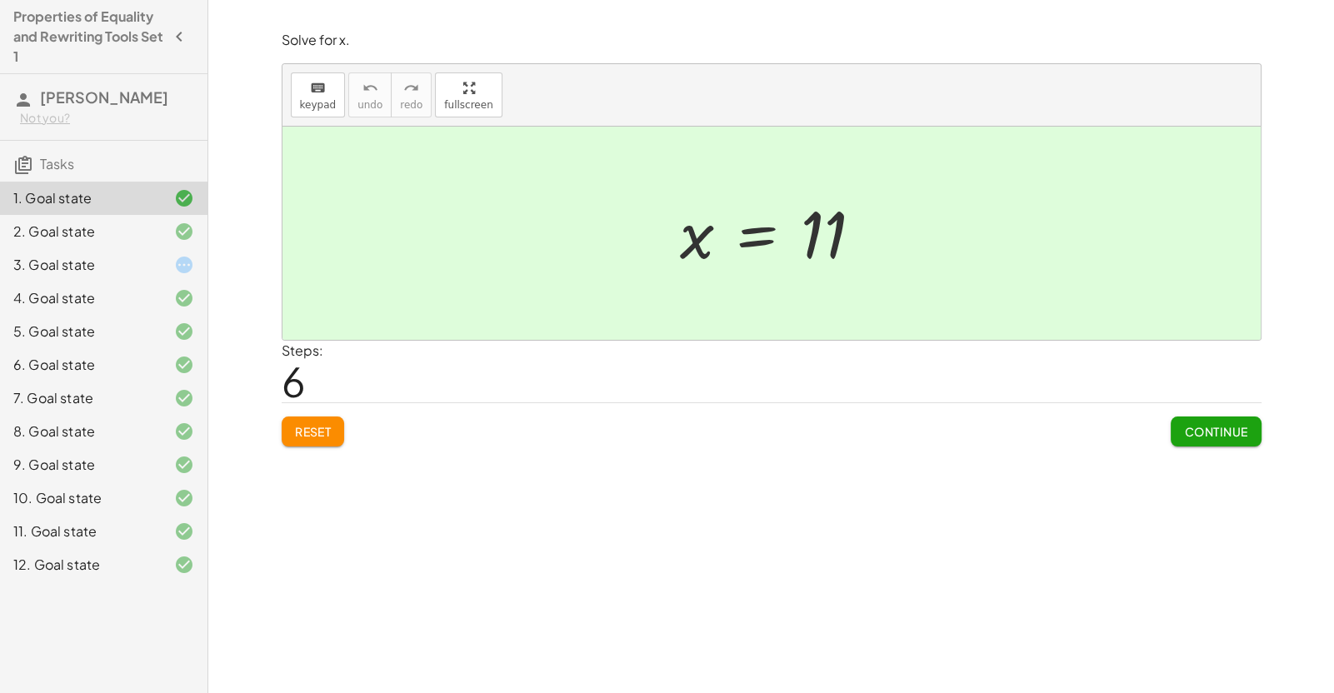
click at [312, 443] on button "Reset" at bounding box center [313, 432] width 63 height 30
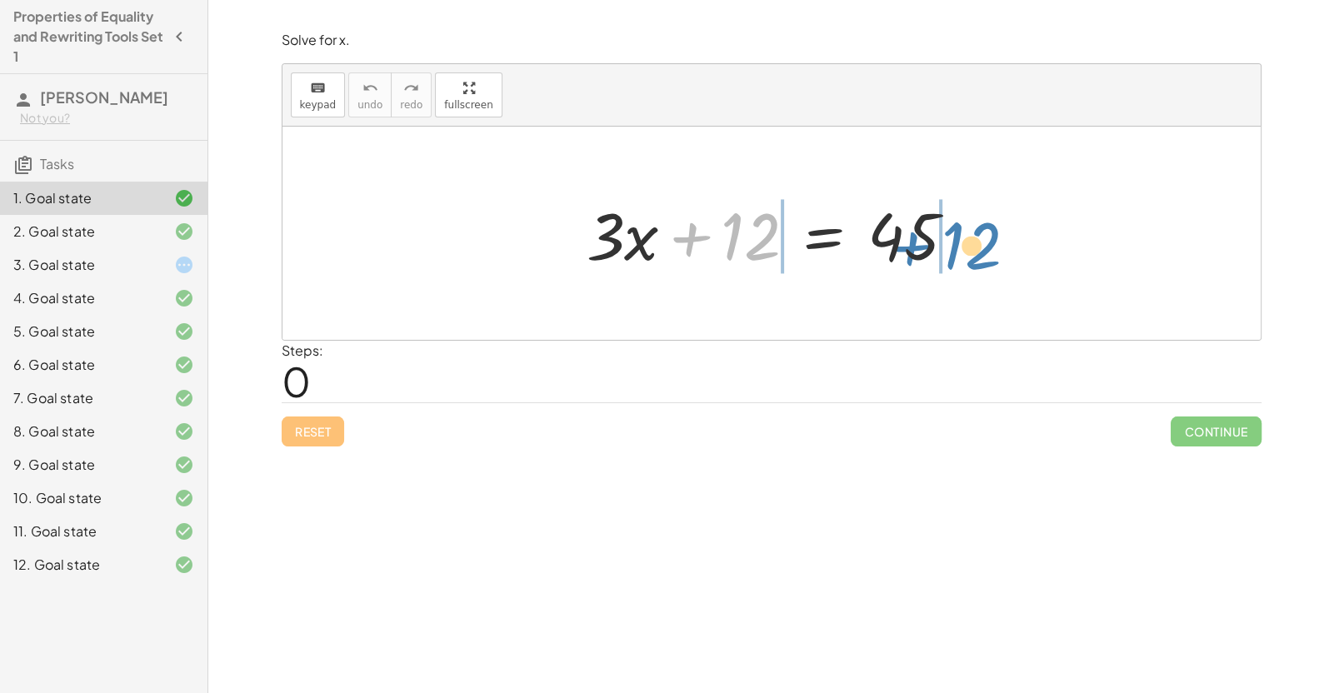
drag, startPoint x: 726, startPoint y: 241, endPoint x: 942, endPoint y: 248, distance: 215.9
click at [942, 248] on div at bounding box center [777, 234] width 399 height 86
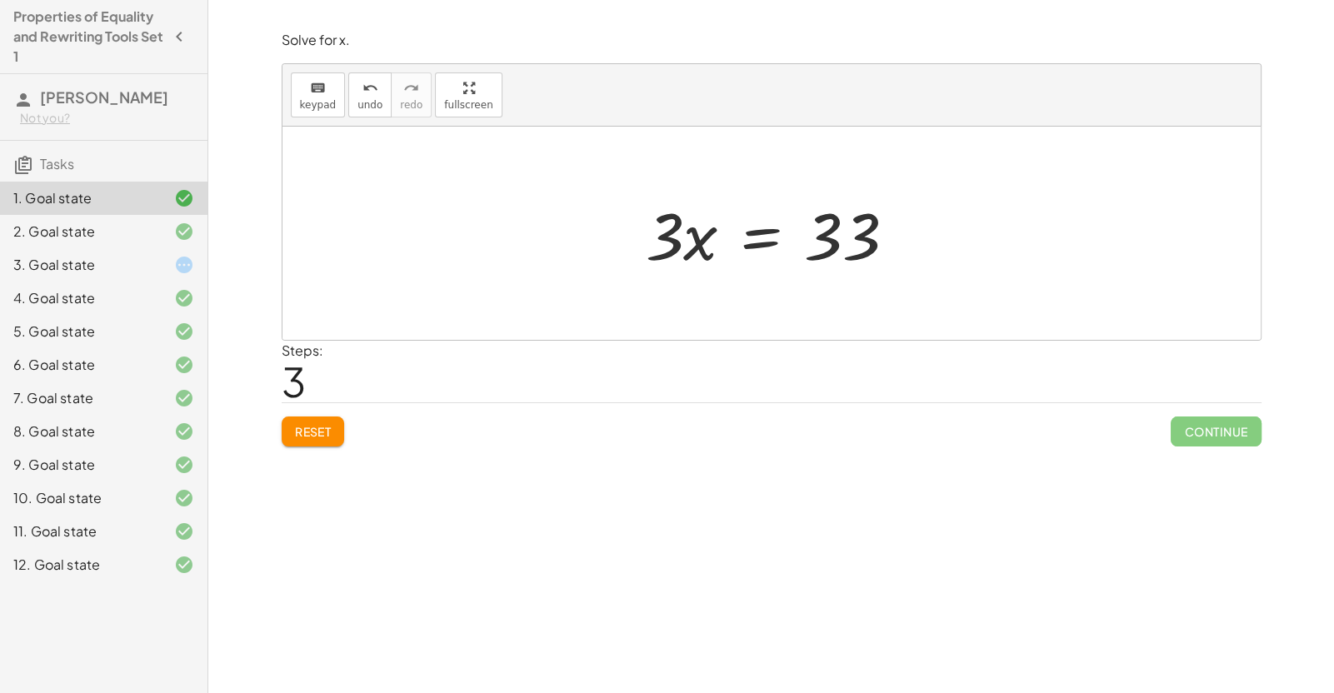
click at [160, 225] on div at bounding box center [170, 232] width 47 height 20
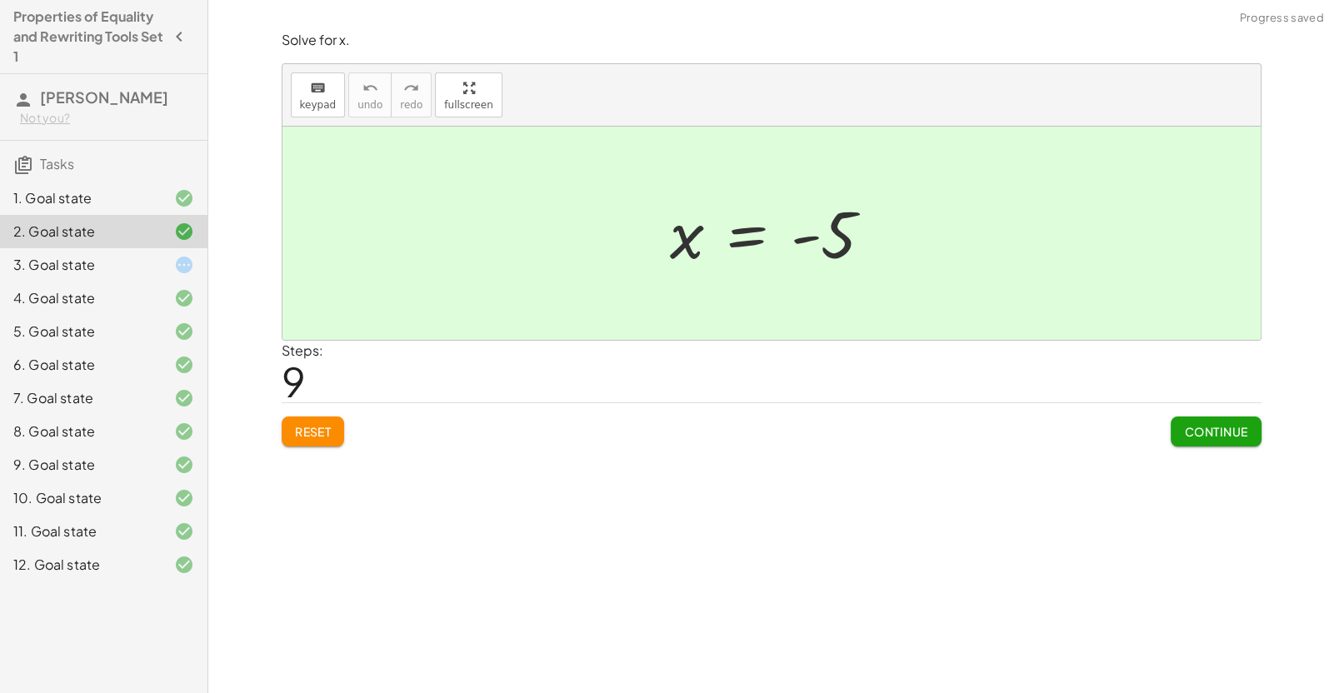
click at [134, 293] on div "4. Goal state" at bounding box center [80, 298] width 134 height 20
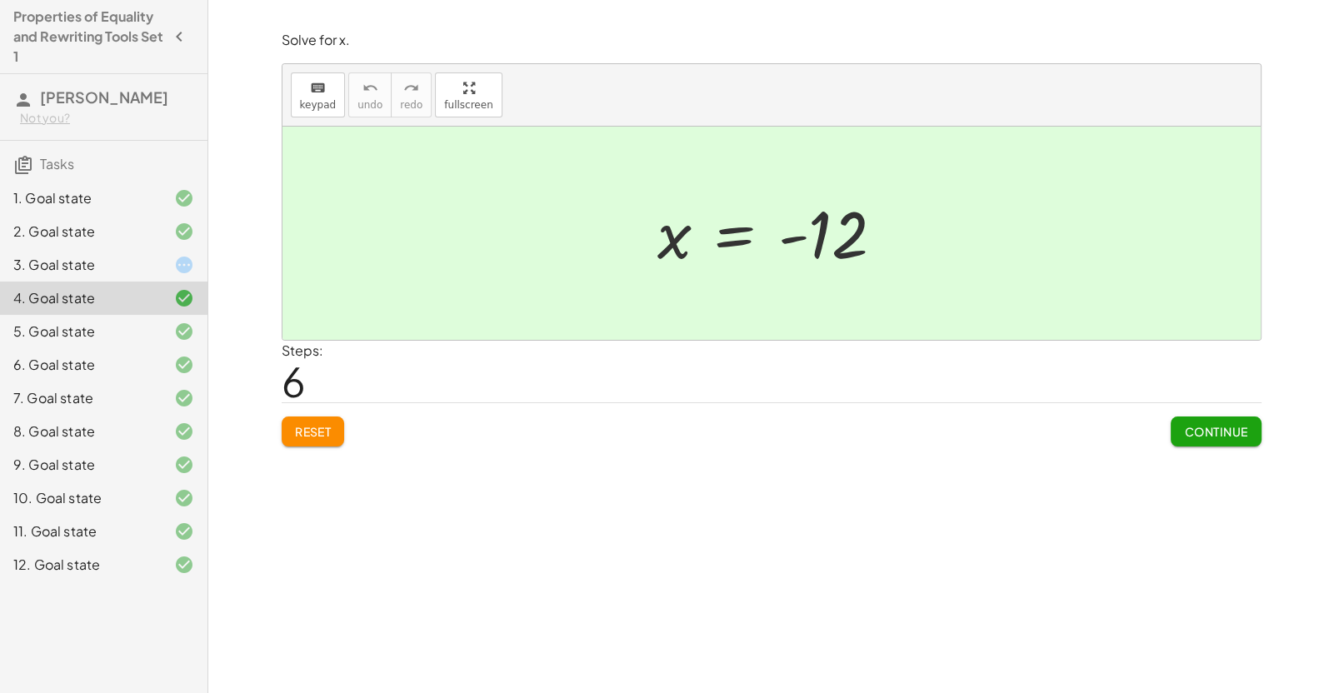
click at [133, 331] on div "5. Goal state" at bounding box center [80, 332] width 134 height 20
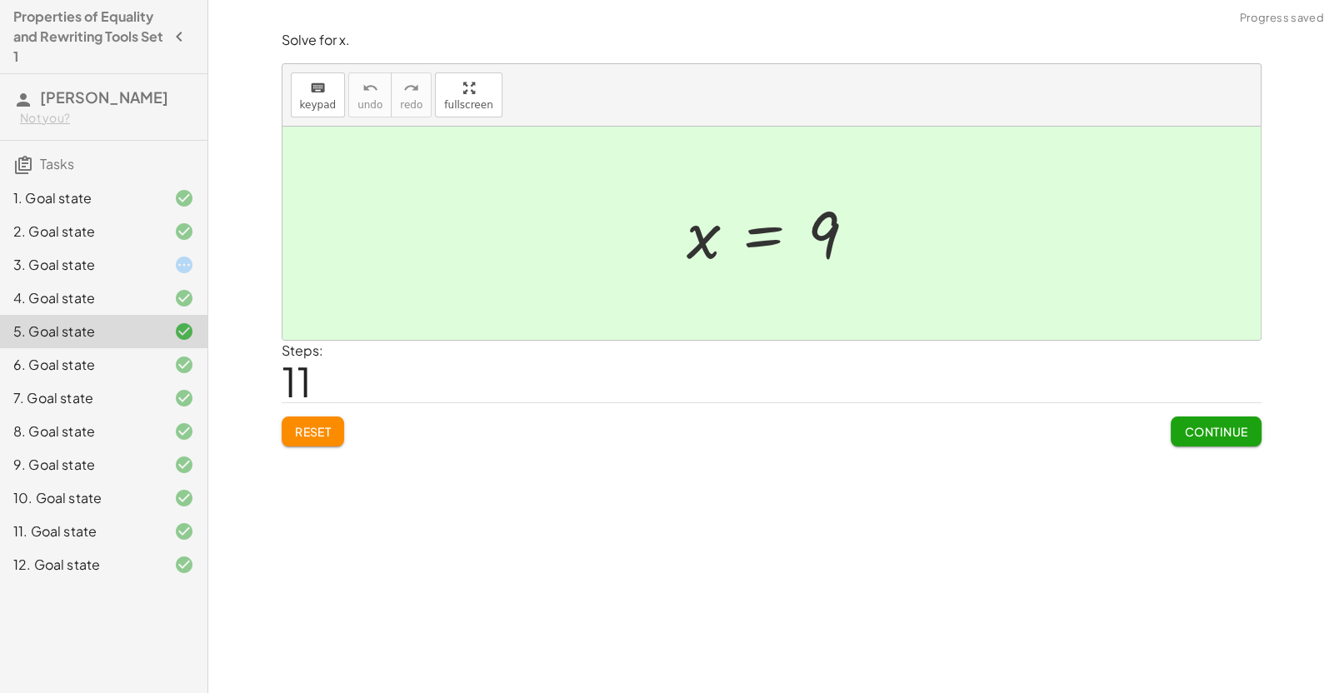
click at [128, 355] on div "6. Goal state" at bounding box center [80, 365] width 134 height 20
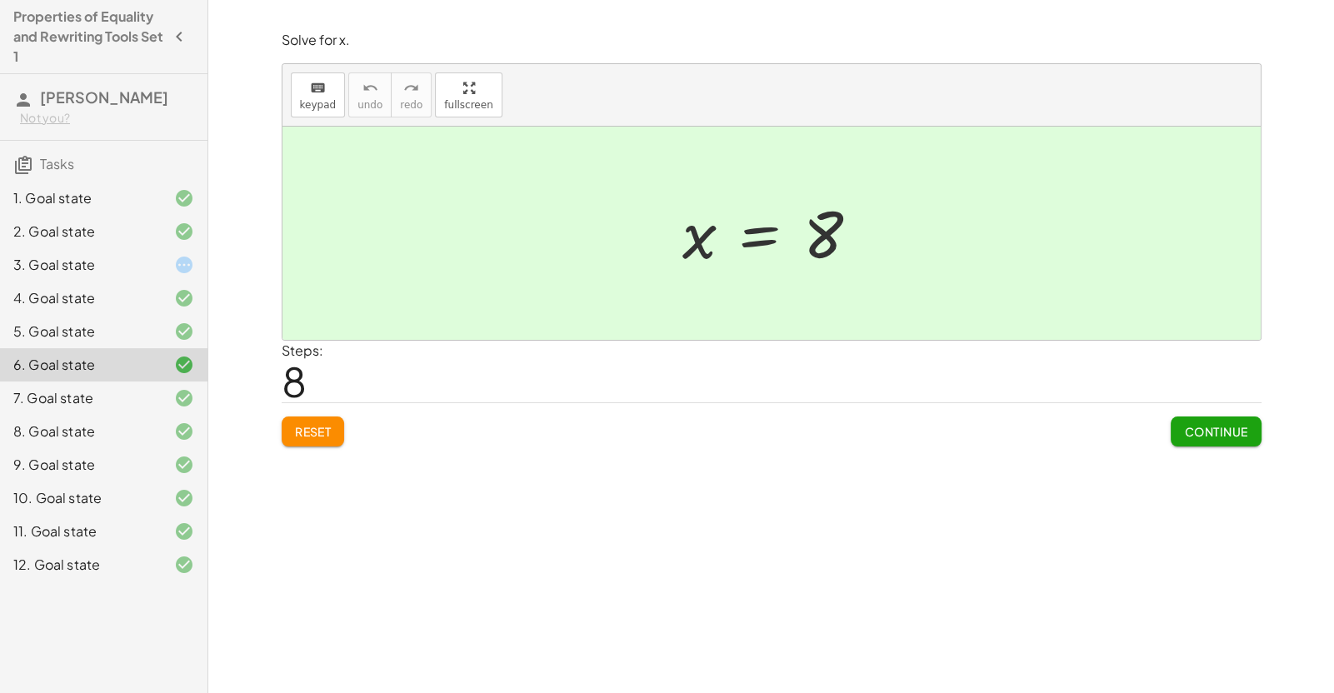
click at [132, 392] on div "7. Goal state" at bounding box center [80, 398] width 134 height 20
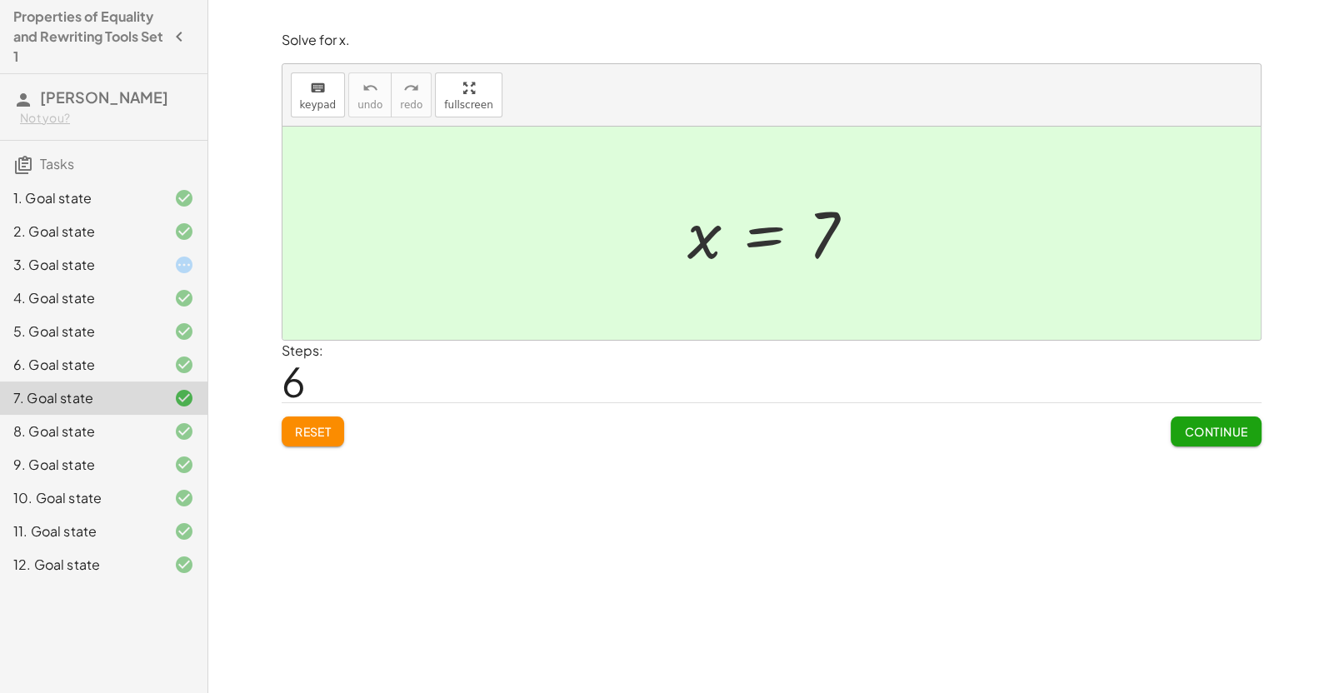
click at [133, 427] on div "8. Goal state" at bounding box center [80, 432] width 134 height 20
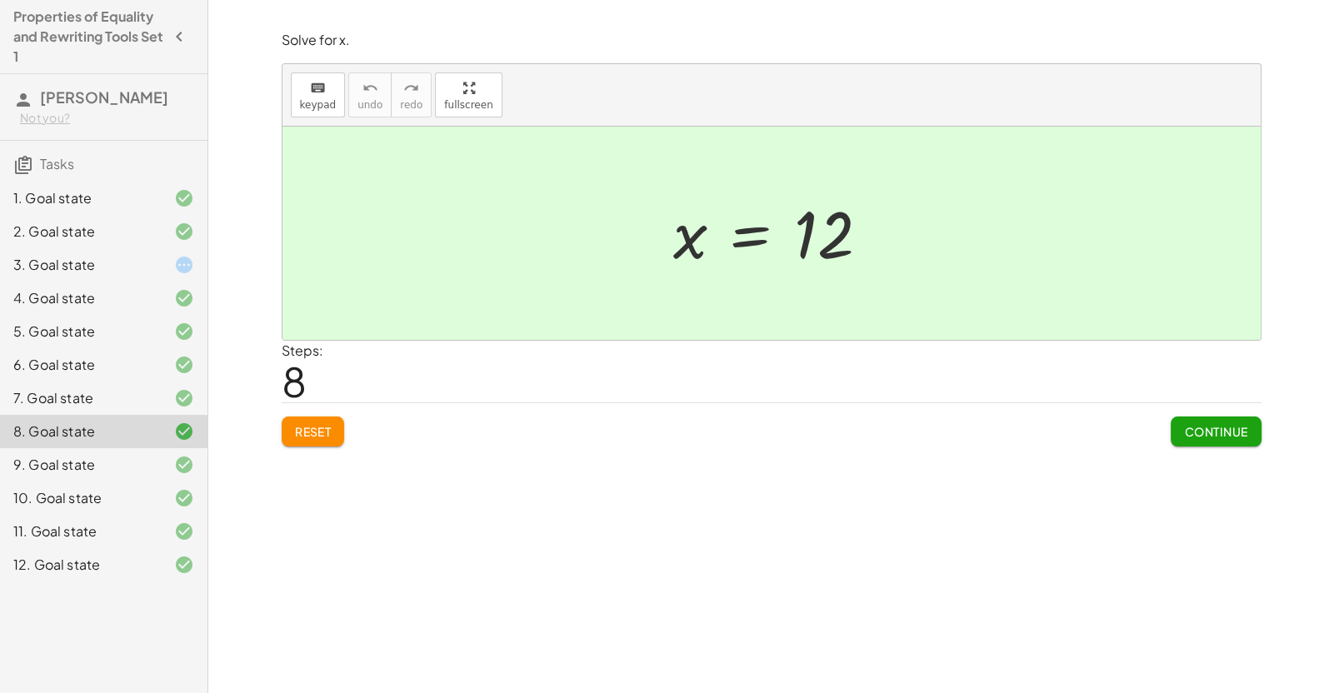
click at [133, 456] on div "9. Goal state" at bounding box center [80, 465] width 134 height 20
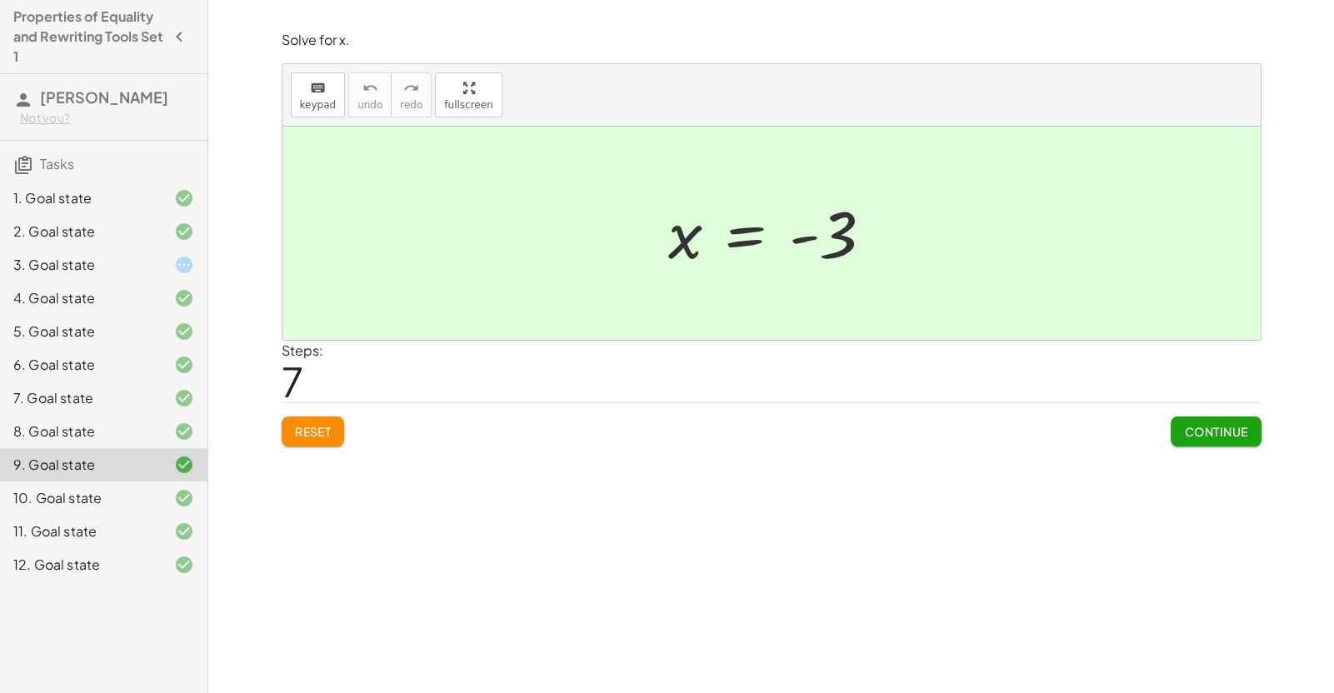
click at [140, 175] on div "1. Goal state 2. Goal state 3. Goal state 4. Goal state 5. Goal state 6. Goal s…" at bounding box center [103, 381] width 207 height 413
click at [158, 191] on div at bounding box center [170, 198] width 47 height 20
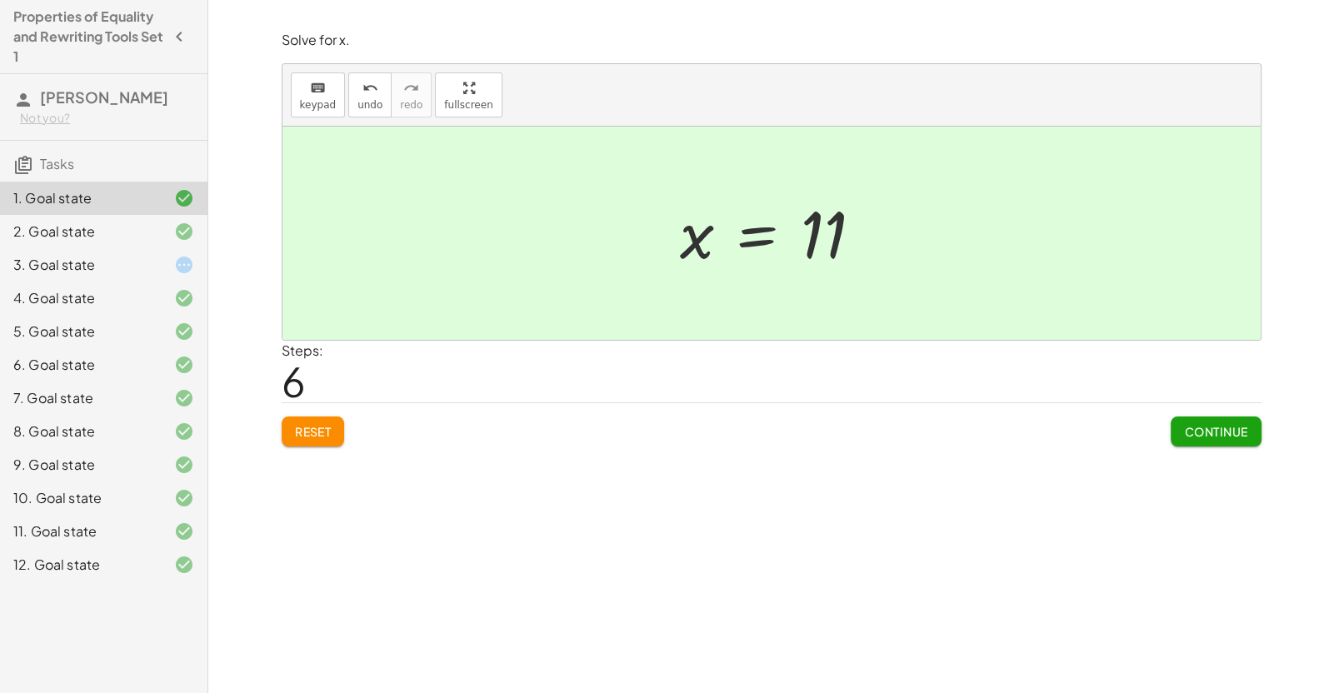
click at [159, 242] on div "2. Goal state" at bounding box center [103, 231] width 207 height 33
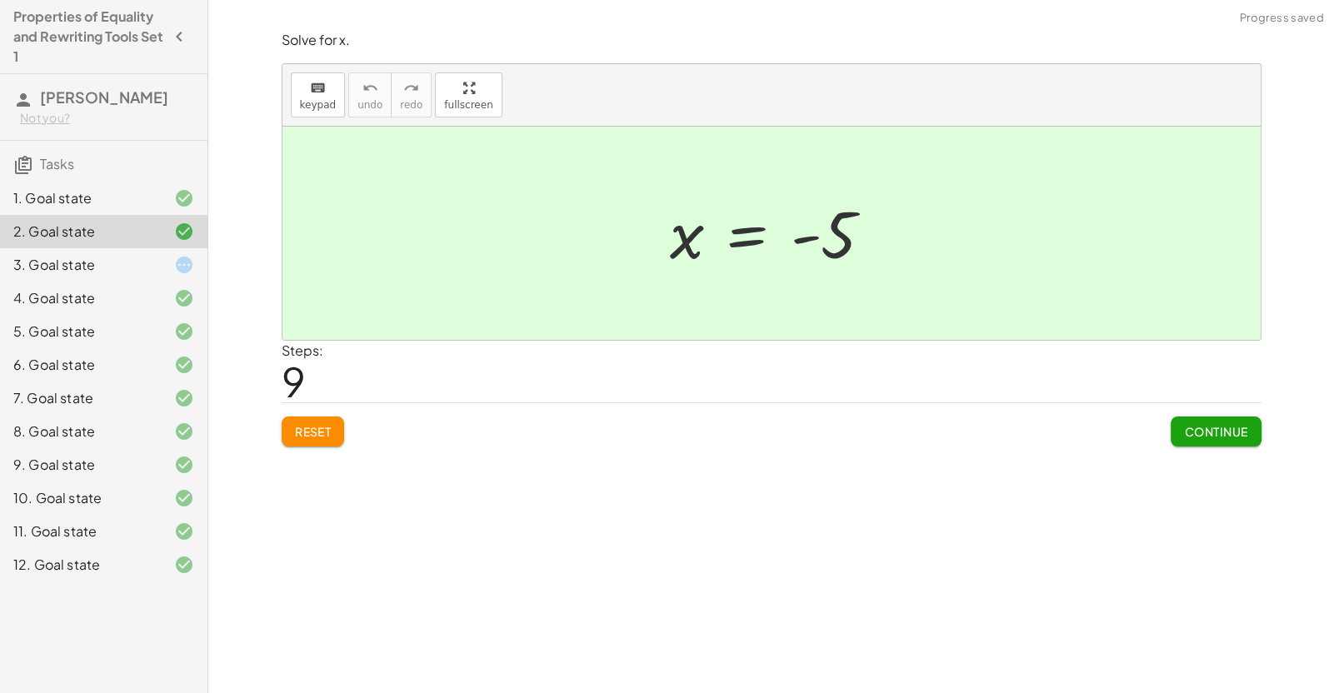
click at [333, 427] on button "Reset" at bounding box center [313, 432] width 63 height 30
click at [1211, 432] on span "Continue" at bounding box center [1215, 431] width 63 height 15
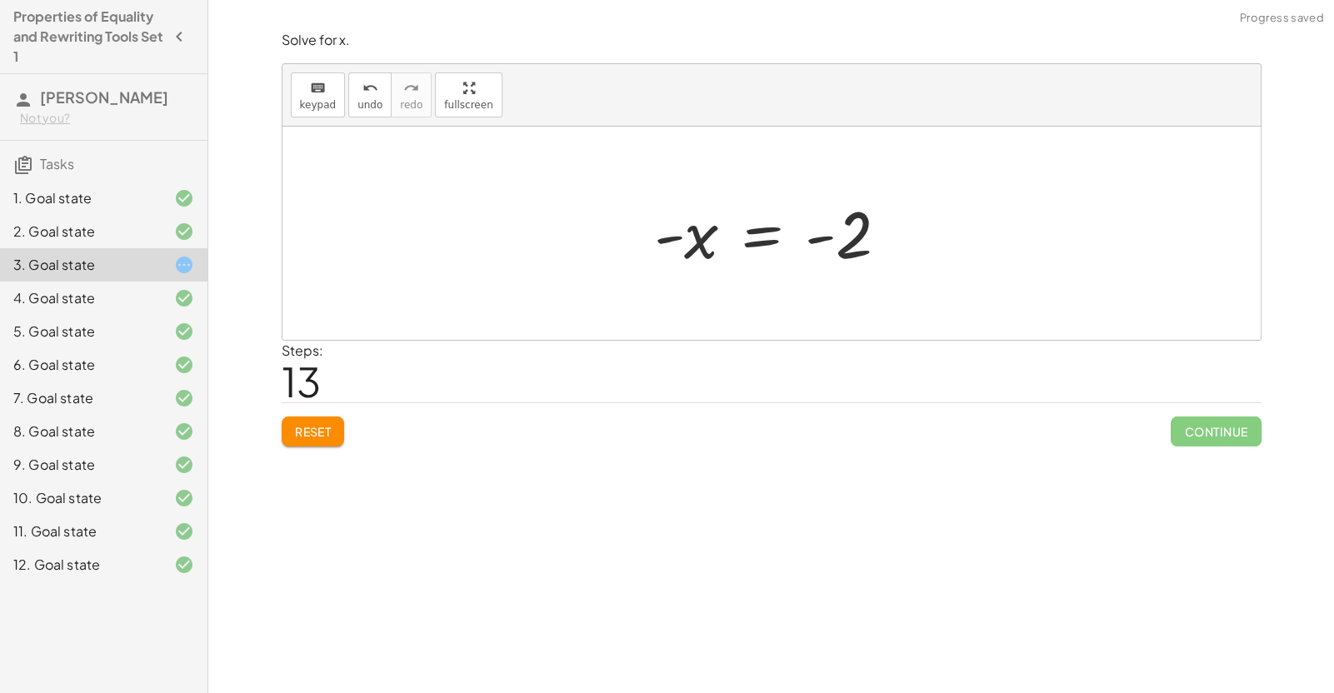
click at [310, 429] on span "Reset" at bounding box center [313, 431] width 37 height 15
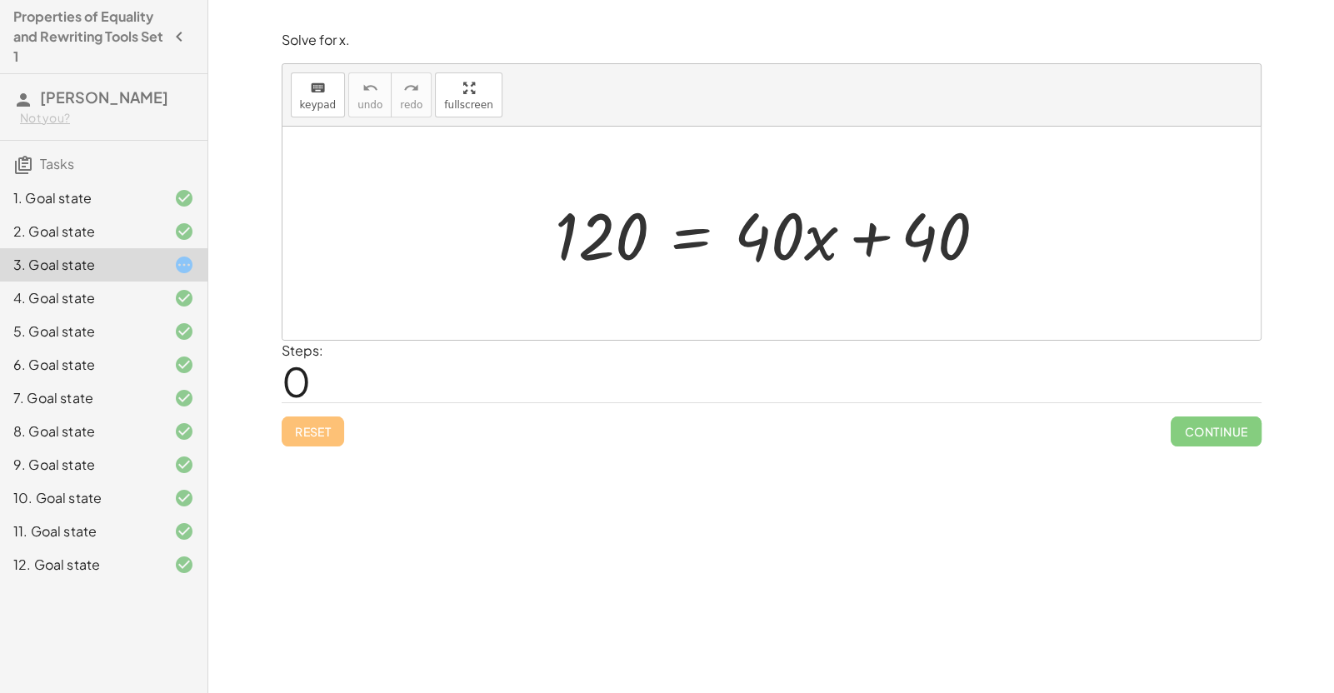
click at [174, 316] on div "5. Goal state" at bounding box center [103, 331] width 207 height 33
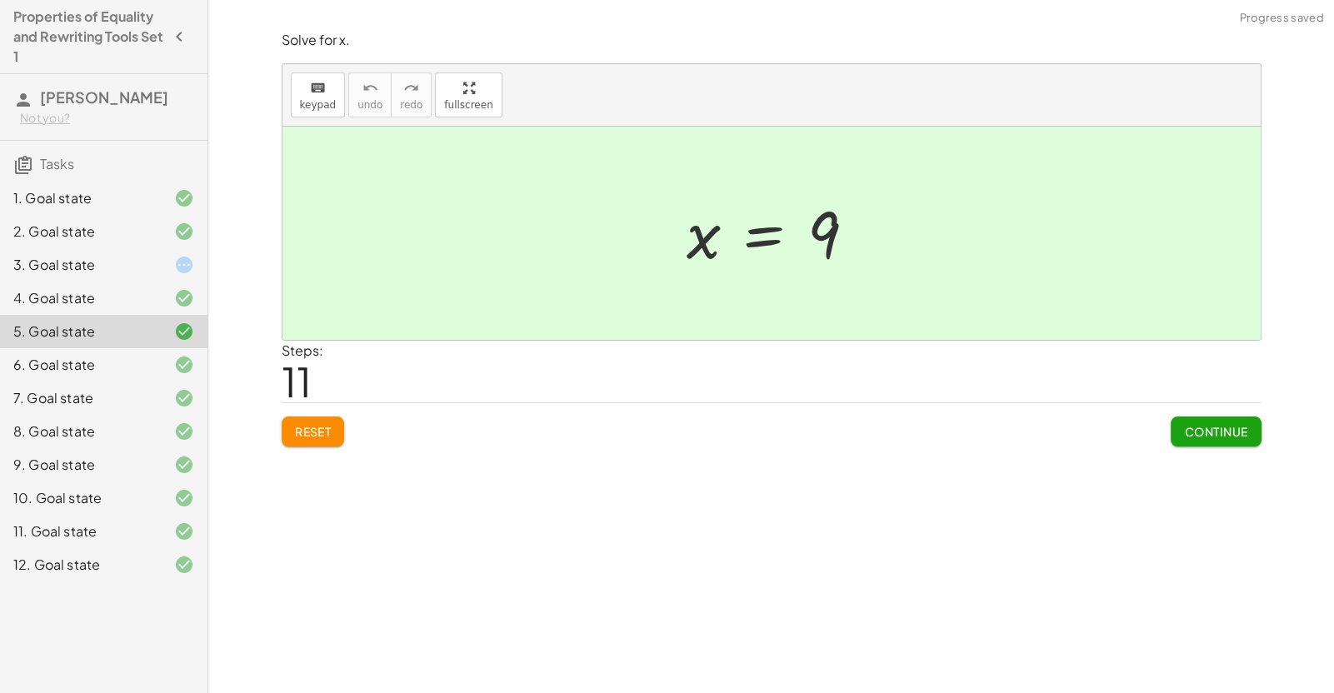
click at [179, 290] on icon at bounding box center [184, 298] width 20 height 20
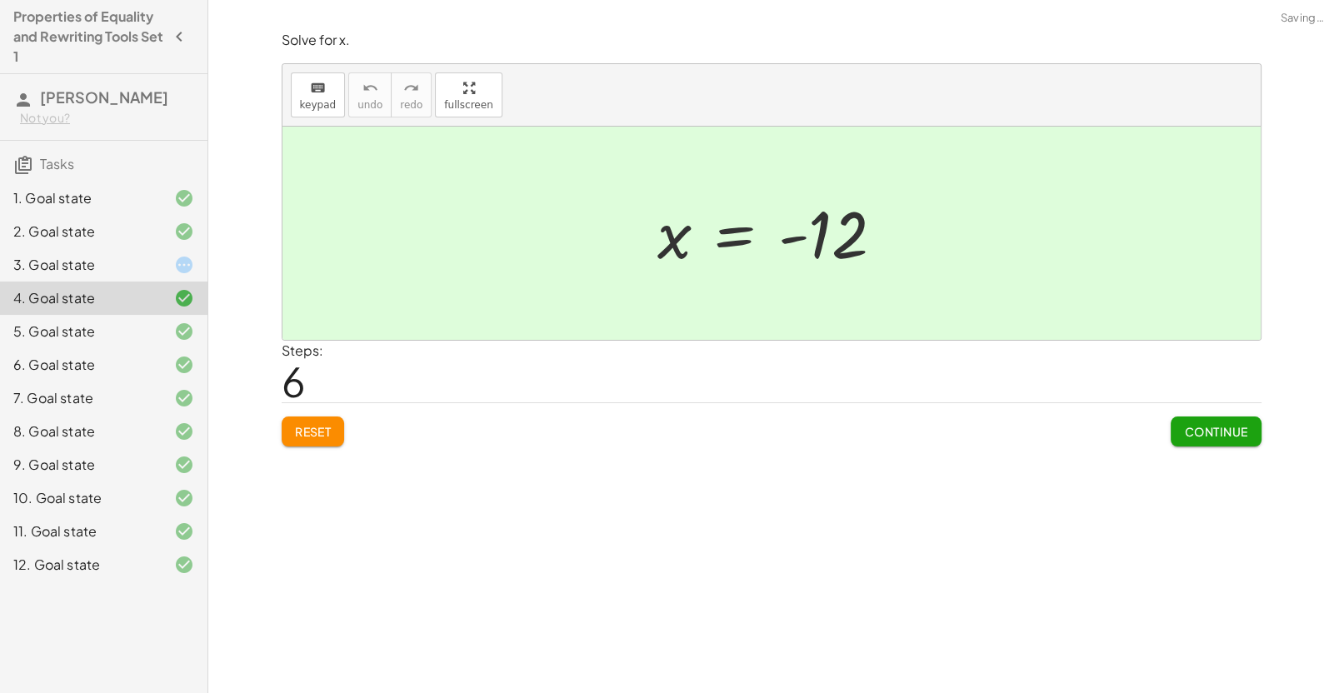
click at [338, 429] on button "Reset" at bounding box center [313, 432] width 63 height 30
click at [1228, 432] on span "Continue" at bounding box center [1215, 431] width 63 height 15
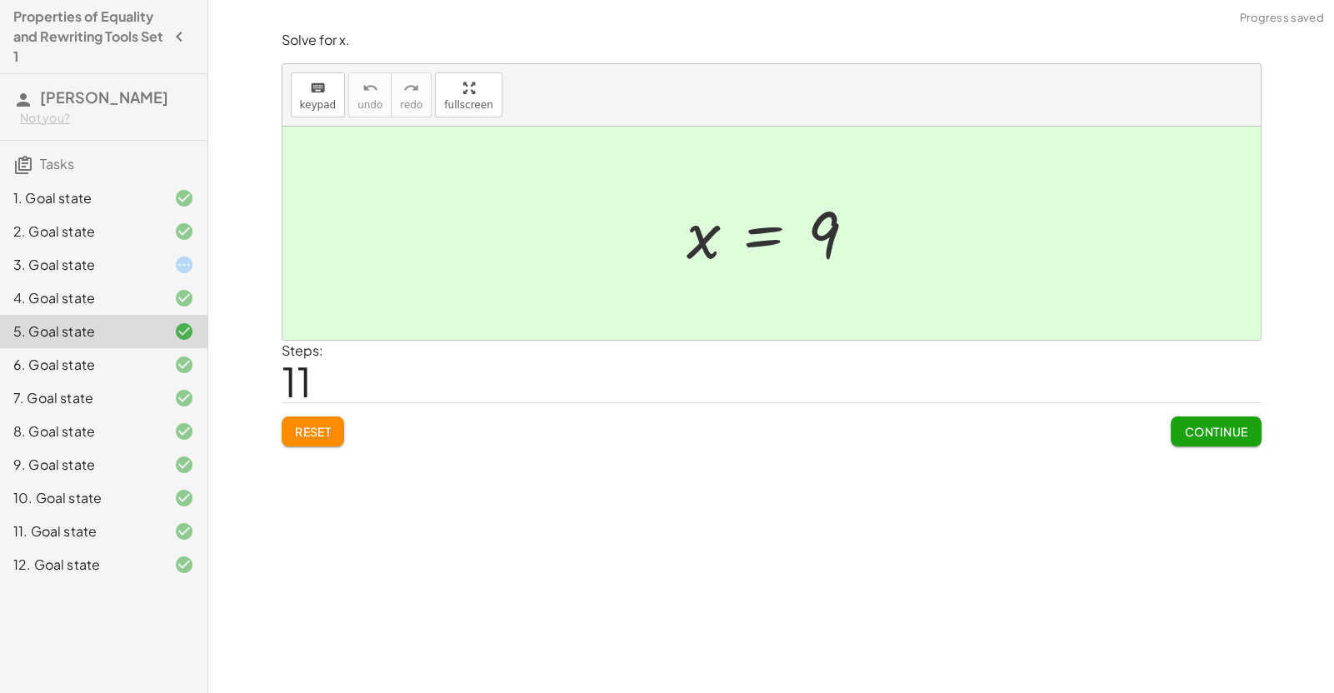
click at [283, 423] on button "Reset" at bounding box center [313, 432] width 63 height 30
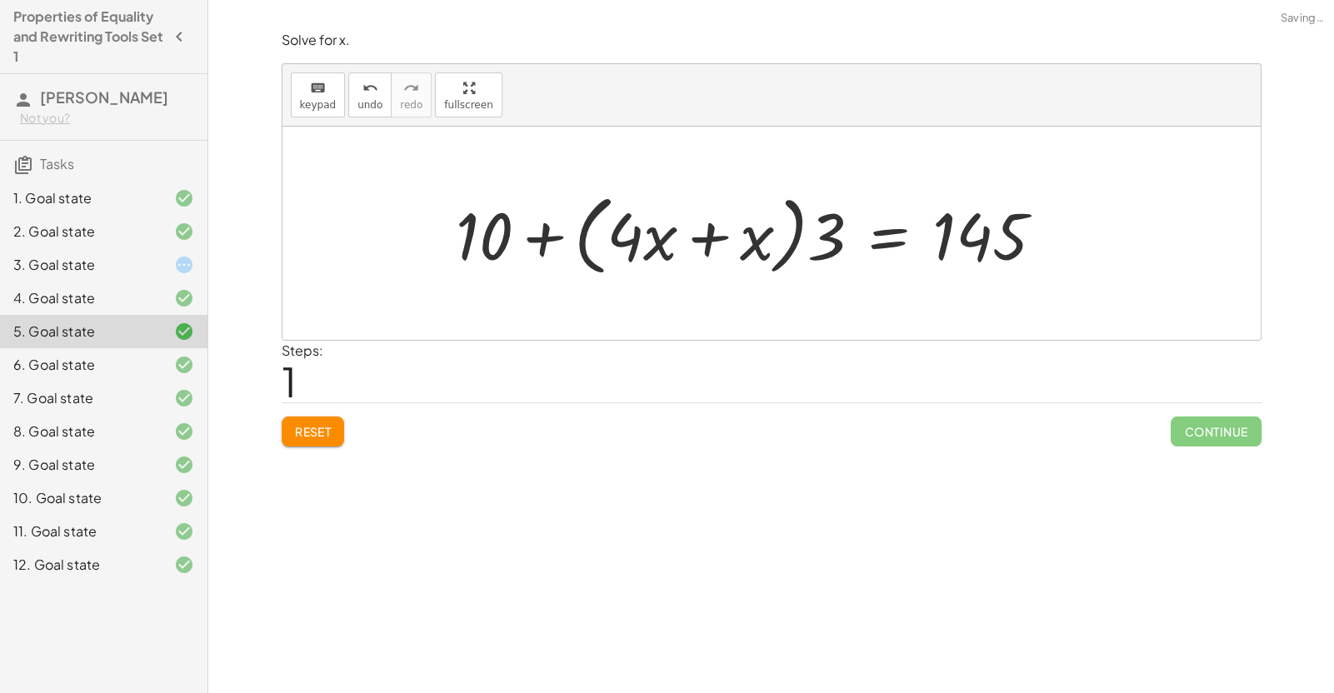
click at [325, 433] on span "Reset" at bounding box center [313, 431] width 37 height 15
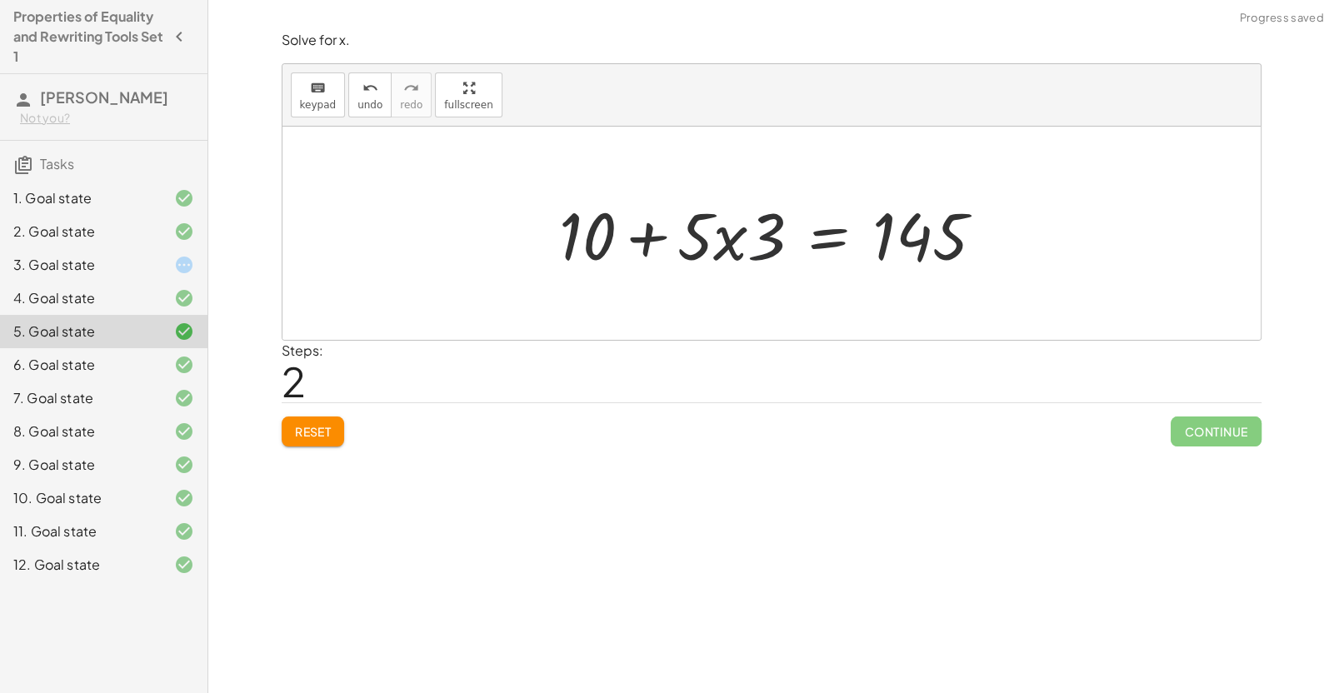
click at [314, 481] on div "Solve for x. keyboard keypad undo undo redo redo fullscreen + · 3 · x + 12 = 45…" at bounding box center [770, 346] width 1125 height 693
click at [308, 471] on div "Solve for x. keyboard keypad undo undo redo redo fullscreen + · 3 · x + 12 = 45…" at bounding box center [770, 346] width 1125 height 693
click at [322, 470] on div "Solve for x. keyboard keypad undo undo redo redo fullscreen + · 3 · x + 12 = 45…" at bounding box center [770, 346] width 1125 height 693
click at [342, 442] on button "Reset" at bounding box center [313, 432] width 63 height 30
click at [342, 437] on div "Reset Continue" at bounding box center [772, 424] width 980 height 44
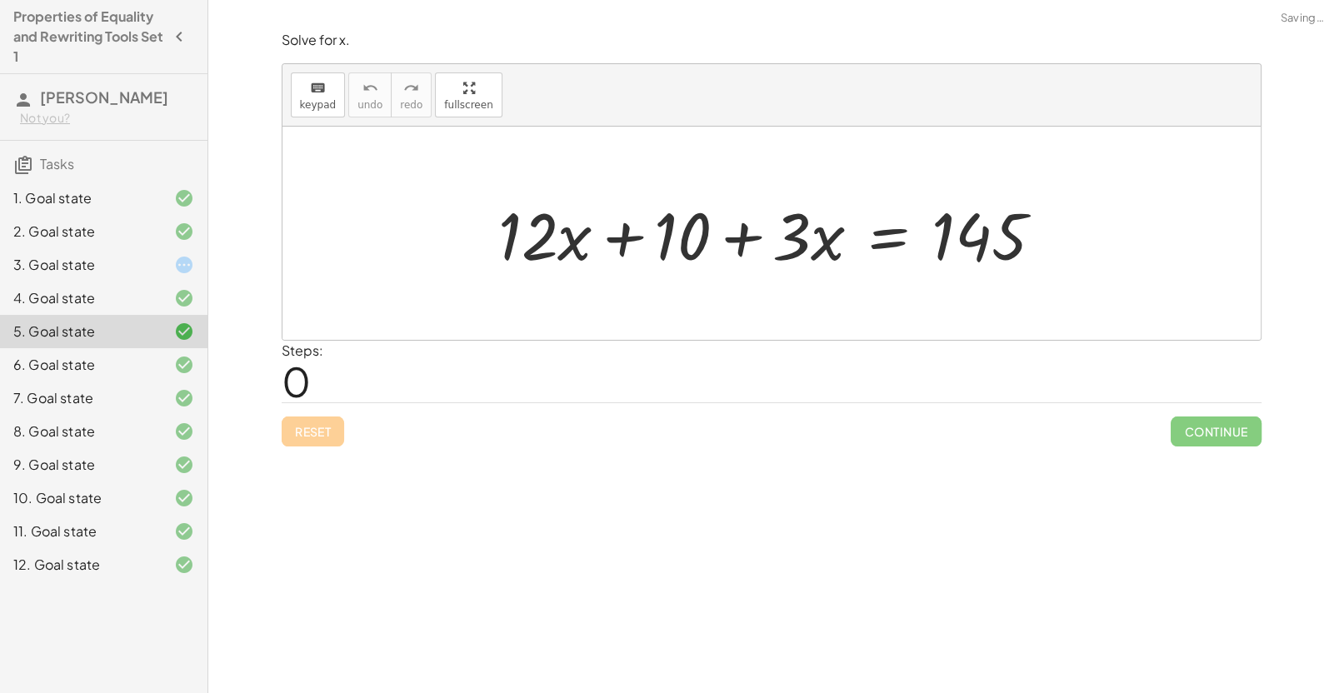
click at [347, 435] on div "Reset Continue" at bounding box center [772, 424] width 980 height 44
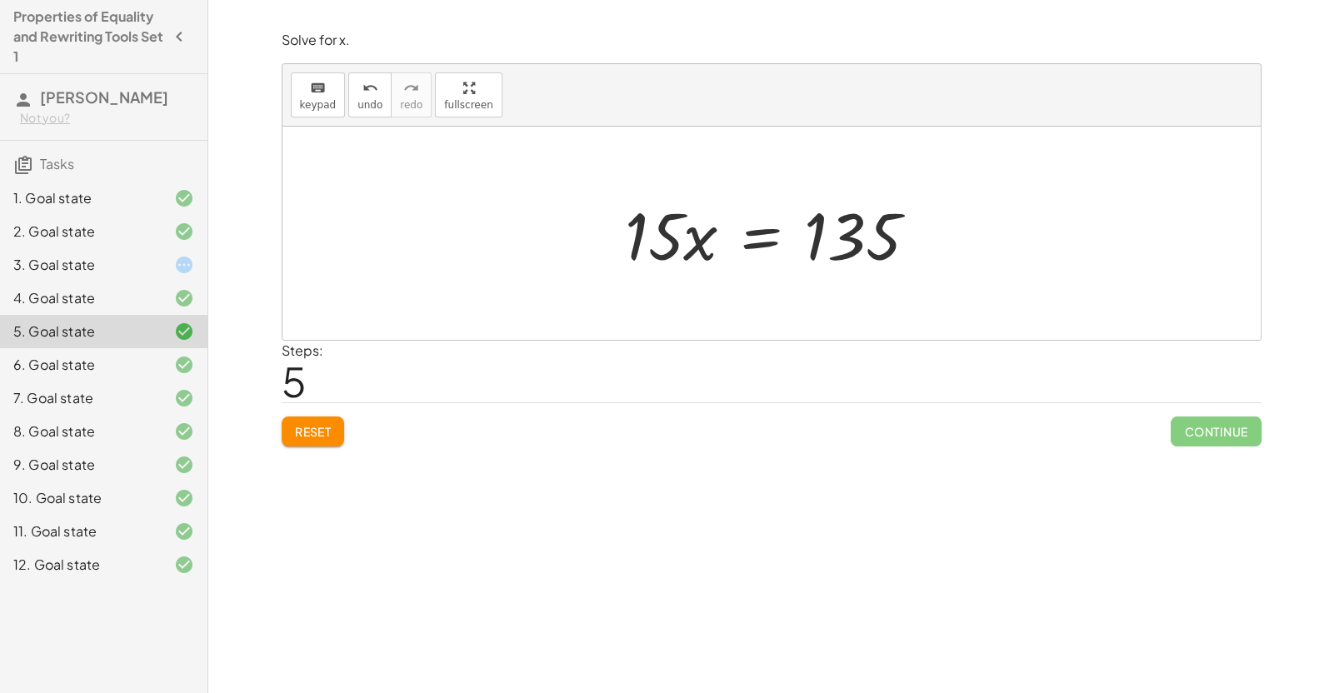
click at [88, 273] on div "3. Goal state" at bounding box center [80, 265] width 134 height 20
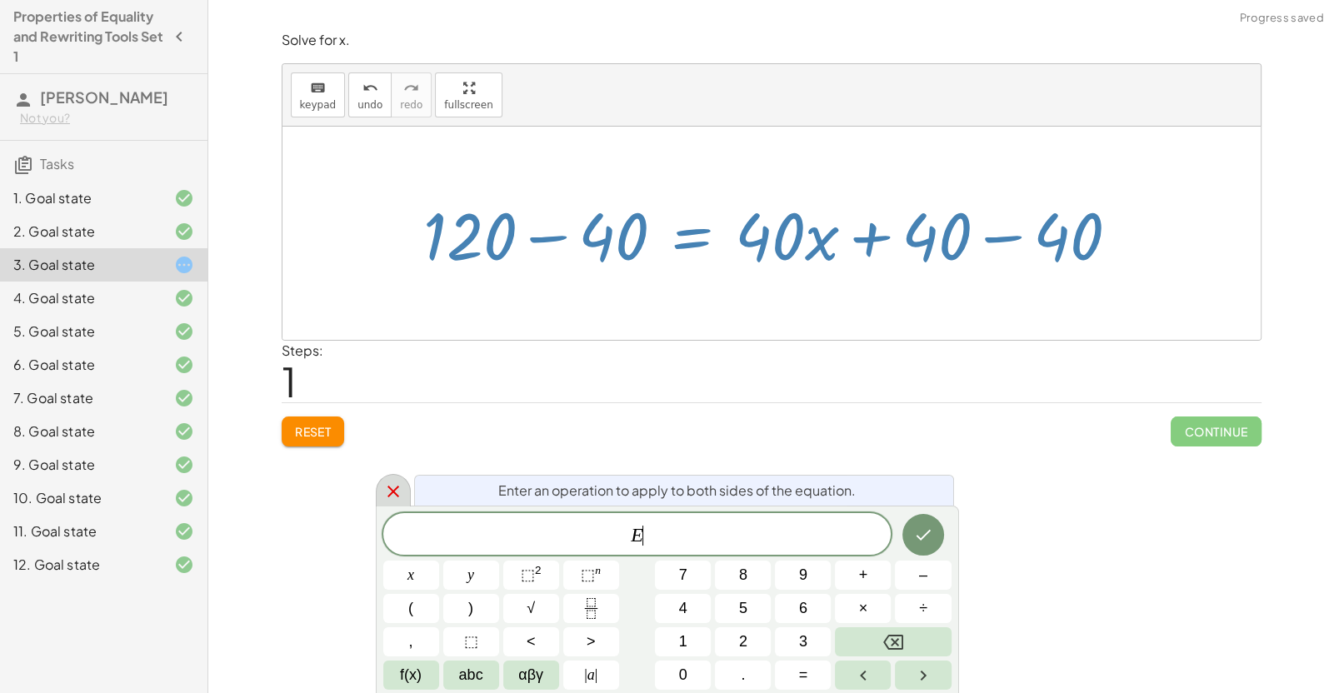
click at [392, 492] on icon at bounding box center [393, 492] width 12 height 12
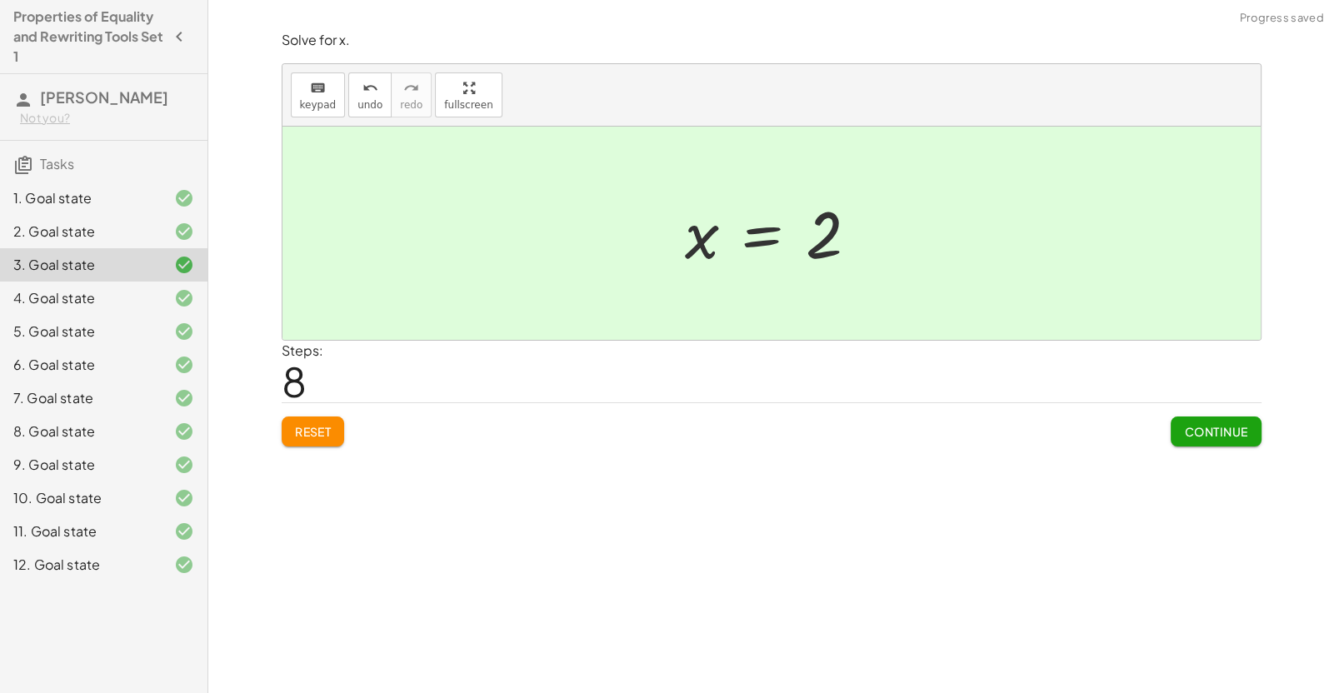
click at [1225, 442] on button "Continue" at bounding box center [1215, 432] width 90 height 30
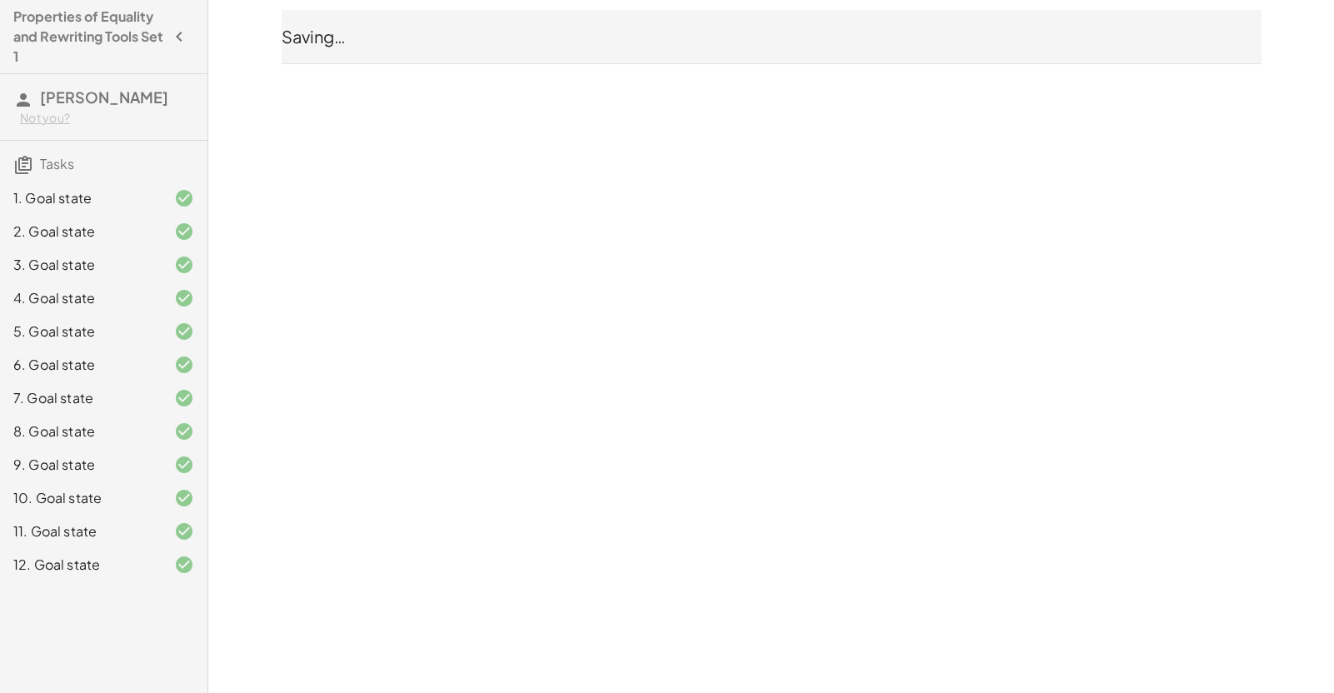
click at [1229, 442] on div "Properties of Equality and Rewriting Tools Set 1 [PERSON_NAME] Not you? Tasks 1…" at bounding box center [667, 346] width 1334 height 693
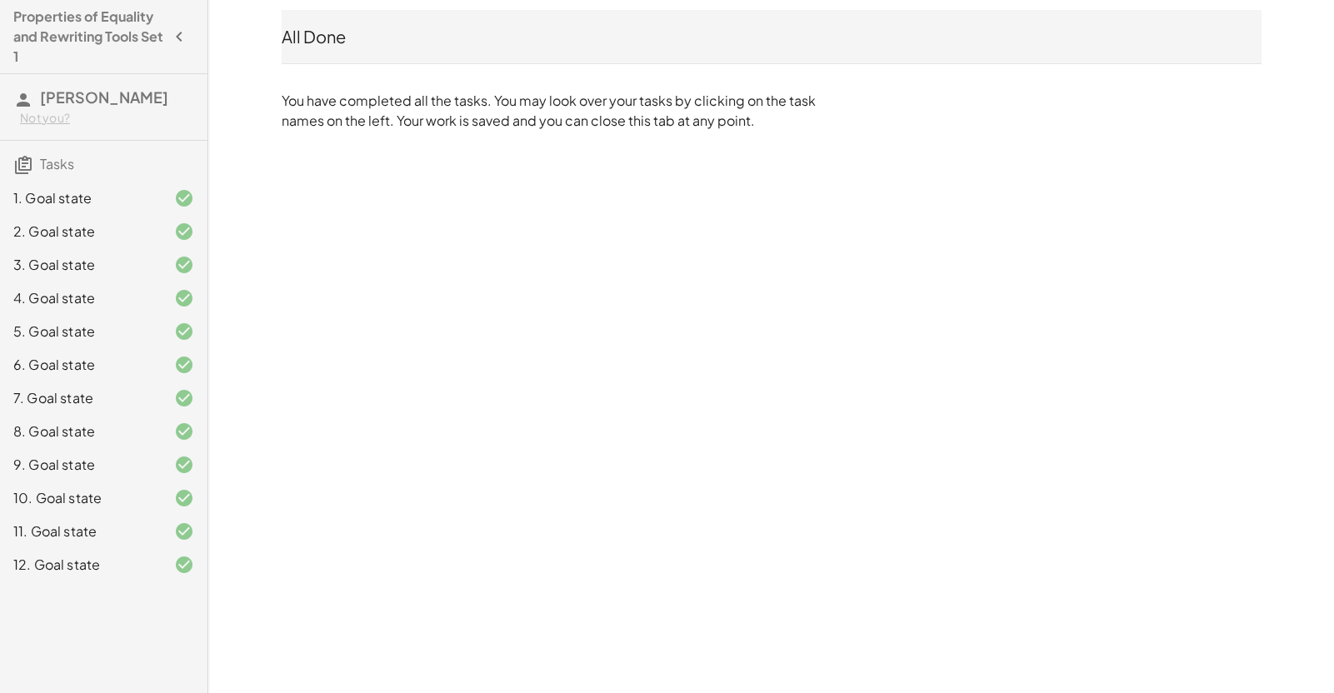
click at [616, 264] on div "Properties of Equality and Rewriting Tools Set 1 [PERSON_NAME] Not you? Tasks 1…" at bounding box center [667, 346] width 1334 height 693
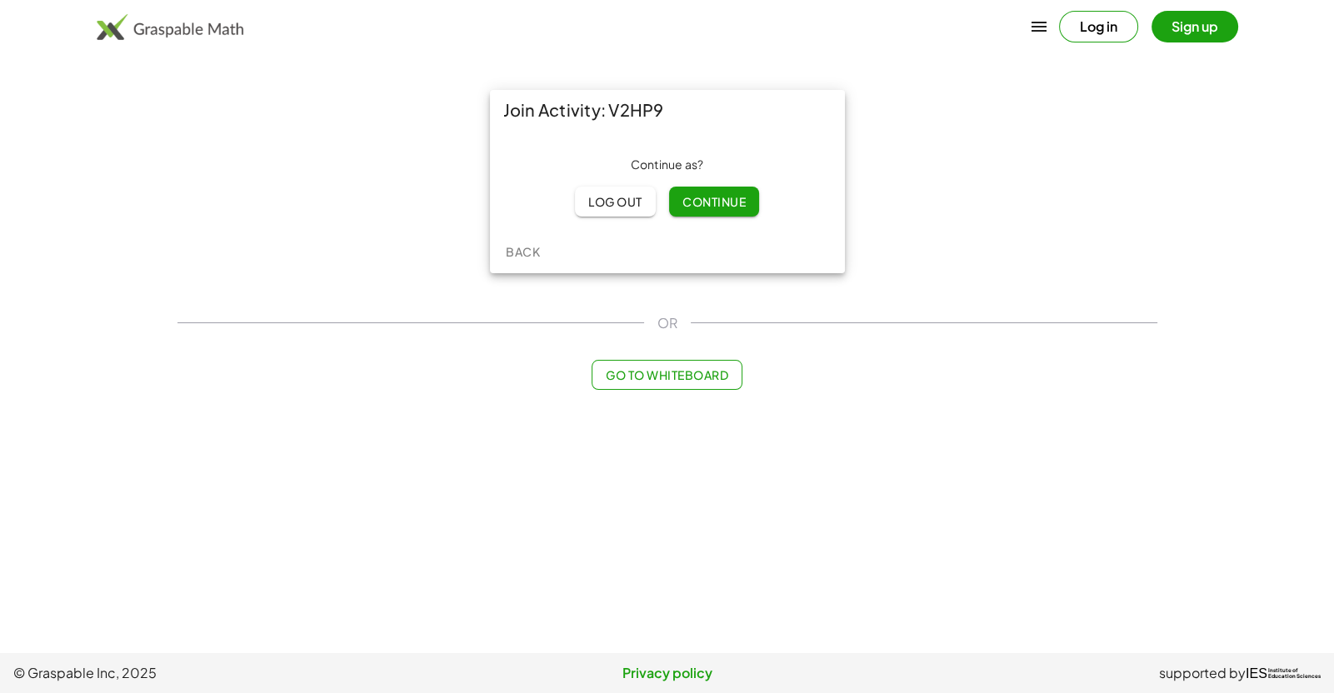
click at [730, 212] on button "Continue" at bounding box center [714, 202] width 90 height 30
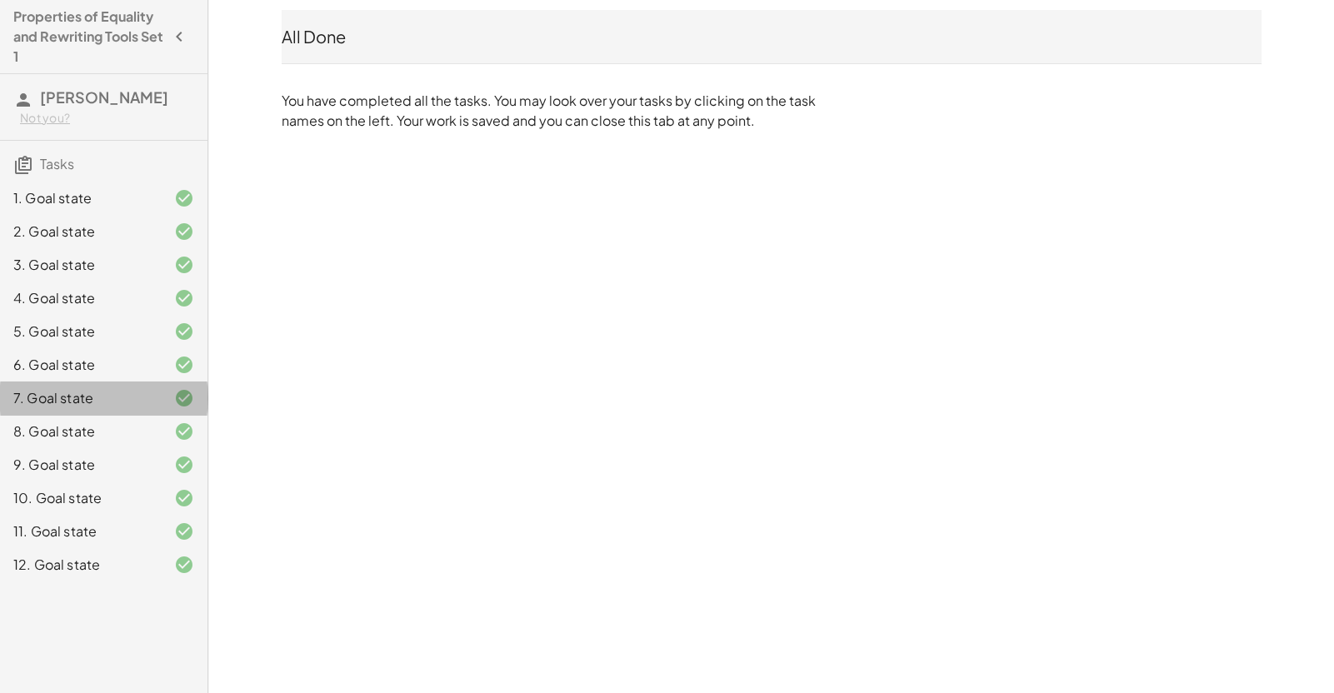
click at [82, 399] on div "7. Goal state" at bounding box center [80, 398] width 134 height 20
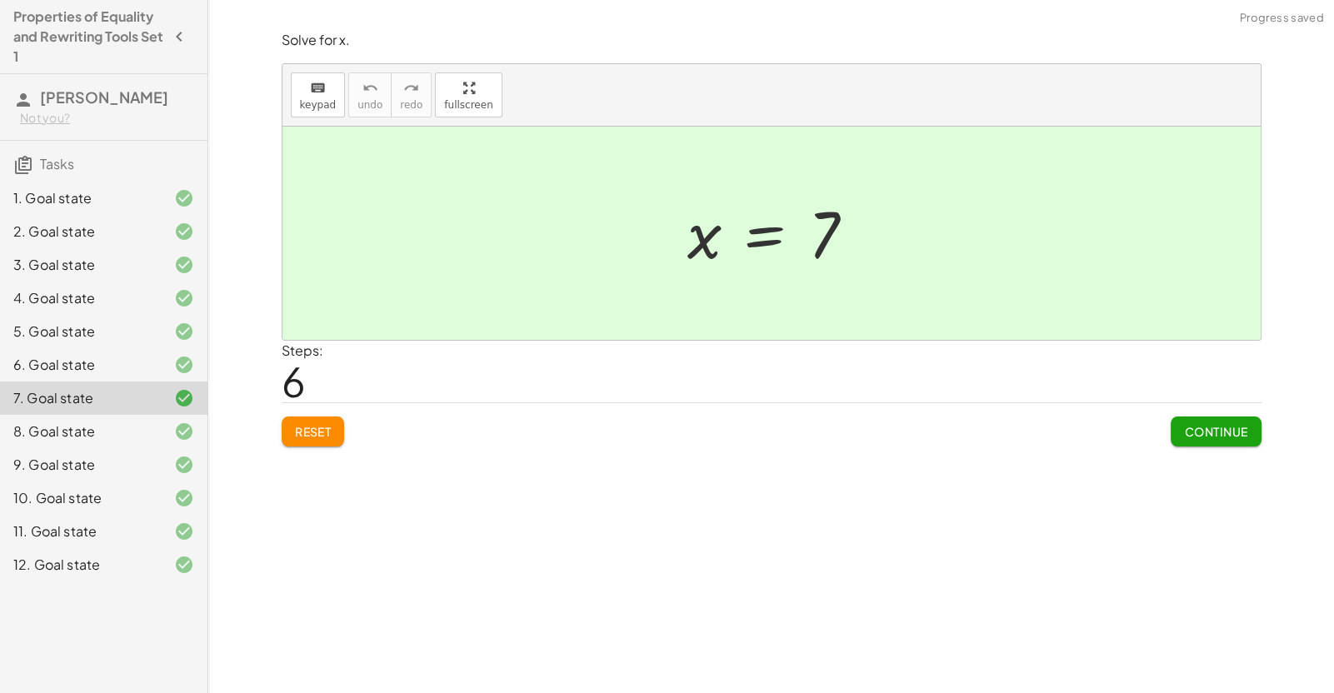
click at [325, 437] on span "Reset" at bounding box center [313, 431] width 37 height 15
click at [1225, 433] on span "Continue" at bounding box center [1215, 431] width 63 height 15
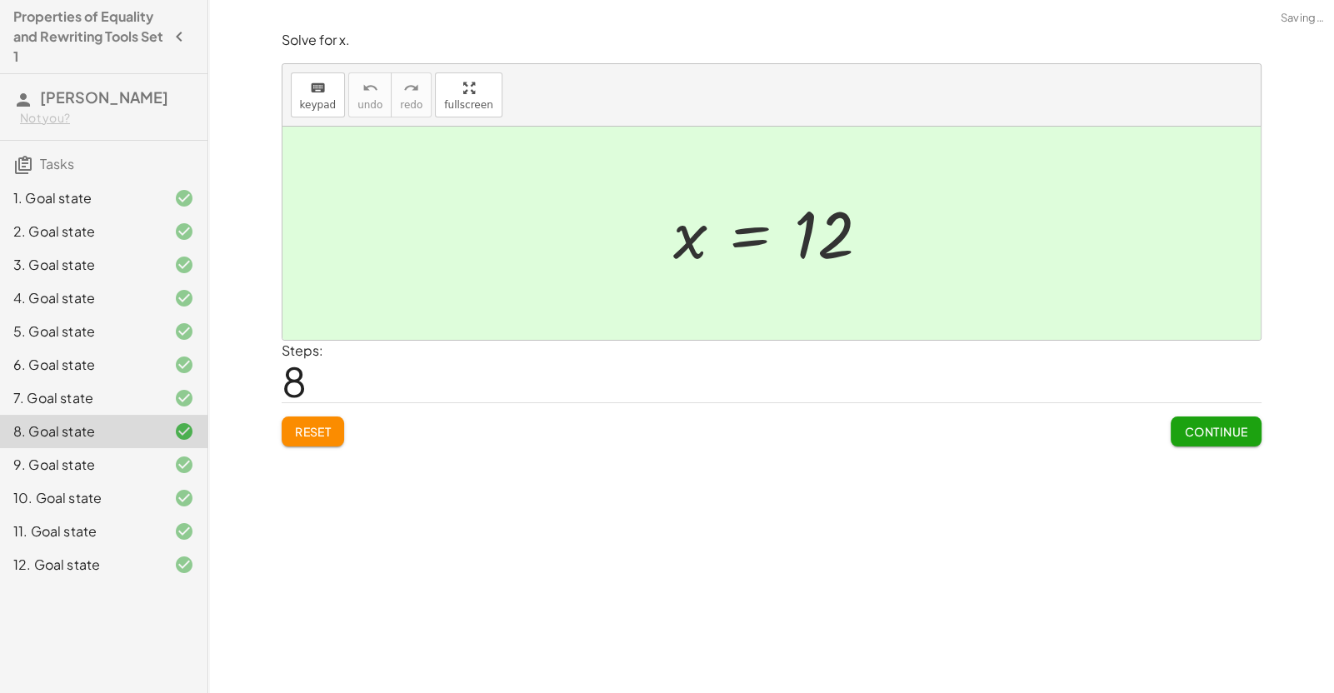
click at [336, 433] on button "Reset" at bounding box center [313, 432] width 63 height 30
click at [1203, 432] on span "Continue" at bounding box center [1215, 431] width 63 height 15
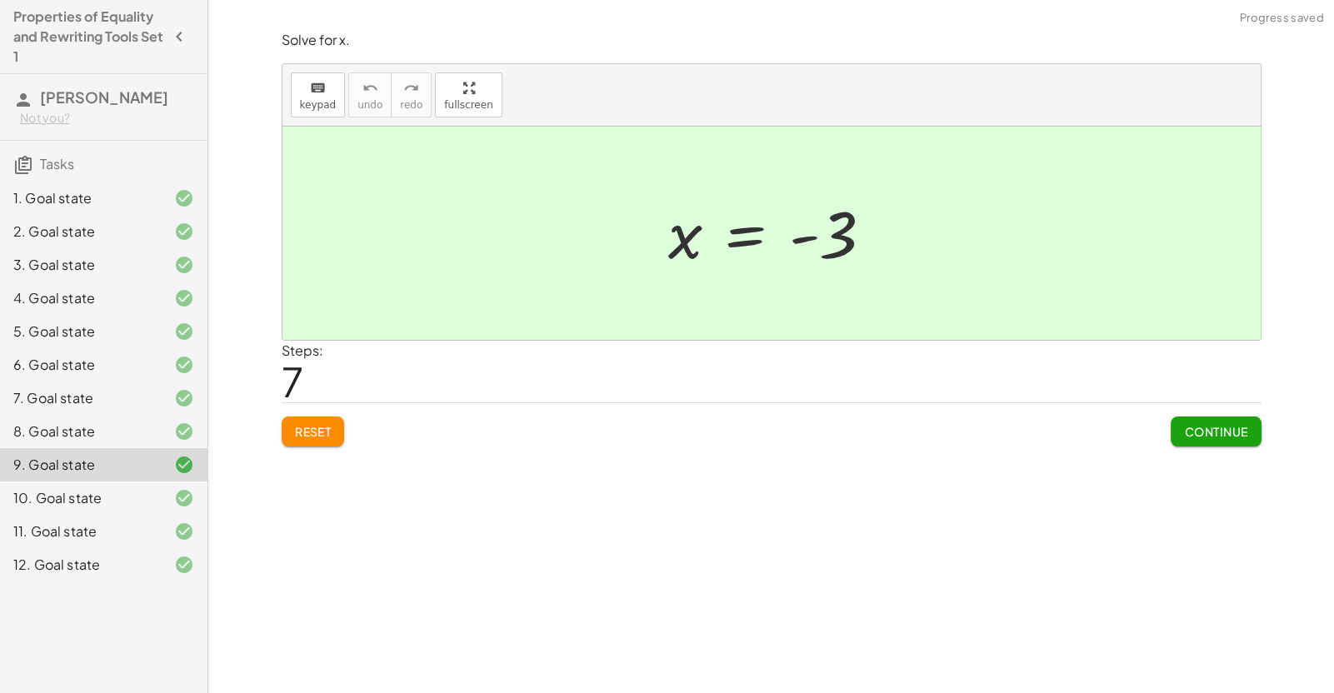
click at [299, 427] on span "Reset" at bounding box center [313, 431] width 37 height 15
click at [1247, 436] on span "Continue" at bounding box center [1215, 431] width 63 height 15
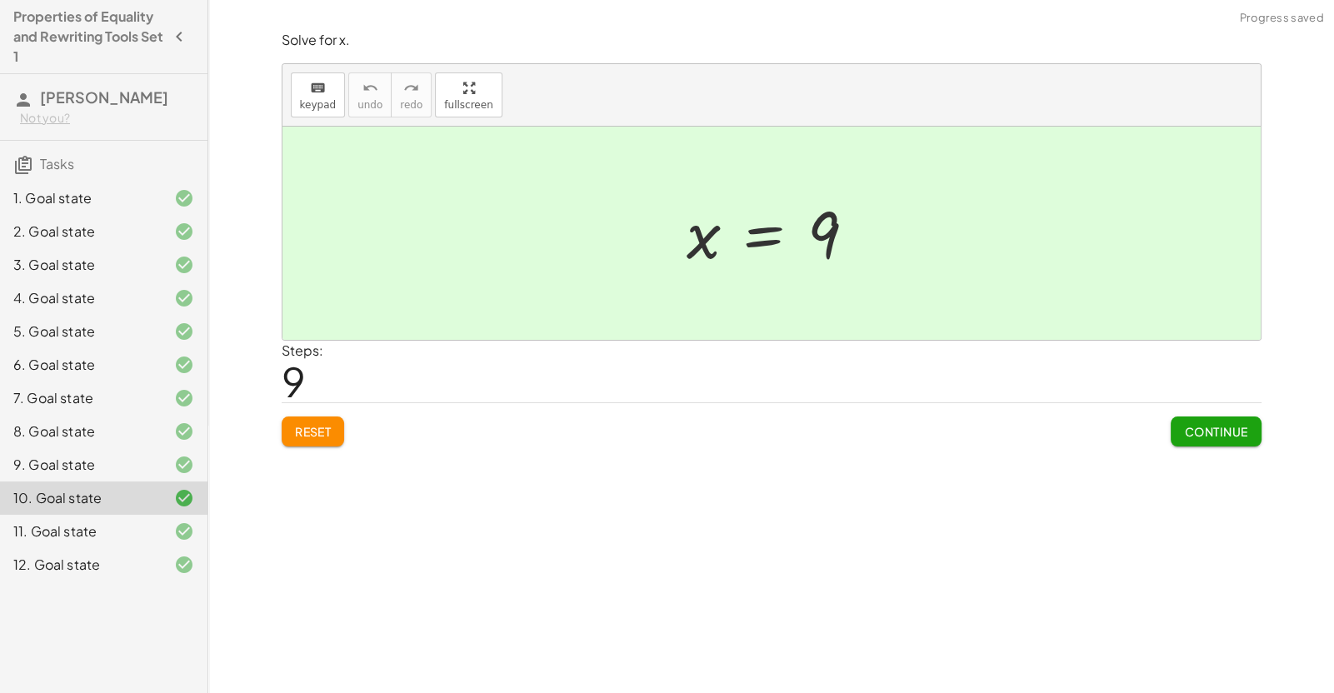
click at [322, 427] on span "Reset" at bounding box center [313, 431] width 37 height 15
click at [1216, 437] on span "Continue" at bounding box center [1215, 431] width 63 height 15
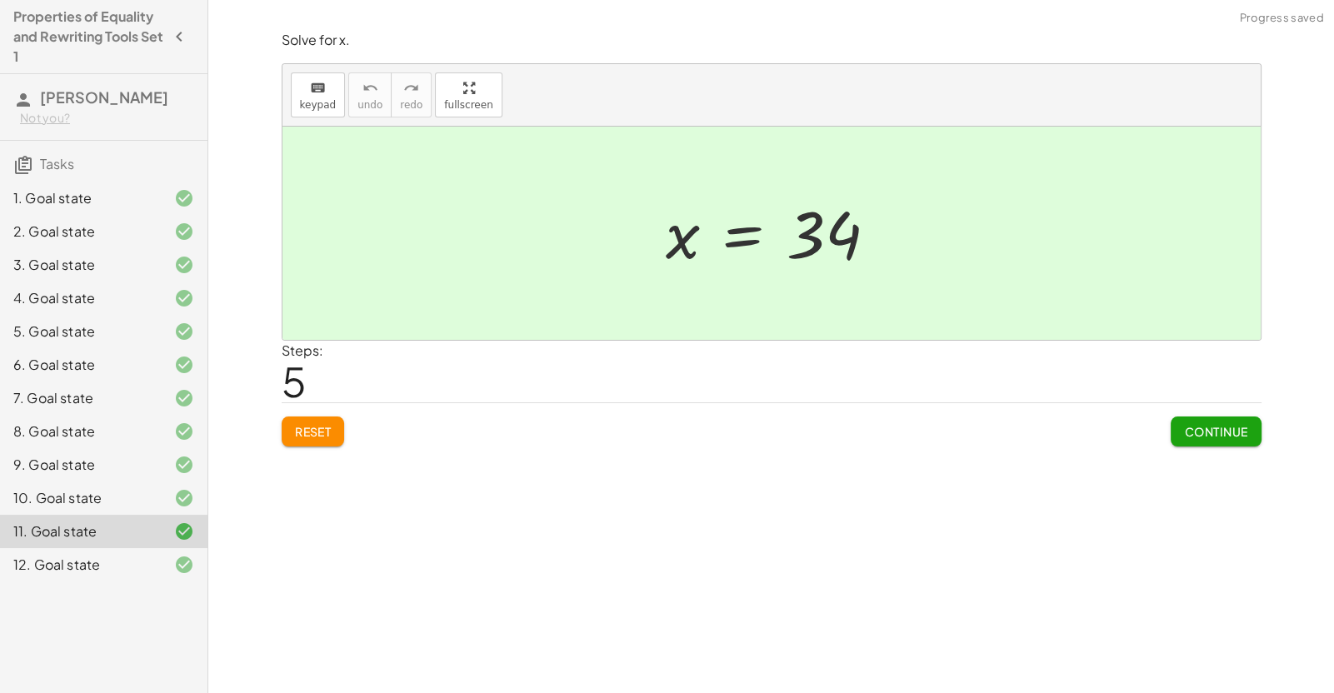
click at [337, 440] on button "Reset" at bounding box center [313, 432] width 63 height 30
click at [1241, 422] on button "Continue" at bounding box center [1215, 432] width 90 height 30
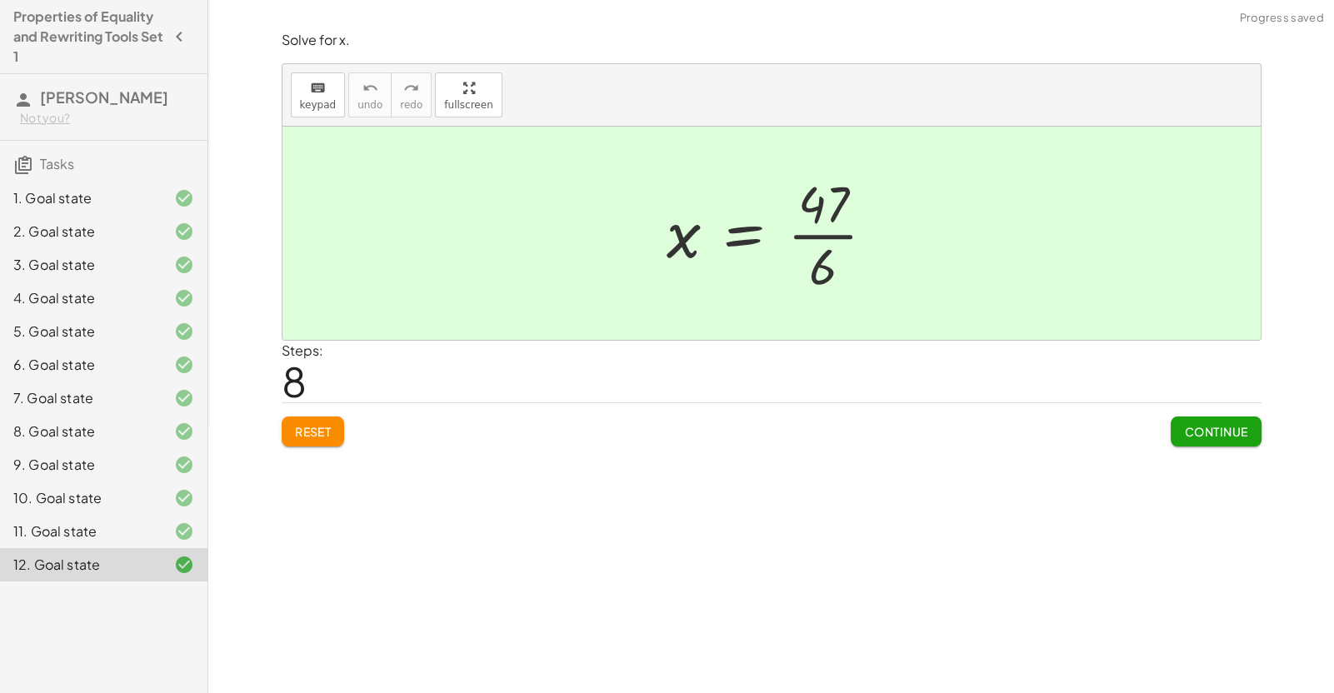
click at [297, 437] on span "Reset" at bounding box center [313, 431] width 37 height 15
click at [807, 405] on div "Reset Continue" at bounding box center [772, 424] width 980 height 44
click at [1240, 445] on button "Continue" at bounding box center [1215, 432] width 90 height 30
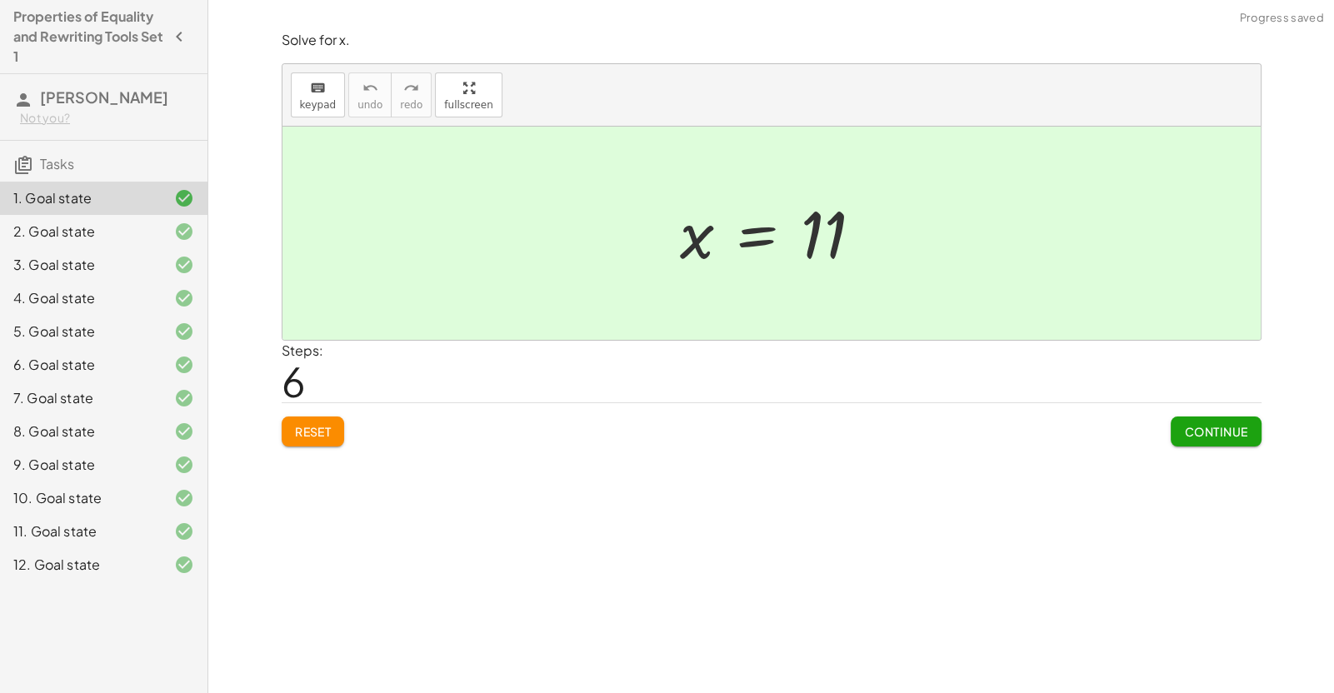
click at [1227, 434] on span "Continue" at bounding box center [1215, 431] width 63 height 15
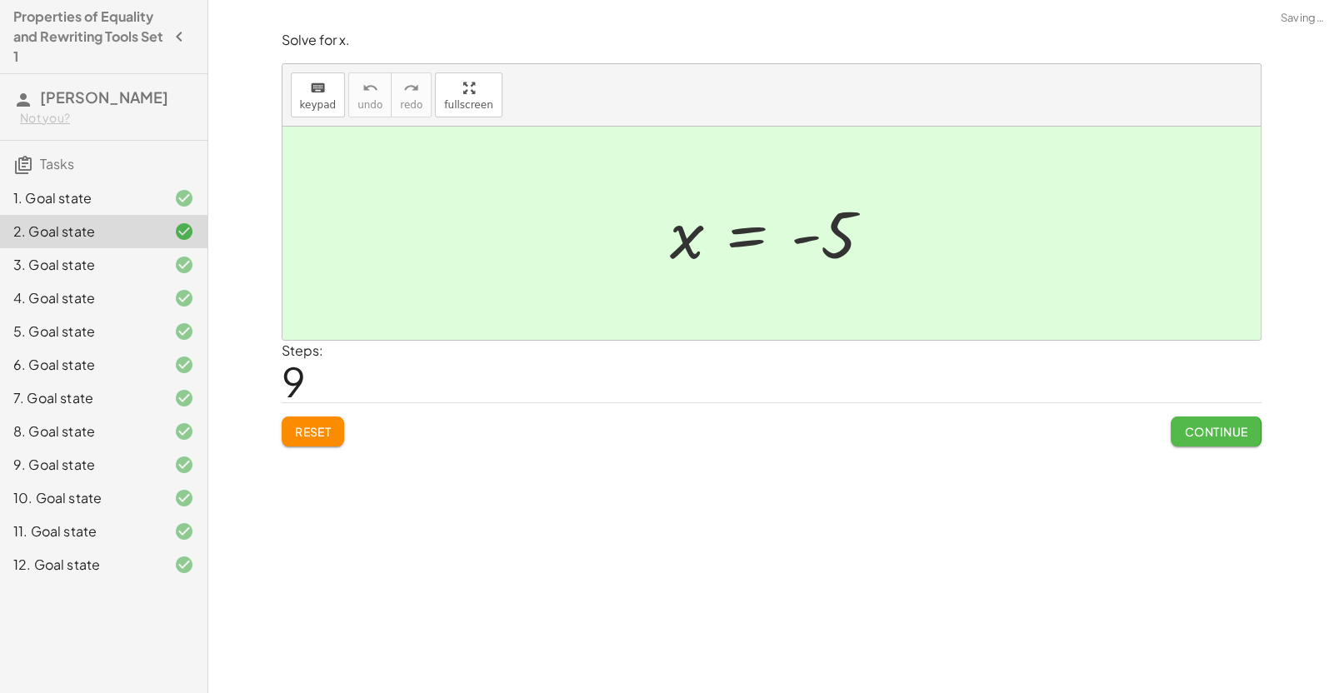
click at [1227, 434] on span "Continue" at bounding box center [1215, 431] width 63 height 15
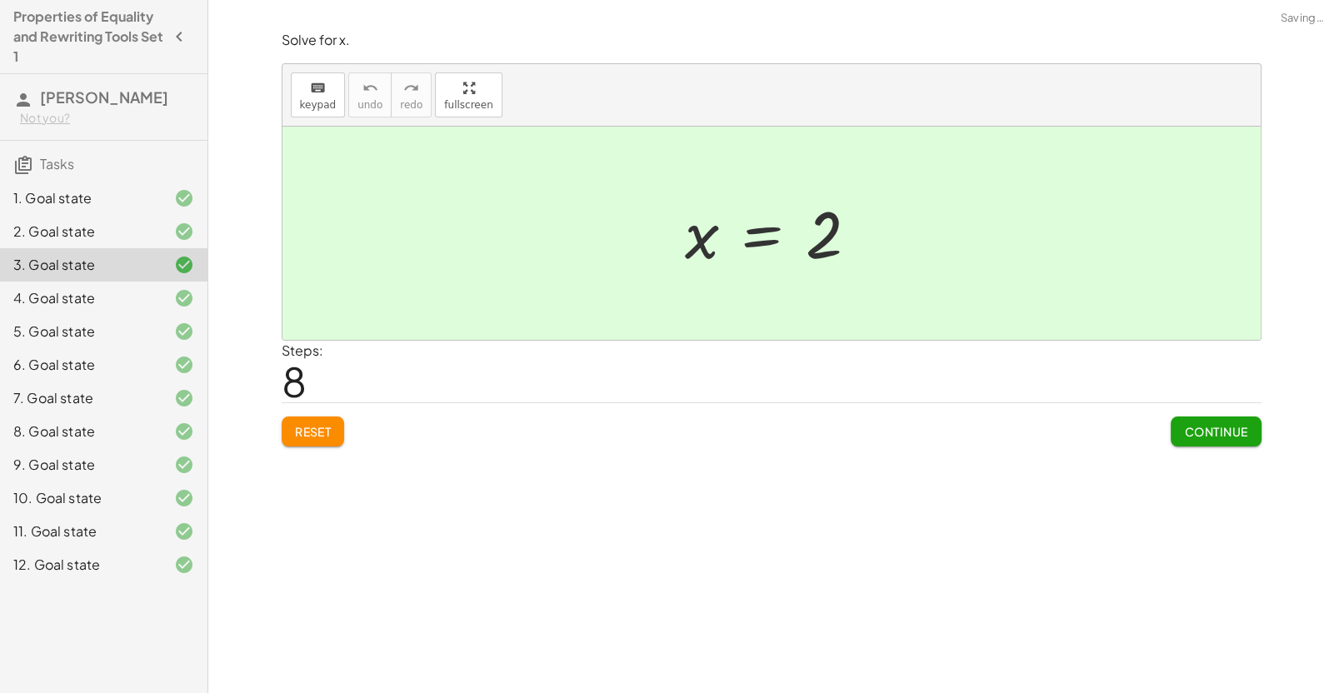
click at [1227, 434] on span "Continue" at bounding box center [1215, 431] width 63 height 15
click at [0, 0] on span "Continue" at bounding box center [0, 0] width 0 height 0
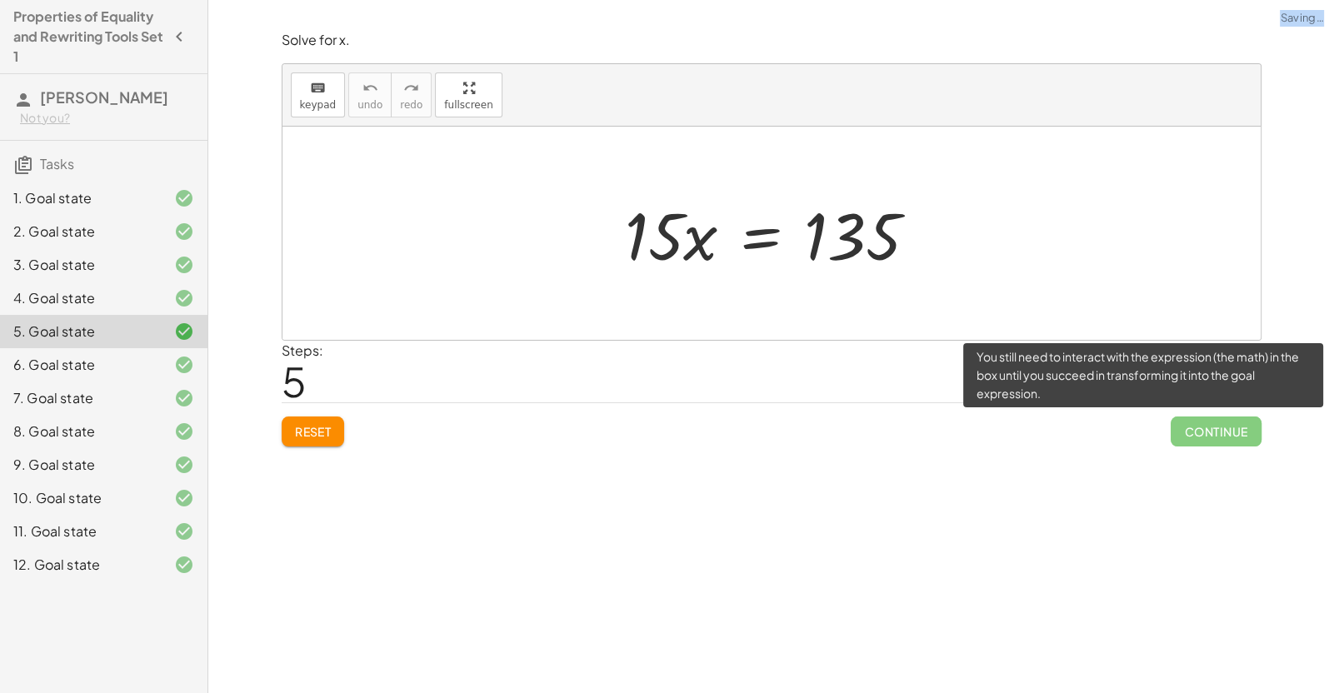
click at [1227, 434] on span "Continue" at bounding box center [1215, 432] width 90 height 30
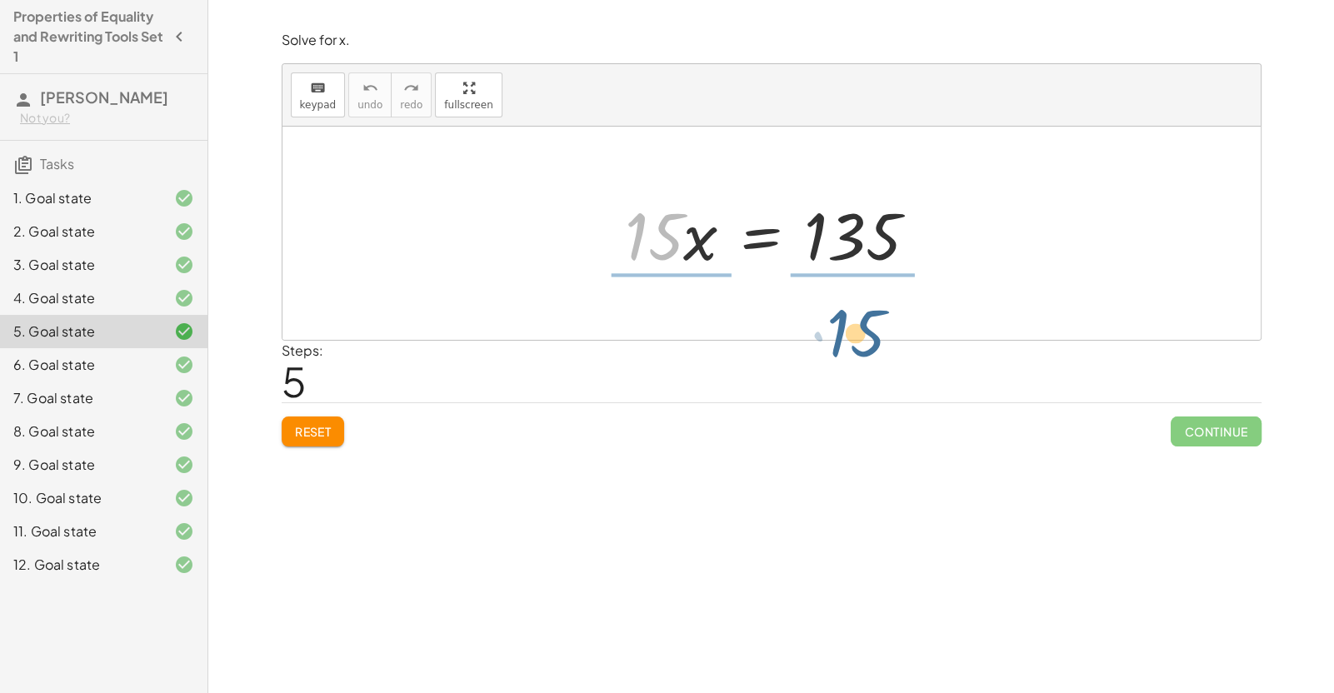
drag, startPoint x: 649, startPoint y: 233, endPoint x: 849, endPoint y: 328, distance: 221.3
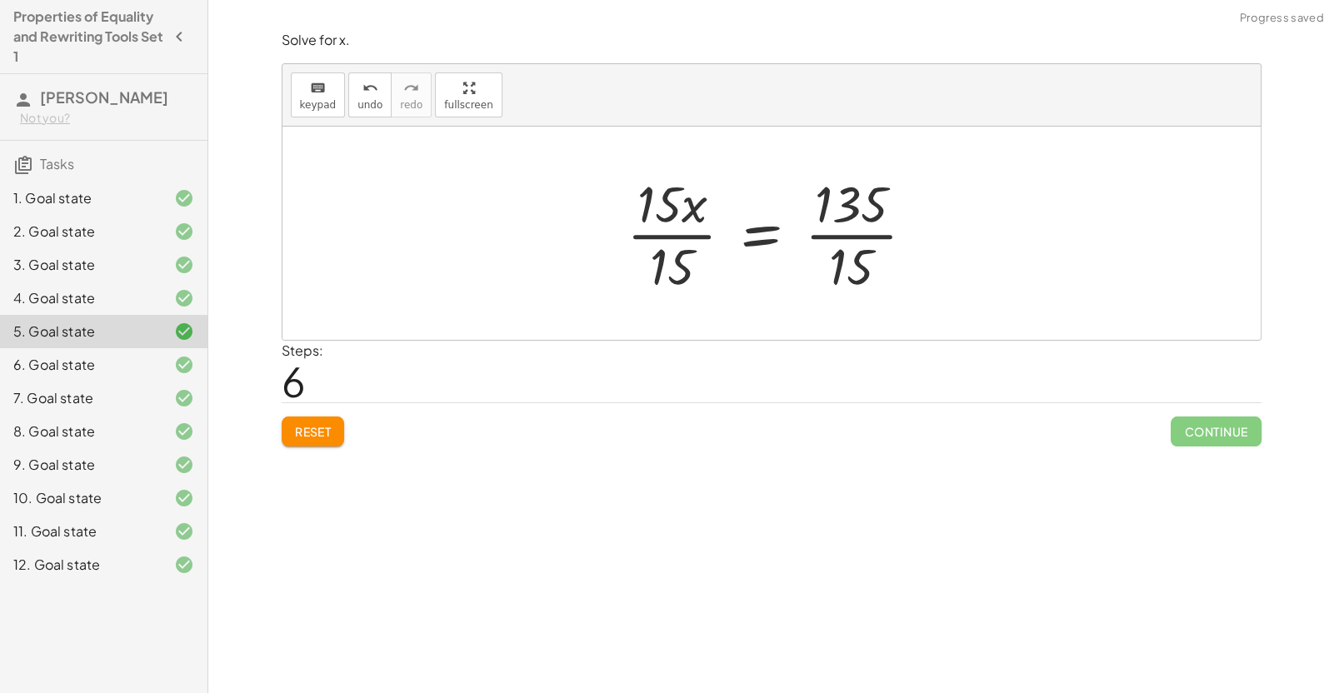
click at [838, 221] on div at bounding box center [777, 233] width 318 height 128
click at [686, 232] on div at bounding box center [747, 233] width 257 height 128
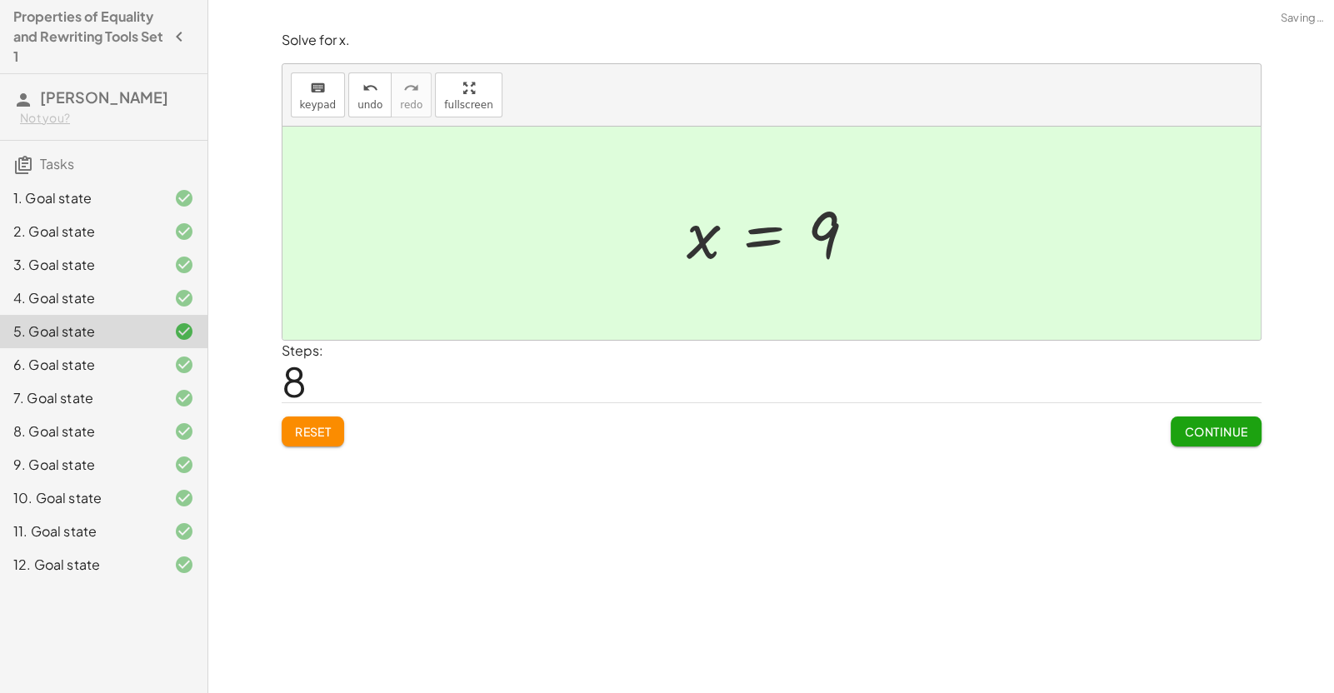
click at [1196, 440] on button "Continue" at bounding box center [1215, 432] width 90 height 30
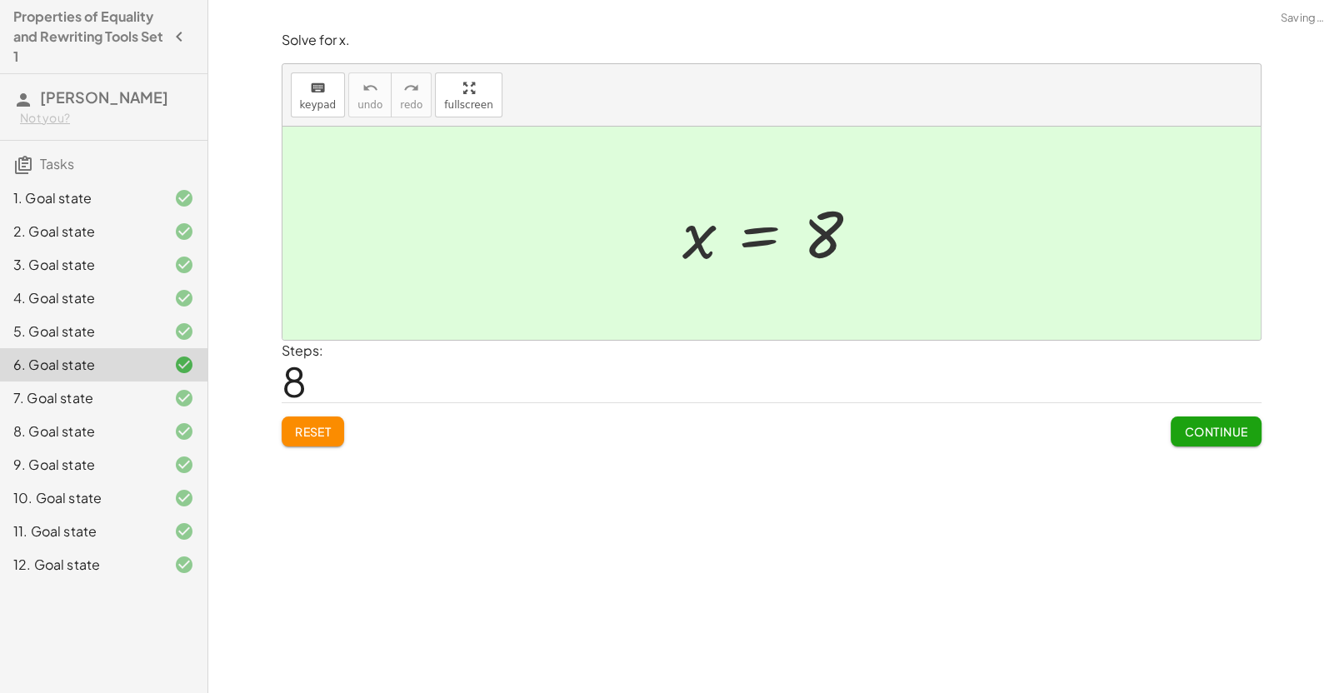
click at [1196, 440] on button "Continue" at bounding box center [1215, 432] width 90 height 30
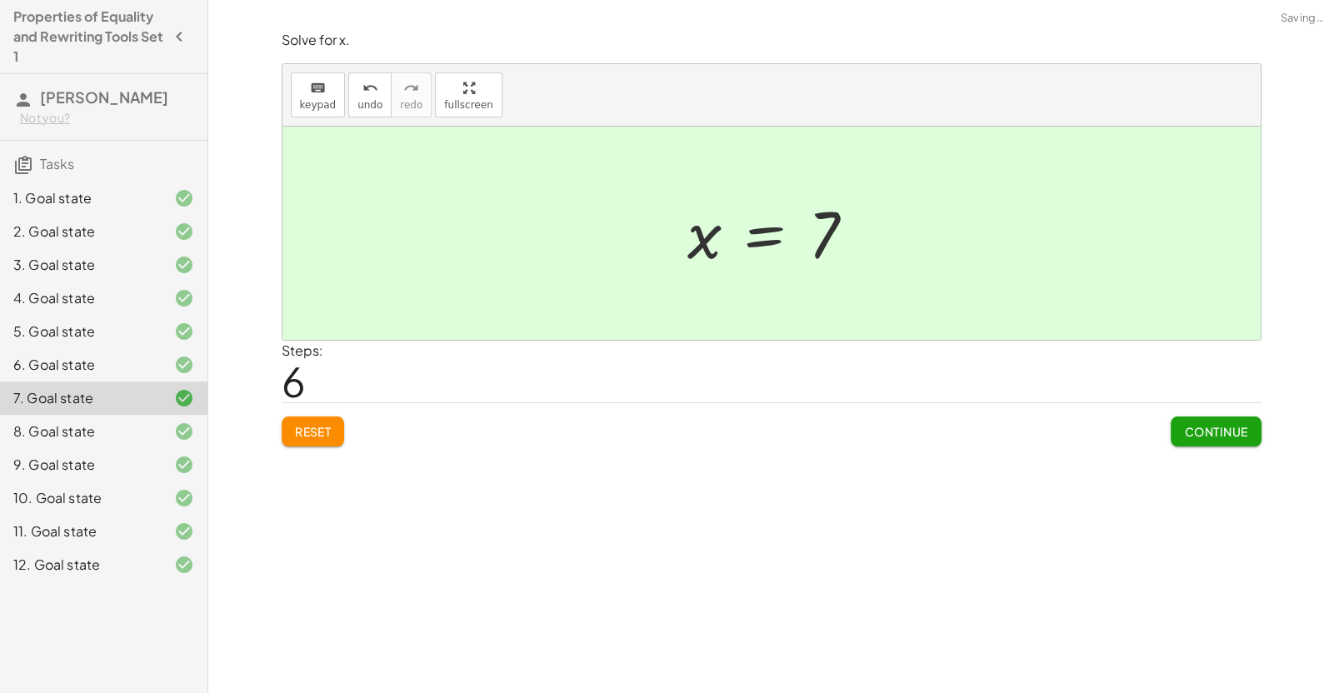
click at [1196, 440] on button "Continue" at bounding box center [1215, 432] width 90 height 30
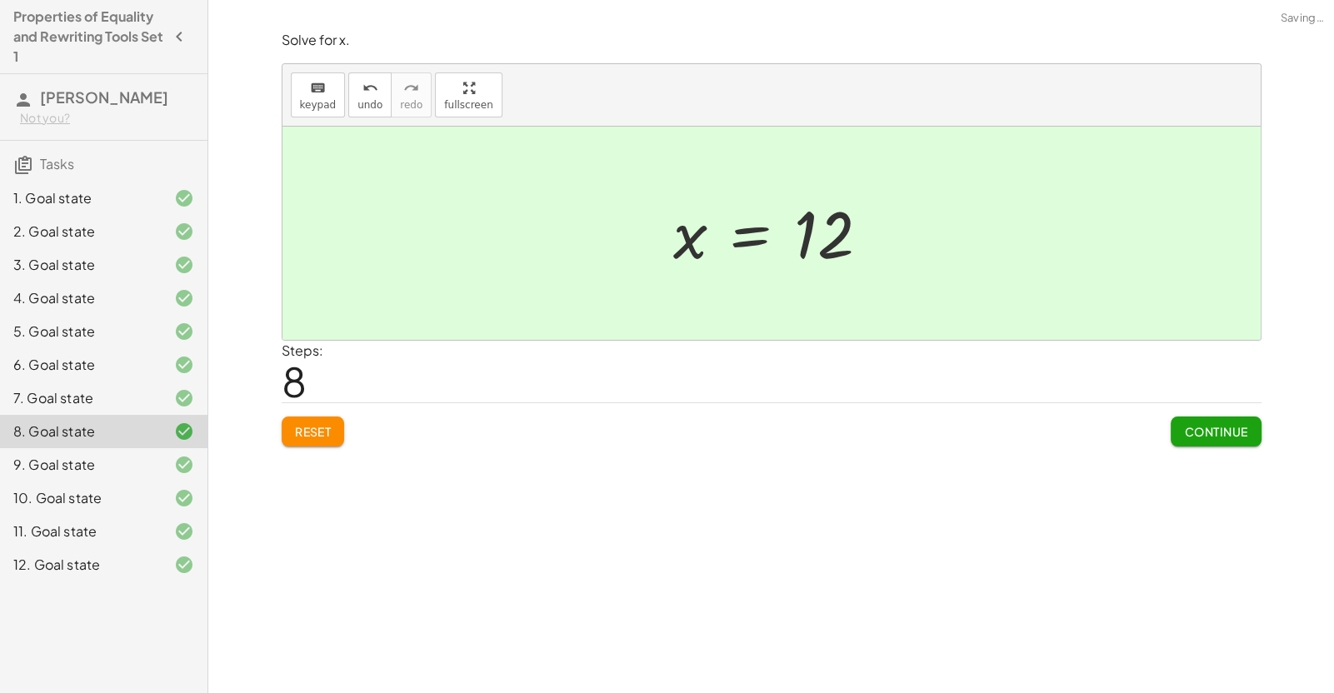
click at [1196, 440] on button "Continue" at bounding box center [1215, 432] width 90 height 30
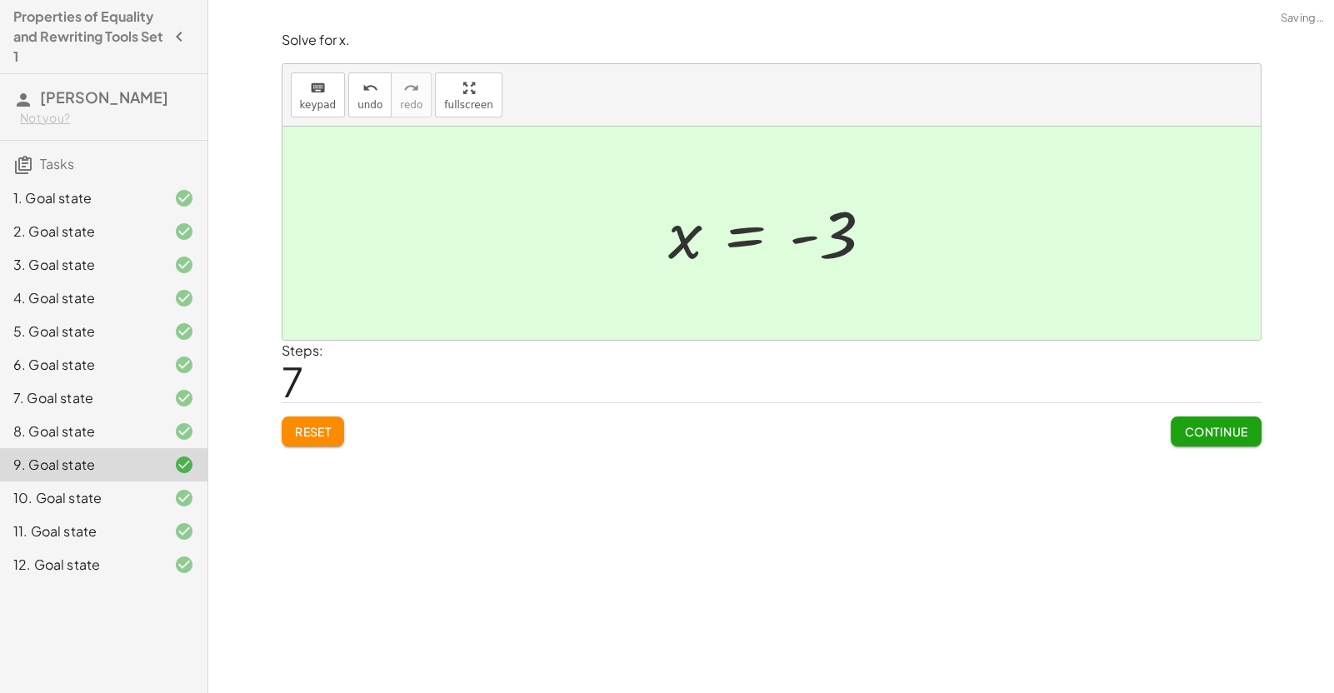
click at [1196, 440] on button "Continue" at bounding box center [1215, 432] width 90 height 30
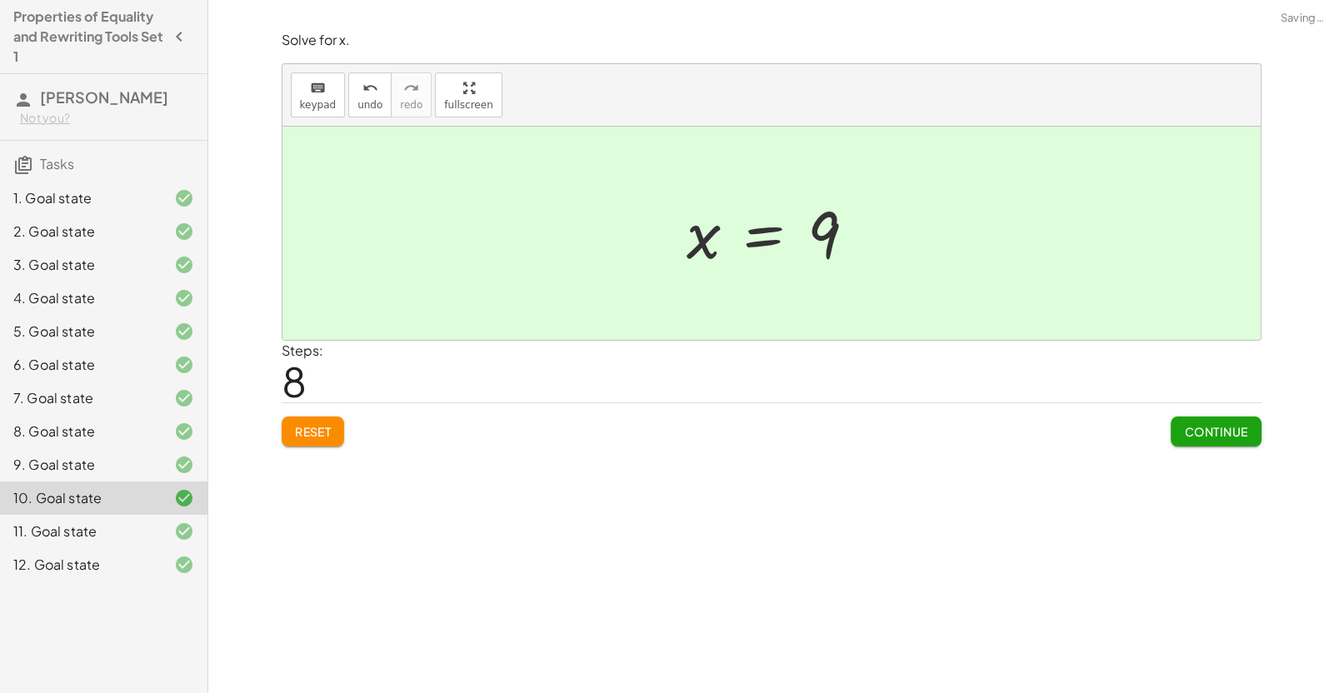
click at [1196, 440] on button "Continue" at bounding box center [1215, 432] width 90 height 30
click at [0, 0] on button "Continue" at bounding box center [0, 0] width 0 height 0
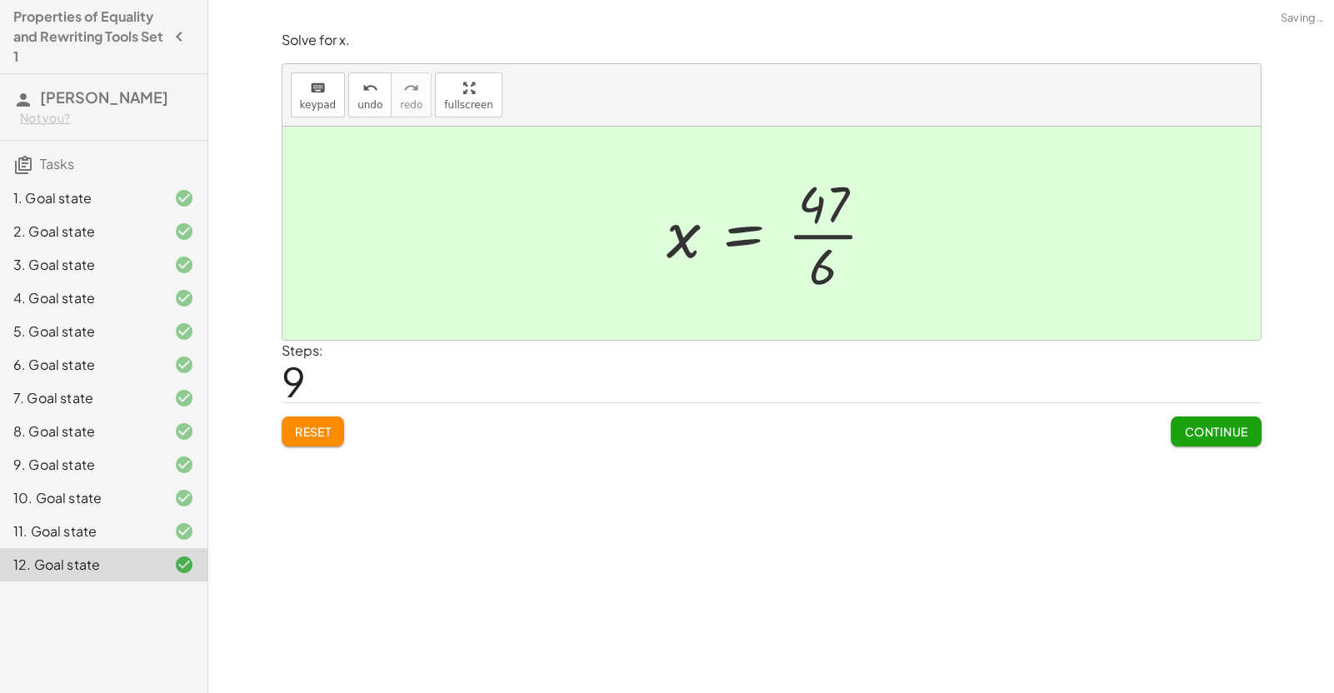
click at [1196, 440] on button "Continue" at bounding box center [1215, 432] width 90 height 30
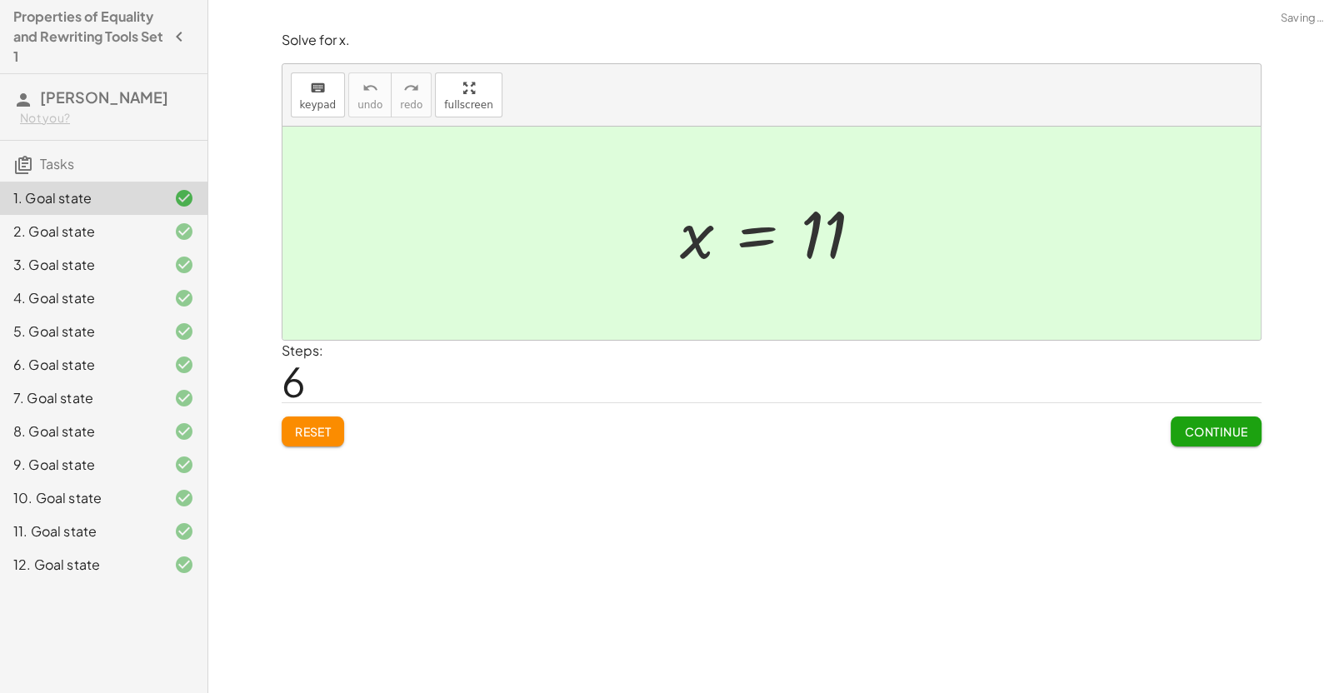
click at [1196, 440] on button "Continue" at bounding box center [1215, 432] width 90 height 30
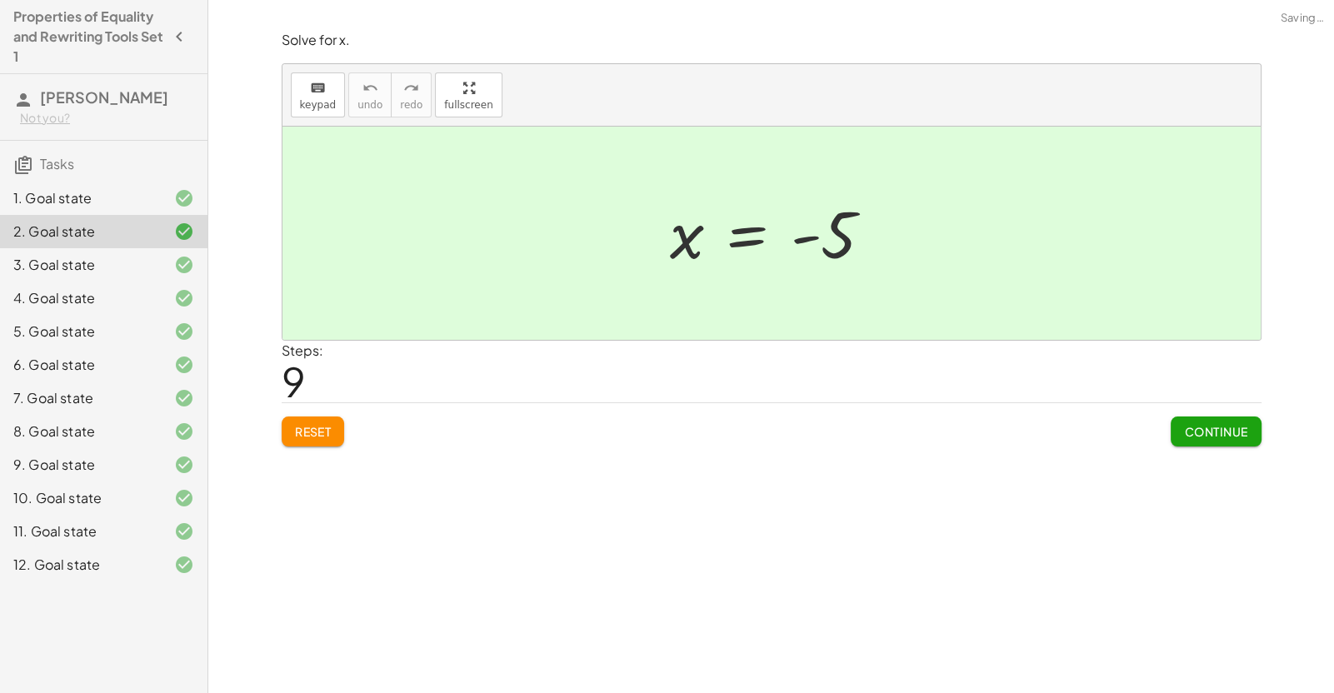
click at [1196, 440] on button "Continue" at bounding box center [1215, 432] width 90 height 30
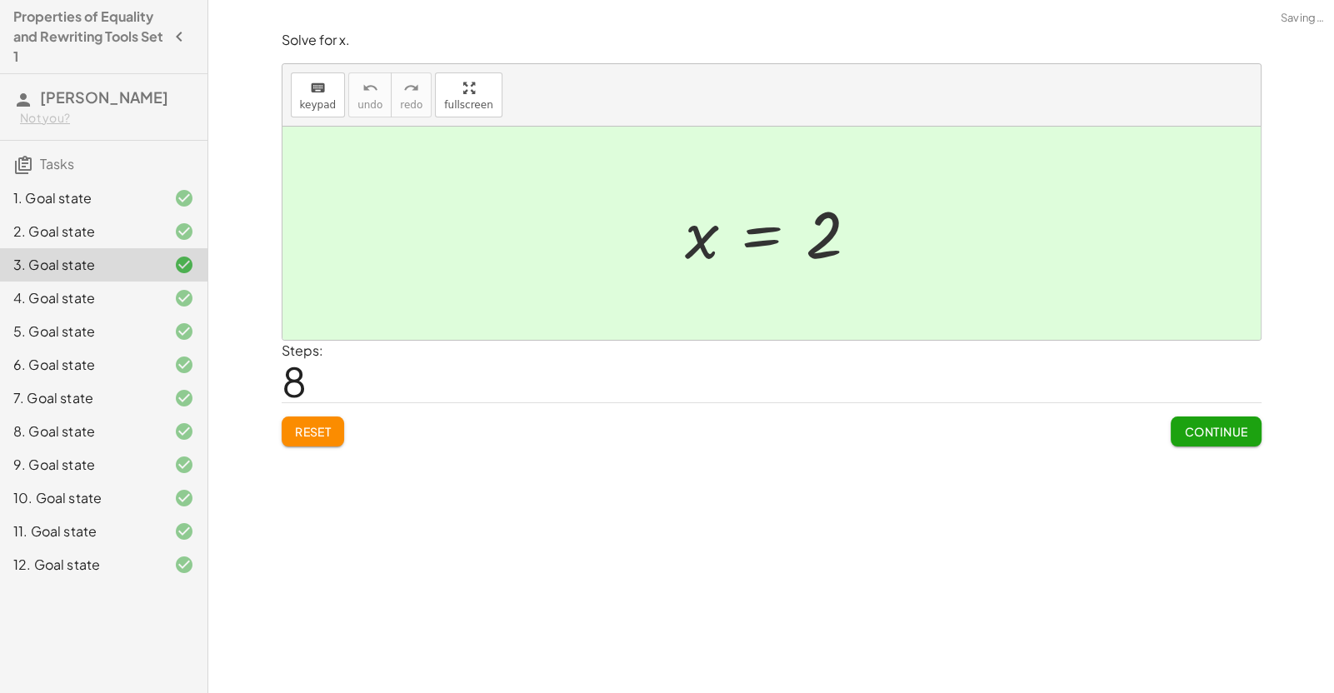
click at [1196, 440] on button "Continue" at bounding box center [1215, 432] width 90 height 30
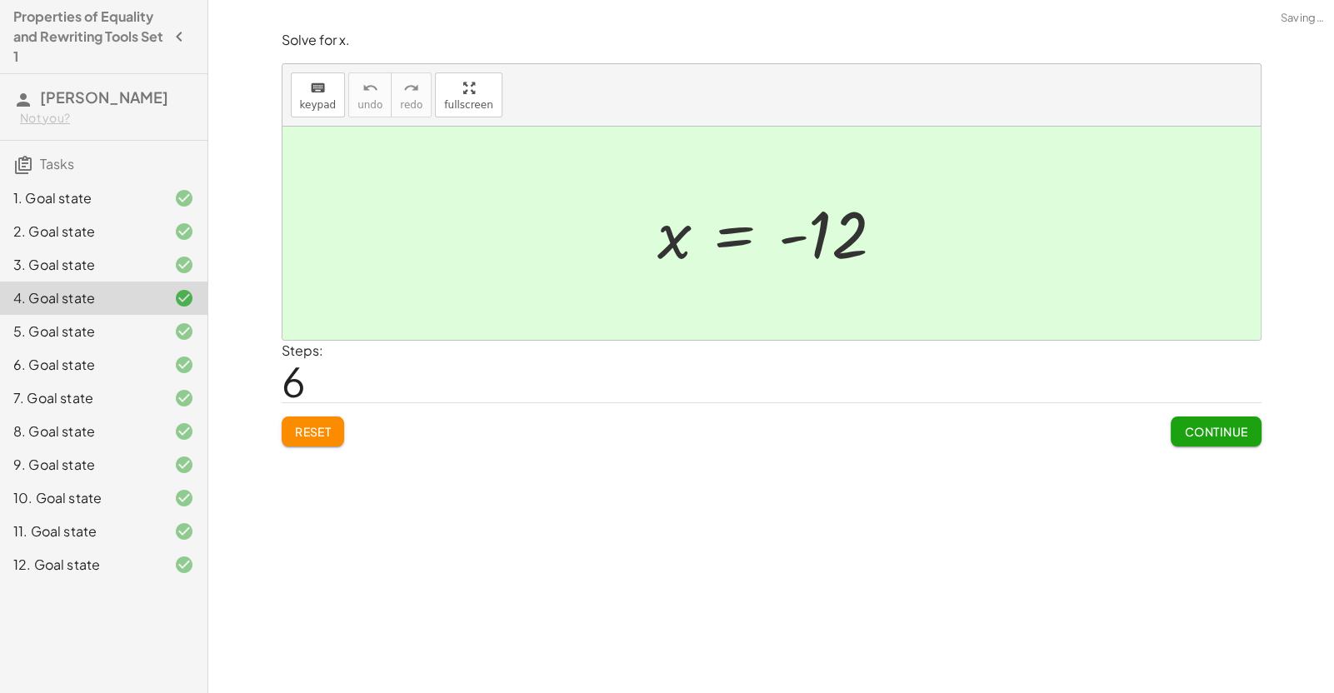
click at [1196, 440] on button "Continue" at bounding box center [1215, 432] width 90 height 30
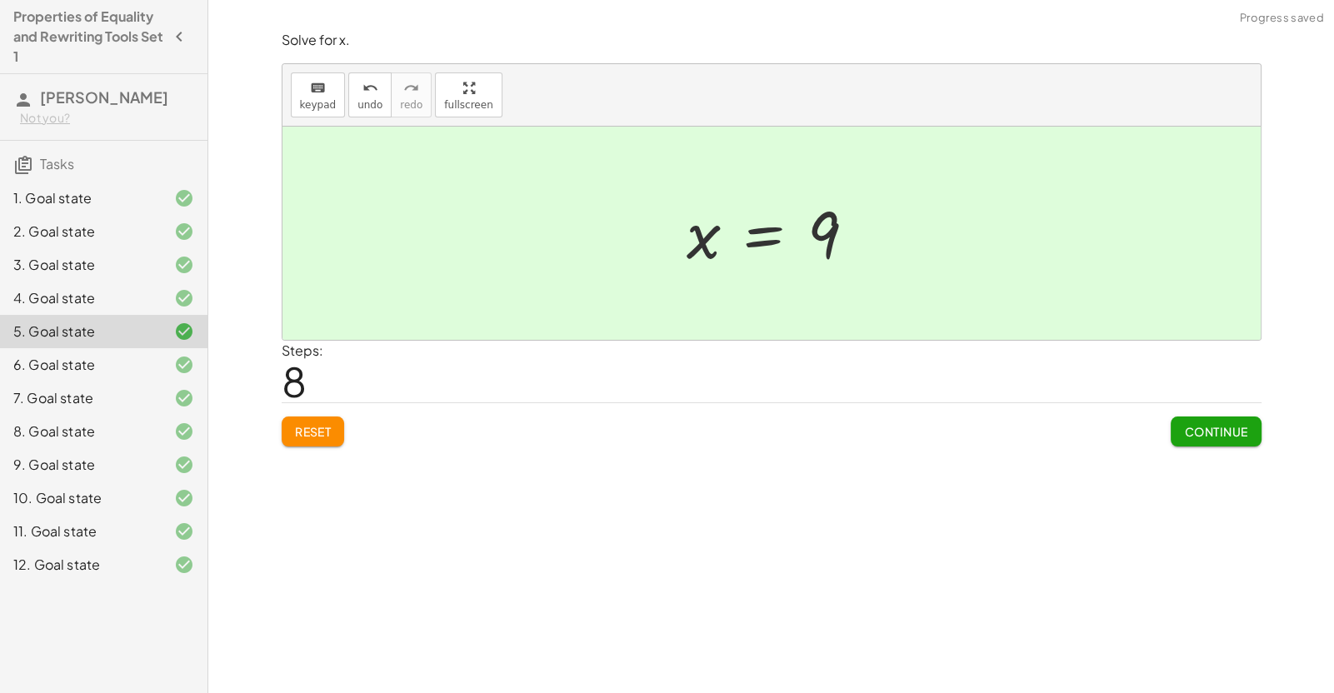
click at [1196, 440] on button "Continue" at bounding box center [1215, 432] width 90 height 30
click at [0, 0] on button "Continue" at bounding box center [0, 0] width 0 height 0
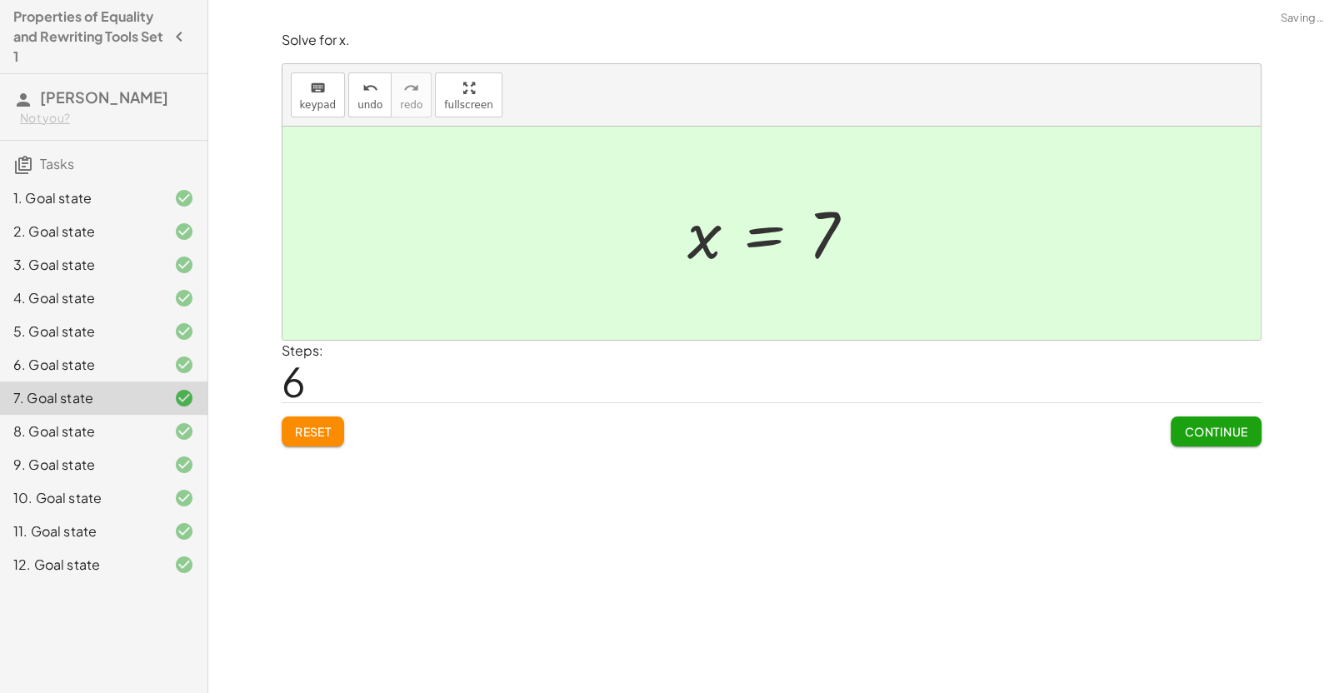
click at [1196, 440] on button "Continue" at bounding box center [1215, 432] width 90 height 30
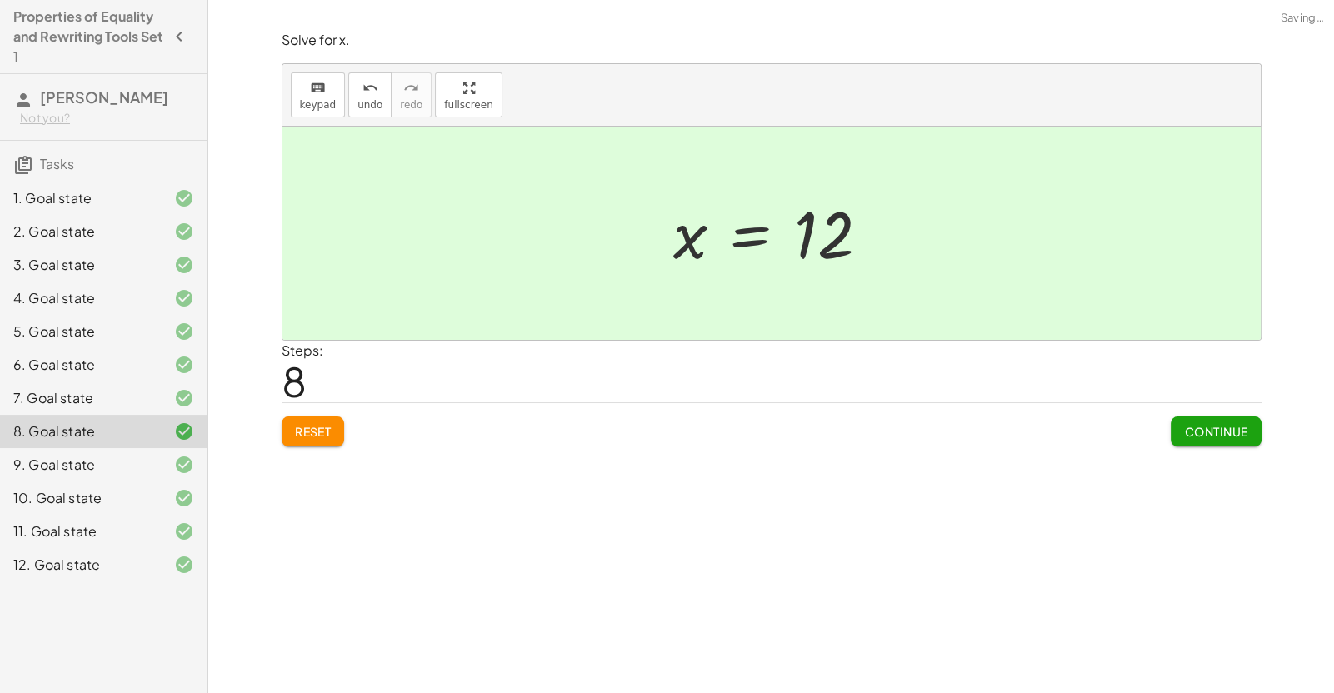
click at [1196, 440] on button "Continue" at bounding box center [1215, 432] width 90 height 30
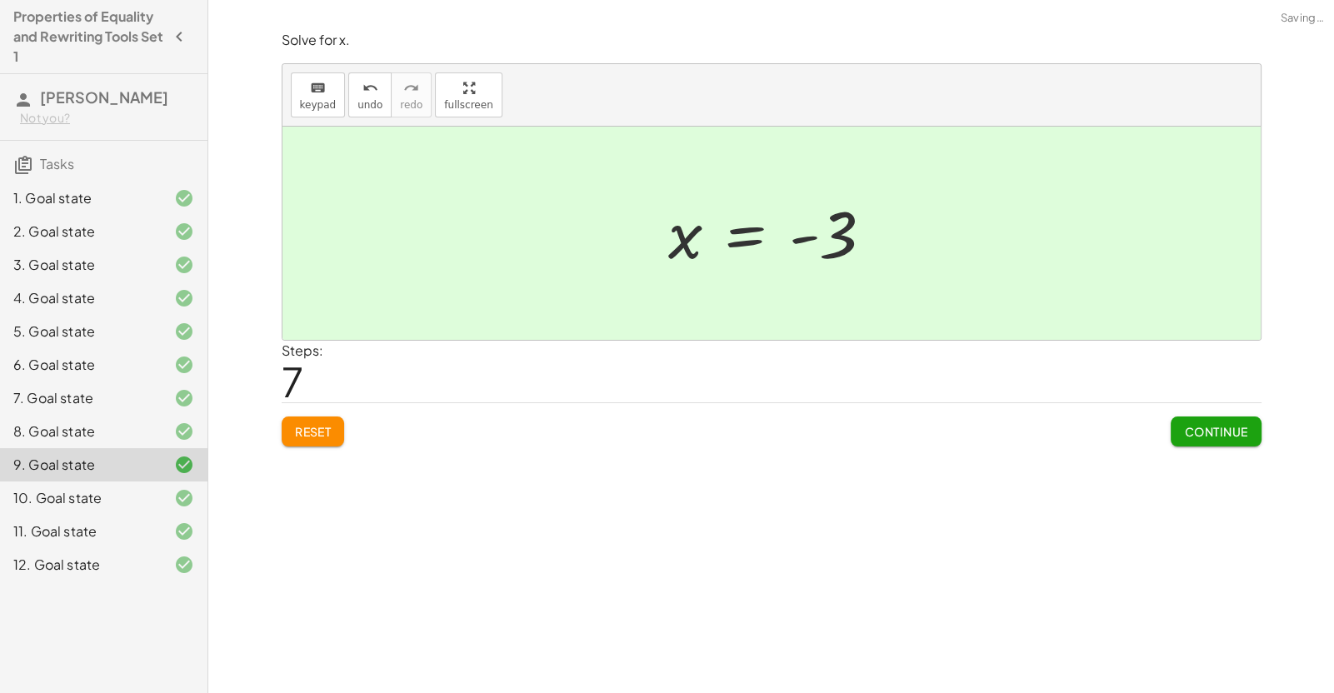
click at [1196, 440] on button "Continue" at bounding box center [1215, 432] width 90 height 30
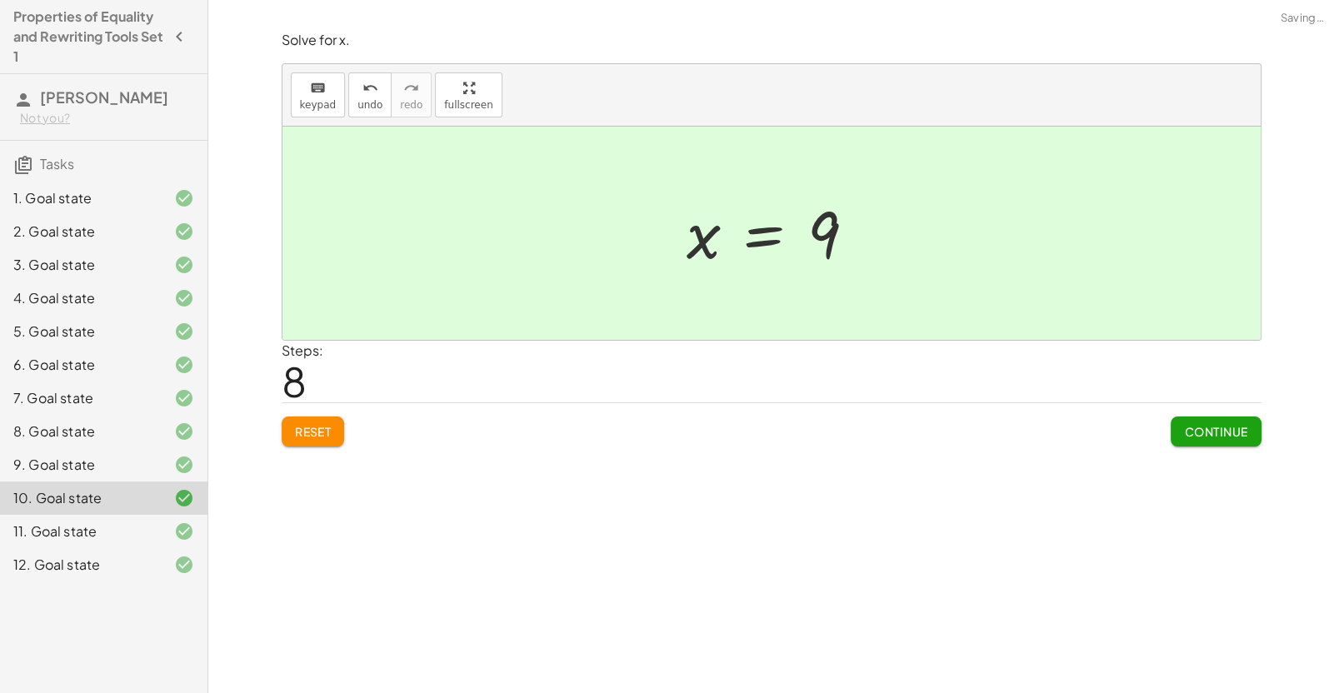
click at [1196, 440] on button "Continue" at bounding box center [1215, 432] width 90 height 30
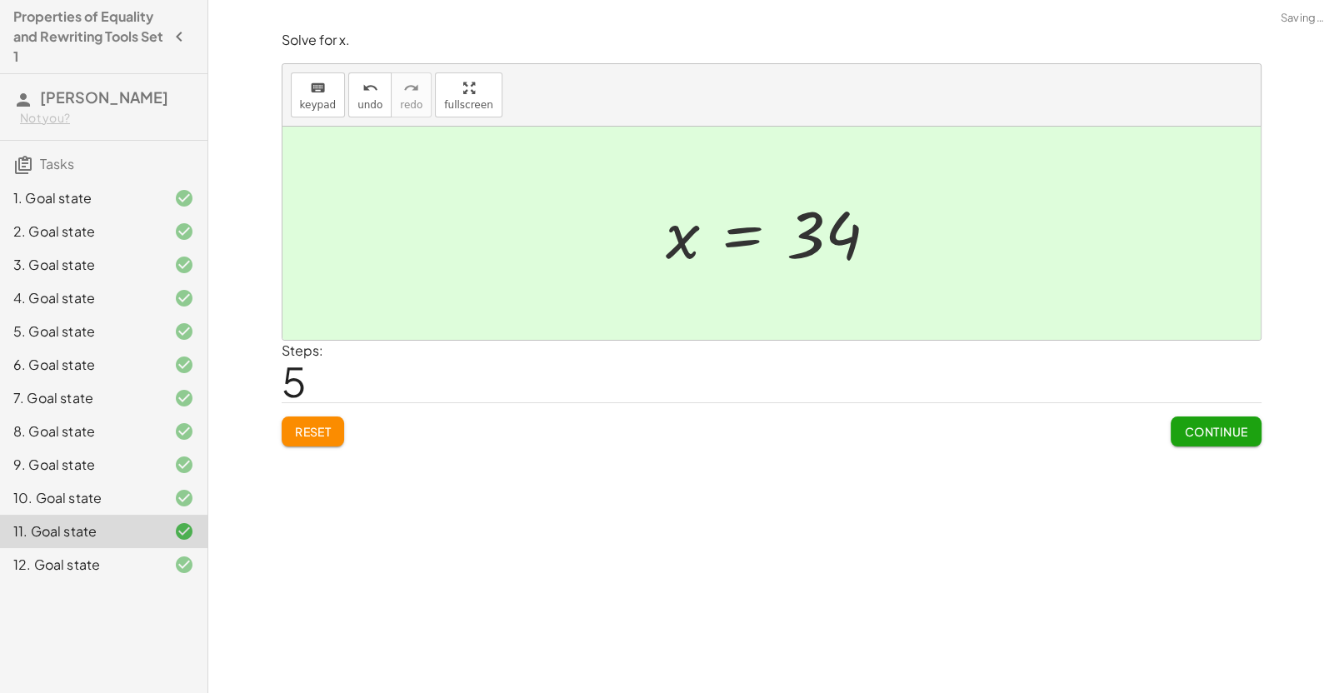
click at [1196, 440] on button "Continue" at bounding box center [1215, 432] width 90 height 30
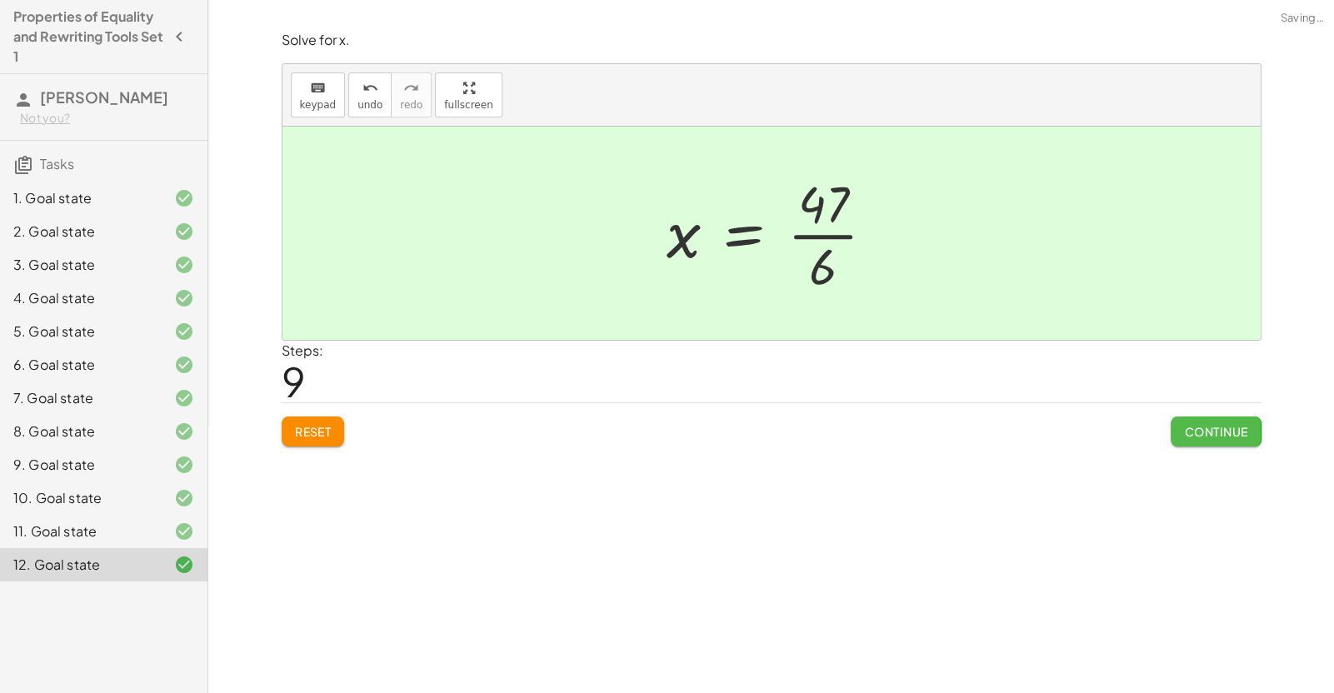
click at [1199, 440] on button "Continue" at bounding box center [1215, 432] width 90 height 30
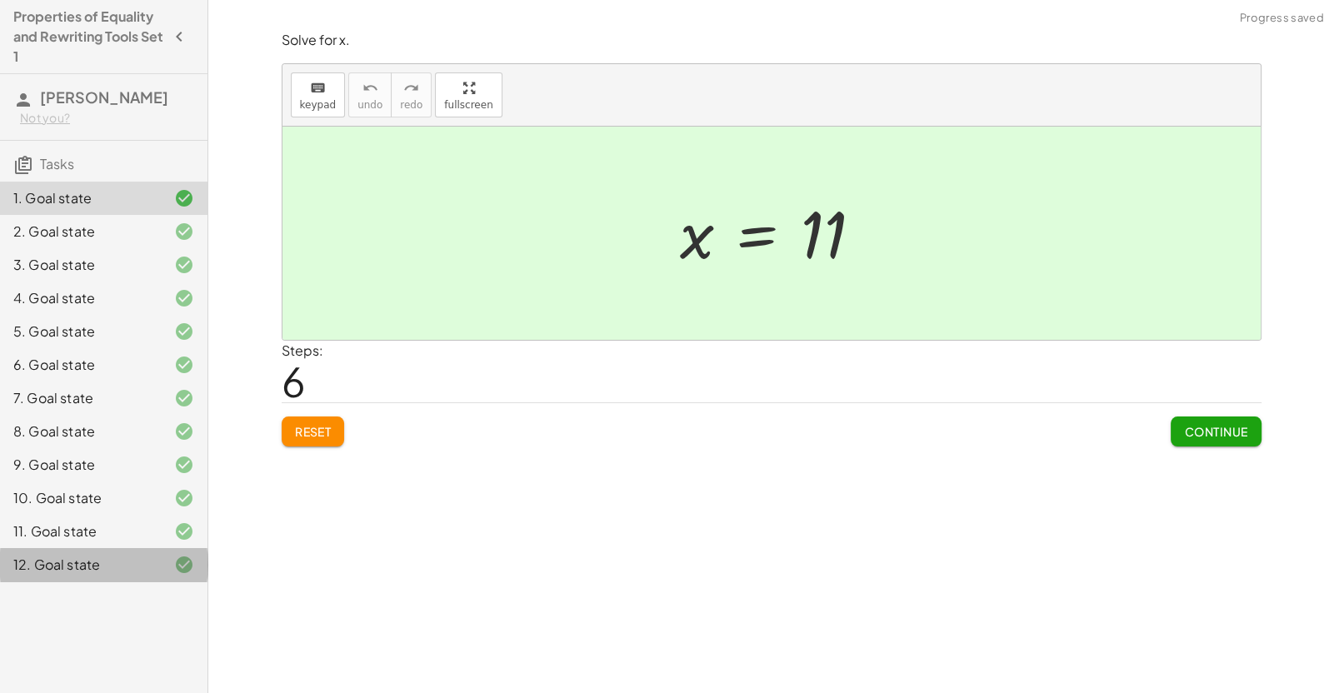
click at [157, 576] on div "12. Goal state" at bounding box center [103, 564] width 207 height 33
